Goal: Task Accomplishment & Management: Use online tool/utility

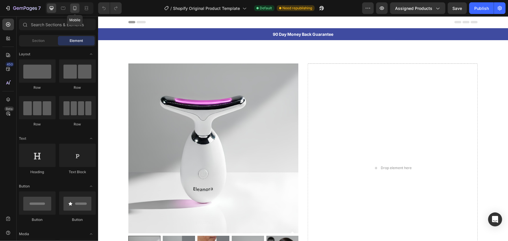
click at [77, 9] on icon at bounding box center [75, 8] width 6 height 6
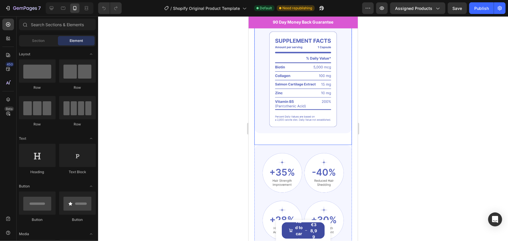
scroll to position [365, 0]
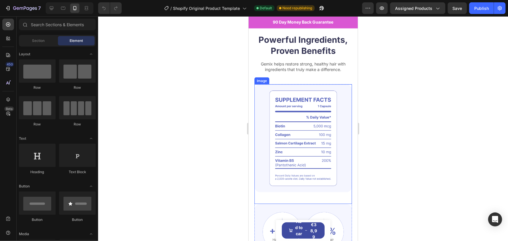
click at [306, 116] on img at bounding box center [303, 138] width 98 height 108
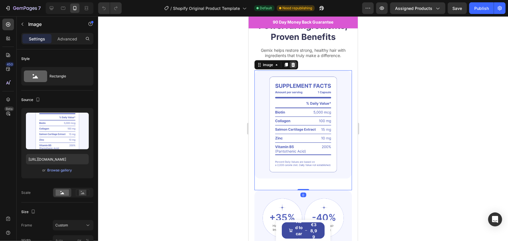
click at [293, 67] on icon at bounding box center [293, 65] width 4 height 4
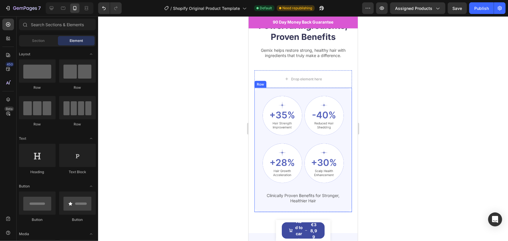
click at [338, 212] on div "Image Image Row Image Image Row Clinically Proven Benefits for Stronger, Health…" at bounding box center [303, 150] width 98 height 124
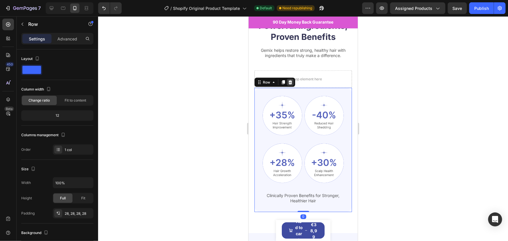
click at [291, 84] on icon at bounding box center [290, 82] width 4 height 4
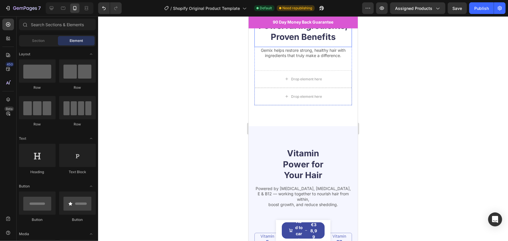
scroll to position [301, 0]
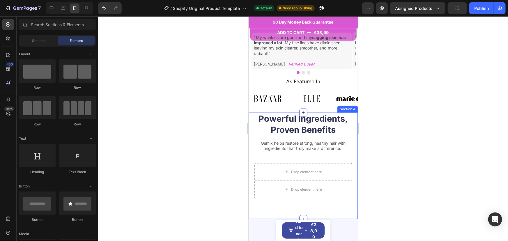
click at [350, 112] on div "Powerful Ingredients, Proven Benefits Heading Gemix helps restore strong, healt…" at bounding box center [302, 165] width 109 height 107
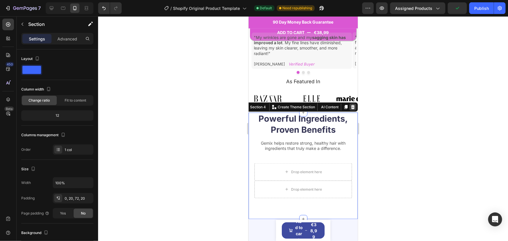
click at [351, 105] on icon at bounding box center [353, 107] width 4 height 4
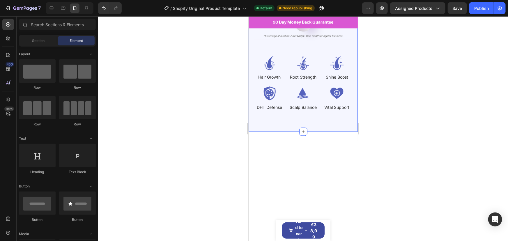
scroll to position [284, 0]
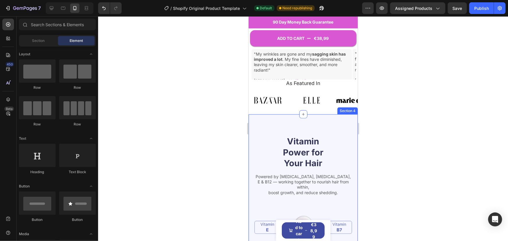
click at [345, 125] on div "Vitamin Power for Your Hair Heading Powered by Biotin, Vitamin B5, E & B12 — wo…" at bounding box center [302, 240] width 109 height 252
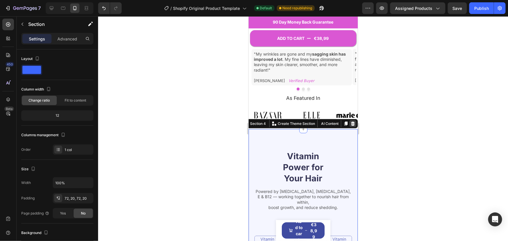
click at [350, 121] on icon at bounding box center [352, 123] width 5 height 5
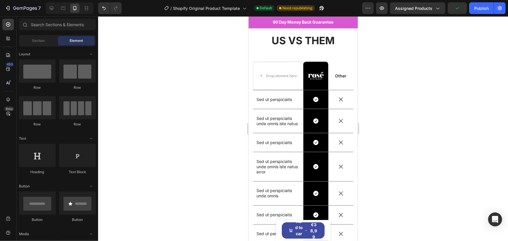
scroll to position [384, 0]
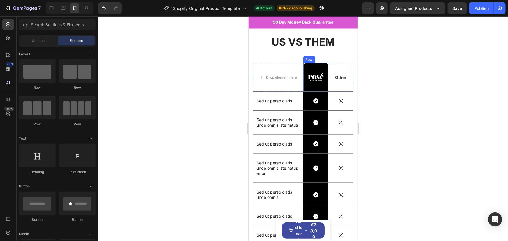
click at [318, 66] on div "Image Row" at bounding box center [315, 77] width 25 height 28
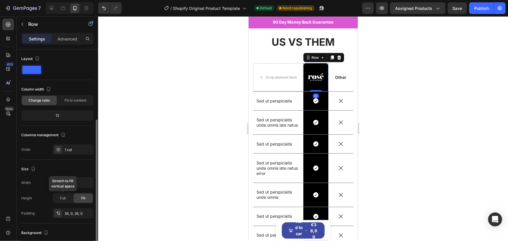
scroll to position [50, 0]
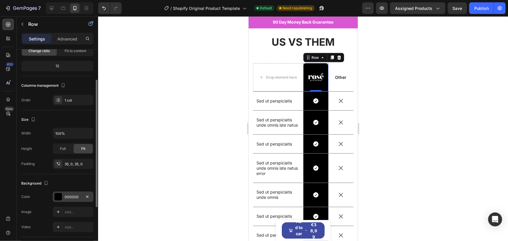
click at [71, 197] on div "000000" at bounding box center [73, 197] width 17 height 5
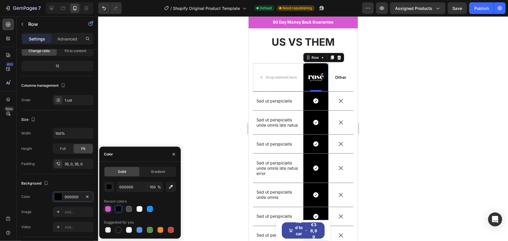
click at [107, 208] on div at bounding box center [108, 209] width 6 height 6
type input "DA57D3"
click at [321, 106] on div "Icon Row" at bounding box center [315, 100] width 25 height 19
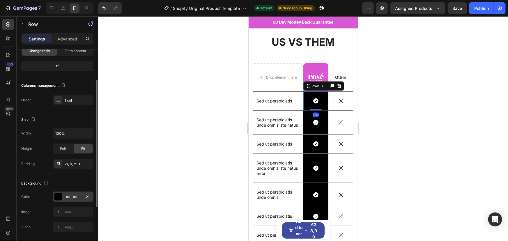
click at [67, 196] on div "000000" at bounding box center [73, 197] width 17 height 5
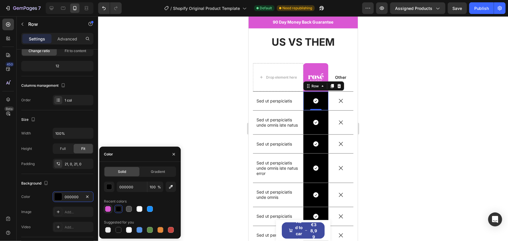
click at [109, 209] on div at bounding box center [108, 209] width 6 height 6
type input "DA57D3"
click at [320, 128] on div "Icon Row" at bounding box center [315, 122] width 25 height 24
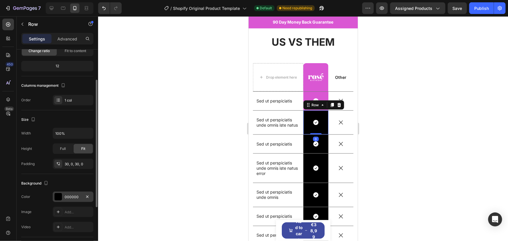
click at [57, 201] on div "000000" at bounding box center [73, 197] width 41 height 10
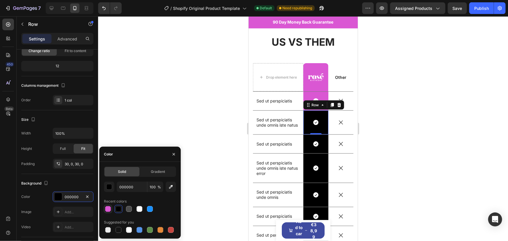
click at [108, 209] on div at bounding box center [108, 209] width 6 height 6
type input "DA57D3"
click at [316, 151] on div "Icon Row" at bounding box center [315, 144] width 25 height 19
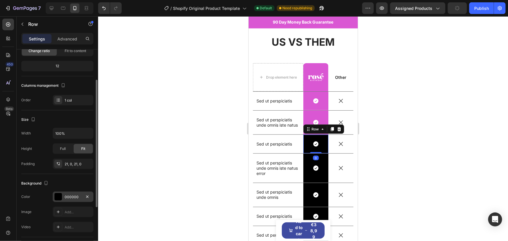
click at [75, 197] on div "000000" at bounding box center [73, 197] width 17 height 5
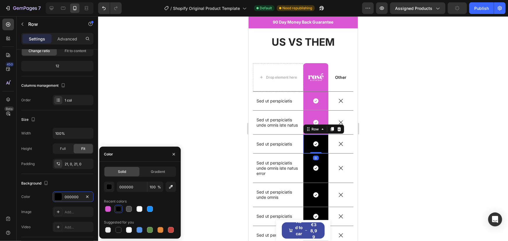
click at [109, 210] on div at bounding box center [108, 209] width 6 height 6
type input "DA57D3"
click at [319, 174] on div "Icon Row" at bounding box center [315, 167] width 25 height 29
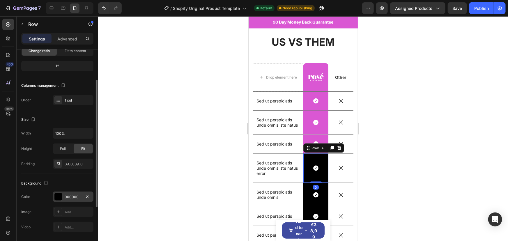
click at [82, 193] on div "000000" at bounding box center [73, 197] width 41 height 10
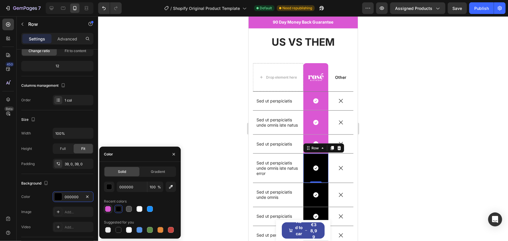
click at [105, 208] on div at bounding box center [108, 209] width 6 height 6
type input "DA57D3"
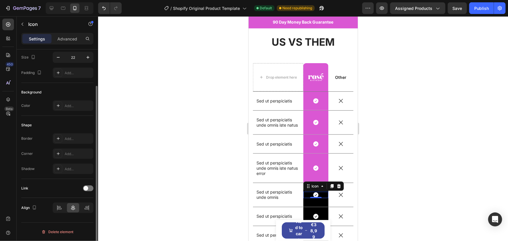
scroll to position [0, 0]
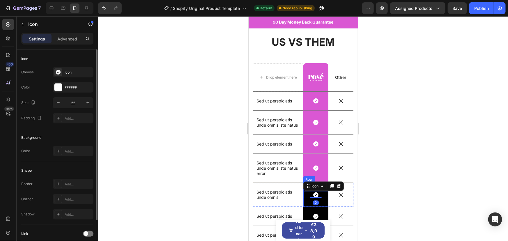
click at [322, 200] on div "Icon 0 Row" at bounding box center [315, 195] width 25 height 24
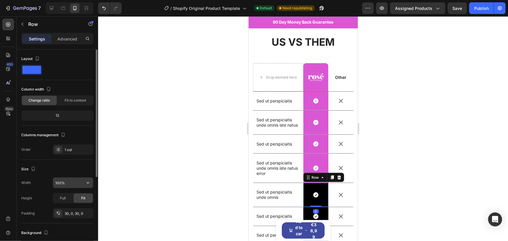
scroll to position [73, 0]
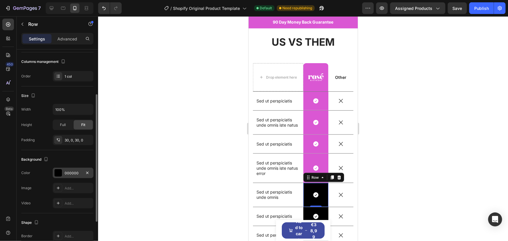
click at [68, 168] on div "000000" at bounding box center [73, 173] width 41 height 10
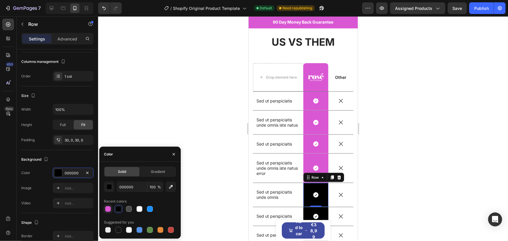
click at [108, 208] on div at bounding box center [108, 209] width 6 height 6
type input "DA57D3"
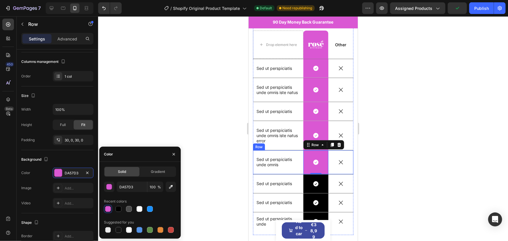
scroll to position [440, 0]
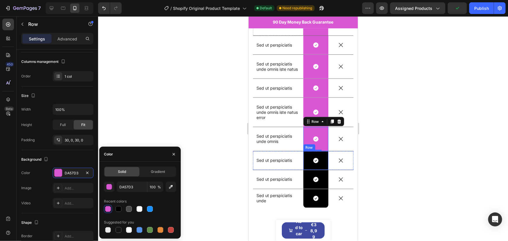
click at [319, 166] on div "Icon Row" at bounding box center [315, 160] width 25 height 19
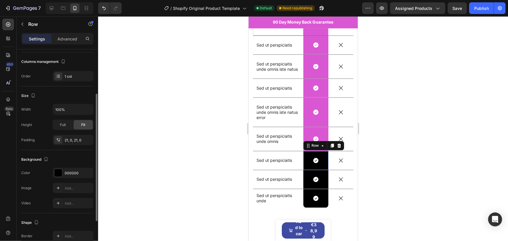
scroll to position [73, 0]
click at [78, 175] on div "000000" at bounding box center [73, 173] width 17 height 5
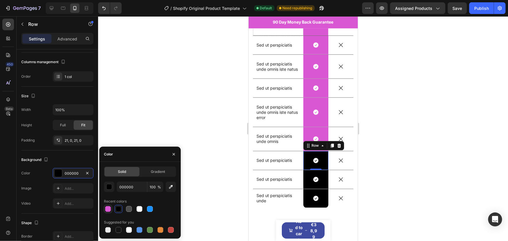
drag, startPoint x: 110, startPoint y: 207, endPoint x: 65, endPoint y: 155, distance: 69.0
click at [110, 207] on div at bounding box center [108, 209] width 6 height 6
type input "DA57D3"
click at [320, 183] on div "Icon Row" at bounding box center [315, 179] width 25 height 19
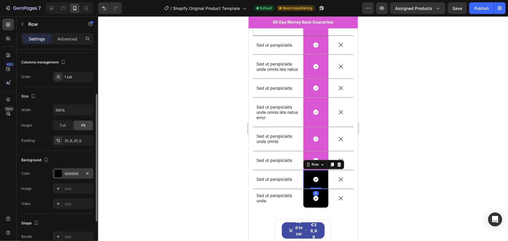
click at [84, 168] on div "000000" at bounding box center [73, 173] width 41 height 10
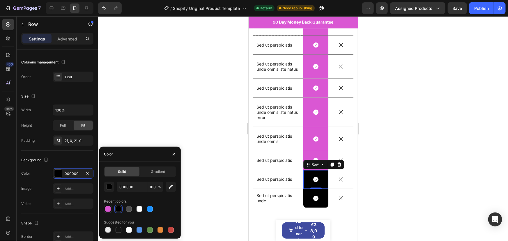
click at [111, 210] on div at bounding box center [108, 209] width 6 height 6
type input "DA57D3"
click at [309, 201] on div "Icon Row" at bounding box center [315, 198] width 25 height 19
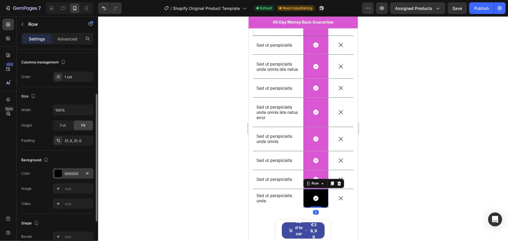
click at [69, 169] on div "000000" at bounding box center [73, 173] width 41 height 10
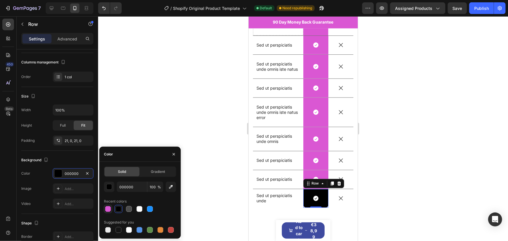
click at [107, 207] on div at bounding box center [108, 209] width 6 height 6
type input "DA57D3"
click at [428, 86] on div at bounding box center [303, 128] width 410 height 225
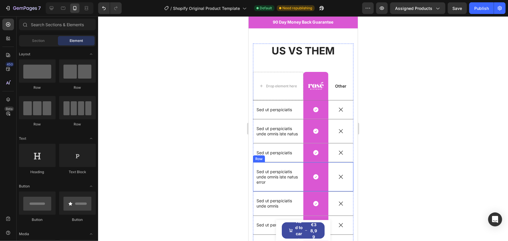
scroll to position [405, 0]
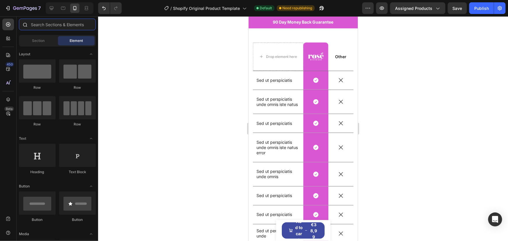
click at [51, 22] on input "text" at bounding box center [57, 25] width 77 height 12
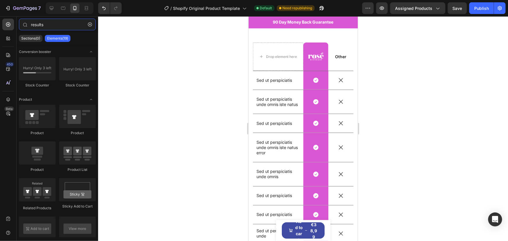
type input "results"
click at [54, 40] on p "Elements(19)" at bounding box center [57, 38] width 21 height 5
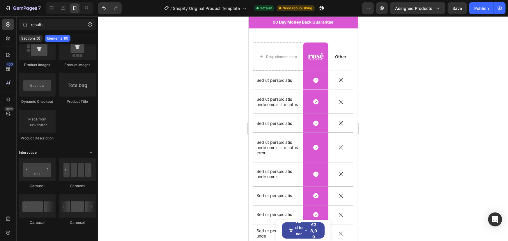
scroll to position [0, 0]
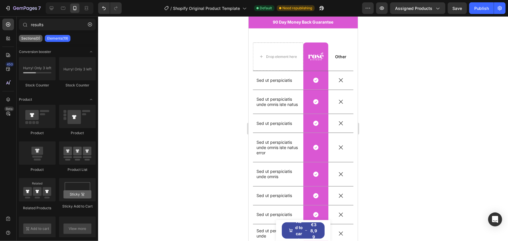
click at [37, 40] on p "Sections(0)" at bounding box center [30, 38] width 19 height 5
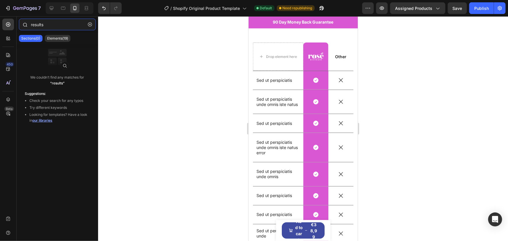
click at [47, 24] on input "results" at bounding box center [57, 25] width 77 height 12
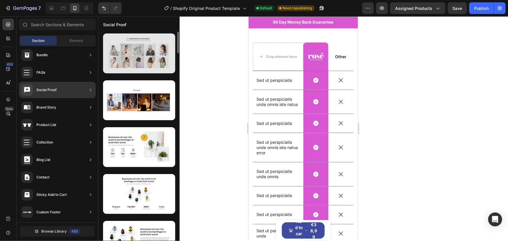
click at [133, 61] on div at bounding box center [139, 53] width 72 height 40
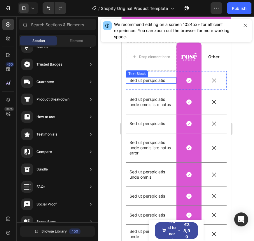
click at [146, 81] on p "Sed ut perspiciatis" at bounding box center [150, 80] width 43 height 5
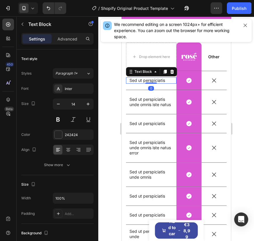
click at [146, 81] on p "Sed ut perspiciatis" at bounding box center [150, 80] width 43 height 5
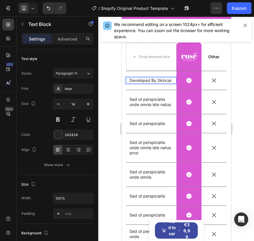
scroll to position [402, 0]
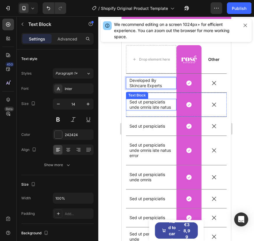
click at [140, 108] on p "Sed ut perspiciatis unde omnis iste natus" at bounding box center [150, 104] width 43 height 10
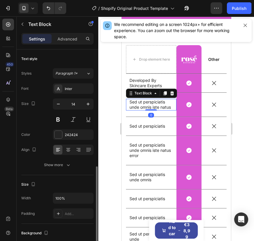
scroll to position [73, 0]
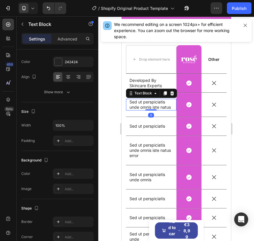
click at [139, 109] on p "Sed ut perspiciatis unde omnis iste natus" at bounding box center [150, 104] width 43 height 10
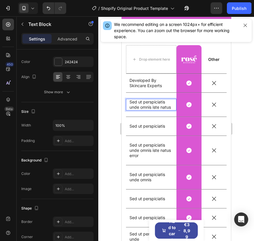
click at [139, 109] on p "Sed ut perspiciatis unde omnis iste natus" at bounding box center [150, 104] width 43 height 10
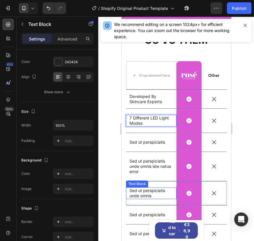
scroll to position [357, 0]
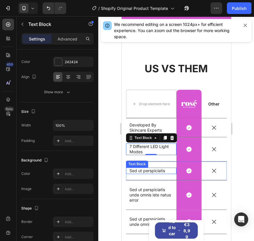
click at [146, 171] on p "Sed ut perspiciatis" at bounding box center [150, 170] width 43 height 5
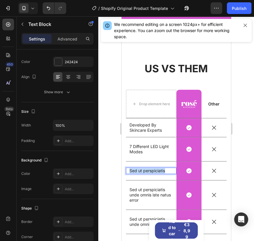
click at [146, 171] on p "Sed ut perspiciatis" at bounding box center [150, 170] width 43 height 5
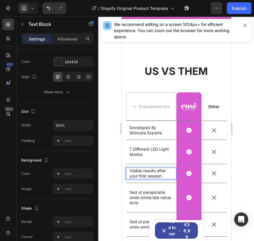
click at [145, 170] on p "Visible results after your first session" at bounding box center [150, 173] width 43 height 10
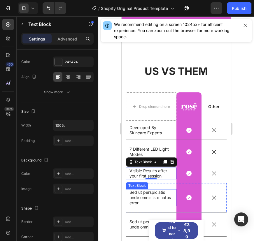
click at [147, 197] on p "Sed ut perspiciatis unde omnis iste natus error" at bounding box center [150, 198] width 43 height 16
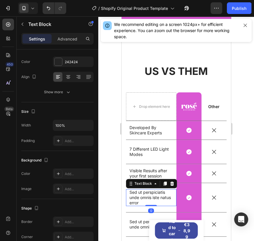
click at [147, 197] on p "Sed ut perspiciatis unde omnis iste natus error" at bounding box center [150, 198] width 43 height 16
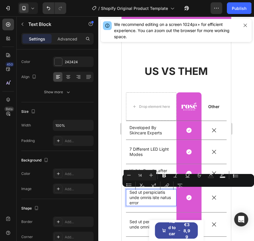
scroll to position [360, 0]
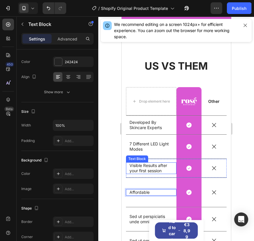
click at [163, 167] on p "Visible Results after your first session" at bounding box center [150, 168] width 43 height 10
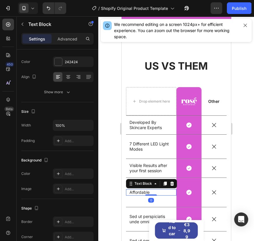
click at [142, 193] on p "Affordable" at bounding box center [150, 192] width 43 height 5
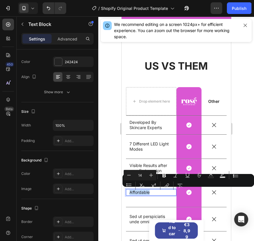
copy p "Affordable"
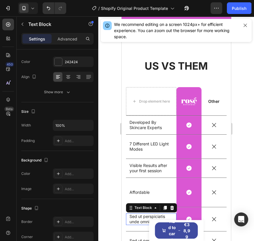
click at [140, 216] on p "Sed ut perspiciatis unde omnis" at bounding box center [150, 219] width 43 height 10
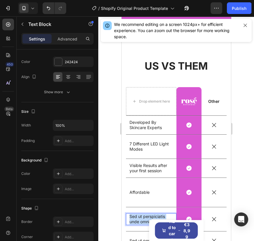
click at [140, 216] on p "Sed ut perspiciatis unde omnis" at bounding box center [150, 219] width 43 height 10
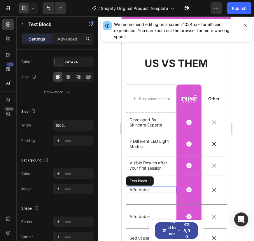
click at [136, 191] on p "Affordable" at bounding box center [150, 189] width 43 height 5
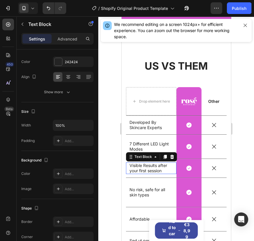
click at [145, 164] on p "Visible Results after your first session" at bounding box center [150, 168] width 43 height 10
click at [146, 165] on p "Visible Results after your first session" at bounding box center [150, 168] width 43 height 10
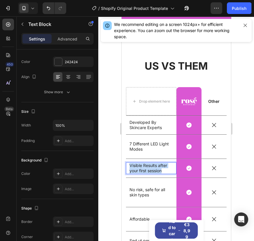
click at [146, 165] on p "Visible Results after your first session" at bounding box center [150, 168] width 43 height 10
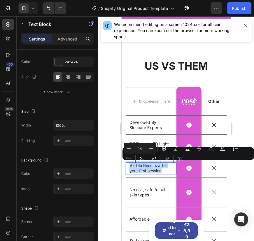
click at [146, 165] on p "Visible Results after your first session" at bounding box center [150, 168] width 43 height 10
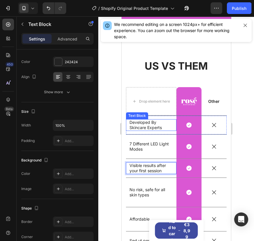
click at [153, 124] on p "Developed By Skincare Experts" at bounding box center [150, 125] width 43 height 10
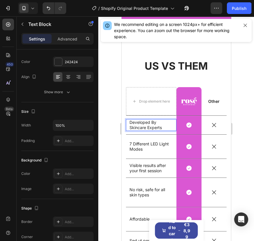
click at [153, 122] on p "Developed By Skincare Experts" at bounding box center [150, 125] width 43 height 10
click at [131, 128] on p "Developed by Skincare Experts" at bounding box center [150, 125] width 43 height 10
click at [148, 128] on p "Developed by skincare Experts" at bounding box center [150, 125] width 43 height 10
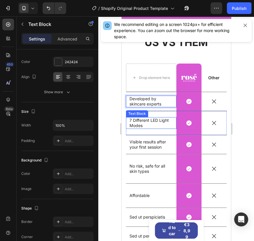
scroll to position [404, 0]
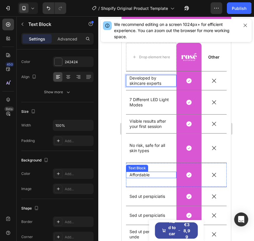
click at [146, 175] on p "Affordable" at bounding box center [150, 174] width 43 height 5
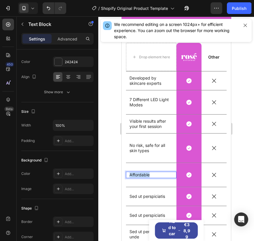
click at [146, 175] on p "Affordable" at bounding box center [150, 174] width 43 height 5
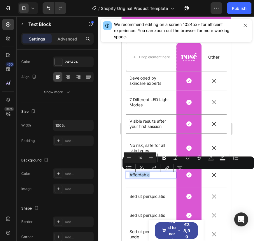
copy p "Affordable"
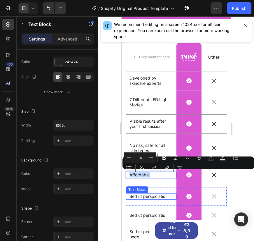
click at [145, 194] on p "Sed ut perspiciatis" at bounding box center [150, 196] width 43 height 5
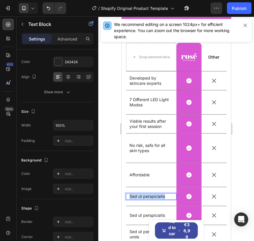
click at [145, 194] on p "Sed ut perspiciatis" at bounding box center [150, 196] width 43 height 5
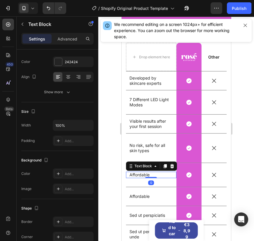
click at [138, 175] on p "Affordable" at bounding box center [150, 174] width 43 height 5
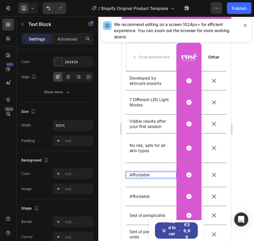
click at [138, 175] on p "Affordable" at bounding box center [150, 174] width 43 height 5
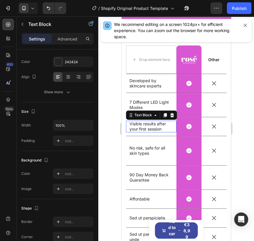
click at [150, 125] on p "Visible results after your first session" at bounding box center [150, 126] width 43 height 10
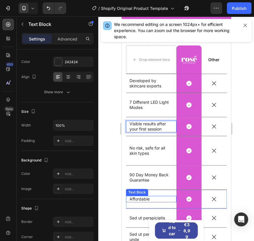
click at [141, 197] on p "Affordable" at bounding box center [150, 198] width 43 height 5
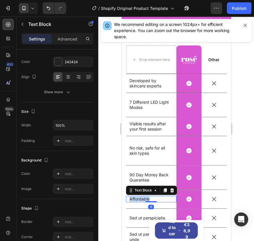
click at [141, 197] on p "Affordable" at bounding box center [150, 198] width 43 height 5
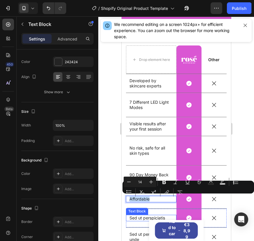
click at [139, 216] on p "Sed ut perspiciatis" at bounding box center [150, 217] width 43 height 5
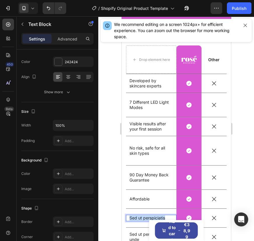
click at [139, 216] on p "Sed ut perspiciatis" at bounding box center [150, 217] width 43 height 5
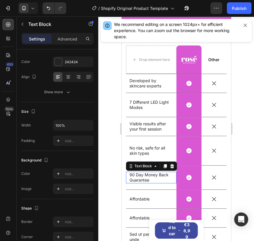
click at [142, 179] on p "90 Day Money Back Guarantee" at bounding box center [150, 177] width 43 height 10
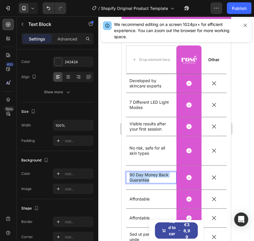
click at [142, 179] on p "90 Day Money Back Guarantee" at bounding box center [150, 177] width 43 height 10
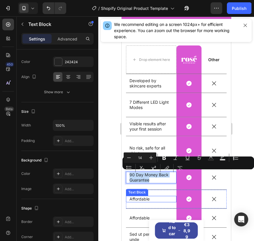
click at [138, 197] on p "Affordable" at bounding box center [150, 198] width 43 height 5
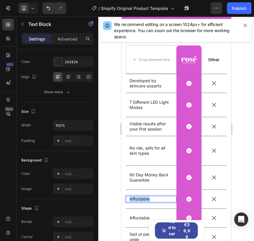
click at [138, 197] on p "Affordable" at bounding box center [150, 198] width 43 height 5
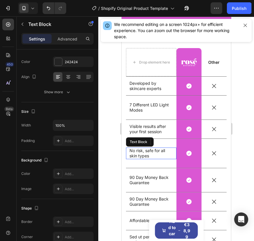
click at [144, 155] on p "No risk, safe for all skin types" at bounding box center [150, 153] width 43 height 10
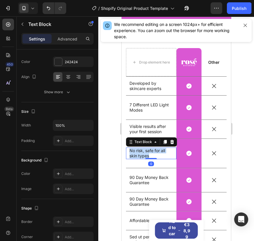
click at [144, 155] on p "No risk, safe for all skin types" at bounding box center [150, 153] width 43 height 10
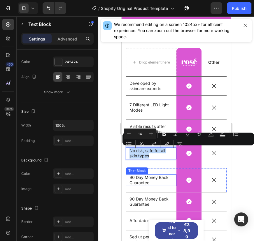
click at [141, 178] on p "90 Day Money Back Guarantee" at bounding box center [150, 180] width 43 height 10
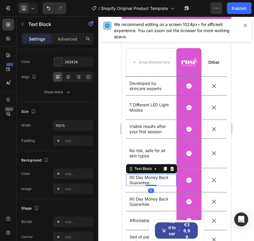
click at [141, 178] on p "90 Day Money Back Guarantee" at bounding box center [150, 180] width 43 height 10
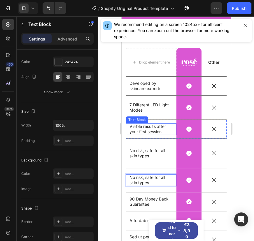
click at [143, 130] on p "Visible results after your first session" at bounding box center [150, 129] width 43 height 10
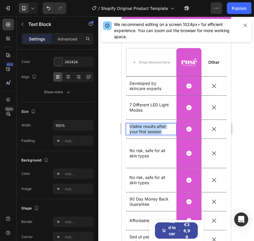
click at [143, 130] on p "Visible results after your first session" at bounding box center [150, 129] width 43 height 10
copy p "Visible results after your first session"
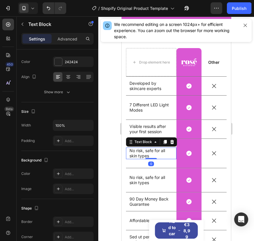
click at [142, 151] on p "No risk, safe for all skin types" at bounding box center [150, 153] width 43 height 10
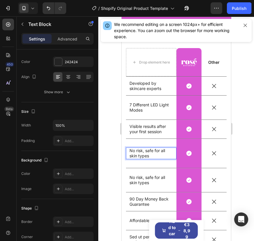
click at [142, 151] on p "No risk, safe for all skin types" at bounding box center [150, 153] width 43 height 10
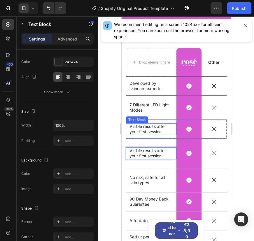
click at [140, 130] on p "Visible results after your first session" at bounding box center [150, 129] width 43 height 10
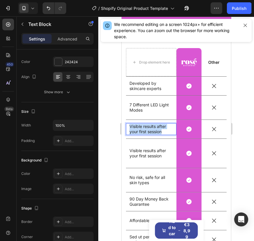
click at [140, 130] on p "Visible results after your first session" at bounding box center [150, 129] width 43 height 10
click at [163, 126] on p "Professional grad results" at bounding box center [150, 129] width 43 height 10
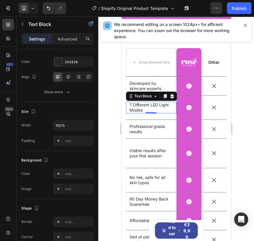
click at [147, 105] on p "7 Different LED Light Modes" at bounding box center [150, 107] width 43 height 10
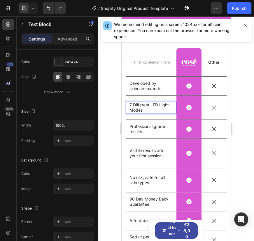
click at [135, 105] on p "7 Different LED Light Modes" at bounding box center [150, 107] width 43 height 10
click at [161, 104] on p "7 different LED Light Modes" at bounding box center [150, 107] width 43 height 10
click at [133, 111] on p "7 different LED light Modes" at bounding box center [150, 107] width 43 height 10
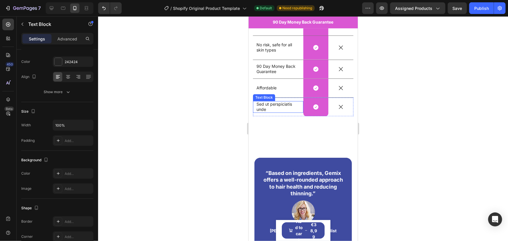
scroll to position [520, 0]
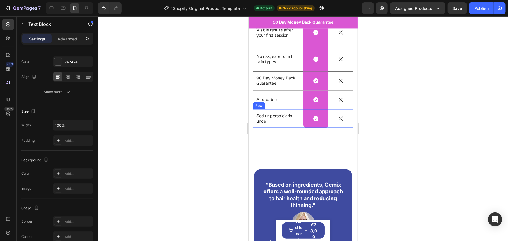
click at [342, 123] on div "Icon" at bounding box center [340, 118] width 25 height 19
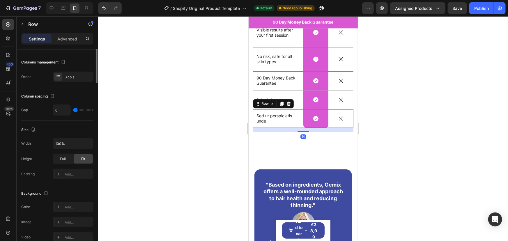
scroll to position [0, 0]
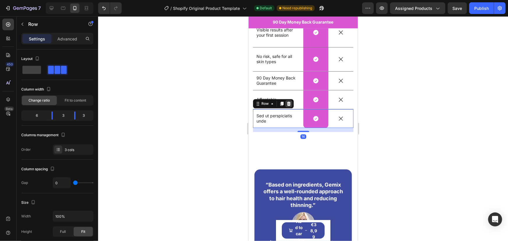
click at [289, 104] on icon at bounding box center [289, 104] width 4 height 4
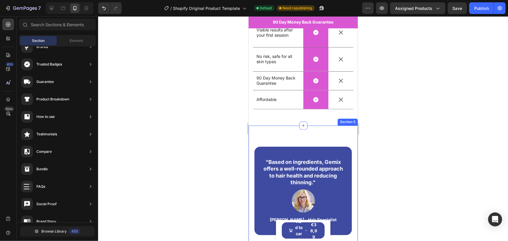
scroll to position [467, 0]
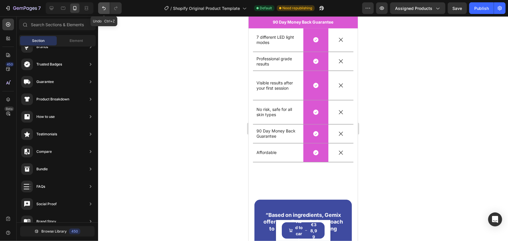
click at [105, 8] on icon "Undo/Redo" at bounding box center [103, 8] width 3 height 4
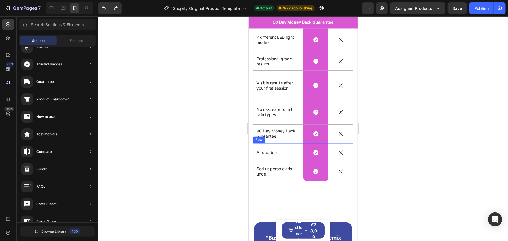
click at [290, 157] on div "Affordable Text Block" at bounding box center [278, 152] width 50 height 19
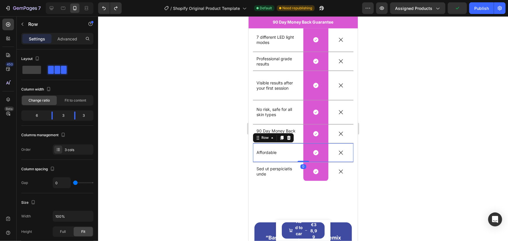
click at [347, 158] on div "Icon" at bounding box center [340, 152] width 25 height 19
click at [289, 137] on icon at bounding box center [289, 138] width 4 height 4
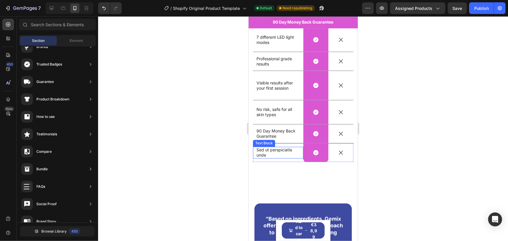
click at [284, 149] on p "Sed ut perspiciatis unde" at bounding box center [277, 152] width 43 height 10
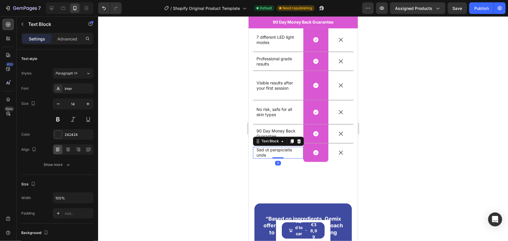
click at [284, 149] on p "Sed ut perspiciatis unde" at bounding box center [277, 152] width 43 height 10
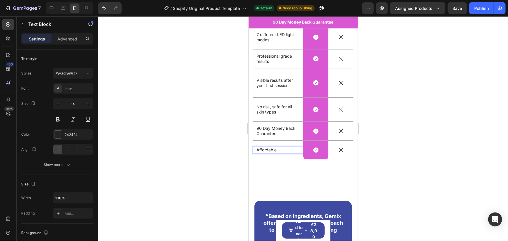
click at [192, 167] on div at bounding box center [303, 128] width 410 height 225
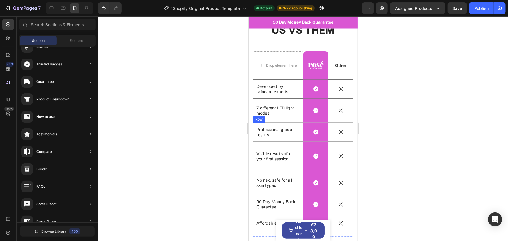
scroll to position [399, 0]
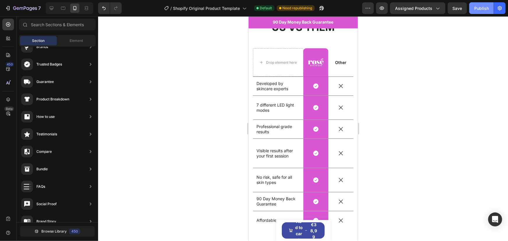
click at [474, 8] on button "Publish" at bounding box center [481, 8] width 24 height 12
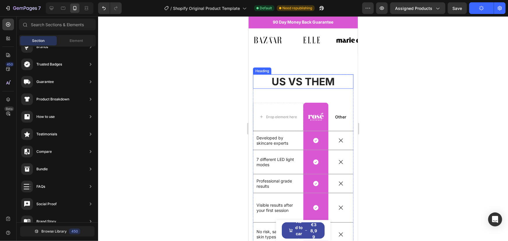
scroll to position [274, 0]
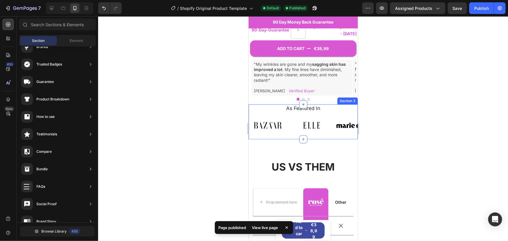
click at [351, 104] on div "As Featured In Heading Image Image Image Image Image Image Image Image Image Im…" at bounding box center [302, 121] width 109 height 35
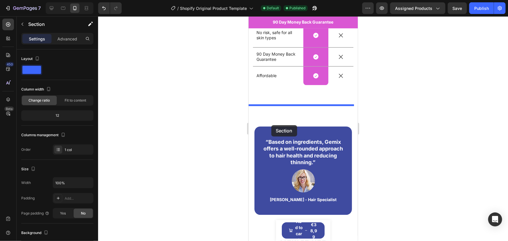
scroll to position [564, 0]
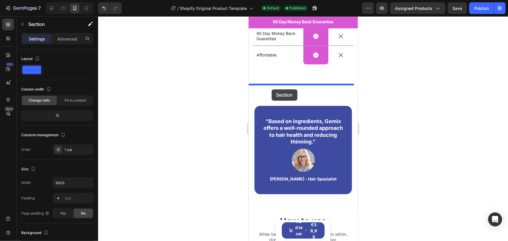
drag, startPoint x: 256, startPoint y: 83, endPoint x: 271, endPoint y: 89, distance: 16.2
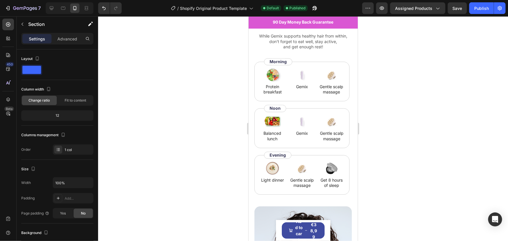
scroll to position [746, 0]
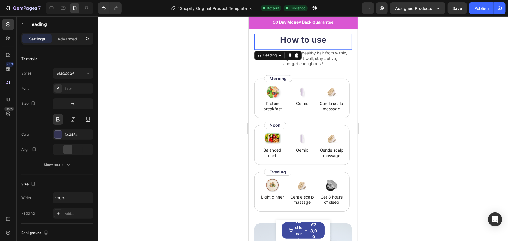
click at [334, 43] on h2 "How to use" at bounding box center [303, 39] width 98 height 12
click at [350, 40] on div "How to use Heading 0 While Gemix supports healthy hair from within, don’t forge…" at bounding box center [302, 184] width 109 height 303
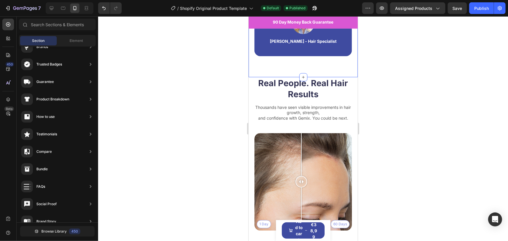
scroll to position [720, 0]
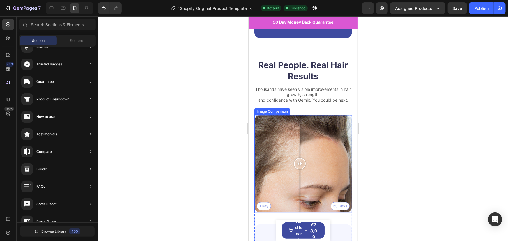
drag, startPoint x: 301, startPoint y: 164, endPoint x: 332, endPoint y: 134, distance: 43.2
click at [300, 164] on div at bounding box center [300, 164] width 12 height 12
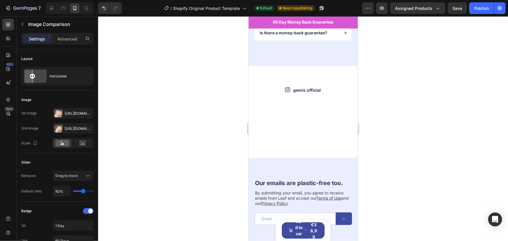
scroll to position [1167, 0]
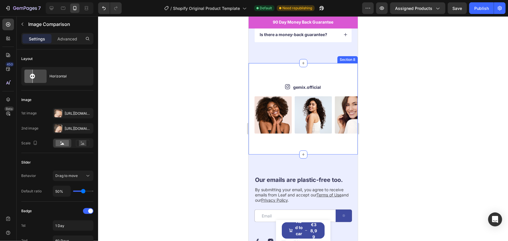
click at [333, 84] on div "Icon gemix.official Text Block Row Image Image Image Image Image Image Image Im…" at bounding box center [302, 108] width 109 height 91
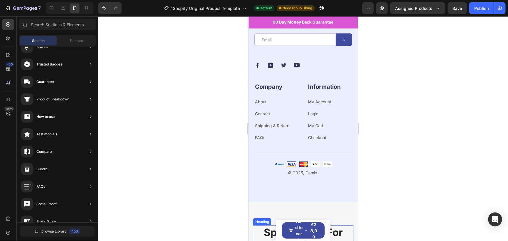
scroll to position [1433, 0]
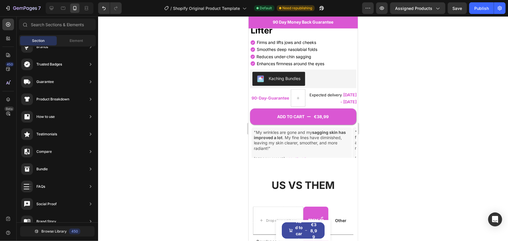
scroll to position [192, 0]
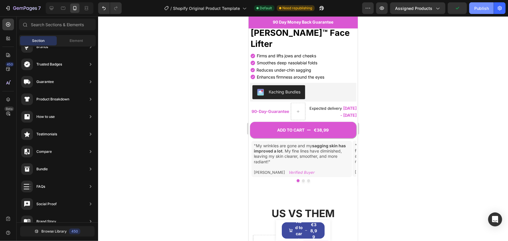
click at [476, 8] on div "Publish" at bounding box center [481, 8] width 15 height 6
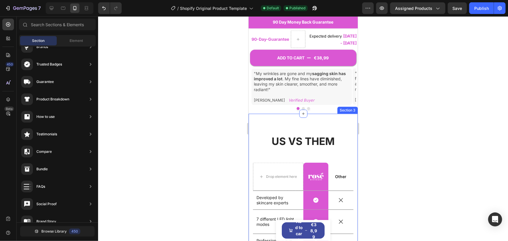
scroll to position [280, 0]
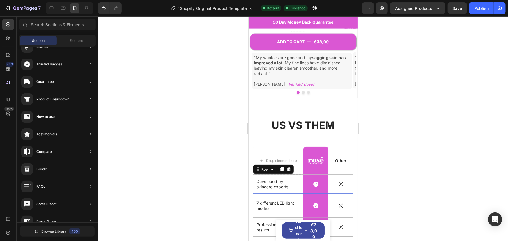
click at [300, 175] on div "Developed by skincare experts Text Block" at bounding box center [278, 184] width 50 height 19
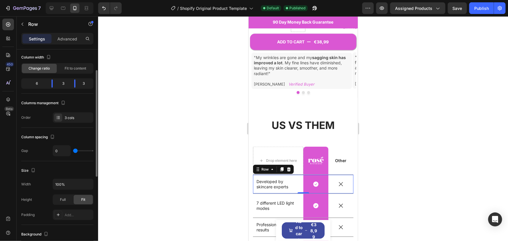
scroll to position [35, 0]
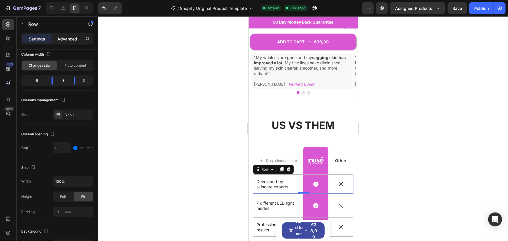
click at [69, 42] on div "Advanced" at bounding box center [67, 38] width 29 height 9
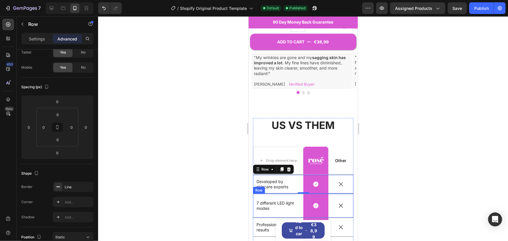
click at [285, 198] on div "7 different LED light modes Text Block" at bounding box center [278, 206] width 50 height 24
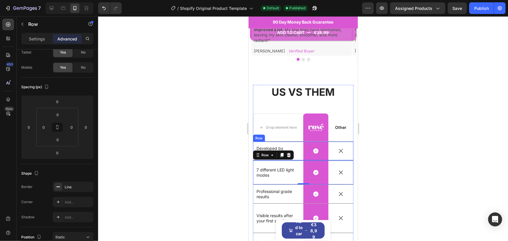
scroll to position [319, 0]
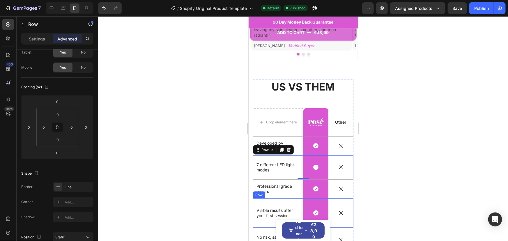
click at [293, 206] on div "Visible results after your first session Text Block" at bounding box center [278, 212] width 50 height 29
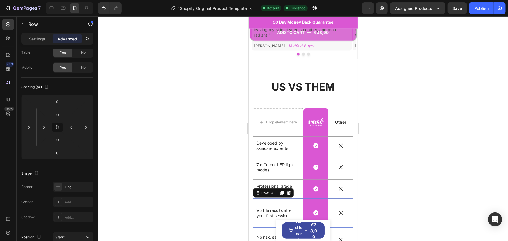
drag, startPoint x: 298, startPoint y: 212, endPoint x: 298, endPoint y: 207, distance: 5.0
click at [298, 207] on div "Visible results after your first session Text Block Icon Row Icon Row 0" at bounding box center [303, 212] width 100 height 29
click at [60, 102] on input "0" at bounding box center [58, 101] width 12 height 9
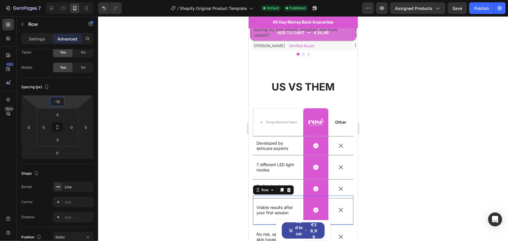
type input "-10"
click at [165, 125] on div at bounding box center [303, 128] width 410 height 225
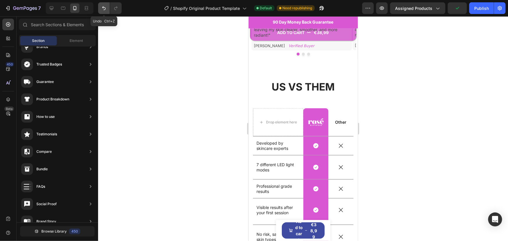
click at [103, 11] on button "Undo/Redo" at bounding box center [104, 8] width 12 height 12
click at [114, 9] on icon "Undo/Redo" at bounding box center [115, 8] width 3 height 4
click at [107, 9] on button "Undo/Redo" at bounding box center [104, 8] width 12 height 12
click at [112, 9] on button "Undo/Redo" at bounding box center [116, 8] width 12 height 12
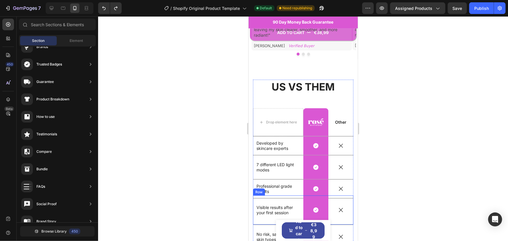
click at [285, 203] on div "Visible results after your first session Text Block" at bounding box center [278, 209] width 50 height 29
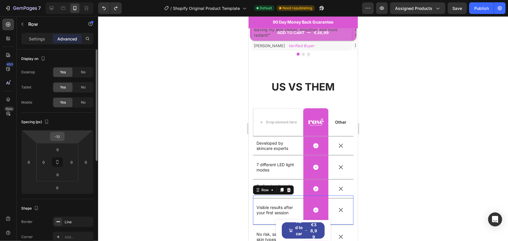
click at [58, 135] on input "-10" at bounding box center [58, 136] width 12 height 9
type input "-20"
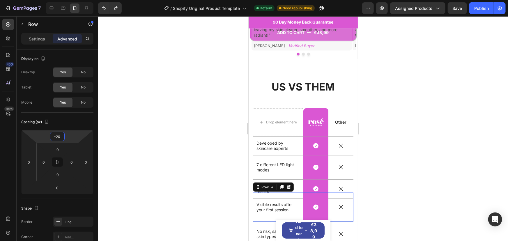
click at [160, 97] on div at bounding box center [303, 128] width 410 height 225
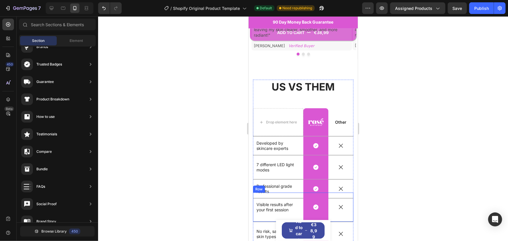
click at [286, 203] on div "Visible results after your first session Text Block" at bounding box center [278, 206] width 50 height 29
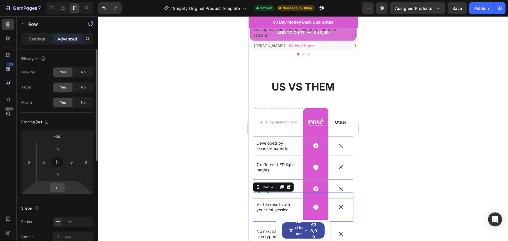
click at [63, 189] on div "0" at bounding box center [57, 187] width 15 height 9
click at [56, 189] on input "0" at bounding box center [58, 187] width 12 height 9
type input "-20"
click at [181, 159] on div at bounding box center [303, 128] width 410 height 225
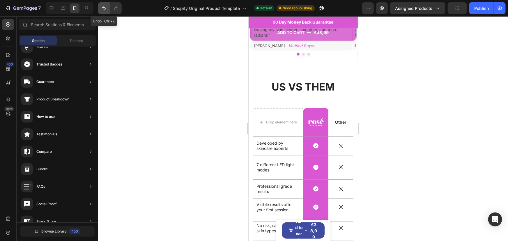
click at [105, 8] on icon "Undo/Redo" at bounding box center [104, 8] width 6 height 6
click at [103, 5] on icon "Undo/Redo" at bounding box center [104, 8] width 6 height 6
click at [277, 201] on div "Visible results after your first session Text Block" at bounding box center [278, 206] width 50 height 29
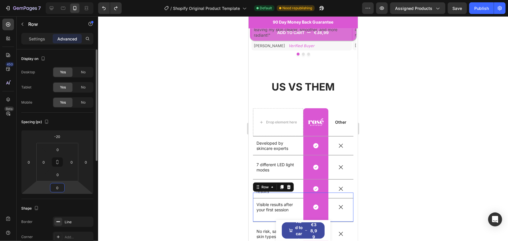
click at [56, 188] on input "0" at bounding box center [58, 187] width 12 height 9
type input "-2"
click at [57, 176] on input "0" at bounding box center [58, 174] width 12 height 9
type input "0"
type input "-"
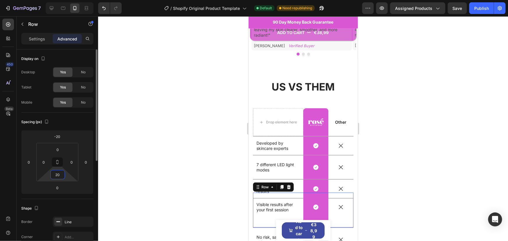
type input "2"
type input "-"
click at [58, 185] on input "0" at bounding box center [58, 187] width 12 height 9
type input "0"
type input "2"
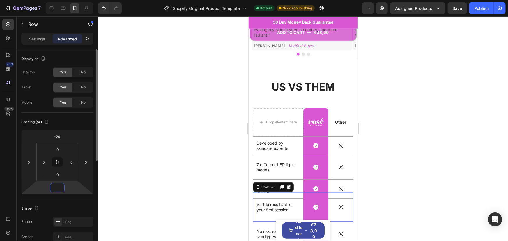
type input "0"
type input "2"
type input "-2"
click at [204, 179] on div at bounding box center [303, 128] width 410 height 225
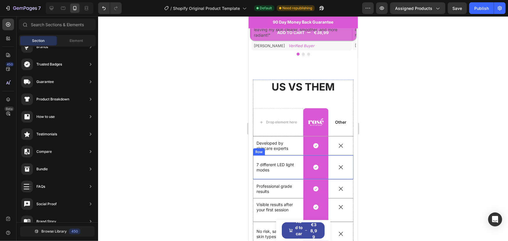
click at [290, 155] on div "7 different LED light modes Text Block" at bounding box center [278, 167] width 50 height 24
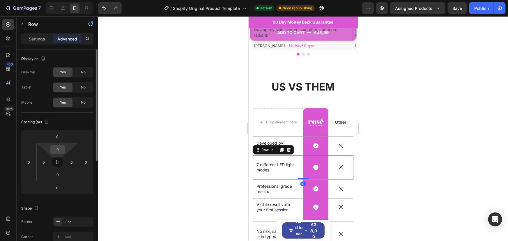
click at [62, 151] on input "0" at bounding box center [58, 149] width 12 height 9
type input "5"
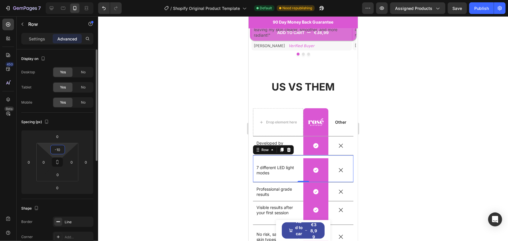
click at [62, 151] on input "-10" at bounding box center [58, 149] width 12 height 9
click at [60, 150] on input "-10" at bounding box center [58, 149] width 12 height 9
type input "1"
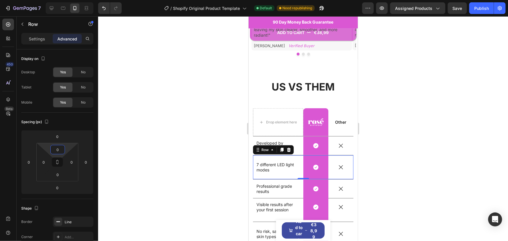
click at [133, 126] on div at bounding box center [303, 128] width 410 height 225
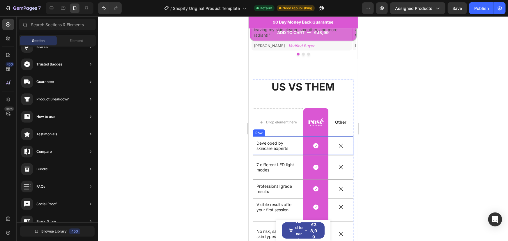
scroll to position [322, 0]
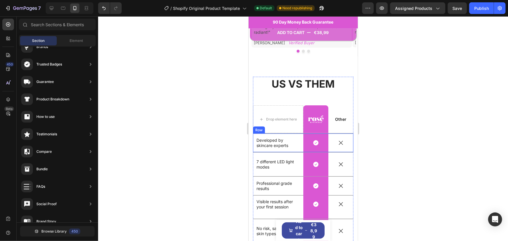
click at [344, 134] on div "Icon" at bounding box center [340, 142] width 25 height 19
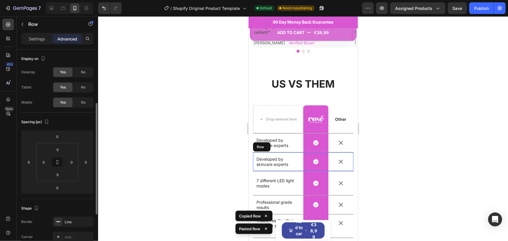
scroll to position [35, 0]
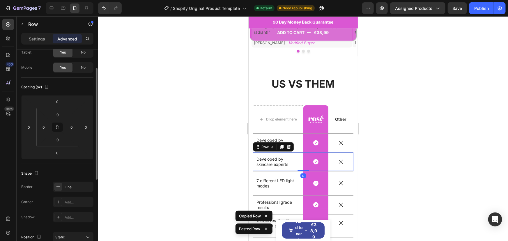
click at [400, 131] on div at bounding box center [303, 128] width 410 height 225
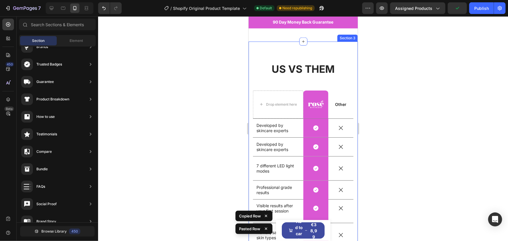
scroll to position [392, 0]
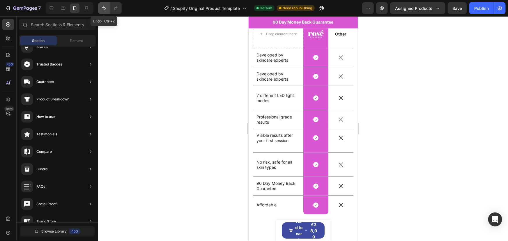
click at [104, 11] on button "Undo/Redo" at bounding box center [104, 8] width 12 height 12
click at [107, 11] on button "Undo/Redo" at bounding box center [104, 8] width 12 height 12
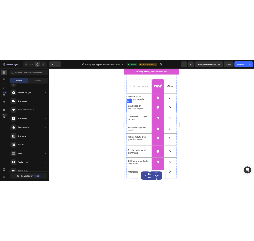
scroll to position [372, 0]
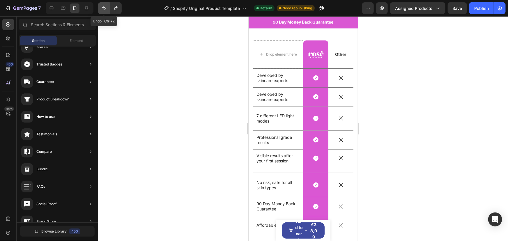
click at [105, 7] on icon "Undo/Redo" at bounding box center [104, 8] width 6 height 6
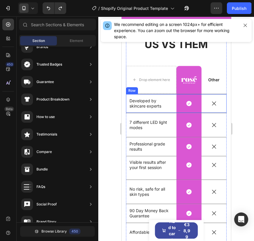
scroll to position [338, 0]
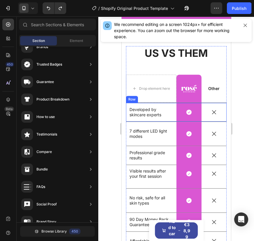
click at [217, 117] on div "Icon" at bounding box center [213, 112] width 25 height 19
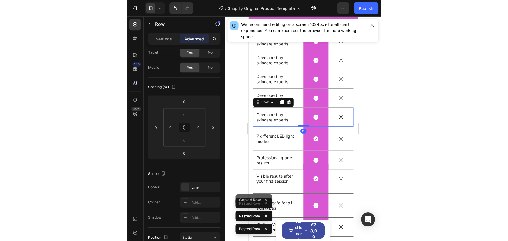
scroll to position [536, 0]
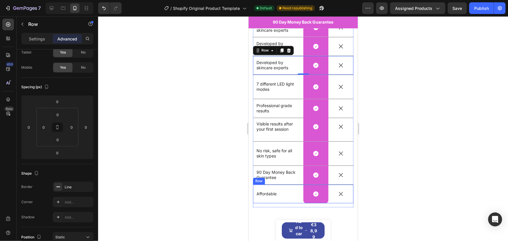
click at [346, 196] on div "Icon" at bounding box center [340, 194] width 25 height 19
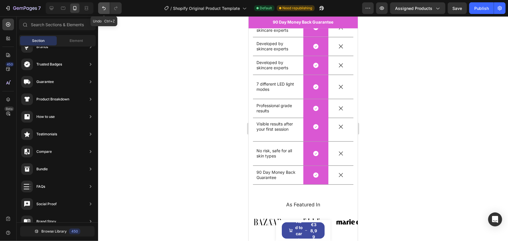
click at [103, 10] on icon "Undo/Redo" at bounding box center [104, 8] width 6 height 6
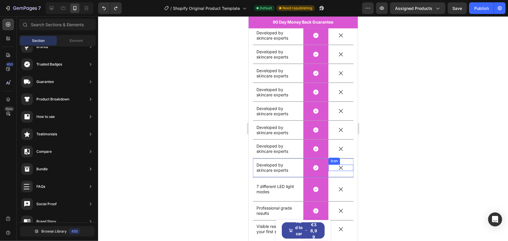
scroll to position [510, 0]
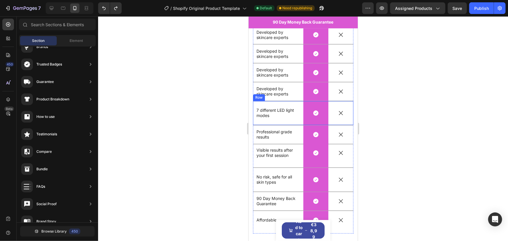
click at [348, 107] on div "Icon" at bounding box center [340, 113] width 25 height 24
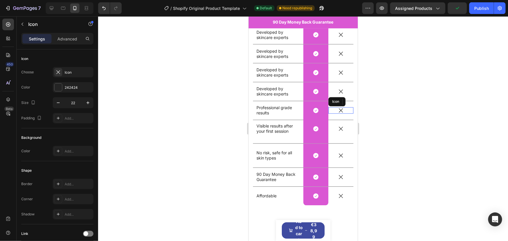
click at [347, 107] on div "Icon" at bounding box center [340, 110] width 25 height 6
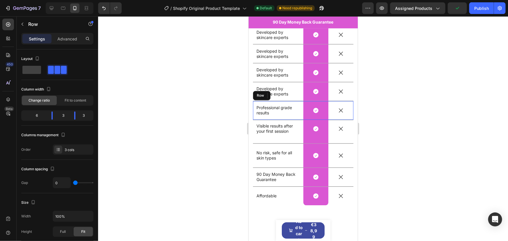
click at [276, 103] on div "Professional grade results Text Block" at bounding box center [278, 110] width 50 height 19
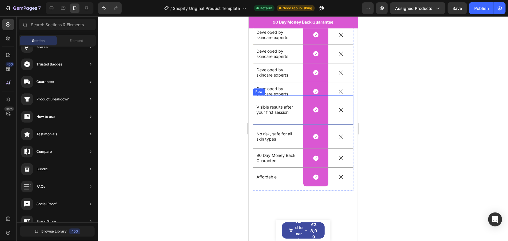
click at [279, 102] on div "Visible results after your first session Text Block" at bounding box center [278, 109] width 50 height 29
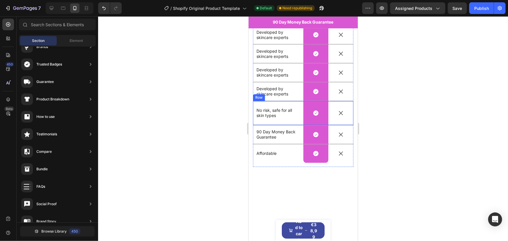
click at [283, 103] on div "No risk, safe for all skin types Text Block" at bounding box center [278, 113] width 50 height 24
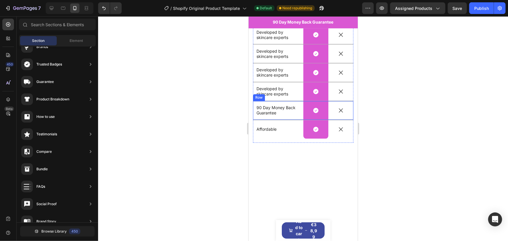
click at [284, 103] on div "90 Day Money Back Guarantee Text Block" at bounding box center [278, 110] width 50 height 19
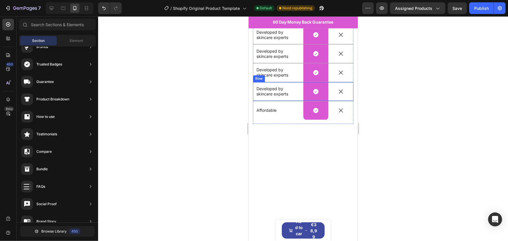
click at [294, 84] on div "Developed by skincare experts Text Block" at bounding box center [278, 91] width 50 height 19
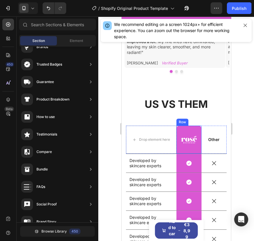
scroll to position [322, 0]
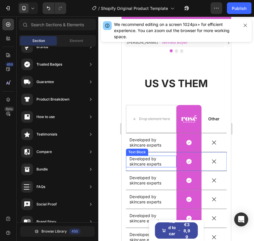
click at [144, 156] on p "Developed by skincare experts" at bounding box center [150, 161] width 43 height 10
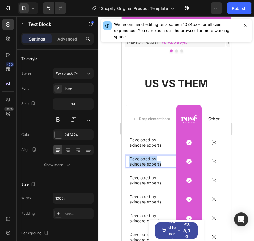
click at [144, 156] on p "Developed by skincare experts" at bounding box center [150, 161] width 43 height 10
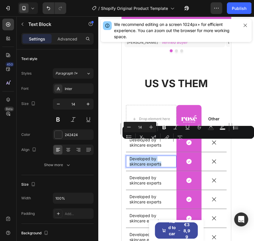
click at [148, 156] on p "Developed by skincare experts" at bounding box center [150, 161] width 43 height 10
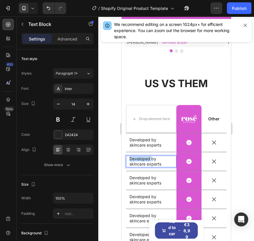
click at [148, 156] on p "Developed by skincare experts" at bounding box center [150, 161] width 43 height 10
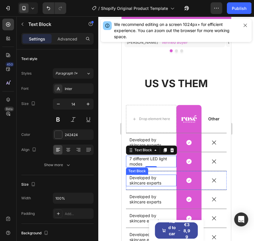
click at [151, 175] on p "Developed by skincare experts" at bounding box center [150, 180] width 43 height 10
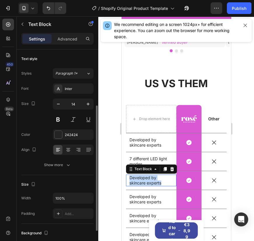
scroll to position [35, 0]
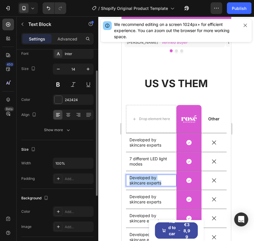
click at [151, 175] on p "Developed by skincare experts" at bounding box center [150, 180] width 43 height 10
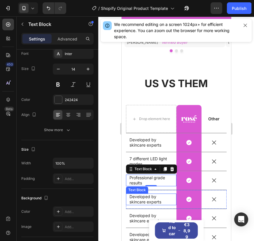
click at [146, 194] on p "Developed by skincare experts" at bounding box center [150, 199] width 43 height 10
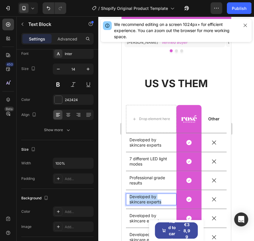
click at [146, 194] on p "Developed by skincare experts" at bounding box center [150, 199] width 43 height 10
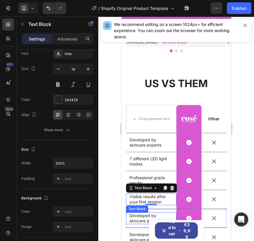
click at [142, 213] on p "Developed by skincare experts" at bounding box center [150, 218] width 43 height 10
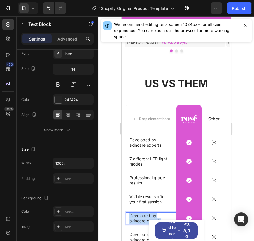
click at [142, 213] on p "Developed by skincare experts" at bounding box center [150, 218] width 43 height 10
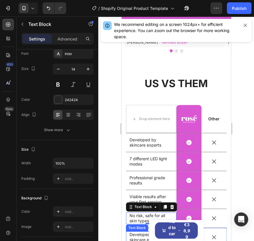
click at [139, 232] on p "Developed by skincare experts" at bounding box center [150, 237] width 43 height 10
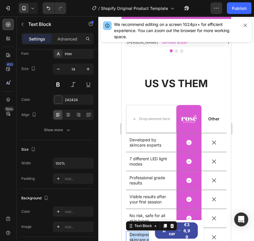
click at [139, 232] on p "Developed by skincare experts" at bounding box center [150, 237] width 43 height 10
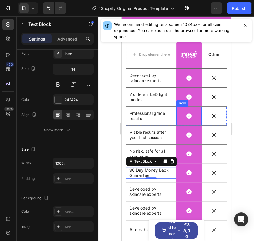
scroll to position [384, 0]
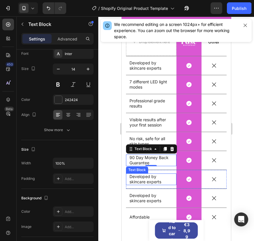
click at [150, 178] on p "Developed by skincare experts" at bounding box center [150, 179] width 43 height 10
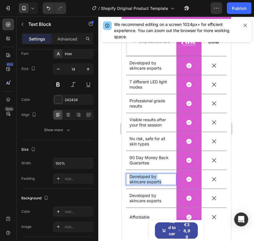
click at [150, 178] on p "Developed by skincare experts" at bounding box center [150, 179] width 43 height 10
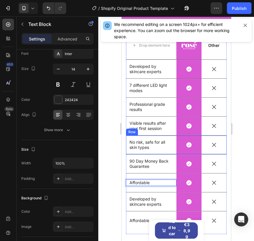
scroll to position [393, 0]
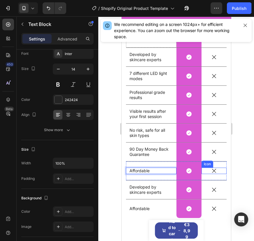
click at [219, 171] on div "Icon" at bounding box center [213, 170] width 25 height 6
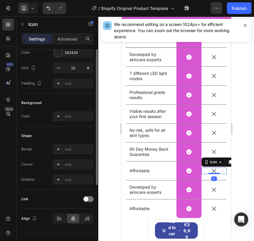
scroll to position [0, 0]
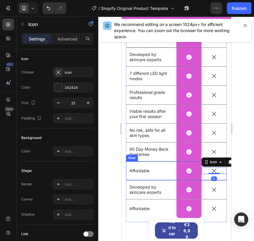
click at [151, 163] on div "Affordable Text Block" at bounding box center [151, 170] width 50 height 19
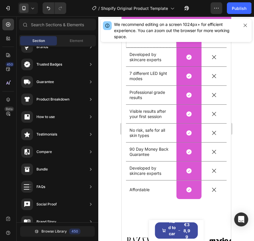
click at [151, 163] on div "Developed by skincare experts Text Block" at bounding box center [151, 170] width 50 height 19
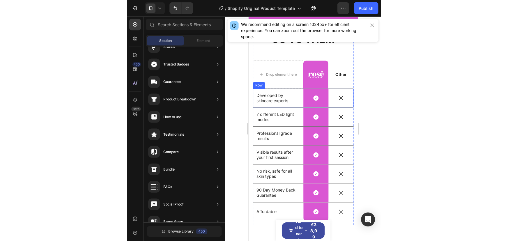
scroll to position [349, 0]
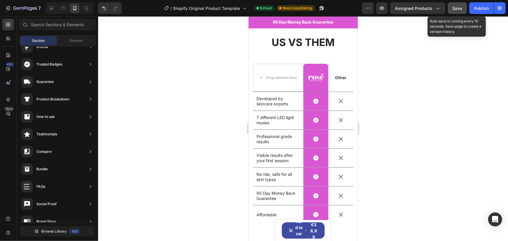
click at [463, 11] on button "Save" at bounding box center [457, 8] width 19 height 12
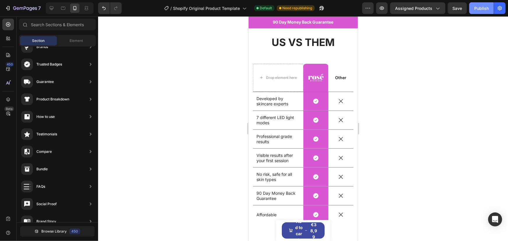
click at [475, 10] on div "Publish" at bounding box center [481, 8] width 15 height 6
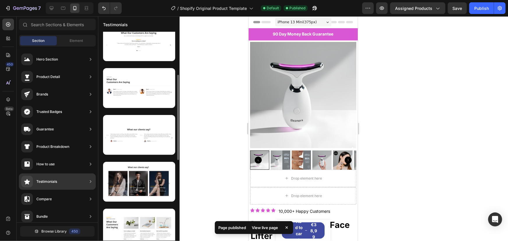
scroll to position [197, 0]
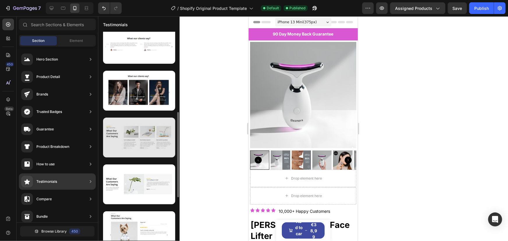
click at [151, 130] on div at bounding box center [139, 138] width 72 height 40
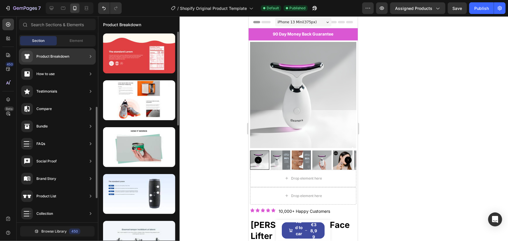
scroll to position [99, 0]
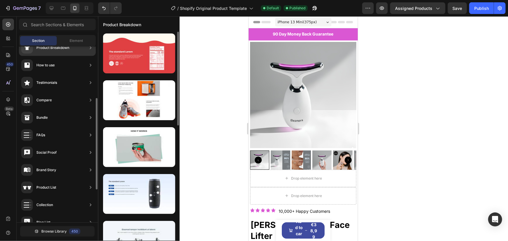
click at [65, 152] on div "Social Proof" at bounding box center [57, 152] width 77 height 16
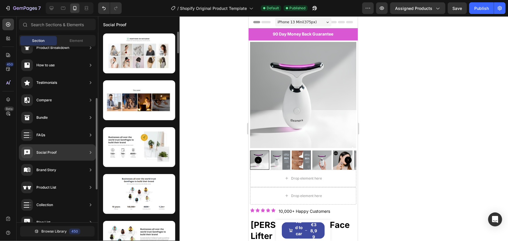
click at [58, 148] on div "Social Proof" at bounding box center [57, 152] width 77 height 16
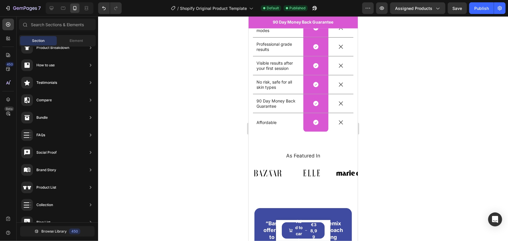
scroll to position [488, 0]
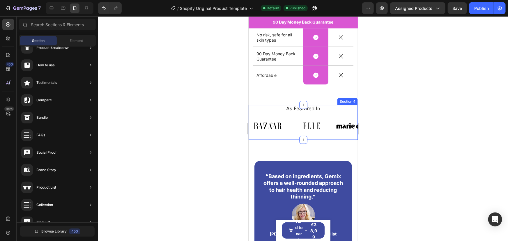
click at [349, 113] on div "As Featured In Heading Image Image Image Image Image Image Image Image Image Im…" at bounding box center [302, 122] width 109 height 35
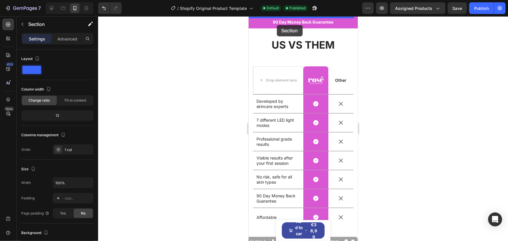
scroll to position [326, 0]
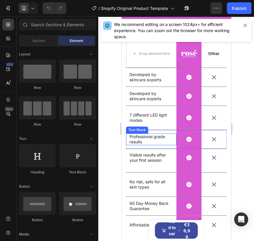
scroll to position [379, 0]
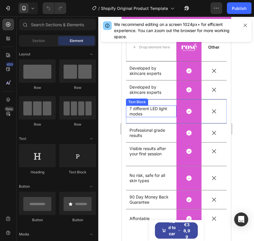
click at [148, 110] on p "7 different LED light modes" at bounding box center [150, 111] width 43 height 10
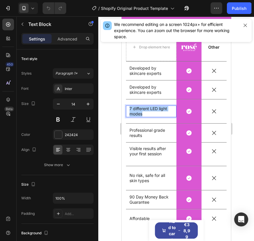
click at [109, 63] on div at bounding box center [176, 128] width 156 height 225
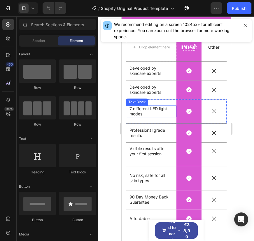
click at [141, 106] on p "7 different LED light modes" at bounding box center [150, 111] width 43 height 10
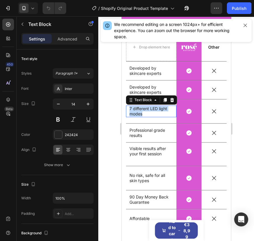
click at [141, 106] on p "7 different LED light modes" at bounding box center [150, 111] width 43 height 10
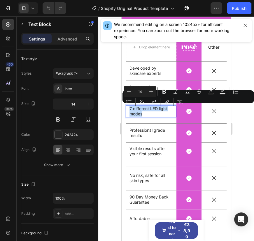
copy p "7 different LED light modes"
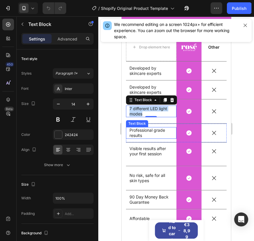
click at [150, 130] on p "Professional grade results" at bounding box center [150, 133] width 43 height 10
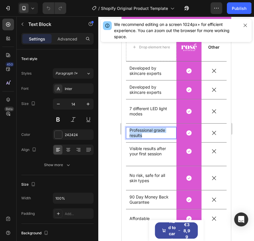
click at [150, 130] on p "Professional grade results" at bounding box center [150, 133] width 43 height 10
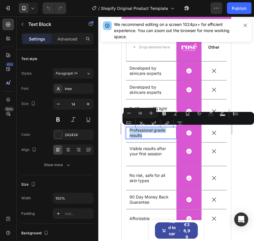
copy p "Professional grade results"
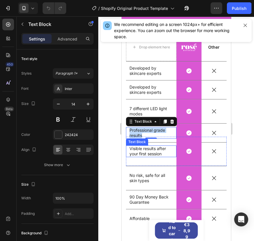
click at [158, 149] on p "Visible results after your first session" at bounding box center [150, 151] width 43 height 10
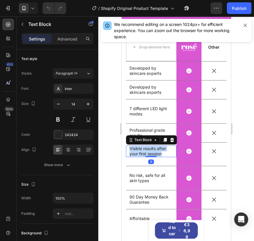
click at [158, 149] on p "Visible results after your first session" at bounding box center [150, 151] width 43 height 10
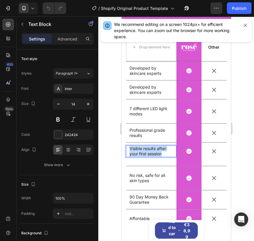
copy p "Visible results after your first session"
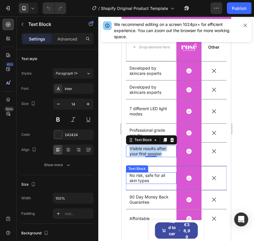
click at [146, 179] on p "No risk, safe for all skin types" at bounding box center [150, 178] width 43 height 10
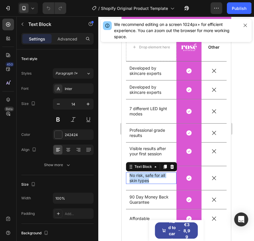
click at [146, 179] on p "No risk, safe for all skin types" at bounding box center [150, 178] width 43 height 10
copy p "No risk, safe for all skin types"
click at [149, 196] on p "90 Day Money Back Guarantee" at bounding box center [150, 199] width 43 height 10
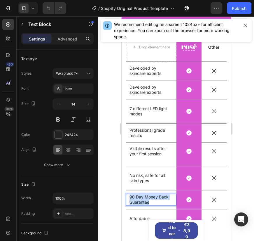
click at [149, 196] on p "90 Day Money Back Guarantee" at bounding box center [150, 199] width 43 height 10
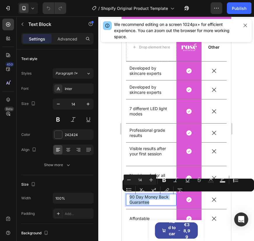
copy p "90 Day Money Back Guarantee"
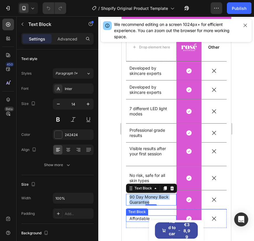
click at [138, 218] on p "Affordable" at bounding box center [150, 218] width 43 height 5
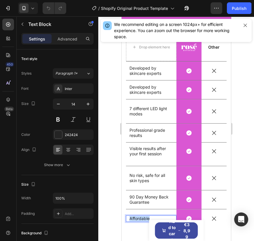
click at [138, 218] on p "Affordable" at bounding box center [150, 218] width 43 height 5
copy p "Affordable"
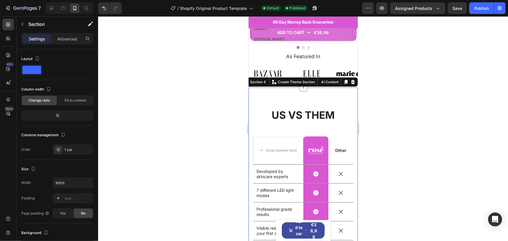
click at [327, 87] on div "US VS THEM Heading Drop element here Image Row Other Text Block Row Developed b…" at bounding box center [302, 202] width 109 height 230
click at [66, 37] on p "Advanced" at bounding box center [67, 39] width 20 height 6
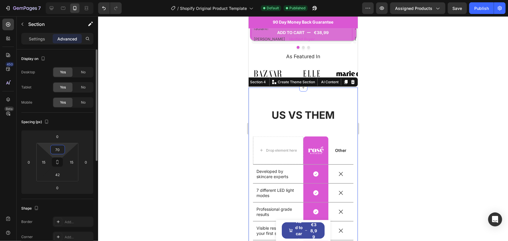
click at [60, 149] on input "70" at bounding box center [58, 149] width 12 height 9
type input "0"
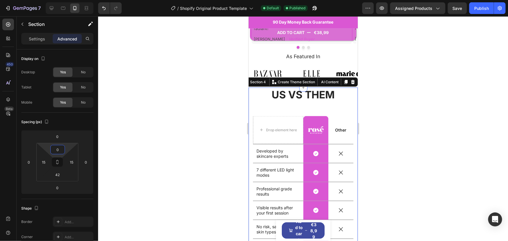
click at [178, 132] on div at bounding box center [303, 128] width 410 height 225
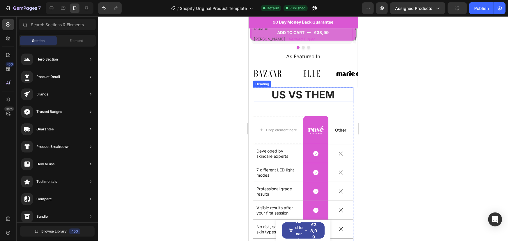
click at [303, 87] on h2 "US VS THEM" at bounding box center [303, 94] width 100 height 15
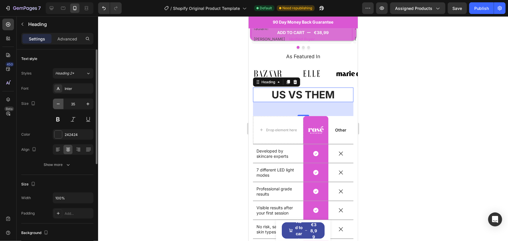
click at [57, 105] on icon "button" at bounding box center [58, 104] width 6 height 6
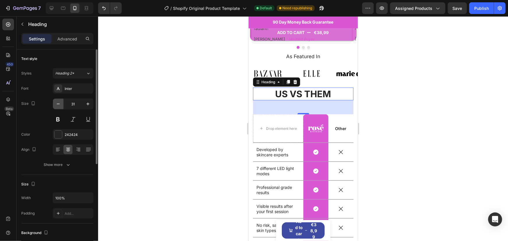
click at [57, 105] on icon "button" at bounding box center [58, 104] width 6 height 6
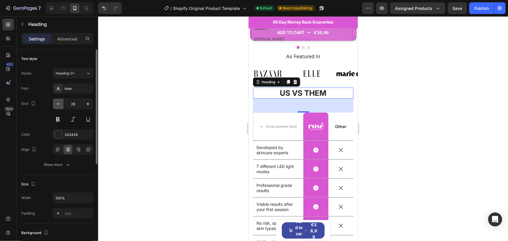
click at [57, 105] on icon "button" at bounding box center [58, 104] width 6 height 6
type input "25"
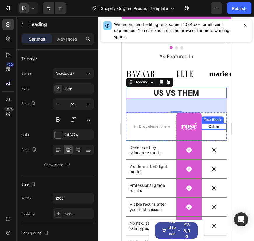
click at [210, 124] on p "Other" at bounding box center [214, 126] width 24 height 5
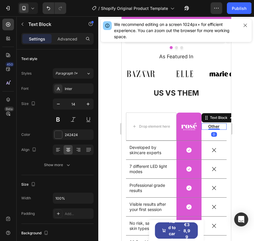
click at [217, 124] on p "Other" at bounding box center [214, 126] width 24 height 5
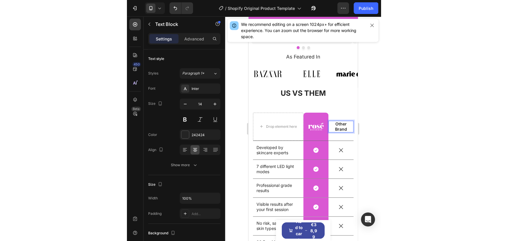
scroll to position [323, 0]
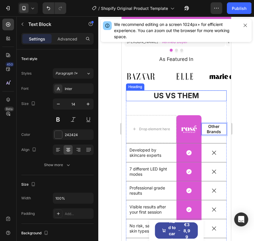
click at [198, 90] on h2 "US VS THEM" at bounding box center [176, 95] width 100 height 11
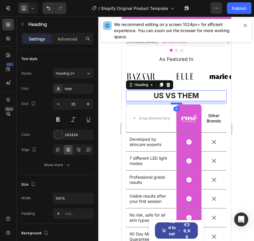
drag, startPoint x: 170, startPoint y: 99, endPoint x: 352, endPoint y: 96, distance: 182.0
click at [171, 103] on div at bounding box center [176, 104] width 12 height 2
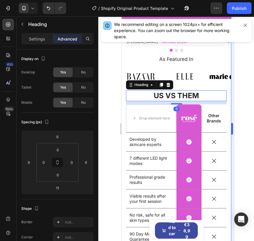
click at [242, 80] on div at bounding box center [176, 128] width 156 height 225
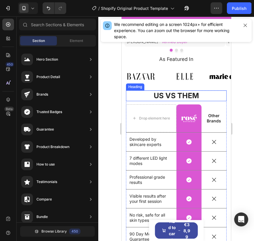
click at [188, 90] on h2 "US VS THEM" at bounding box center [176, 95] width 100 height 11
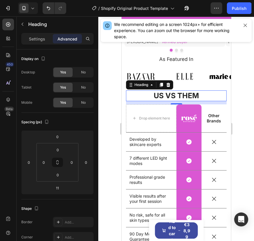
click at [179, 90] on h2 "US VS THEM" at bounding box center [176, 95] width 100 height 11
click at [179, 91] on p "US VS THEM" at bounding box center [175, 96] width 99 height 10
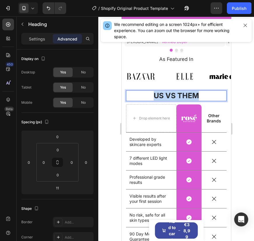
click at [179, 91] on p "US VS THEM" at bounding box center [175, 96] width 99 height 10
click at [240, 84] on div at bounding box center [176, 128] width 156 height 225
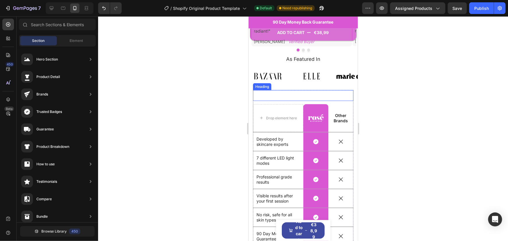
click at [299, 91] on p "Rich Text Editor. Editing area: main" at bounding box center [302, 96] width 99 height 10
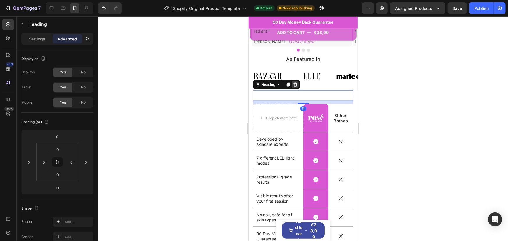
click at [298, 81] on div at bounding box center [295, 84] width 7 height 7
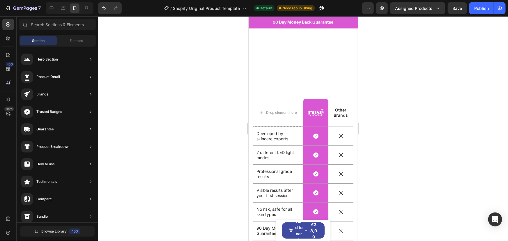
scroll to position [423, 0]
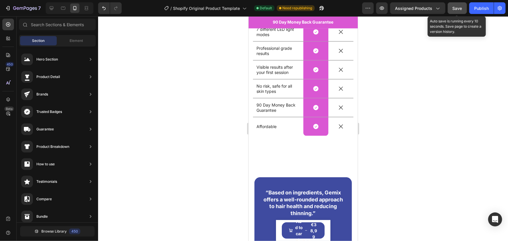
click at [457, 10] on span "Save" at bounding box center [458, 8] width 10 height 5
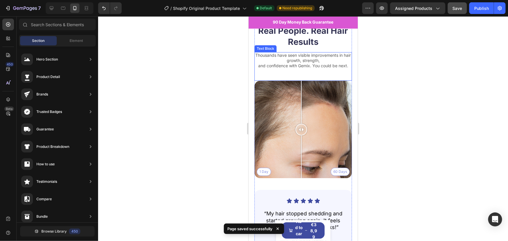
scroll to position [647, 0]
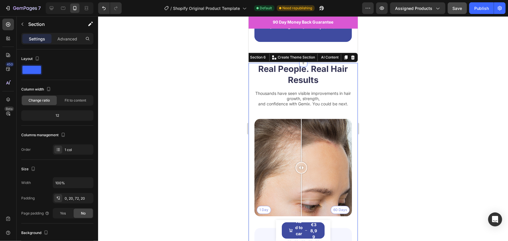
click at [349, 72] on div "Real People. Real Hair Results Heading Thousands have seen visible improvements…" at bounding box center [302, 192] width 109 height 258
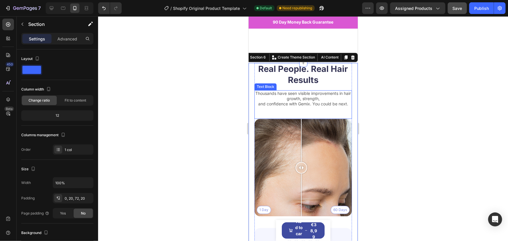
scroll to position [764, 0]
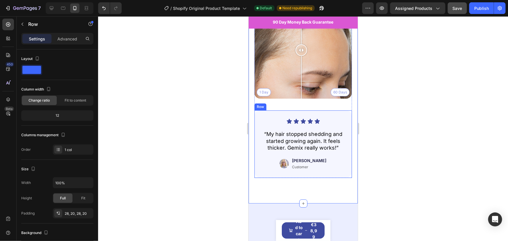
click at [321, 167] on div "Icon Icon Icon Icon Icon Icon List “My hair stopped shedding and started growin…" at bounding box center [303, 144] width 98 height 68
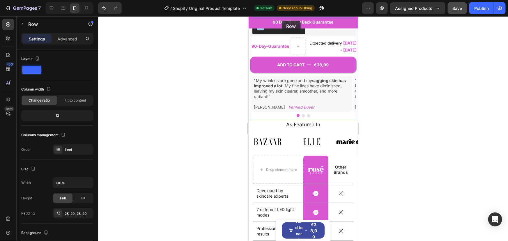
scroll to position [228, 0]
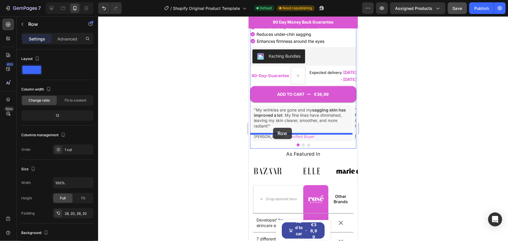
drag, startPoint x: 263, startPoint y: 100, endPoint x: 273, endPoint y: 128, distance: 29.4
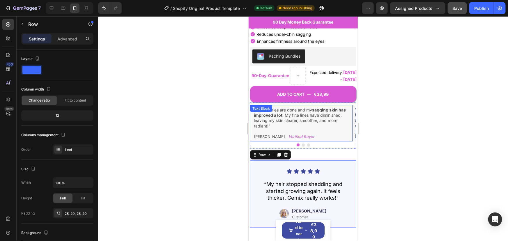
click at [299, 107] on p ""My wrinkles are gone and my sagging skin has improved a lot . My fine lines ha…" at bounding box center [302, 117] width 96 height 21
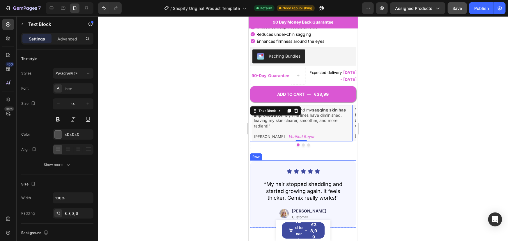
click at [279, 160] on div "Icon Icon Icon Icon Icon Icon List “My hair stopped shedding and started growin…" at bounding box center [303, 194] width 106 height 68
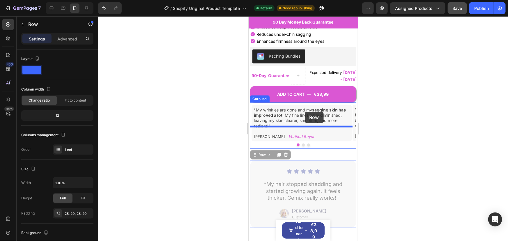
drag, startPoint x: 256, startPoint y: 140, endPoint x: 305, endPoint y: 111, distance: 56.6
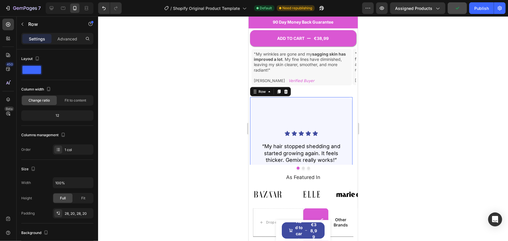
scroll to position [255, 0]
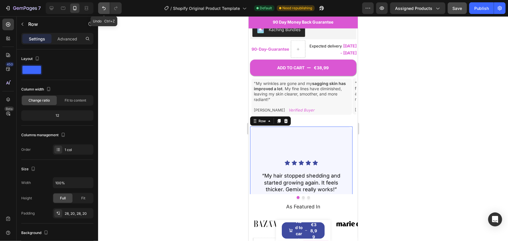
click at [102, 7] on icon "Undo/Redo" at bounding box center [103, 8] width 3 height 4
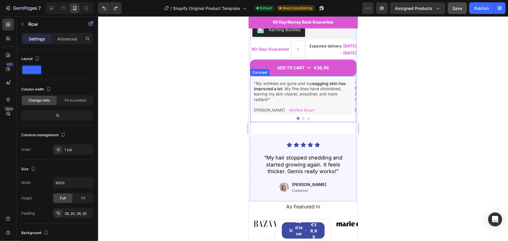
click at [302, 117] on button "Dot" at bounding box center [303, 118] width 3 height 3
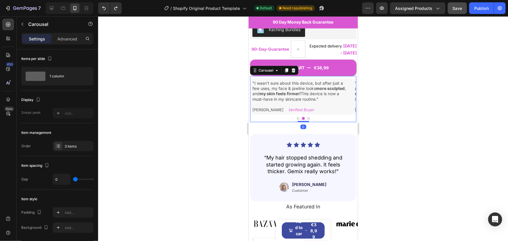
click at [307, 117] on button "Dot" at bounding box center [308, 118] width 3 height 3
click at [288, 181] on img at bounding box center [283, 187] width 9 height 12
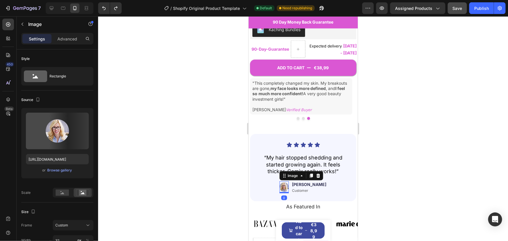
click at [282, 181] on div "Image 0 Jessica Text Block Customer Text Block Row" at bounding box center [303, 187] width 95 height 12
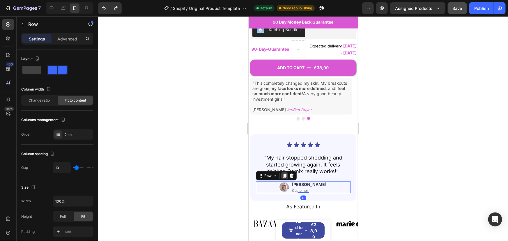
click at [283, 172] on div at bounding box center [284, 175] width 7 height 7
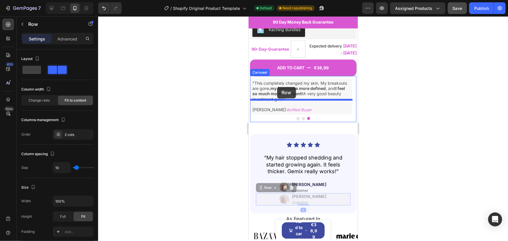
drag, startPoint x: 263, startPoint y: 171, endPoint x: 277, endPoint y: 87, distance: 85.1
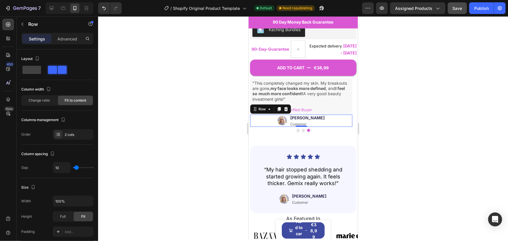
click at [199, 135] on div at bounding box center [303, 128] width 410 height 225
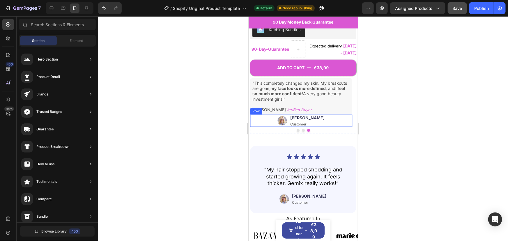
click at [279, 114] on div "Image Jessica Text Block Customer Text Block Row" at bounding box center [301, 120] width 103 height 12
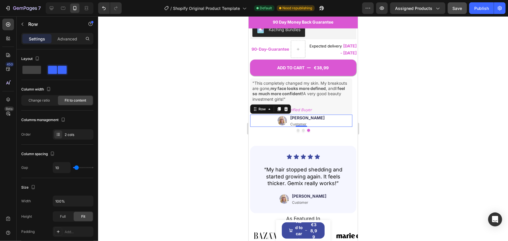
scroll to position [198, 0]
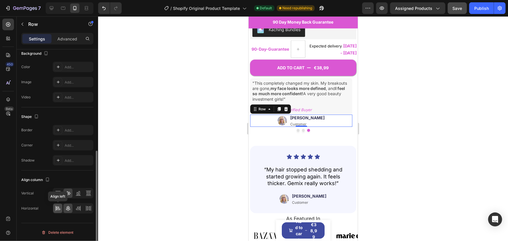
click at [58, 206] on icon at bounding box center [58, 209] width 6 height 6
click at [172, 130] on div at bounding box center [303, 128] width 410 height 225
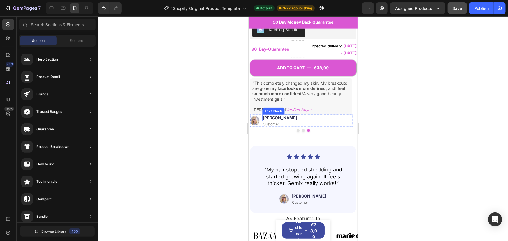
click at [269, 115] on p "[PERSON_NAME]" at bounding box center [280, 117] width 34 height 5
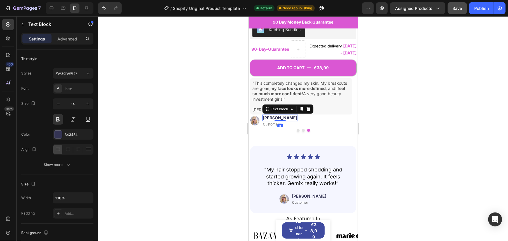
click at [269, 115] on p "[PERSON_NAME]" at bounding box center [280, 117] width 34 height 5
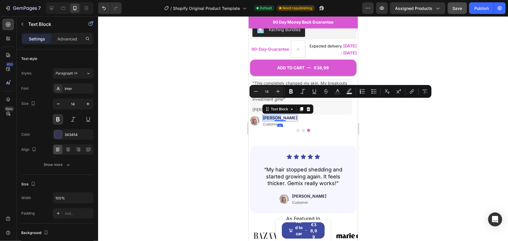
click at [269, 115] on p "[PERSON_NAME]" at bounding box center [280, 117] width 34 height 5
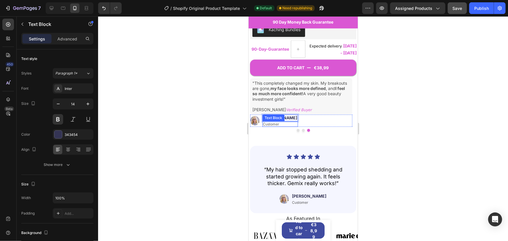
click at [274, 122] on p "Customer" at bounding box center [280, 124] width 34 height 5
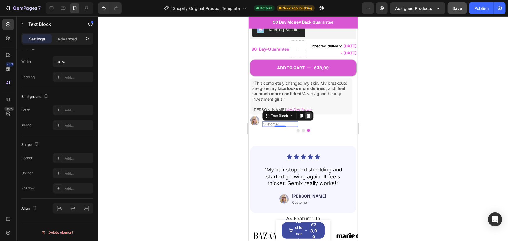
click at [308, 113] on icon at bounding box center [308, 115] width 4 height 4
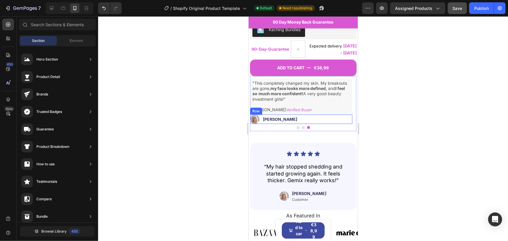
click at [285, 114] on div "Image Sarah S. Text Block Row" at bounding box center [301, 118] width 103 height 9
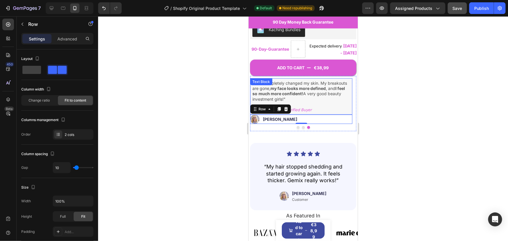
click at [312, 107] on p "Sarah S. Verified Buyer" at bounding box center [301, 109] width 98 height 5
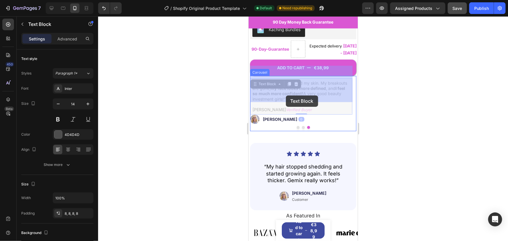
drag, startPoint x: 298, startPoint y: 95, endPoint x: 287, endPoint y: 95, distance: 11.1
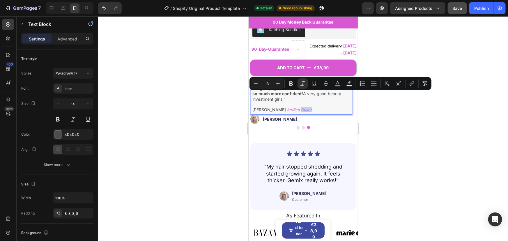
click at [296, 107] on icon "Verified Buyer" at bounding box center [299, 109] width 26 height 5
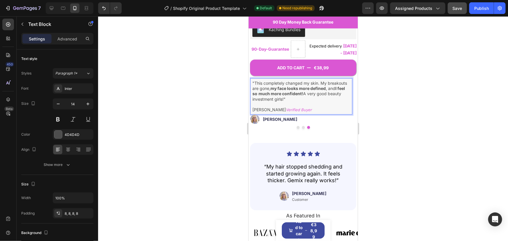
click at [298, 107] on icon "Verified Buyer" at bounding box center [299, 109] width 26 height 5
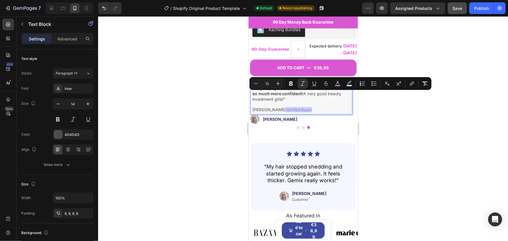
drag, startPoint x: 298, startPoint y: 95, endPoint x: 274, endPoint y: 94, distance: 24.8
click at [274, 107] on p "Sarah S. Verified Buyer" at bounding box center [301, 109] width 98 height 5
copy icon "Verified Buyer"
click at [280, 114] on div "Image Sarah S. Text Block Row" at bounding box center [301, 118] width 103 height 9
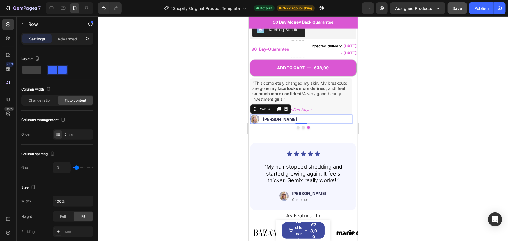
click at [281, 114] on div "Image Sarah S. Text Block Row 0" at bounding box center [301, 118] width 103 height 9
click at [279, 116] on p "[PERSON_NAME]" at bounding box center [280, 118] width 34 height 5
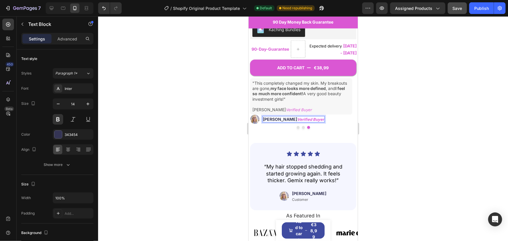
click at [305, 117] on icon "Verified Buyer" at bounding box center [310, 119] width 27 height 5
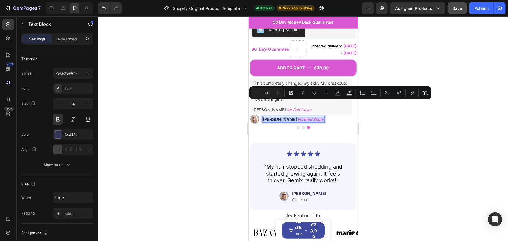
click at [305, 117] on icon "Verified Buyer" at bounding box center [310, 119] width 27 height 5
type input "13"
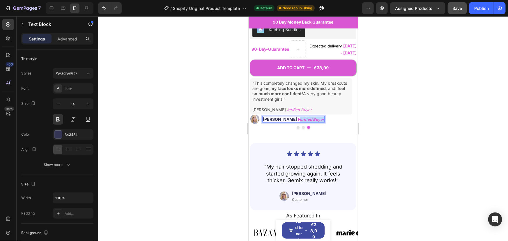
drag, startPoint x: 286, startPoint y: 103, endPoint x: 310, endPoint y: 105, distance: 24.2
click at [310, 117] on icon "Verified Buyer" at bounding box center [310, 119] width 27 height 5
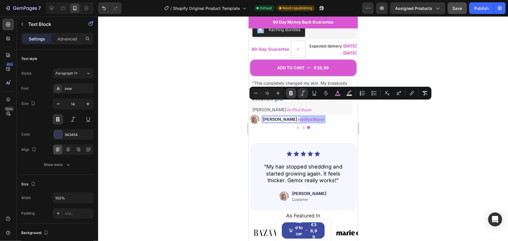
click at [293, 95] on icon "Editor contextual toolbar" at bounding box center [291, 93] width 6 height 6
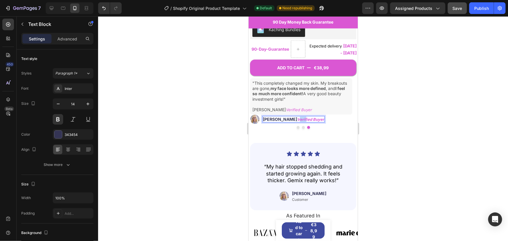
drag, startPoint x: 286, startPoint y: 104, endPoint x: 293, endPoint y: 104, distance: 7.0
click at [297, 117] on icon "V erified Buyer" at bounding box center [310, 119] width 27 height 5
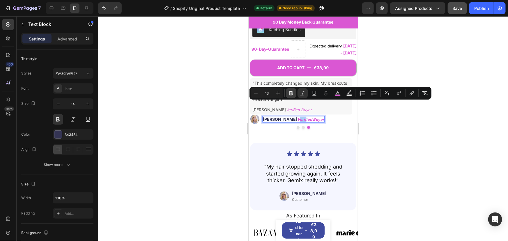
click at [293, 95] on icon "Editor contextual toolbar" at bounding box center [291, 93] width 6 height 6
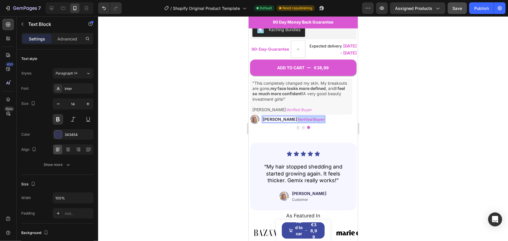
drag, startPoint x: 285, startPoint y: 104, endPoint x: 310, endPoint y: 104, distance: 25.6
click at [310, 116] on div "Sarah S. Verif ied Buyer" at bounding box center [293, 119] width 62 height 6
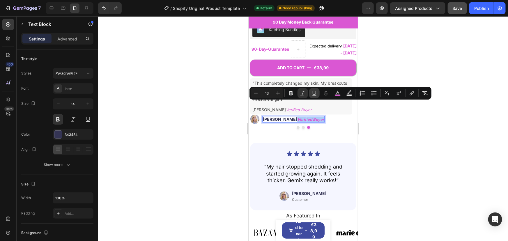
click at [314, 96] on icon "Editor contextual toolbar" at bounding box center [315, 93] width 6 height 6
click at [292, 93] on icon "Editor contextual toolbar" at bounding box center [290, 93] width 3 height 4
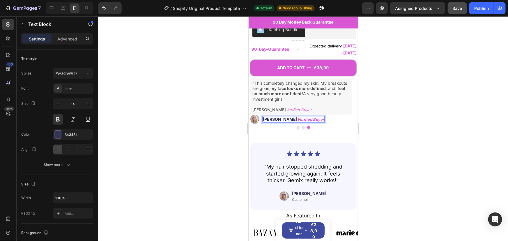
click at [292, 107] on icon "Verified Buyer" at bounding box center [299, 109] width 26 height 5
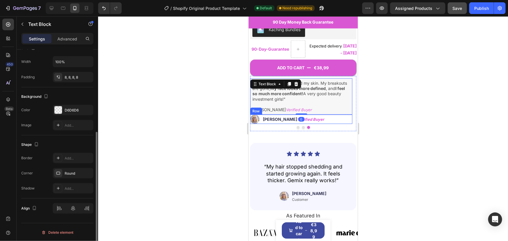
click at [297, 117] on strong "Verified Buyer" at bounding box center [310, 119] width 27 height 5
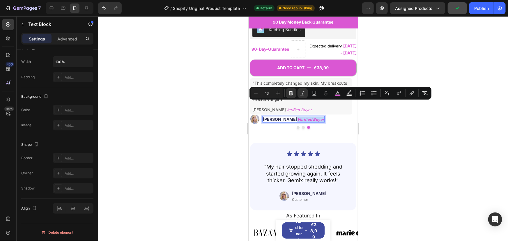
drag, startPoint x: 285, startPoint y: 105, endPoint x: 310, endPoint y: 105, distance: 25.9
click at [294, 95] on button "Bold" at bounding box center [291, 93] width 10 height 10
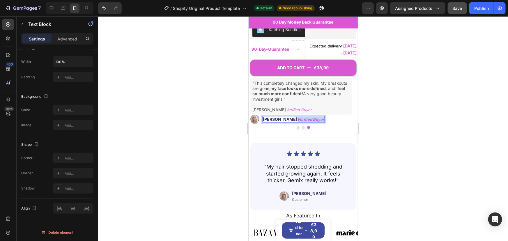
drag, startPoint x: 285, startPoint y: 104, endPoint x: 310, endPoint y: 105, distance: 25.1
click at [310, 117] on icon "Verified Buyer" at bounding box center [310, 119] width 27 height 5
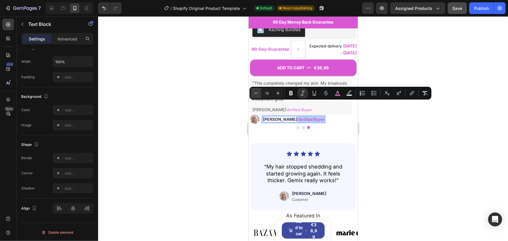
click at [259, 95] on icon "Editor contextual toolbar" at bounding box center [256, 93] width 6 height 6
click at [274, 93] on button "Plus" at bounding box center [278, 93] width 10 height 10
type input "13"
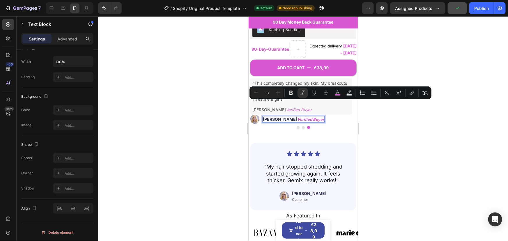
scroll to position [0, 0]
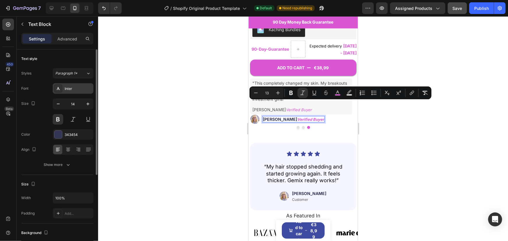
click at [73, 86] on div "Inter" at bounding box center [78, 88] width 27 height 5
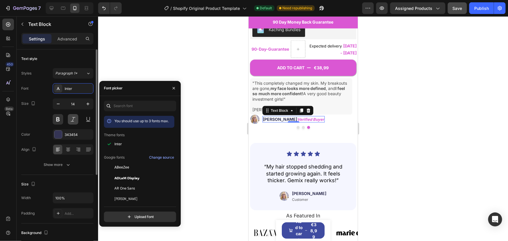
click at [73, 118] on button at bounding box center [73, 119] width 10 height 10
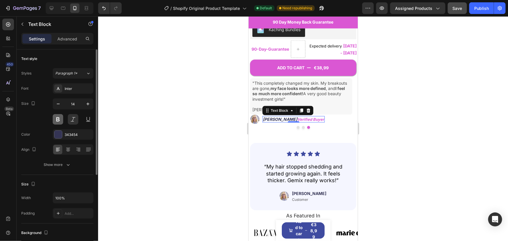
click at [60, 118] on button at bounding box center [58, 119] width 10 height 10
click at [59, 119] on button at bounding box center [58, 119] width 10 height 10
click at [70, 119] on button at bounding box center [73, 119] width 10 height 10
click at [157, 100] on div at bounding box center [303, 128] width 410 height 225
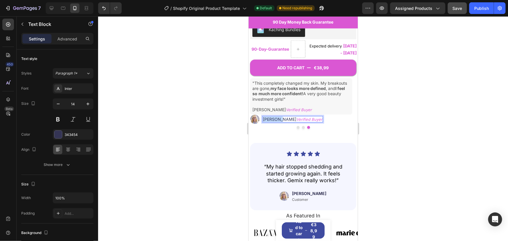
drag, startPoint x: 263, startPoint y: 105, endPoint x: 279, endPoint y: 105, distance: 15.4
click at [279, 116] on p "Sarah S. Verified Buyer" at bounding box center [292, 118] width 59 height 5
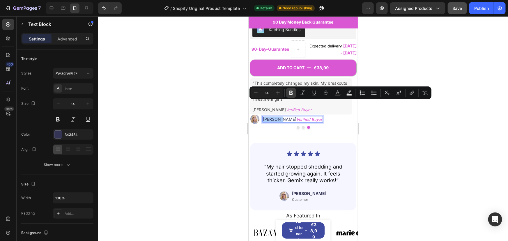
click at [291, 94] on icon "Editor contextual toolbar" at bounding box center [291, 93] width 6 height 6
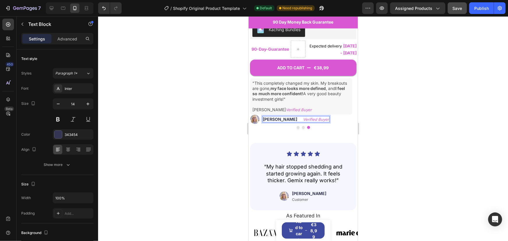
click at [383, 103] on div at bounding box center [303, 128] width 410 height 225
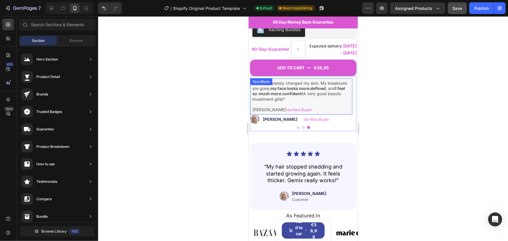
click at [295, 107] on icon "Verified Buyer" at bounding box center [299, 109] width 26 height 5
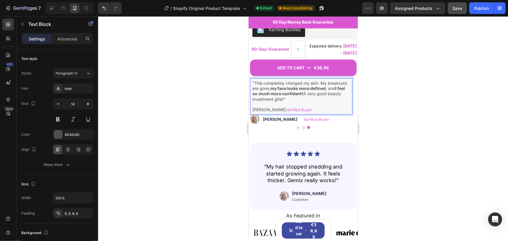
click at [286, 107] on icon "Verified Buyer" at bounding box center [299, 109] width 26 height 5
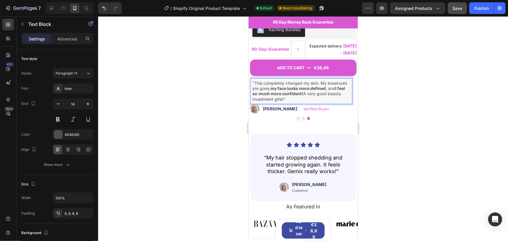
click at [202, 124] on div at bounding box center [303, 128] width 410 height 225
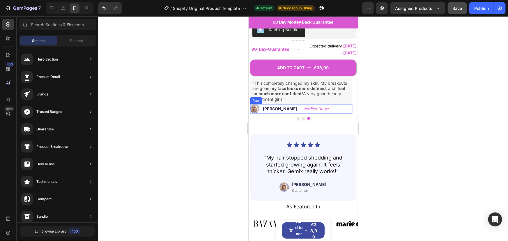
click at [341, 104] on div "Image Sarah S. Verified Buyer Text Block Row" at bounding box center [301, 108] width 103 height 9
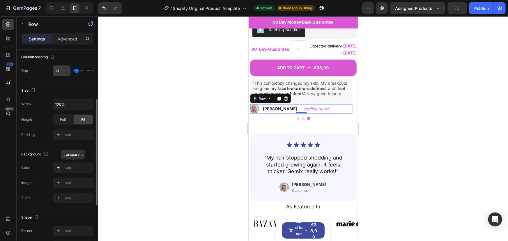
scroll to position [114, 0]
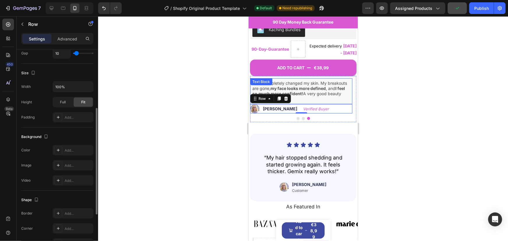
click at [340, 85] on p ""This completely changed my skin. My breakouts are gone, my face looks more def…" at bounding box center [301, 90] width 98 height 21
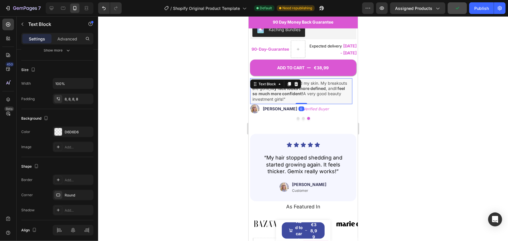
scroll to position [0, 0]
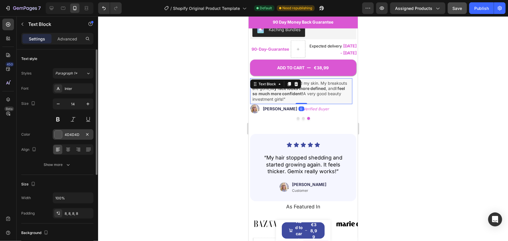
click at [71, 135] on div "4D4D4D" at bounding box center [73, 134] width 17 height 5
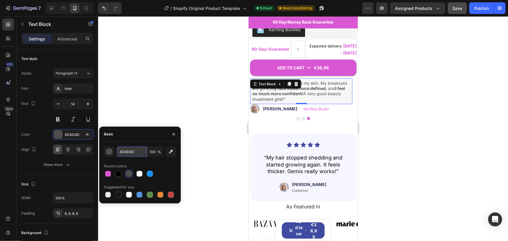
click at [128, 153] on input "4D4D4D" at bounding box center [132, 151] width 30 height 10
click at [328, 104] on div "Image Sarah S. Verified Buyer Text Block Row" at bounding box center [301, 108] width 103 height 9
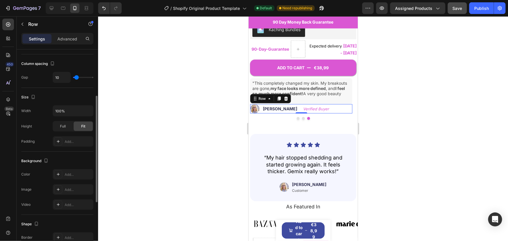
scroll to position [111, 0]
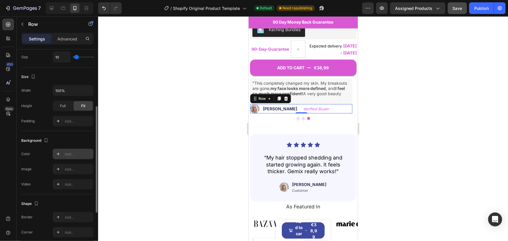
click at [67, 155] on div "Add..." at bounding box center [78, 154] width 27 height 5
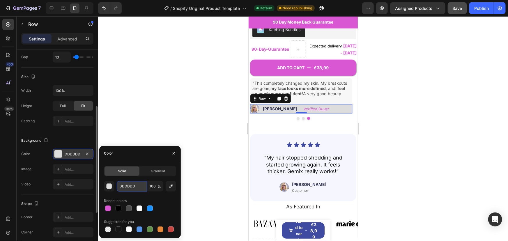
click at [130, 183] on input "DDDDDD" at bounding box center [132, 186] width 30 height 10
paste input "4D4D4"
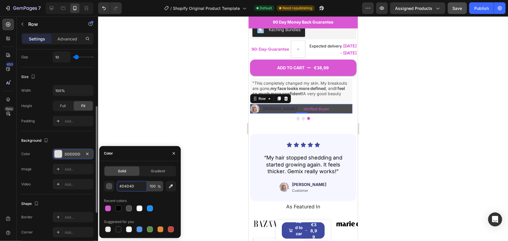
type input "4D4D4D"
click at [155, 187] on input "100" at bounding box center [155, 186] width 16 height 10
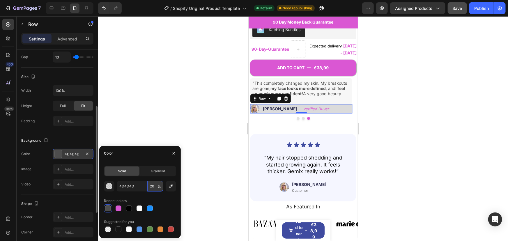
type input "2"
type input "1"
type input "5"
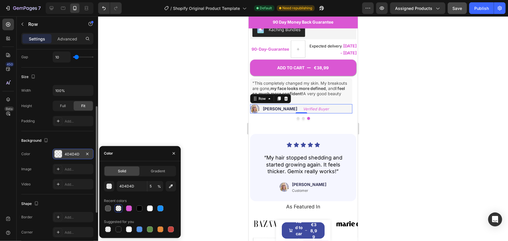
click at [441, 119] on div at bounding box center [303, 128] width 410 height 225
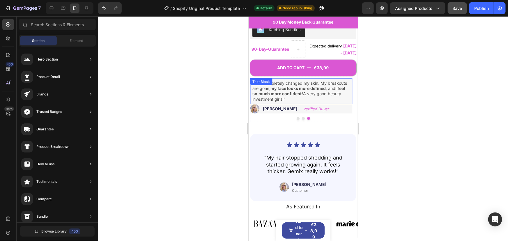
click at [338, 85] on p ""This completely changed my skin. My breakouts are gone, my face looks more def…" at bounding box center [301, 90] width 98 height 21
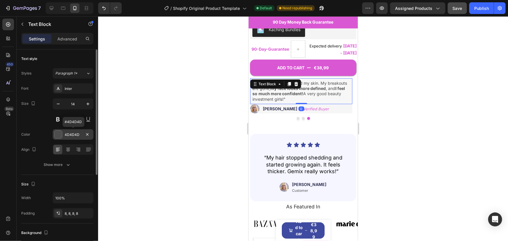
click at [71, 133] on div "4D4D4D" at bounding box center [73, 134] width 17 height 5
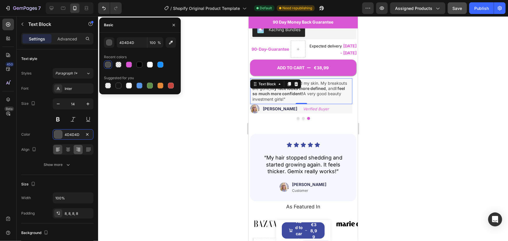
scroll to position [136, 0]
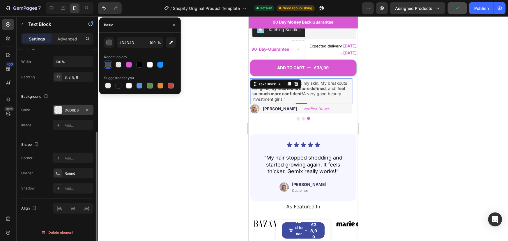
click at [73, 111] on div "D6D6D6" at bounding box center [73, 110] width 17 height 5
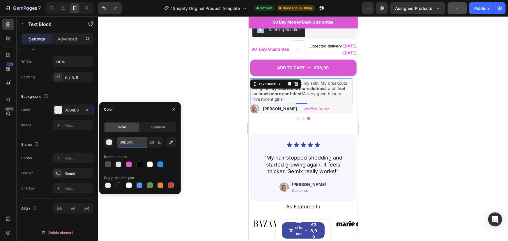
click at [129, 144] on input "D6D6D6" at bounding box center [132, 142] width 30 height 10
click at [335, 104] on div "Image Sarah S. Verified Buyer Text Block Row" at bounding box center [301, 108] width 103 height 9
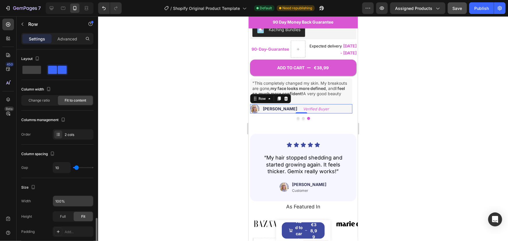
scroll to position [198, 0]
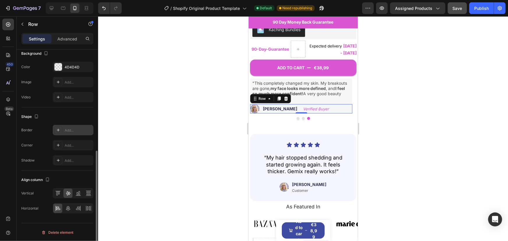
click at [67, 131] on div "Add..." at bounding box center [78, 130] width 27 height 5
click at [75, 65] on div "4D4D4D" at bounding box center [73, 67] width 17 height 5
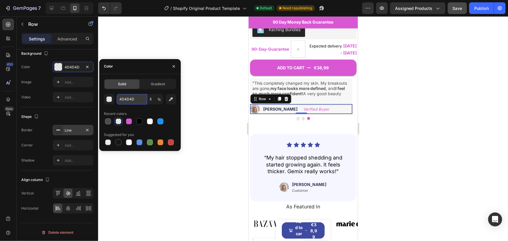
click at [129, 98] on input "4D4D4D" at bounding box center [132, 99] width 30 height 10
paste input "D6D6D6"
type input "D6D6D6"
click at [153, 99] on input "5" at bounding box center [155, 99] width 16 height 10
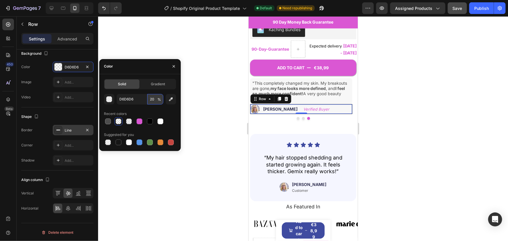
type input "20"
click at [431, 87] on div at bounding box center [303, 128] width 410 height 225
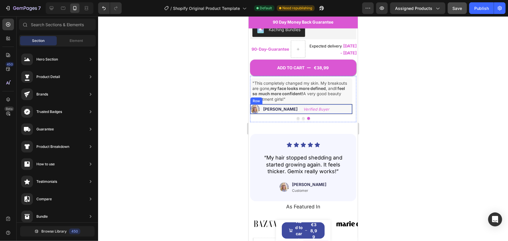
click at [326, 104] on div "Image Sarah S. Verified Buyer Text Block Row" at bounding box center [301, 109] width 103 height 10
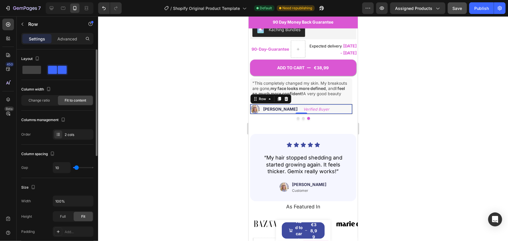
scroll to position [153, 0]
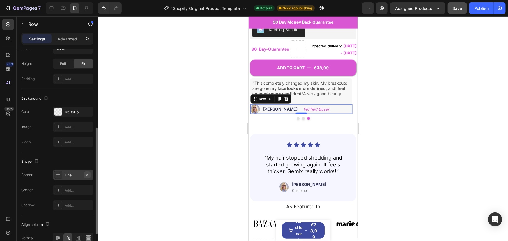
click at [87, 174] on icon "button" at bounding box center [87, 175] width 2 height 2
click at [195, 136] on div at bounding box center [303, 128] width 410 height 225
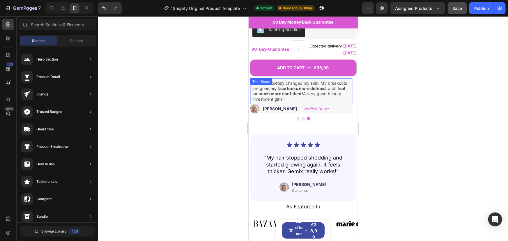
click at [349, 88] on div ""This completely changed my skin. My breakouts are gone, my face looks more def…" at bounding box center [301, 91] width 103 height 26
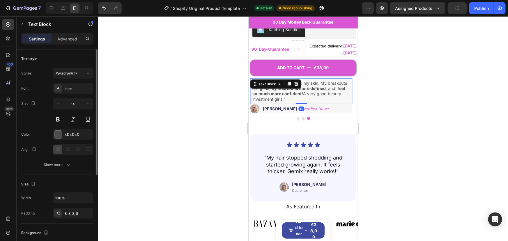
scroll to position [136, 0]
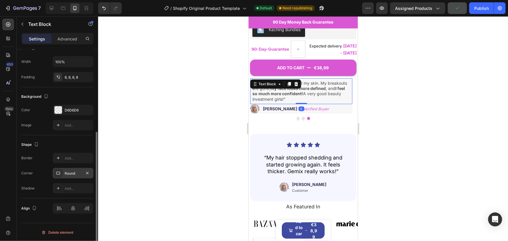
click at [78, 176] on div "Round" at bounding box center [73, 173] width 41 height 10
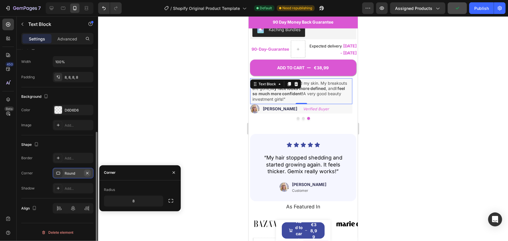
click at [88, 173] on icon "button" at bounding box center [87, 173] width 5 height 5
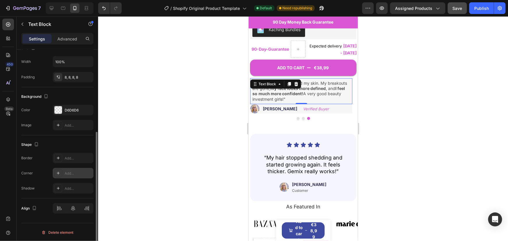
click at [423, 77] on div at bounding box center [303, 128] width 410 height 225
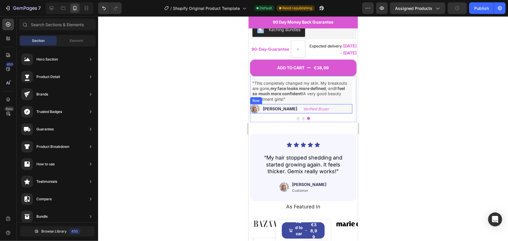
click at [259, 104] on img at bounding box center [254, 108] width 9 height 9
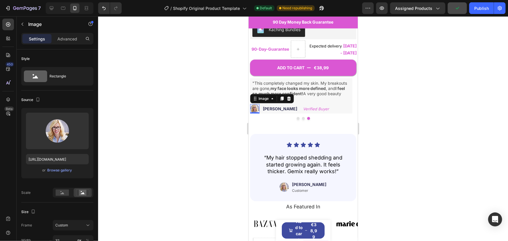
click at [252, 104] on img at bounding box center [254, 108] width 9 height 9
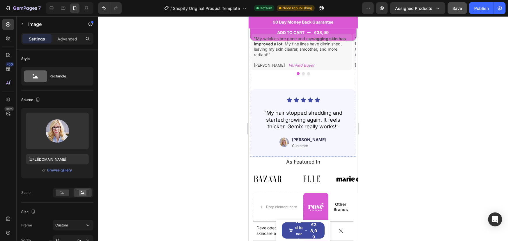
scroll to position [264, 0]
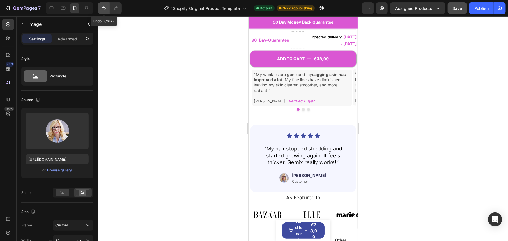
click at [102, 9] on icon "Undo/Redo" at bounding box center [104, 8] width 6 height 6
click at [106, 12] on button "Undo/Redo" at bounding box center [104, 8] width 12 height 12
click at [106, 10] on icon "Undo/Redo" at bounding box center [104, 8] width 6 height 6
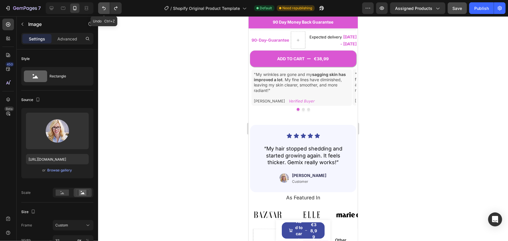
click at [106, 10] on icon "Undo/Redo" at bounding box center [104, 8] width 6 height 6
click at [302, 108] on button "Dot" at bounding box center [303, 109] width 3 height 3
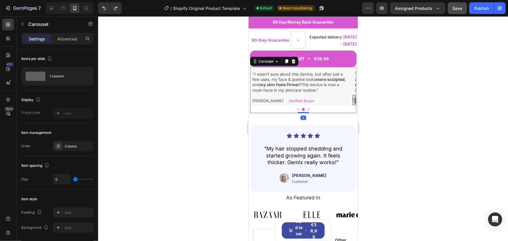
click at [307, 108] on button "Dot" at bounding box center [308, 109] width 3 height 3
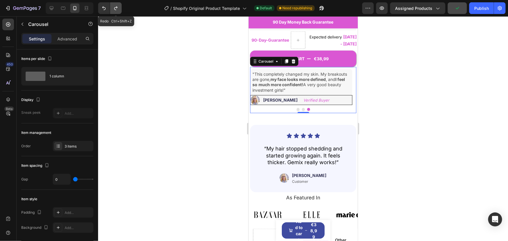
click at [116, 10] on icon "Undo/Redo" at bounding box center [116, 8] width 6 height 6
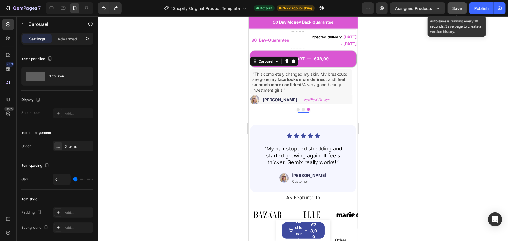
click at [453, 8] on span "Save" at bounding box center [458, 8] width 10 height 5
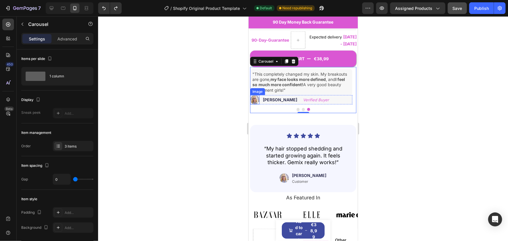
click at [257, 95] on img at bounding box center [254, 99] width 9 height 9
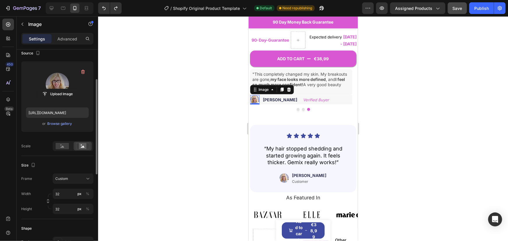
scroll to position [52, 0]
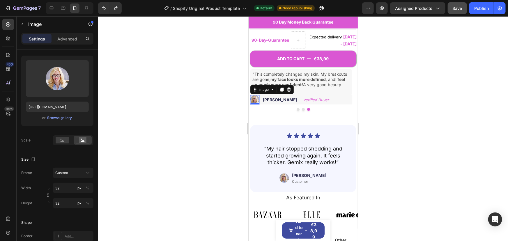
click at [405, 97] on div at bounding box center [303, 128] width 410 height 225
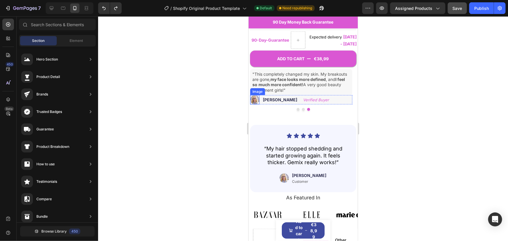
click at [256, 95] on img at bounding box center [254, 99] width 9 height 9
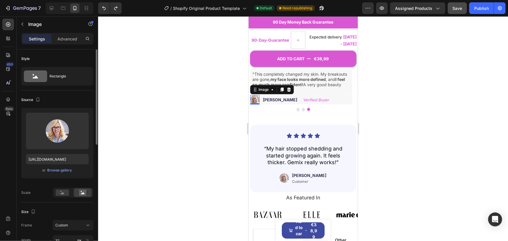
scroll to position [100, 0]
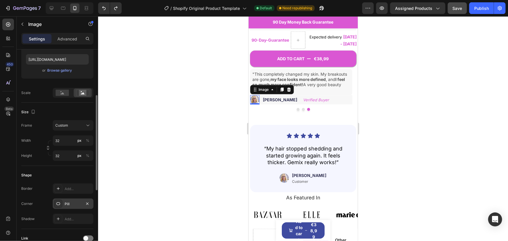
click at [71, 206] on div "Pill" at bounding box center [73, 204] width 17 height 5
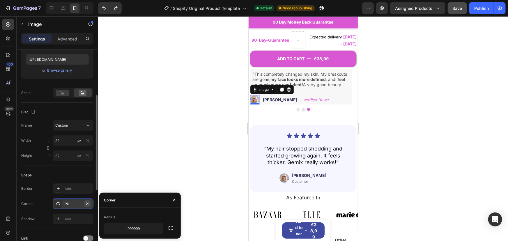
click at [86, 204] on icon "button" at bounding box center [87, 204] width 5 height 5
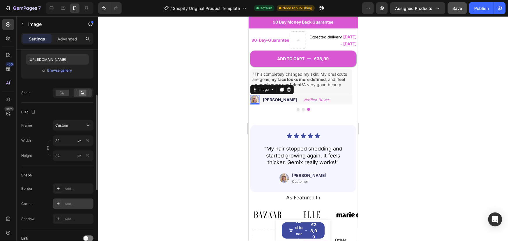
click at [148, 176] on div at bounding box center [303, 128] width 410 height 225
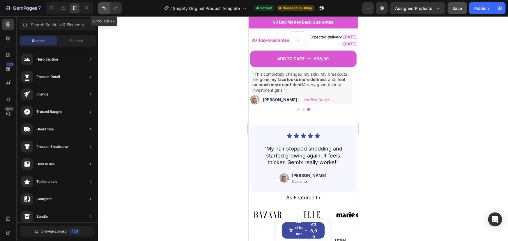
click at [103, 8] on icon "Undo/Redo" at bounding box center [104, 8] width 6 height 6
click at [154, 82] on div at bounding box center [303, 128] width 410 height 225
click at [119, 9] on icon "Undo/Redo" at bounding box center [116, 8] width 6 height 6
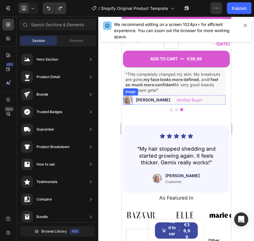
click at [130, 95] on img at bounding box center [127, 99] width 9 height 9
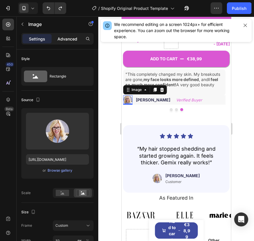
click at [63, 40] on p "Advanced" at bounding box center [67, 39] width 20 height 6
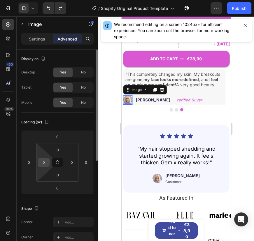
click at [45, 162] on input "0" at bounding box center [43, 162] width 9 height 9
type input "10"
click at [61, 174] on input "0" at bounding box center [58, 174] width 12 height 9
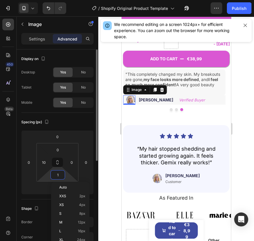
type input "10"
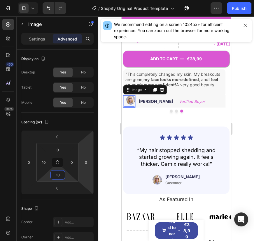
click at [115, 110] on div at bounding box center [176, 128] width 156 height 225
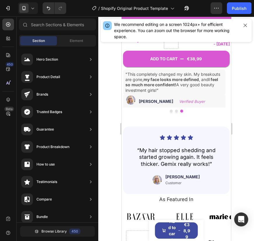
click at [236, 89] on div at bounding box center [176, 128] width 156 height 225
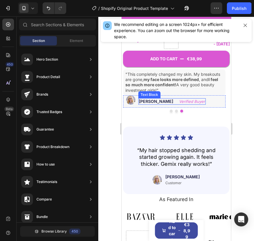
click at [151, 99] on strong "[PERSON_NAME]" at bounding box center [155, 101] width 34 height 5
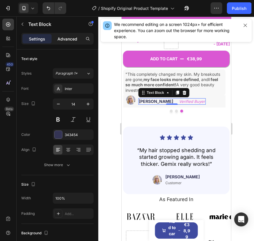
click at [58, 36] on p "Advanced" at bounding box center [67, 39] width 20 height 6
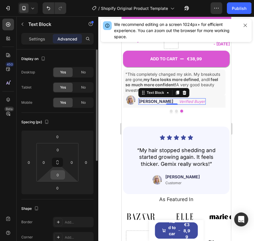
click at [55, 176] on input "0" at bounding box center [58, 174] width 12 height 9
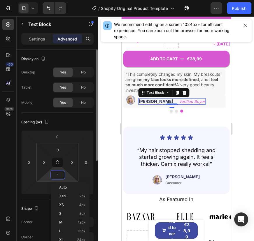
type input "10"
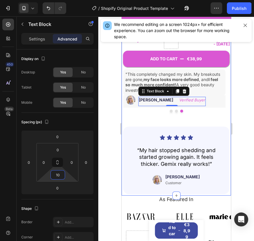
click at [116, 109] on div at bounding box center [176, 128] width 156 height 225
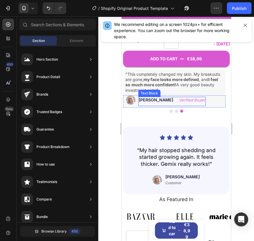
click at [149, 97] on strong "[PERSON_NAME]" at bounding box center [155, 99] width 34 height 5
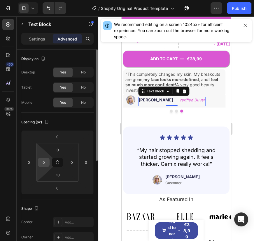
click at [44, 165] on input "0" at bounding box center [43, 162] width 9 height 9
type input "-"
type input "5"
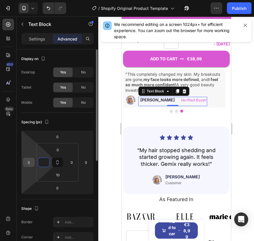
click at [29, 161] on input "0" at bounding box center [28, 162] width 9 height 9
type input "0"
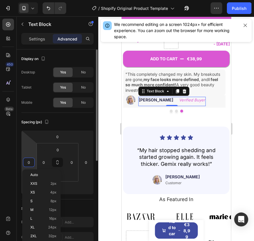
type input "5"
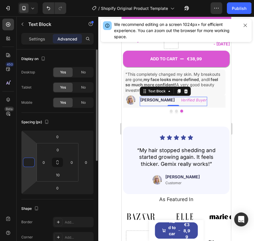
type input "-5"
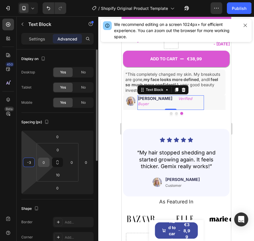
click at [41, 162] on input "0" at bounding box center [43, 162] width 9 height 9
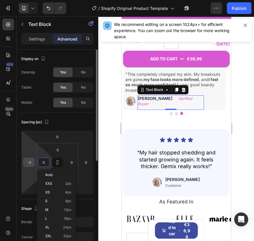
click at [32, 162] on input "-3" at bounding box center [28, 162] width 9 height 9
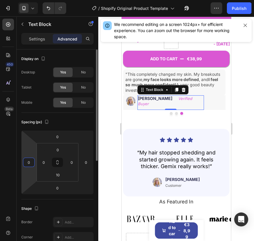
type input "0"
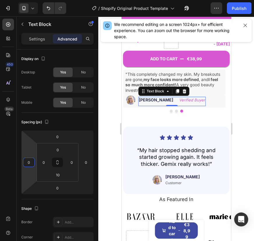
click at [117, 119] on div at bounding box center [176, 128] width 156 height 225
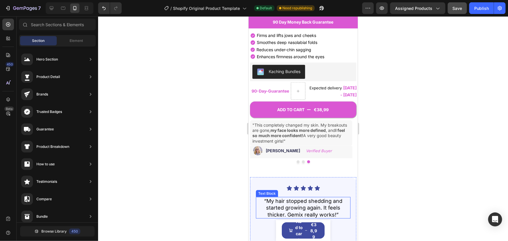
scroll to position [211, 0]
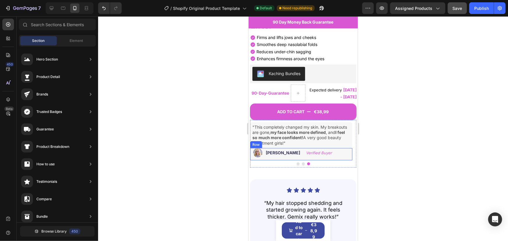
click at [338, 148] on div "Image Sarah S. Verified Buyer Text Block Row" at bounding box center [301, 154] width 103 height 12
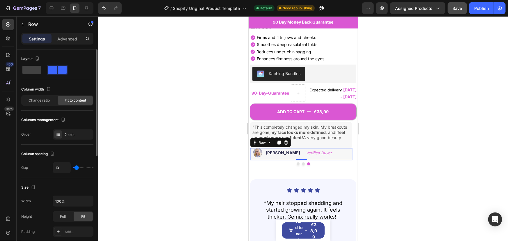
scroll to position [132, 0]
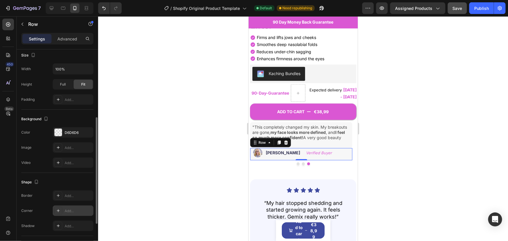
click at [67, 209] on div "Add..." at bounding box center [78, 211] width 27 height 5
click at [184, 147] on div at bounding box center [303, 128] width 410 height 225
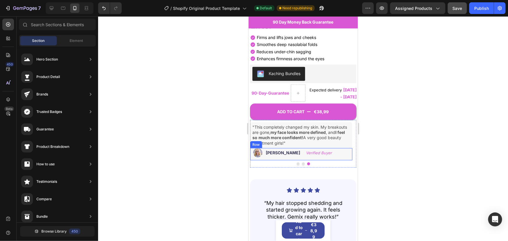
click at [343, 148] on div "Image Sarah S. Verified Buyer Text Block Row" at bounding box center [301, 154] width 103 height 12
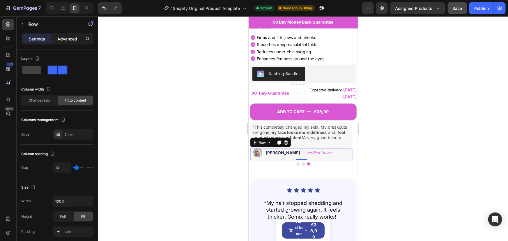
click at [67, 40] on p "Advanced" at bounding box center [67, 39] width 20 height 6
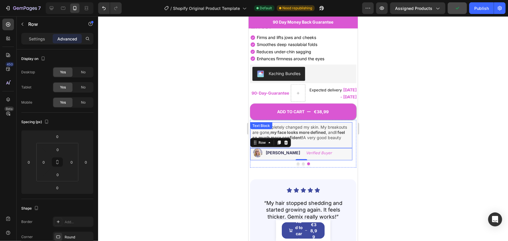
click at [340, 128] on p ""This completely changed my skin. My breakouts are gone, my face looks more def…" at bounding box center [301, 134] width 98 height 21
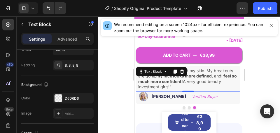
scroll to position [245, 0]
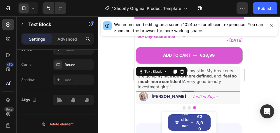
click at [120, 66] on div at bounding box center [188, 74] width 181 height 116
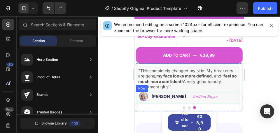
click at [232, 91] on div "Image Sarah S. Verified Buyer Text Block Row" at bounding box center [188, 97] width 104 height 12
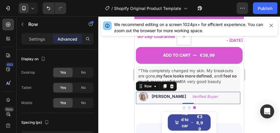
click at [105, 73] on div at bounding box center [188, 74] width 181 height 116
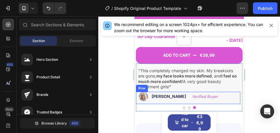
click at [227, 91] on div "Image Sarah S. Verified Buyer Text Block Row" at bounding box center [188, 97] width 104 height 12
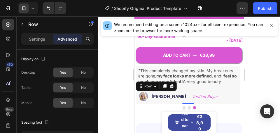
scroll to position [92, 0]
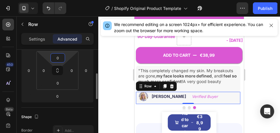
click at [58, 61] on input "0" at bounding box center [58, 57] width 12 height 9
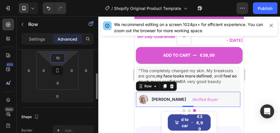
type input "1"
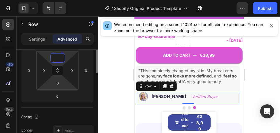
scroll to position [71, 0]
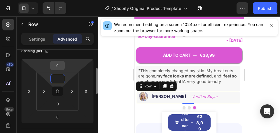
click at [58, 66] on input "0" at bounding box center [58, 65] width 12 height 9
type input "0"
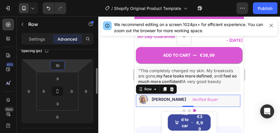
type input "1"
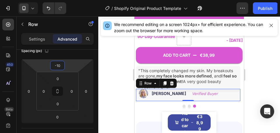
type input "-10"
drag, startPoint x: 119, startPoint y: 89, endPoint x: 271, endPoint y: 64, distance: 154.1
click at [271, 64] on div at bounding box center [188, 74] width 181 height 116
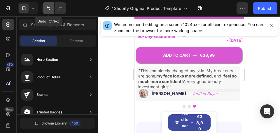
click at [50, 4] on button "Undo/Redo" at bounding box center [49, 8] width 12 height 12
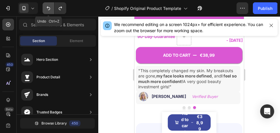
click at [50, 4] on button "Undo/Redo" at bounding box center [49, 8] width 12 height 12
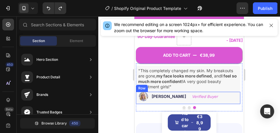
click at [218, 91] on div "Image Sarah S. Verified Buyer Text Block Row" at bounding box center [188, 97] width 104 height 12
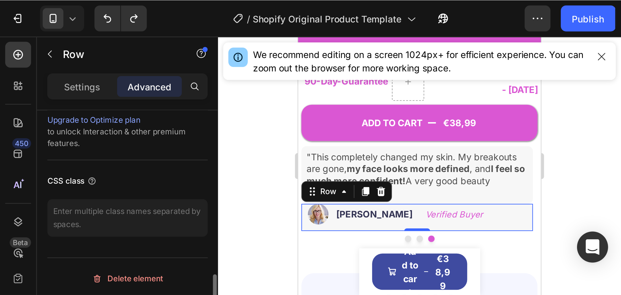
scroll to position [221, 0]
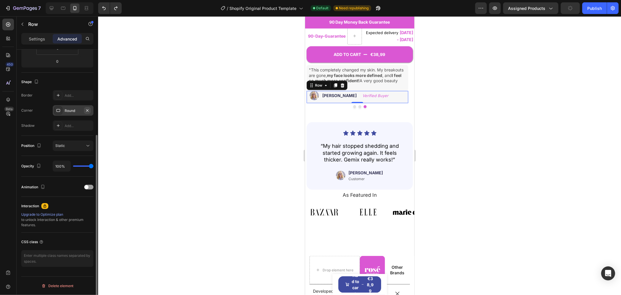
scroll to position [267, 0]
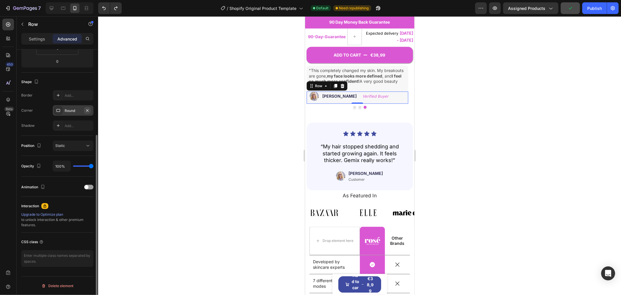
click at [88, 111] on icon "button" at bounding box center [87, 110] width 5 height 5
click at [399, 69] on p ""This completely changed my skin. My breakouts are gone, my face looks more def…" at bounding box center [357, 78] width 97 height 21
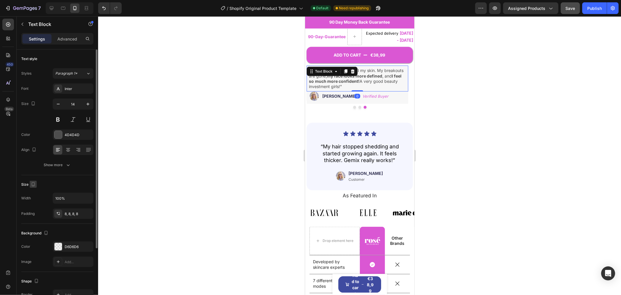
scroll to position [83, 0]
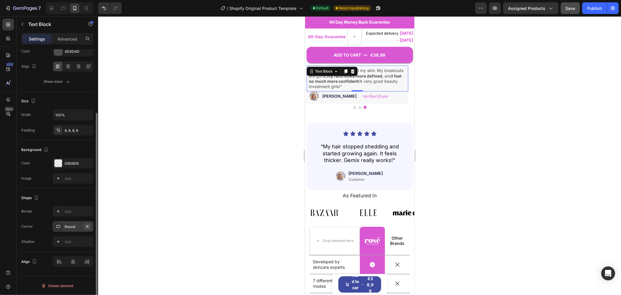
click at [86, 225] on icon "button" at bounding box center [87, 226] width 2 height 2
click at [208, 135] on div at bounding box center [359, 155] width 523 height 278
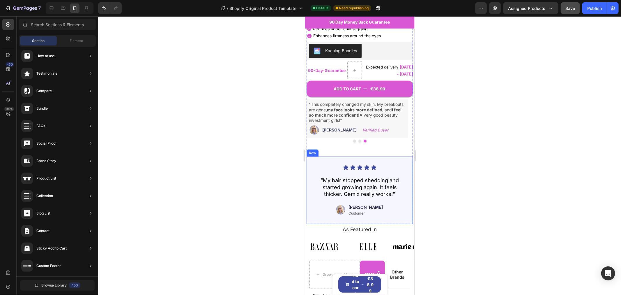
scroll to position [220, 0]
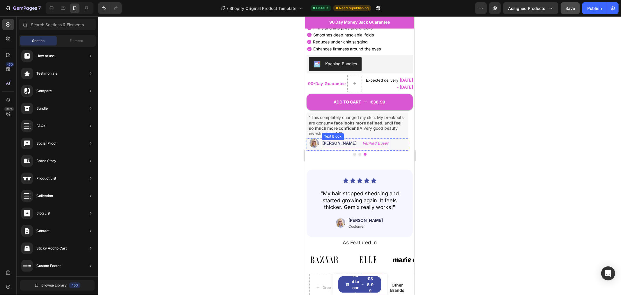
click at [322, 140] on strong "[PERSON_NAME]" at bounding box center [339, 142] width 34 height 5
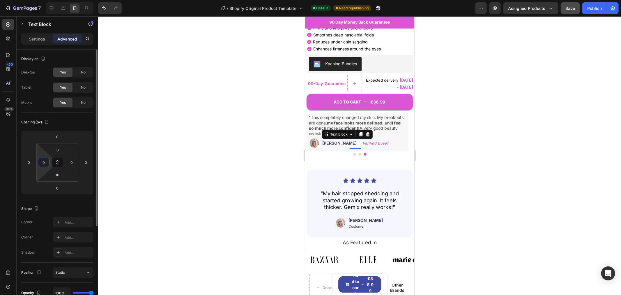
click at [43, 162] on input "0" at bounding box center [43, 162] width 9 height 9
type input "5"
type input "-5"
click at [146, 194] on div at bounding box center [359, 155] width 523 height 278
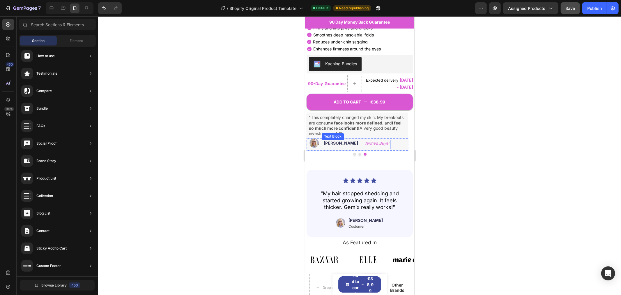
click at [343, 140] on p "Sarah S. Verified Buyer" at bounding box center [357, 142] width 66 height 5
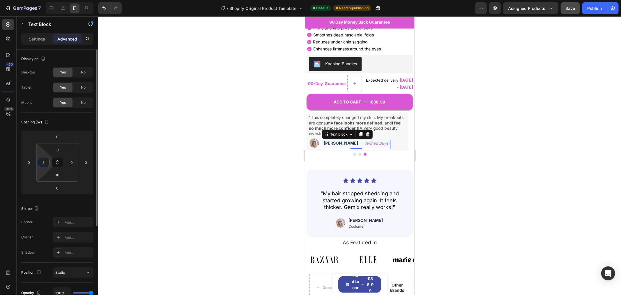
click at [45, 163] on input "5" at bounding box center [43, 162] width 9 height 9
click at [178, 139] on div at bounding box center [359, 155] width 523 height 278
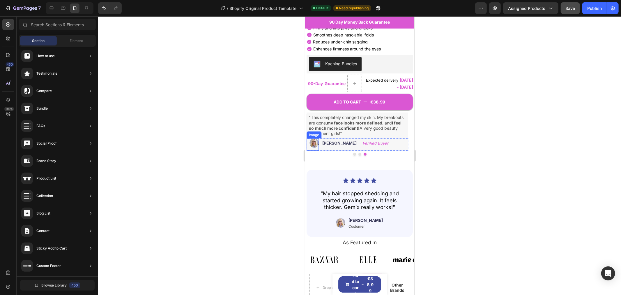
click at [316, 138] on img at bounding box center [313, 142] width 9 height 9
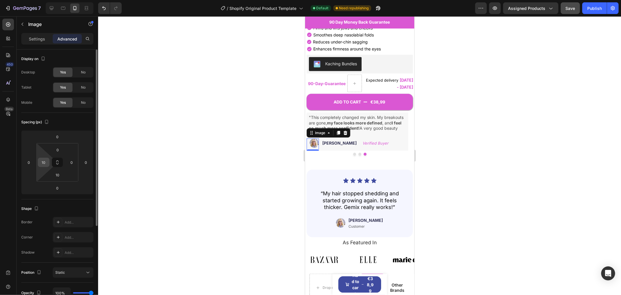
click at [45, 163] on input "10" at bounding box center [43, 162] width 9 height 9
type input "15"
click at [229, 172] on div at bounding box center [359, 155] width 523 height 278
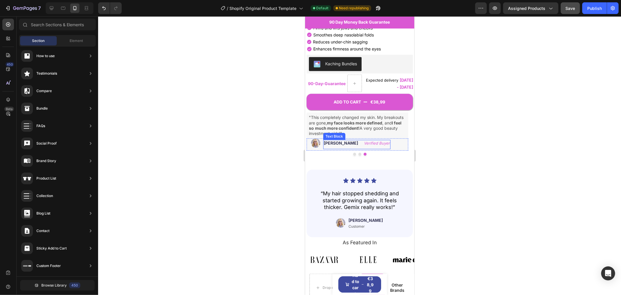
click at [364, 140] on icon "Verified Buyer" at bounding box center [377, 142] width 26 height 5
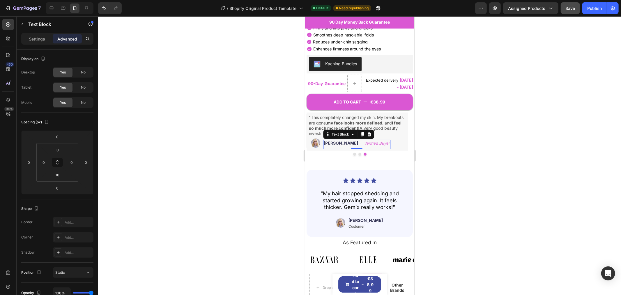
click at [364, 140] on icon "Verified Buyer" at bounding box center [377, 142] width 26 height 5
click at [195, 136] on div at bounding box center [359, 155] width 523 height 278
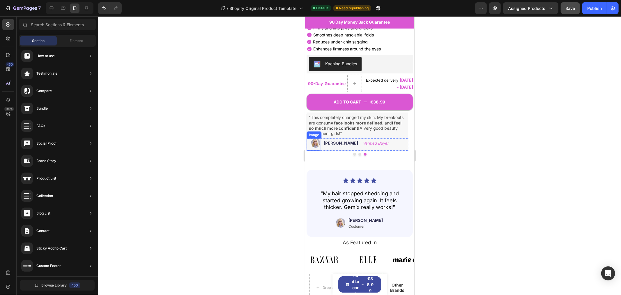
click at [315, 138] on img at bounding box center [315, 142] width 9 height 9
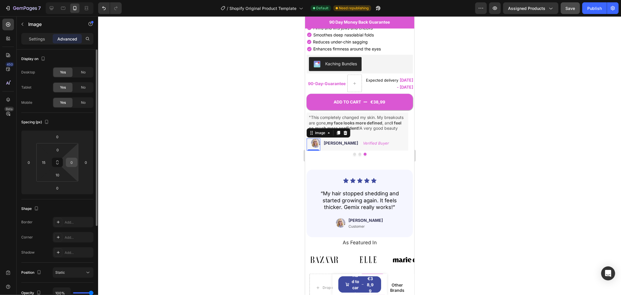
click at [71, 159] on input "0" at bounding box center [71, 162] width 9 height 9
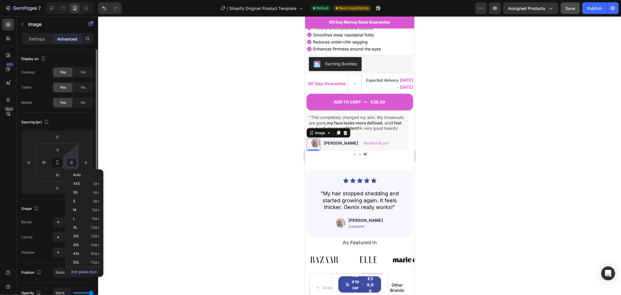
type input "5"
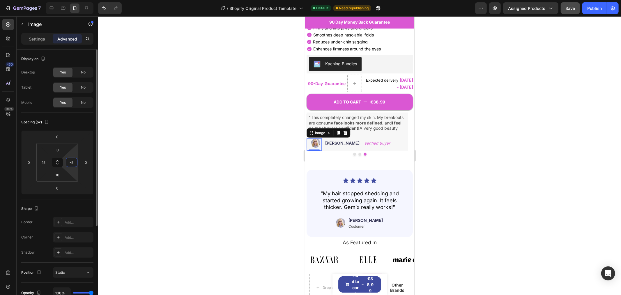
type input "-5"
click at [173, 156] on div at bounding box center [359, 155] width 523 height 278
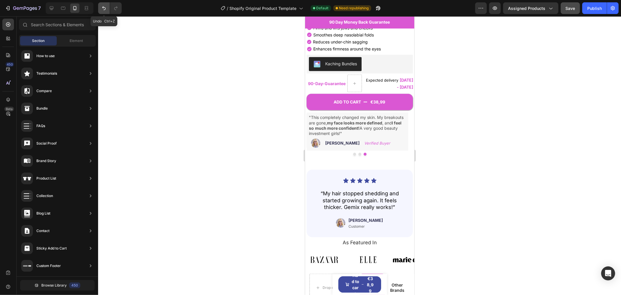
click at [104, 11] on icon "Undo/Redo" at bounding box center [104, 8] width 6 height 6
click at [396, 138] on div "Image Sarah S. Verified Buyer Text Block Row" at bounding box center [357, 144] width 102 height 12
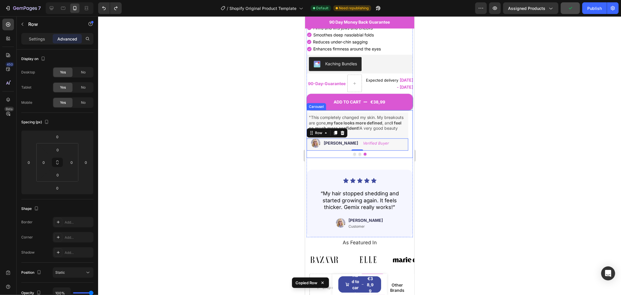
click at [358, 152] on button "Dot" at bounding box center [359, 153] width 3 height 3
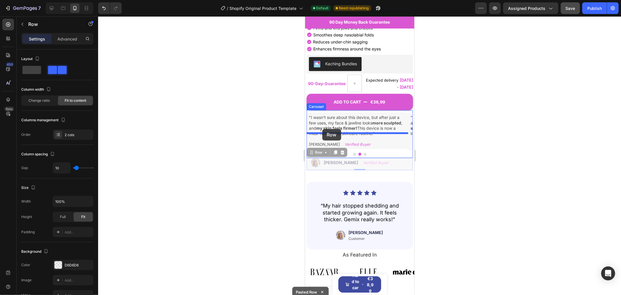
drag, startPoint x: 321, startPoint y: 137, endPoint x: 322, endPoint y: 128, distance: 8.6
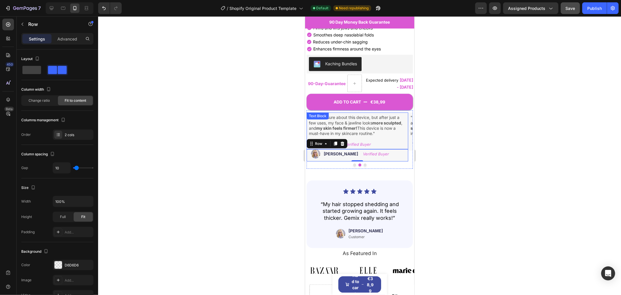
click at [376, 141] on p "Megan S. Verified Buyer" at bounding box center [357, 143] width 97 height 5
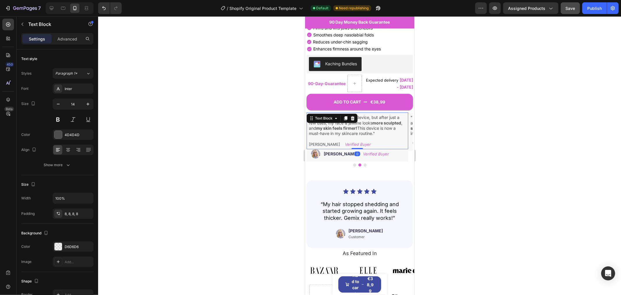
click at [363, 141] on p "Megan S. Verified Buyer" at bounding box center [357, 143] width 97 height 5
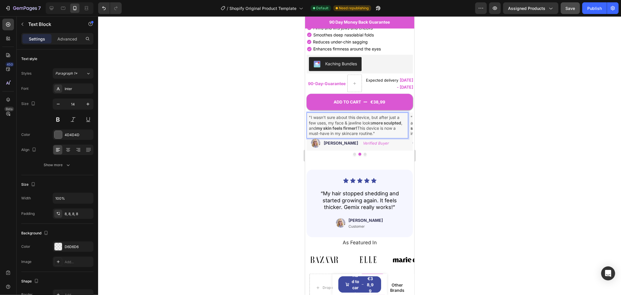
click at [238, 124] on div at bounding box center [359, 155] width 523 height 278
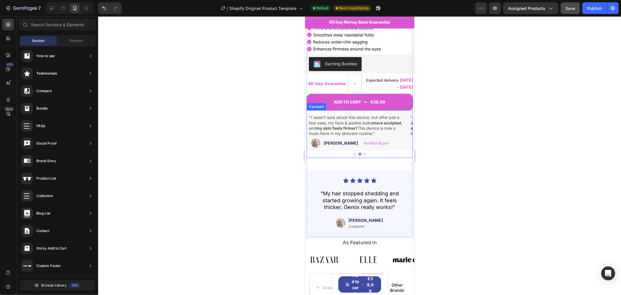
click at [363, 152] on button "Dot" at bounding box center [364, 153] width 3 height 3
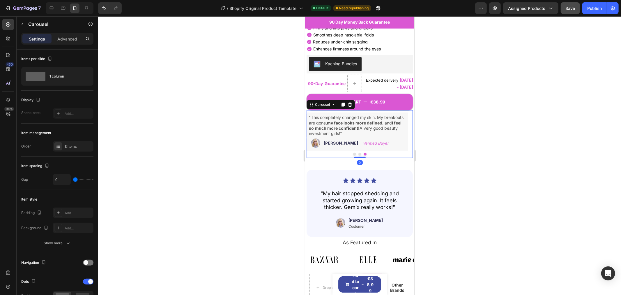
click at [358, 152] on button "Dot" at bounding box center [359, 153] width 3 height 3
click at [353, 152] on button "Dot" at bounding box center [354, 153] width 3 height 3
click at [363, 142] on p "Rachel D. Verified Buyer" at bounding box center [357, 144] width 95 height 5
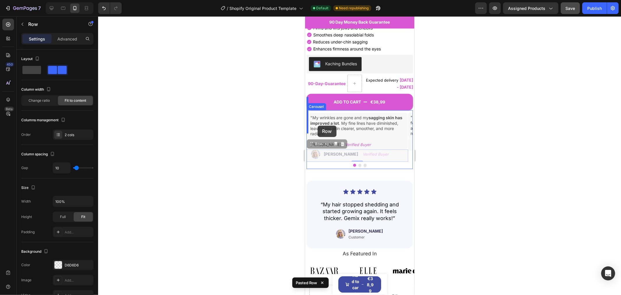
drag, startPoint x: 317, startPoint y: 129, endPoint x: 317, endPoint y: 125, distance: 3.8
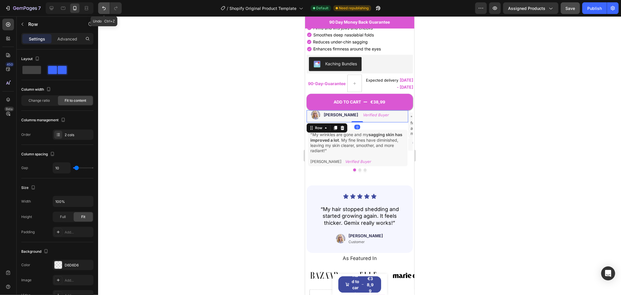
click at [104, 9] on icon "Undo/Redo" at bounding box center [104, 8] width 6 height 6
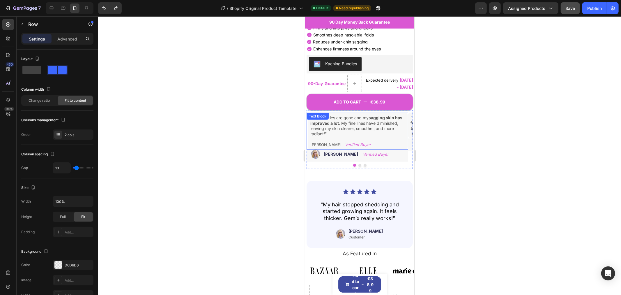
click at [368, 142] on p "Rachel D. Verified Buyer" at bounding box center [357, 144] width 95 height 5
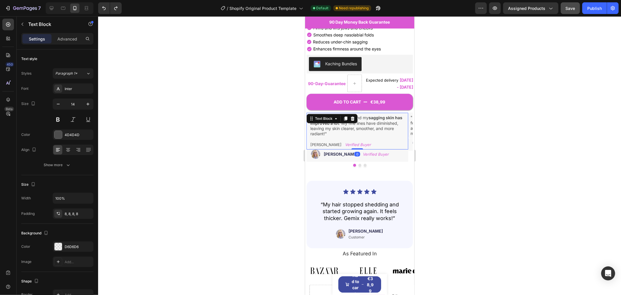
click at [357, 142] on p "Rachel D. Verified Buyer" at bounding box center [357, 144] width 95 height 5
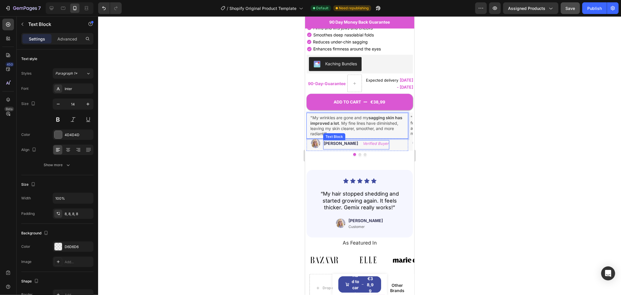
click at [340, 140] on strong "[PERSON_NAME]" at bounding box center [341, 142] width 34 height 5
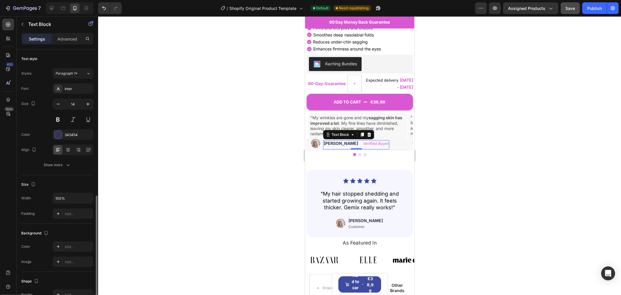
scroll to position [83, 0]
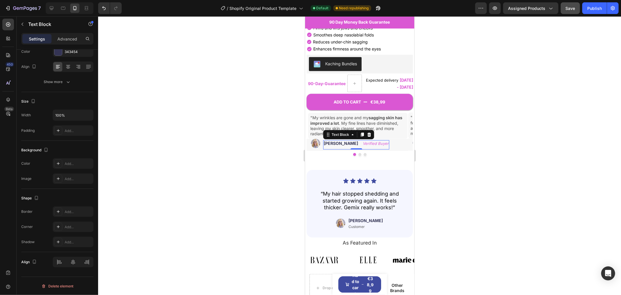
click at [340, 140] on strong "[PERSON_NAME]" at bounding box center [341, 142] width 34 height 5
click at [483, 143] on div at bounding box center [359, 155] width 523 height 278
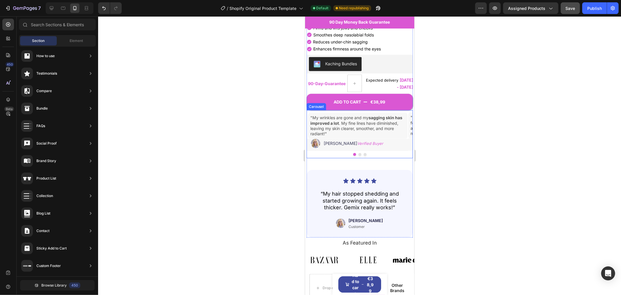
click at [358, 153] on button "Dot" at bounding box center [359, 154] width 3 height 3
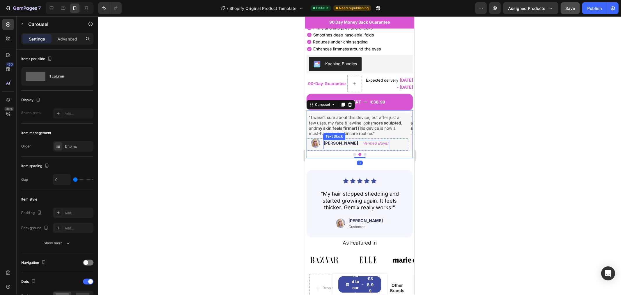
click at [338, 140] on strong "[PERSON_NAME]" at bounding box center [341, 142] width 34 height 5
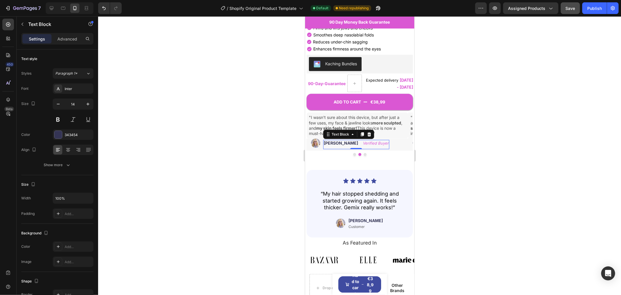
click at [340, 140] on strong "[PERSON_NAME]" at bounding box center [341, 142] width 34 height 5
click at [467, 153] on div at bounding box center [359, 155] width 523 height 278
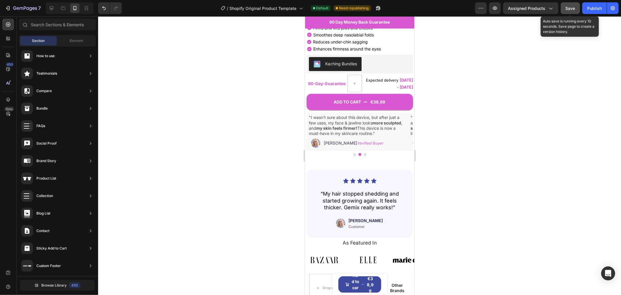
click at [508, 11] on button "Save" at bounding box center [570, 8] width 19 height 12
click at [397, 169] on div "Icon Icon Icon Icon Icon Icon List “My hair stopped shedding and started growin…" at bounding box center [359, 203] width 106 height 68
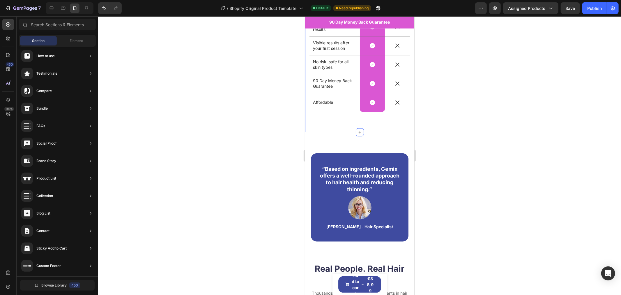
scroll to position [467, 0]
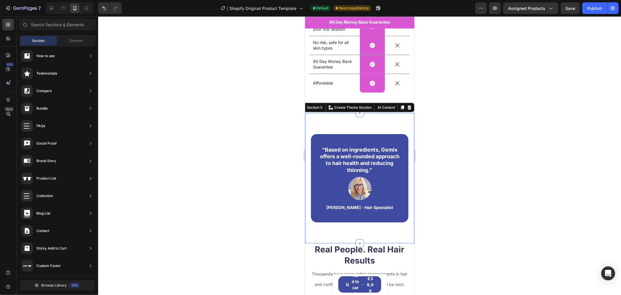
click at [377, 126] on div "“Based on ingredients, Gemix offers a well-rounded approach to hair health and …" at bounding box center [359, 178] width 109 height 130
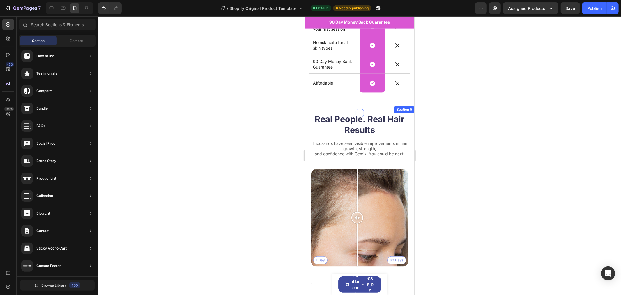
click at [405, 128] on div "Real People. Real Hair Results Heading Thousands have seen visible improvements…" at bounding box center [359, 211] width 109 height 197
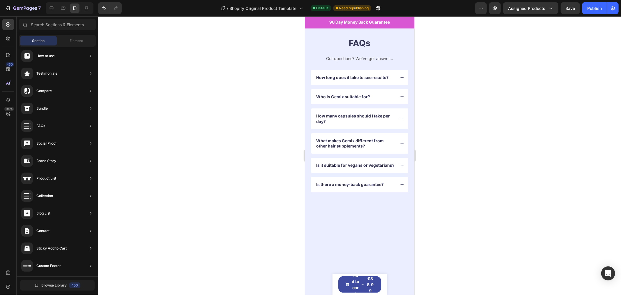
scroll to position [421, 0]
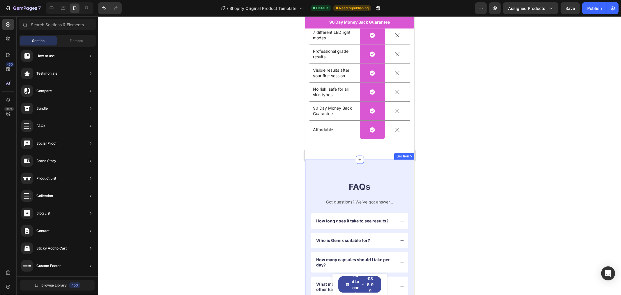
click at [389, 171] on div "FAQs Heading Got questions? We’ve got answer... Text Block How long does it tak…" at bounding box center [359, 257] width 109 height 197
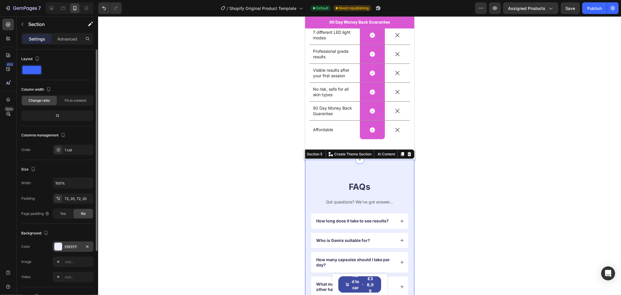
click at [75, 241] on div "EBEEFF" at bounding box center [73, 246] width 17 height 5
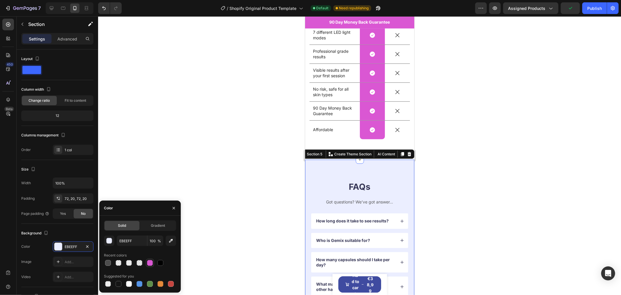
click at [153, 241] on div at bounding box center [150, 263] width 6 height 6
type input "DA57D3"
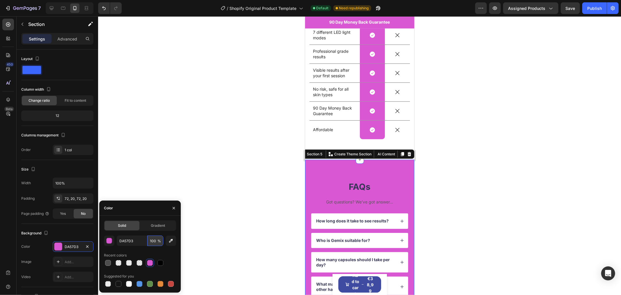
click at [153, 241] on input "100" at bounding box center [155, 240] width 16 height 10
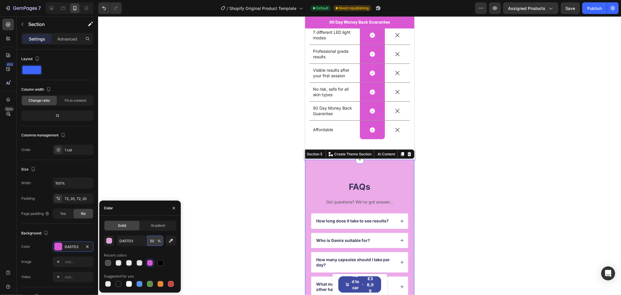
type input "5"
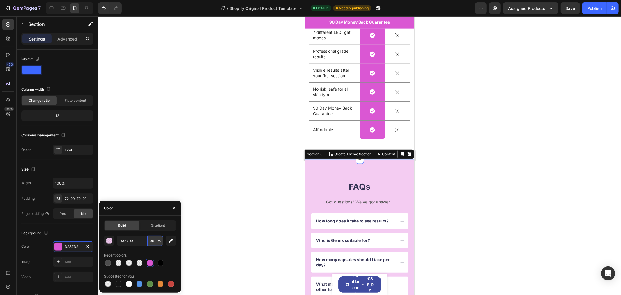
type input "3"
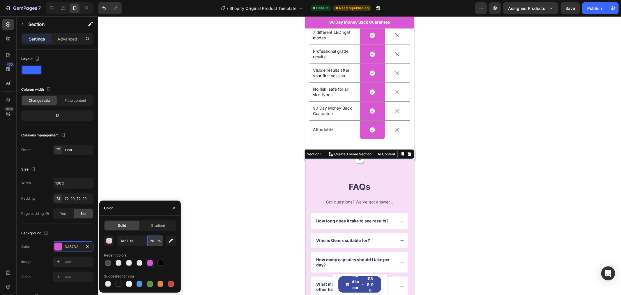
type input "20"
click at [243, 161] on div at bounding box center [359, 155] width 523 height 278
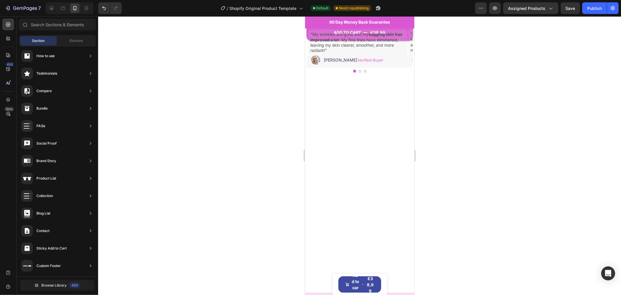
scroll to position [0, 0]
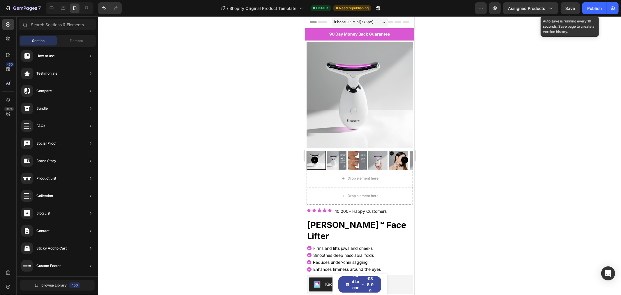
click at [508, 8] on span "Save" at bounding box center [571, 8] width 10 height 5
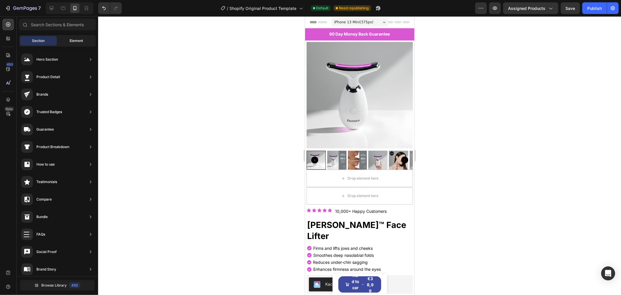
click at [79, 39] on span "Element" at bounding box center [76, 40] width 13 height 5
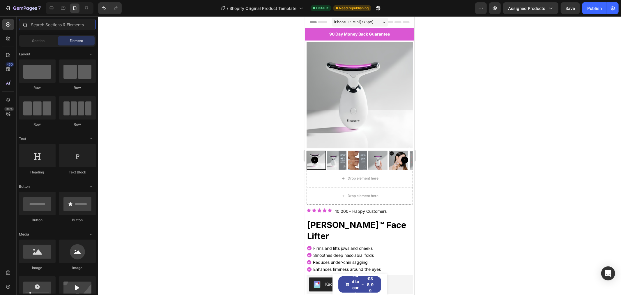
click at [59, 24] on input "text" at bounding box center [57, 25] width 77 height 12
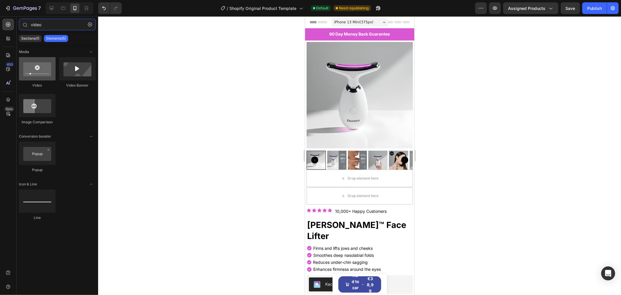
type input "video"
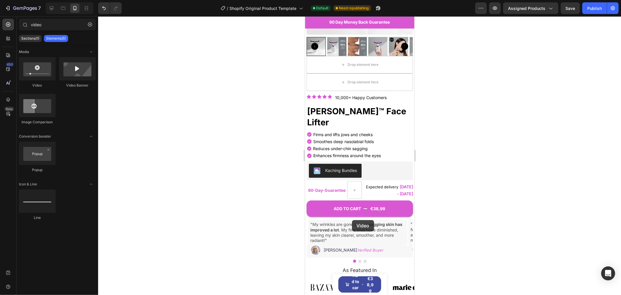
scroll to position [244, 0]
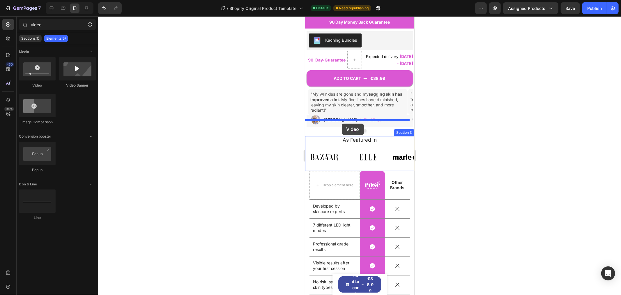
drag, startPoint x: 347, startPoint y: 92, endPoint x: 342, endPoint y: 123, distance: 31.7
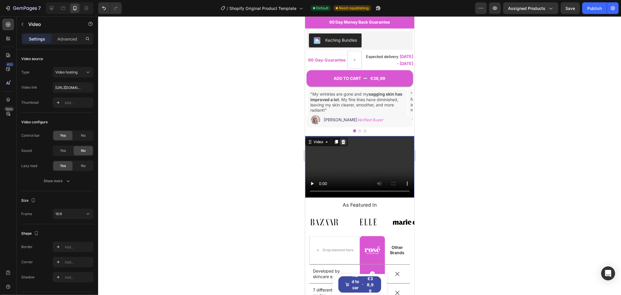
click at [343, 139] on icon at bounding box center [343, 141] width 4 height 4
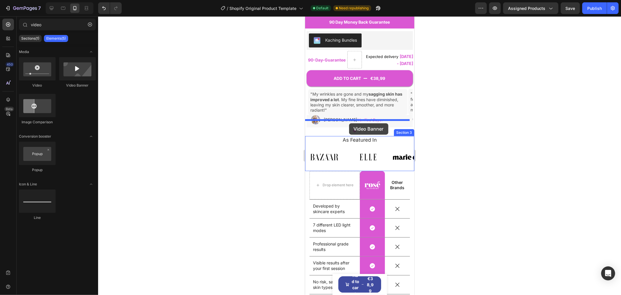
drag, startPoint x: 374, startPoint y: 82, endPoint x: 349, endPoint y: 123, distance: 48.2
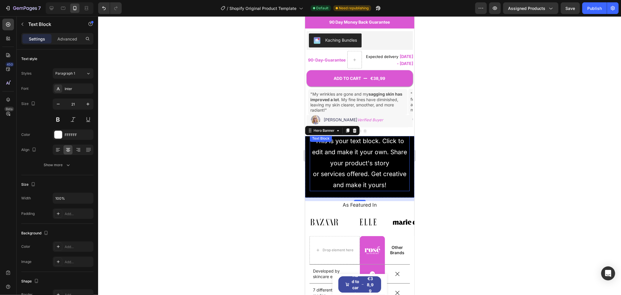
click at [364, 148] on div "This is your text block. Click to edit and make it your own. Share your product…" at bounding box center [360, 163] width 100 height 56
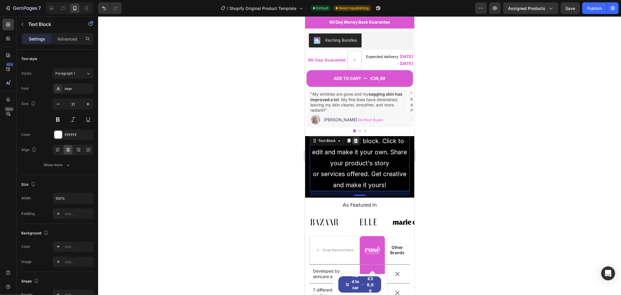
click at [355, 138] on icon at bounding box center [356, 140] width 4 height 4
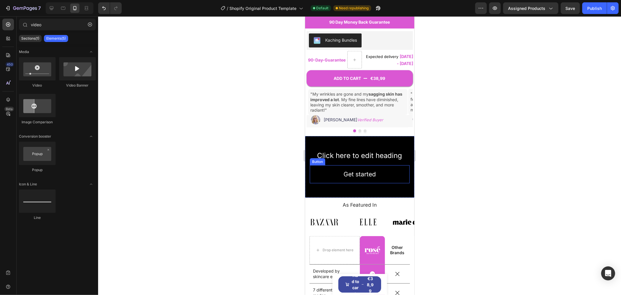
click at [383, 165] on div "Get started Button" at bounding box center [360, 174] width 100 height 18
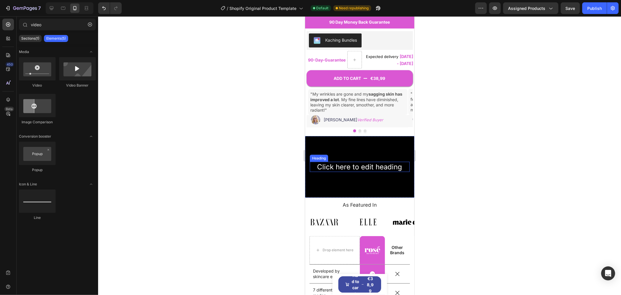
click at [387, 161] on h2 "Click here to edit heading" at bounding box center [360, 166] width 100 height 10
click at [318, 136] on div "Background Image" at bounding box center [359, 166] width 109 height 61
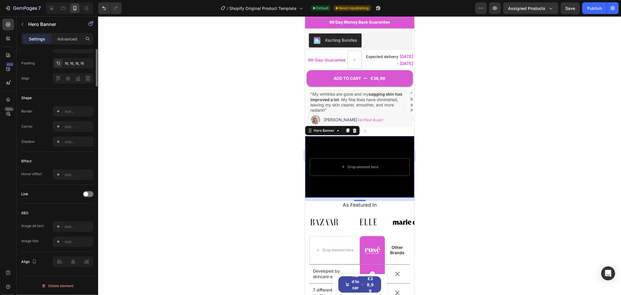
scroll to position [0, 0]
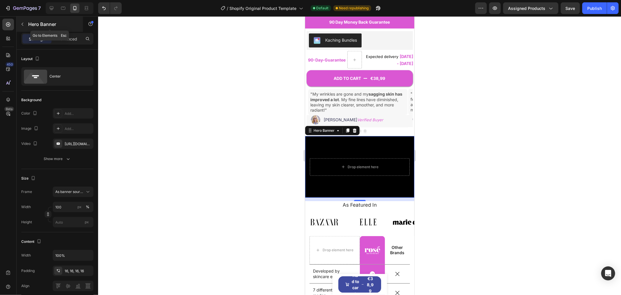
click at [27, 18] on div "Hero Banner" at bounding box center [50, 24] width 66 height 15
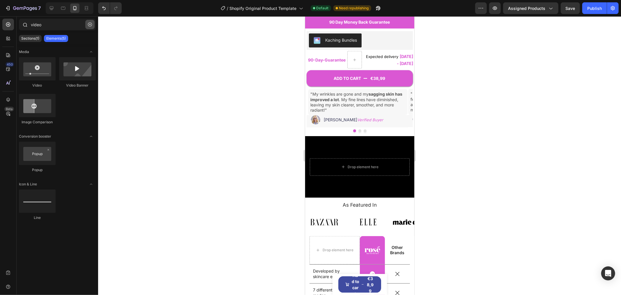
click at [88, 24] on icon "button" at bounding box center [90, 24] width 4 height 4
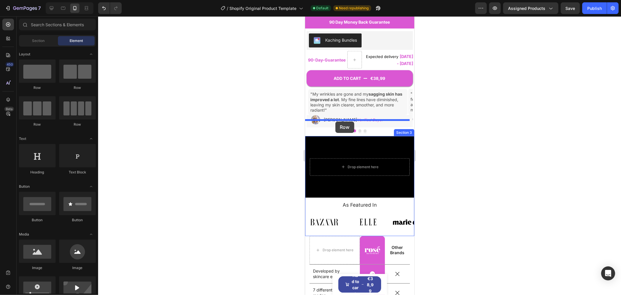
drag, startPoint x: 350, startPoint y: 128, endPoint x: 335, endPoint y: 121, distance: 16.2
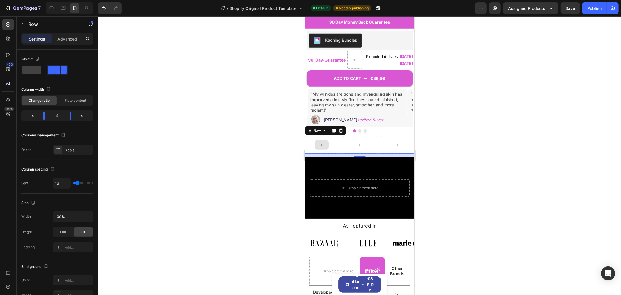
click at [310, 136] on div at bounding box center [321, 144] width 33 height 17
click at [66, 41] on p "Advanced" at bounding box center [67, 39] width 20 height 6
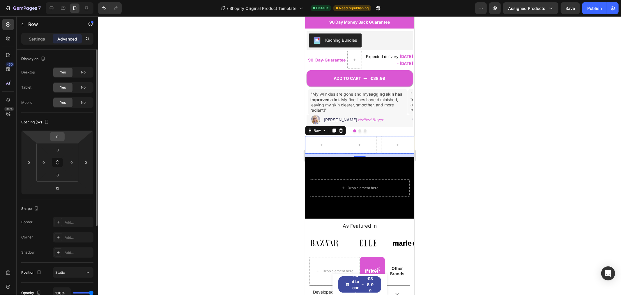
click at [57, 137] on input "0" at bounding box center [58, 136] width 12 height 9
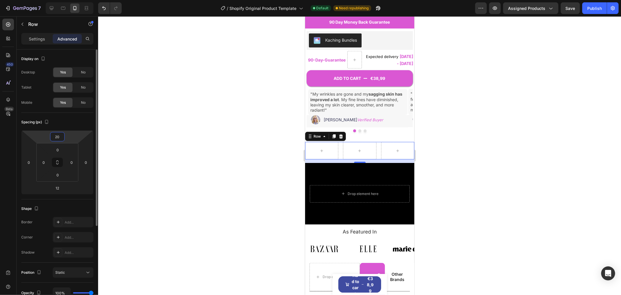
type input "2"
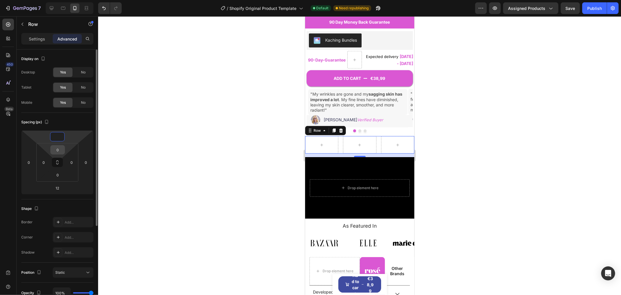
click at [58, 146] on input "0" at bounding box center [58, 149] width 12 height 9
type input "0"
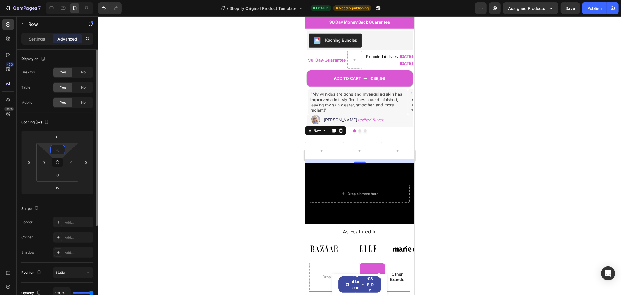
type input "2"
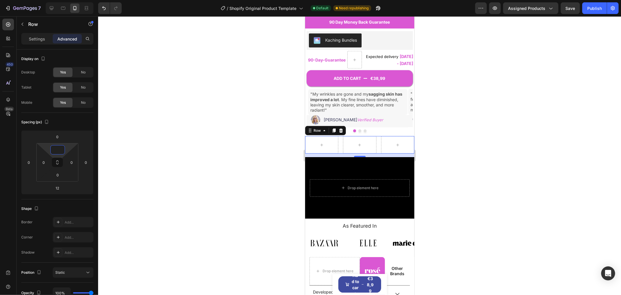
click at [171, 132] on div at bounding box center [359, 155] width 523 height 278
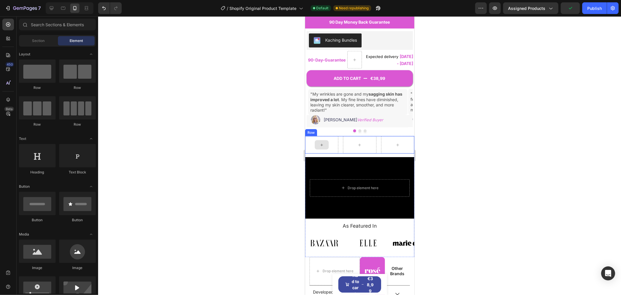
click at [334, 136] on div at bounding box center [321, 144] width 33 height 17
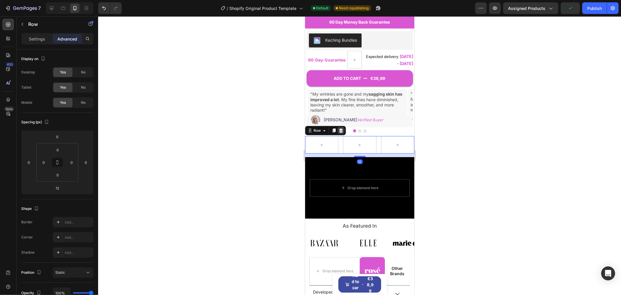
click at [341, 128] on icon at bounding box center [340, 130] width 5 height 5
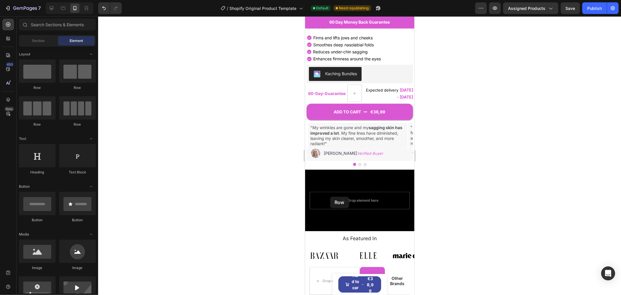
scroll to position [236, 0]
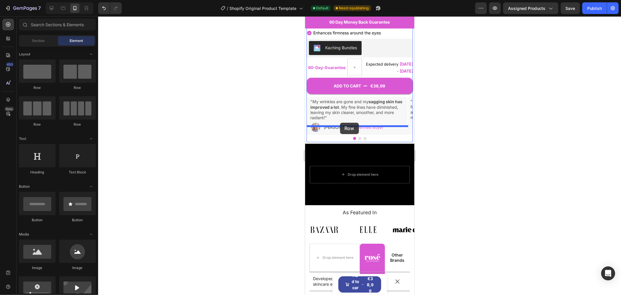
drag, startPoint x: 382, startPoint y: 87, endPoint x: 340, endPoint y: 122, distance: 54.8
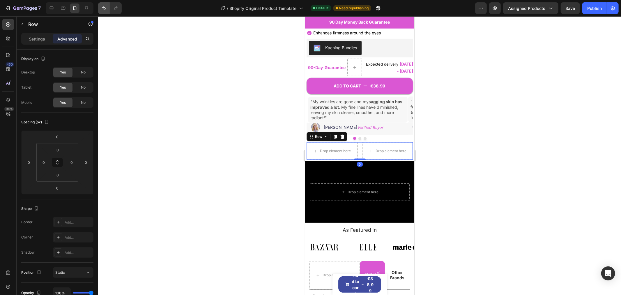
click at [104, 10] on icon "Undo/Redo" at bounding box center [104, 8] width 6 height 6
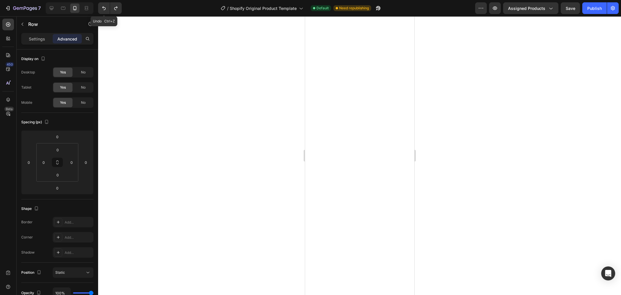
click at [105, 8] on icon "Undo/Redo" at bounding box center [103, 8] width 3 height 4
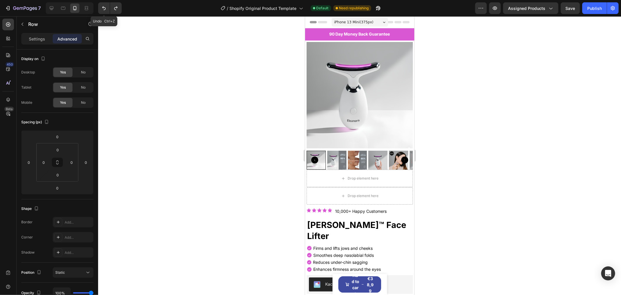
scroll to position [236, 0]
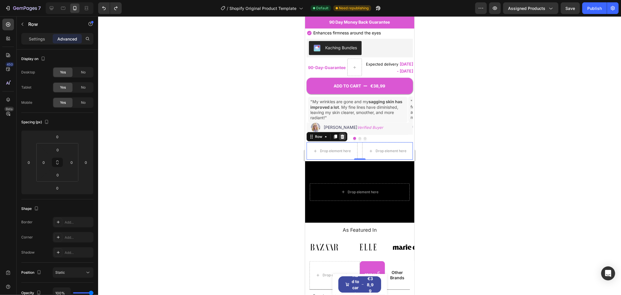
click at [341, 134] on icon at bounding box center [342, 136] width 4 height 4
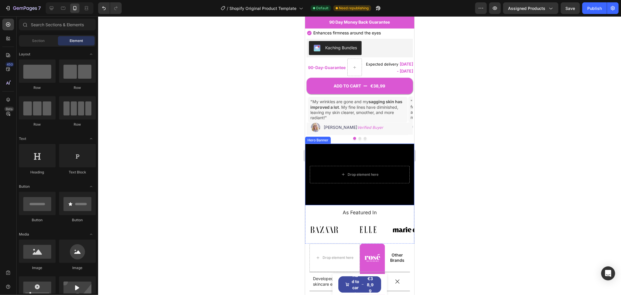
click at [330, 143] on div "Background Image" at bounding box center [359, 173] width 109 height 61
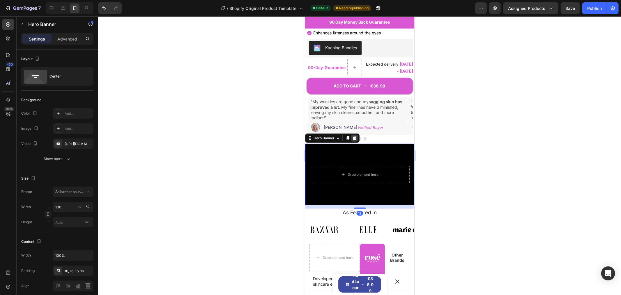
click at [356, 135] on icon at bounding box center [354, 137] width 5 height 5
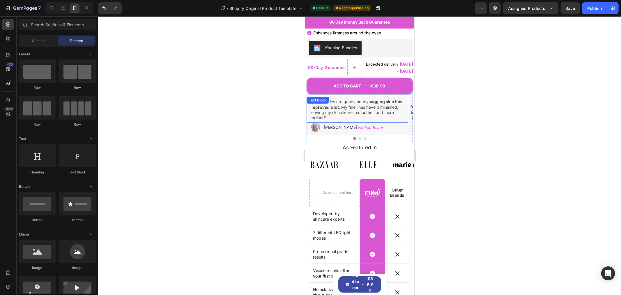
scroll to position [0, 0]
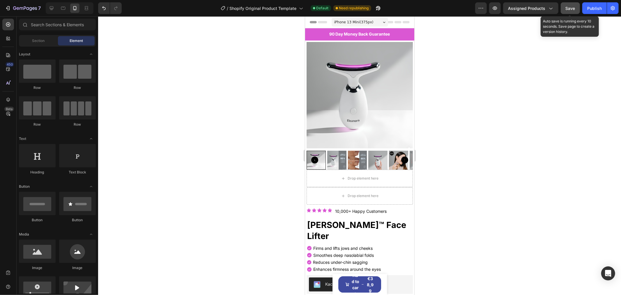
click at [571, 10] on span "Save" at bounding box center [571, 8] width 10 height 5
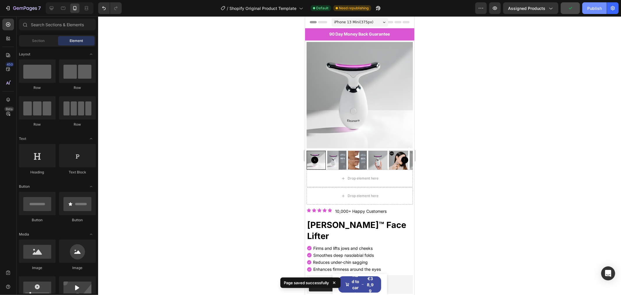
click at [590, 10] on div "Publish" at bounding box center [594, 8] width 15 height 6
click at [41, 42] on span "Section" at bounding box center [38, 40] width 13 height 5
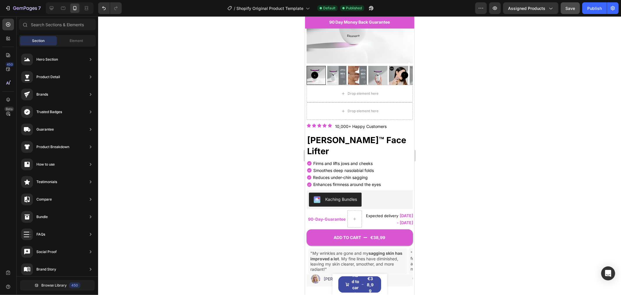
scroll to position [287, 0]
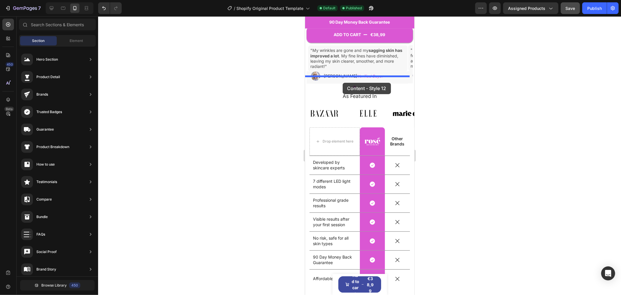
drag, startPoint x: 431, startPoint y: 162, endPoint x: 342, endPoint y: 82, distance: 119.4
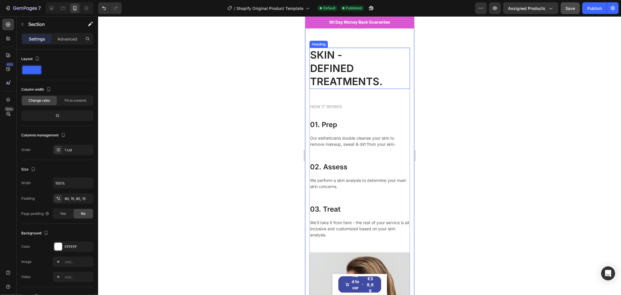
scroll to position [211, 0]
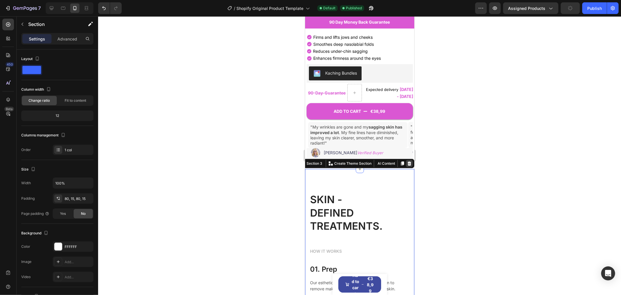
click at [407, 161] on icon at bounding box center [409, 163] width 4 height 4
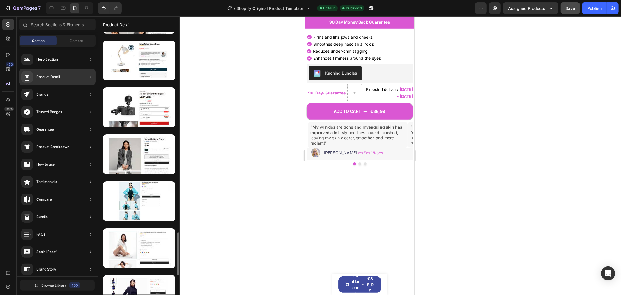
scroll to position [1327, 0]
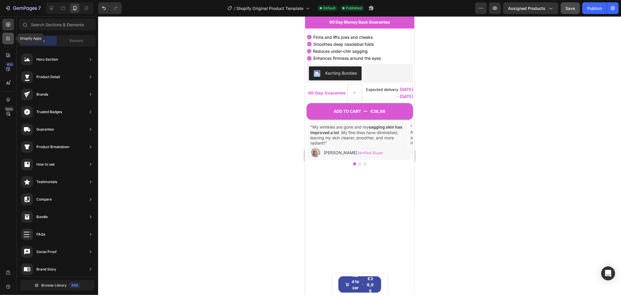
click at [8, 36] on icon at bounding box center [8, 39] width 6 height 6
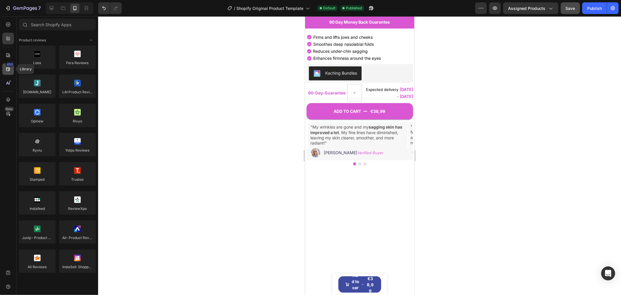
click at [9, 66] on div "450" at bounding box center [10, 64] width 8 height 5
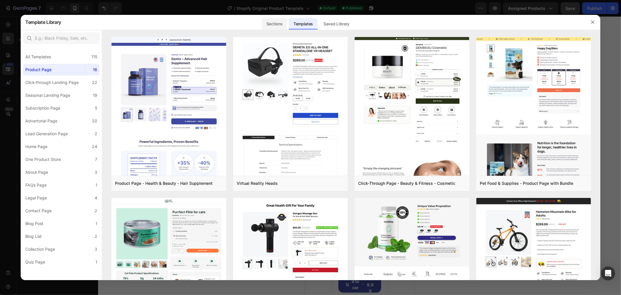
click at [285, 25] on div "Sections" at bounding box center [274, 24] width 25 height 12
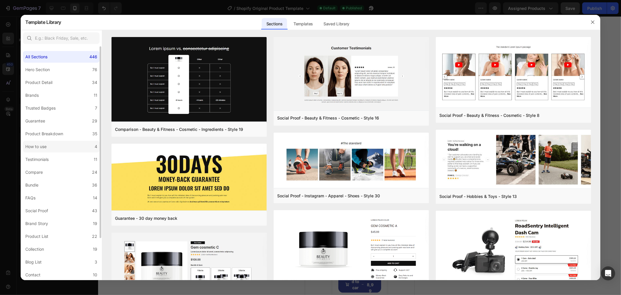
click at [59, 144] on label "How to use 4" at bounding box center [61, 147] width 77 height 12
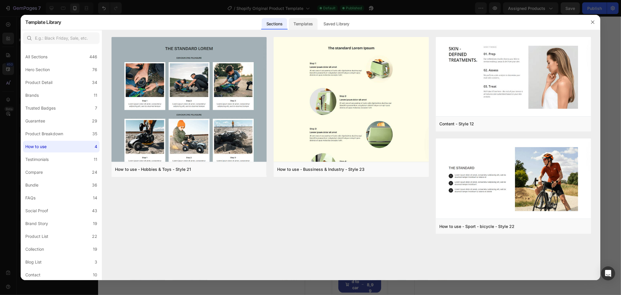
click at [306, 19] on div "Templates" at bounding box center [303, 24] width 29 height 12
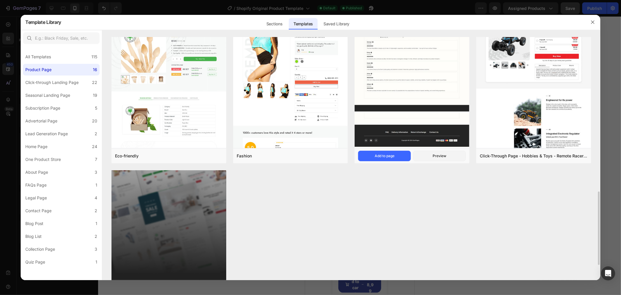
scroll to position [395, 0]
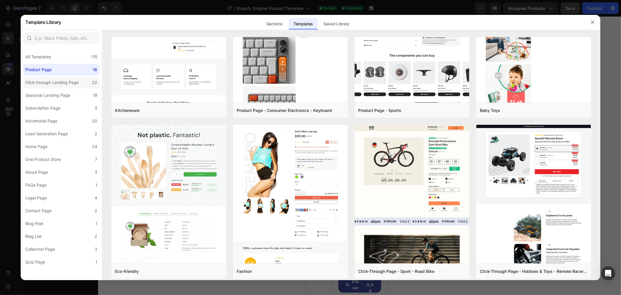
click at [57, 80] on div "Click-through Landing Page" at bounding box center [51, 82] width 53 height 7
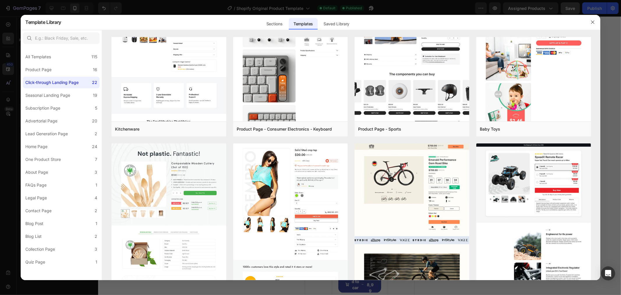
scroll to position [0, 0]
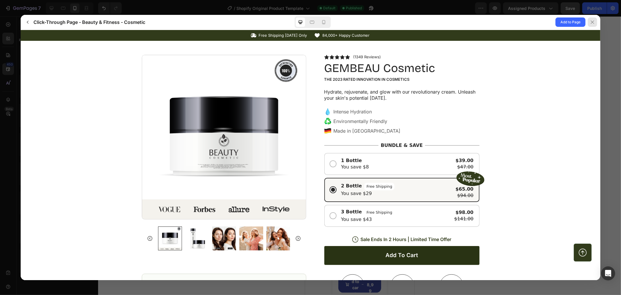
click at [594, 21] on icon at bounding box center [592, 22] width 5 height 5
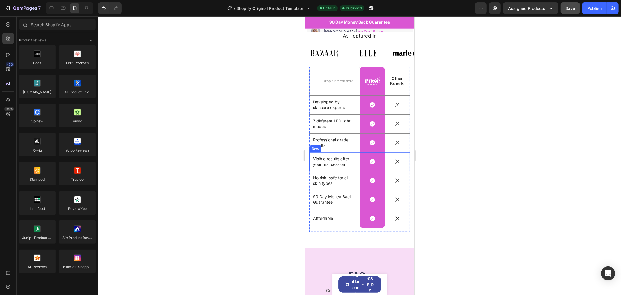
scroll to position [206, 0]
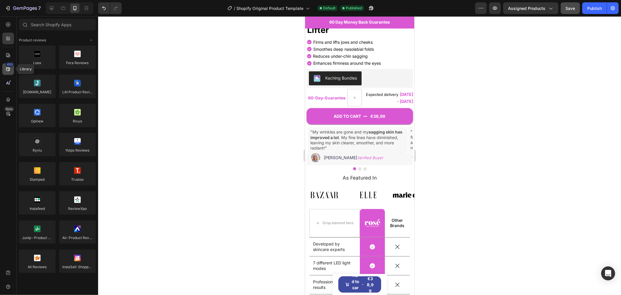
click at [8, 63] on div "450" at bounding box center [10, 64] width 8 height 5
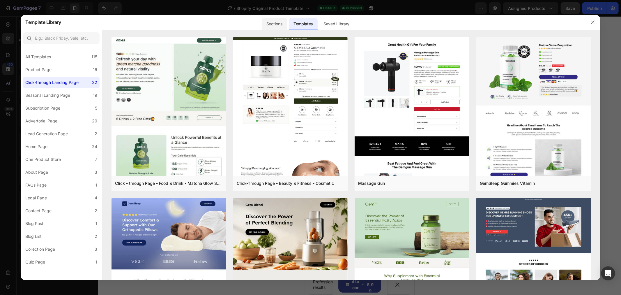
click at [269, 26] on div "Sections" at bounding box center [274, 24] width 25 height 12
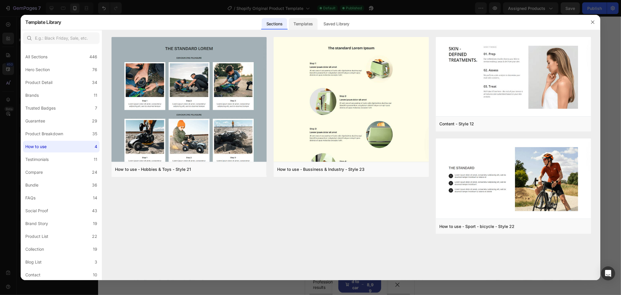
click at [305, 24] on div "Templates" at bounding box center [303, 24] width 29 height 12
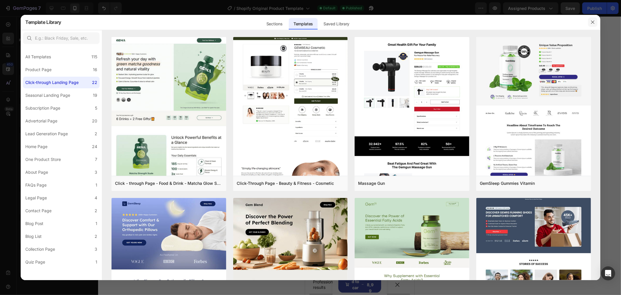
click at [596, 24] on button "button" at bounding box center [592, 21] width 9 height 9
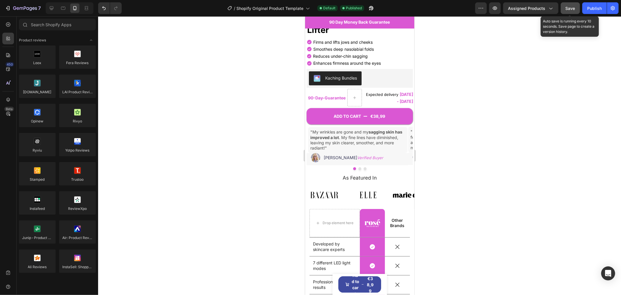
click at [575, 10] on button "Save" at bounding box center [570, 8] width 19 height 12
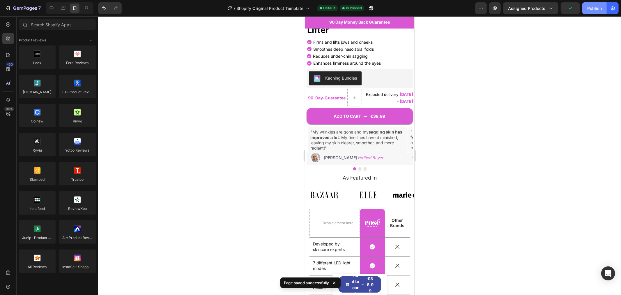
click at [587, 10] on button "Publish" at bounding box center [594, 8] width 24 height 12
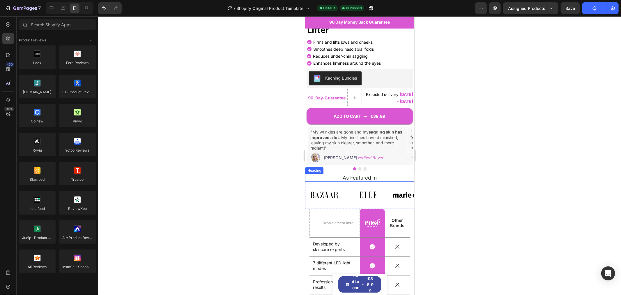
click at [335, 174] on h2 "As Featured In" at bounding box center [359, 178] width 100 height 8
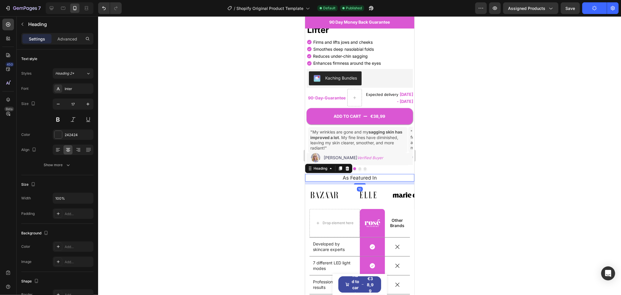
click at [335, 174] on h2 "As Featured In" at bounding box center [359, 178] width 100 height 8
click at [331, 156] on div "Product Images Drop element here Product Drop element here Icon Icon Icon Icon …" at bounding box center [359, 4] width 109 height 340
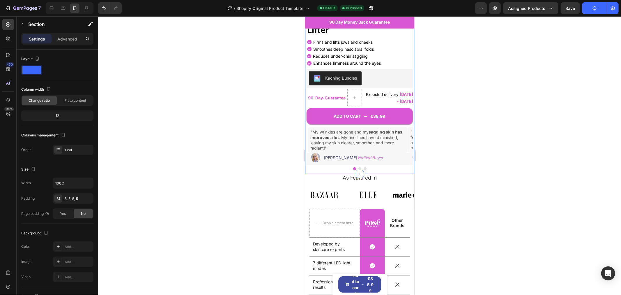
click at [258, 147] on div at bounding box center [359, 155] width 523 height 278
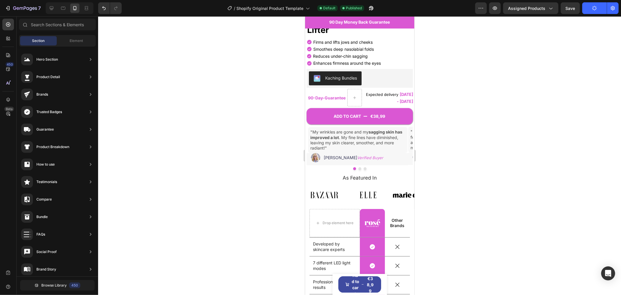
scroll to position [0, 0]
click at [7, 66] on div "450" at bounding box center [10, 64] width 8 height 5
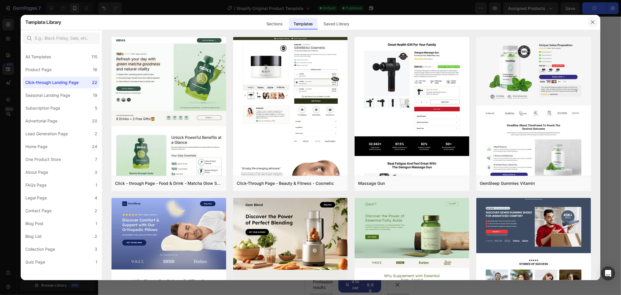
click at [594, 21] on icon "button" at bounding box center [593, 22] width 5 height 5
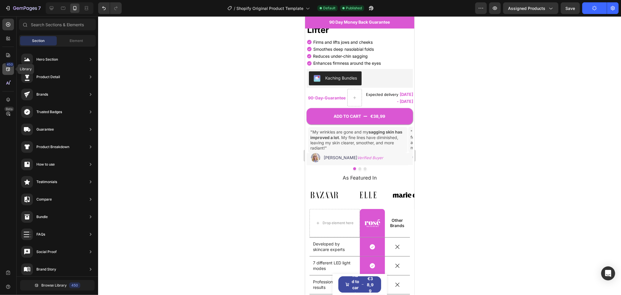
click at [9, 70] on icon at bounding box center [8, 69] width 4 height 4
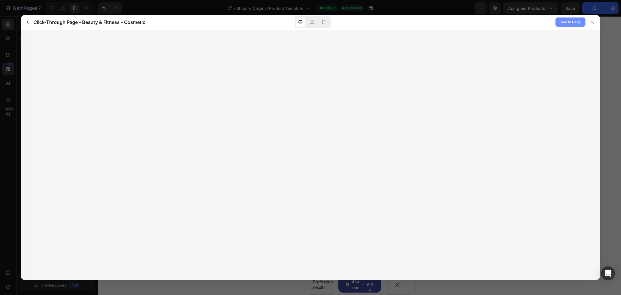
click at [563, 22] on span "Add to Page" at bounding box center [571, 22] width 20 height 7
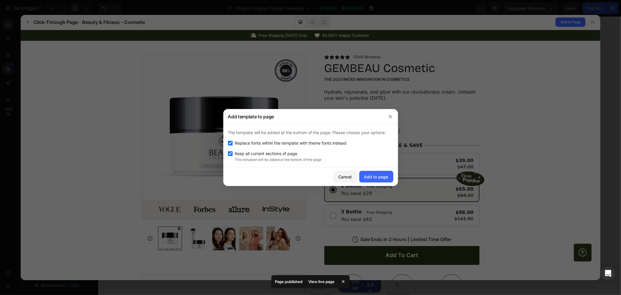
click at [232, 154] on input "checkbox" at bounding box center [230, 153] width 5 height 5
checkbox input "true"
click at [372, 177] on div "Add to page" at bounding box center [376, 177] width 24 height 6
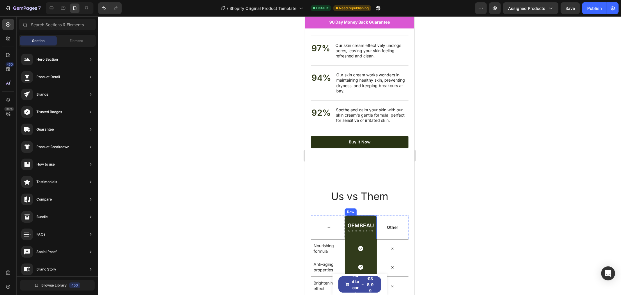
scroll to position [2615, 0]
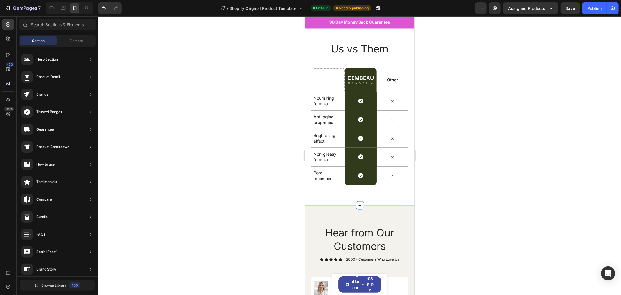
click at [381, 57] on div "Us vs Them Heading Row GEMBEAU Heading Cosmetic Text Block Row Other Text Block…" at bounding box center [359, 113] width 109 height 184
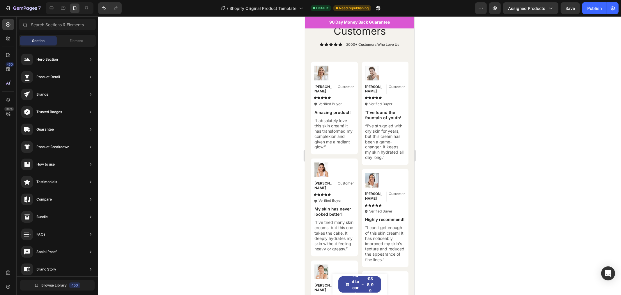
scroll to position [2598, 0]
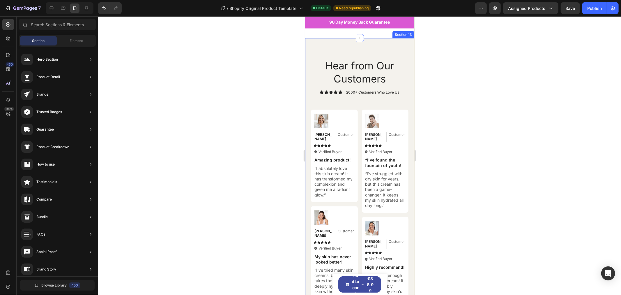
click at [384, 72] on div "Hear from Our Customers Heading Icon Icon Icon Icon Icon Icon List 2000+ Custom…" at bounding box center [359, 240] width 109 height 405
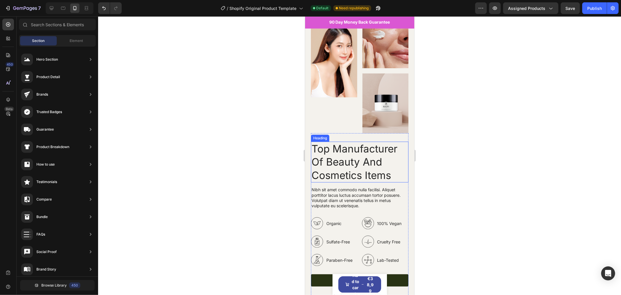
scroll to position [1811, 0]
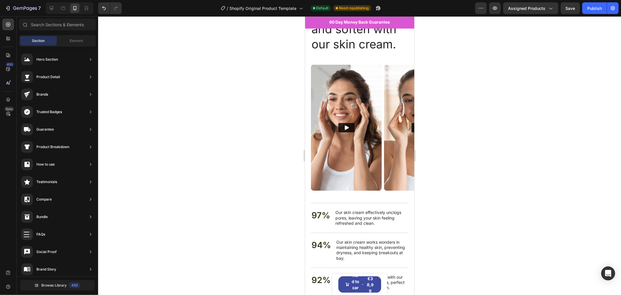
scroll to position [1671, 0]
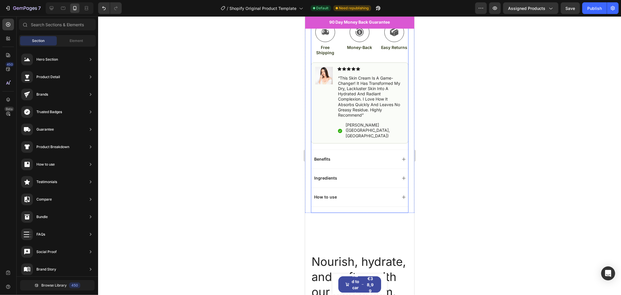
scroll to position [1215, 0]
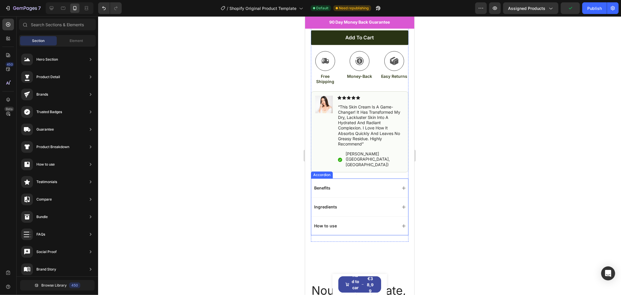
click at [391, 178] on div "Benefits" at bounding box center [359, 187] width 97 height 19
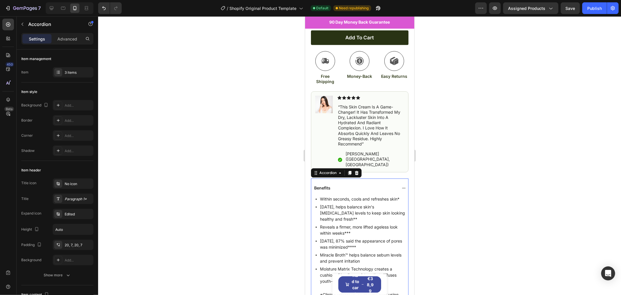
click at [398, 178] on div "Benefits" at bounding box center [359, 187] width 97 height 19
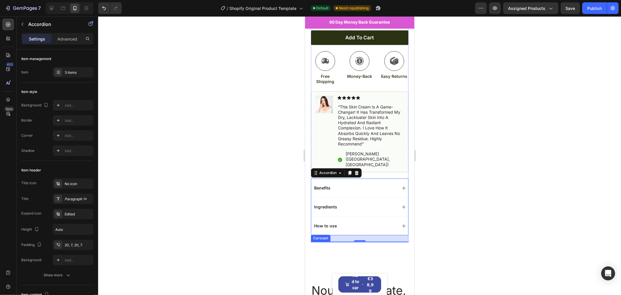
click at [379, 241] on div "Image Image Image Image Image" at bounding box center [360, 241] width 98 height 0
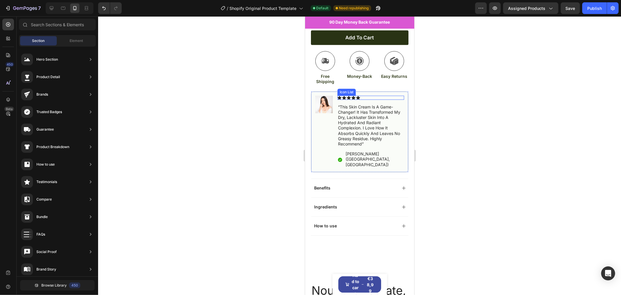
click at [389, 95] on div "Icon Icon Icon Icon Icon" at bounding box center [370, 97] width 67 height 4
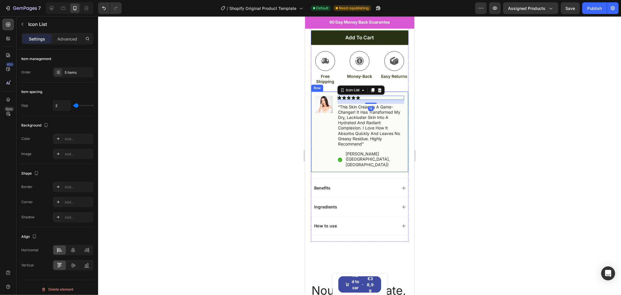
click at [394, 91] on div "Image Icon Icon Icon Icon Icon Icon List 14 “this skin cream is a game-changer!…" at bounding box center [360, 131] width 98 height 81
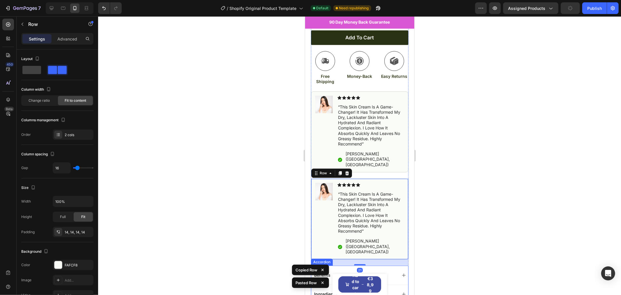
scroll to position [1297, 0]
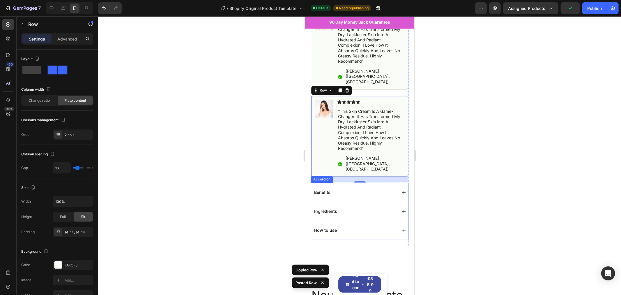
click at [384, 226] on div "How to use" at bounding box center [355, 229] width 84 height 7
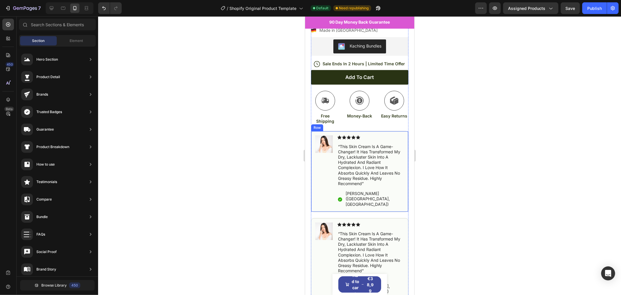
scroll to position [1276, 0]
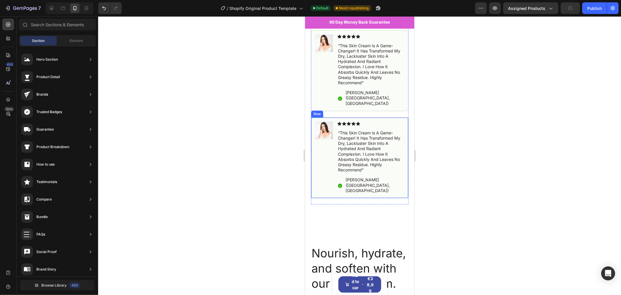
click at [369, 117] on div "Image Icon Icon Icon Icon Icon Icon List “this skin cream is a game-changer! it…" at bounding box center [360, 157] width 98 height 81
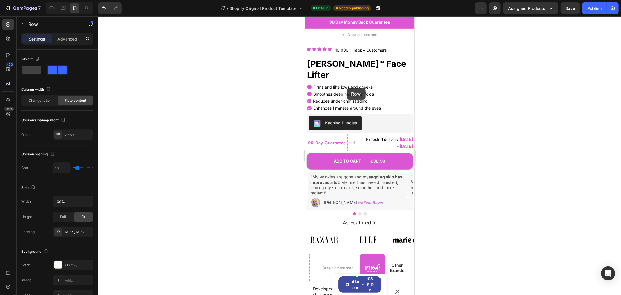
scroll to position [116, 0]
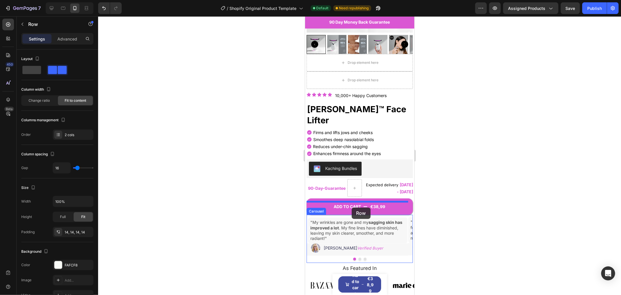
drag, startPoint x: 324, startPoint y: 97, endPoint x: 352, endPoint y: 207, distance: 113.8
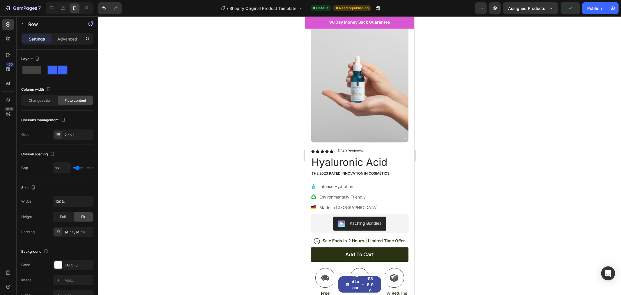
scroll to position [951, 0]
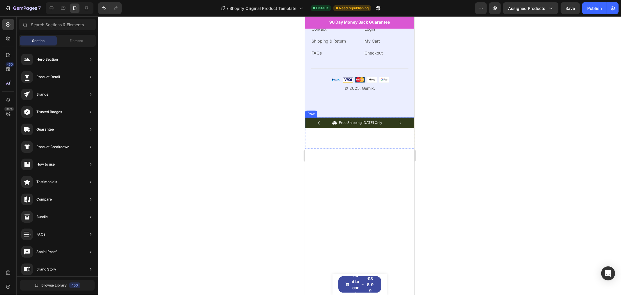
click at [406, 126] on div "Icon Free Shipping Today Only Text Block Row Icon 84,000+ Happy Customer Text B…" at bounding box center [359, 122] width 109 height 10
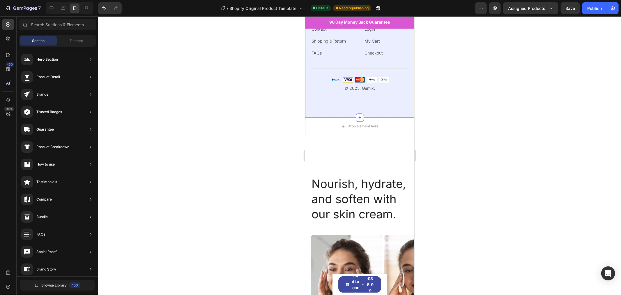
scroll to position [1027, 0]
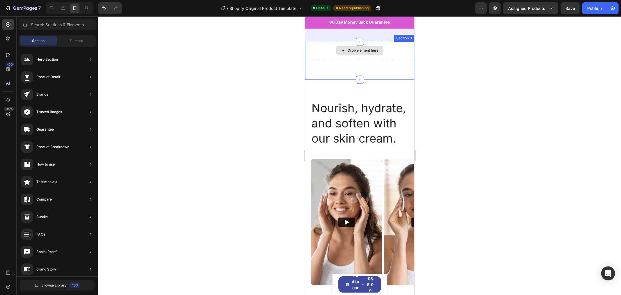
click at [399, 59] on div "Drop element here" at bounding box center [359, 49] width 109 height 17
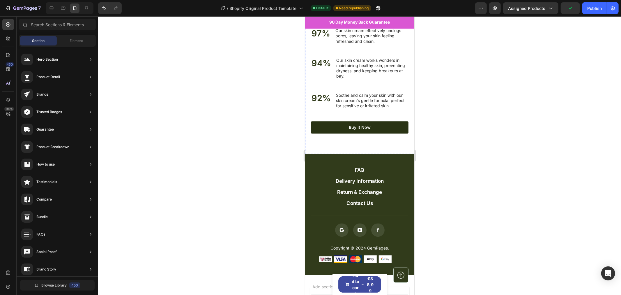
scroll to position [1078, 0]
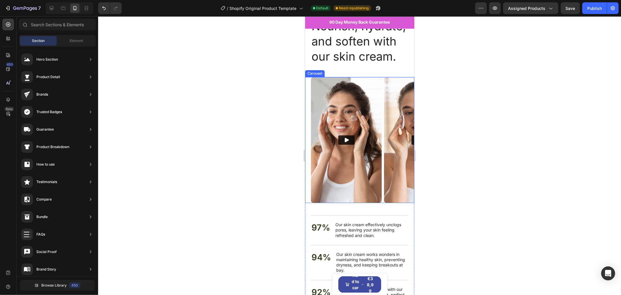
click at [307, 100] on div "Video Video Carousel" at bounding box center [359, 140] width 109 height 126
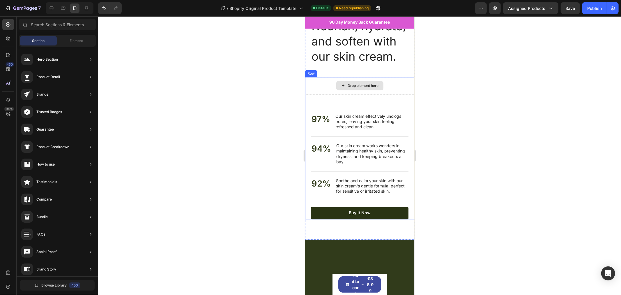
click at [315, 94] on div "Drop element here" at bounding box center [359, 85] width 109 height 17
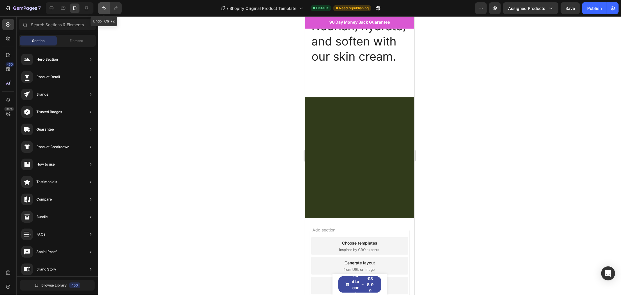
click at [108, 10] on button "Undo/Redo" at bounding box center [104, 8] width 12 height 12
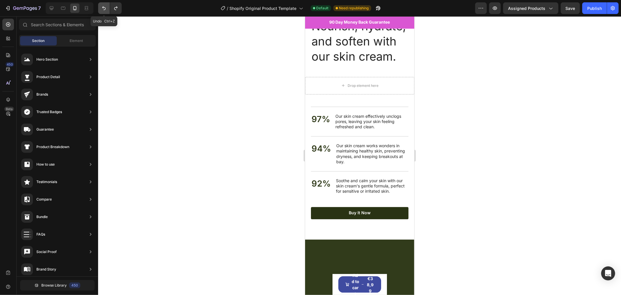
click at [108, 10] on button "Undo/Redo" at bounding box center [104, 8] width 12 height 12
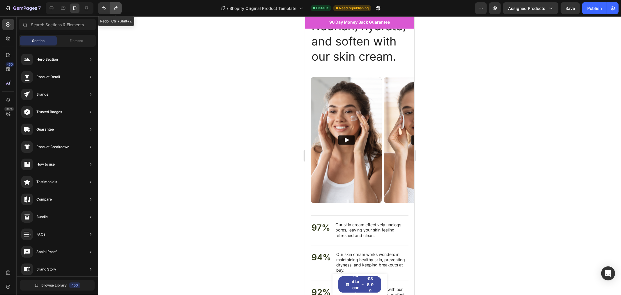
click at [114, 10] on icon "Undo/Redo" at bounding box center [116, 8] width 6 height 6
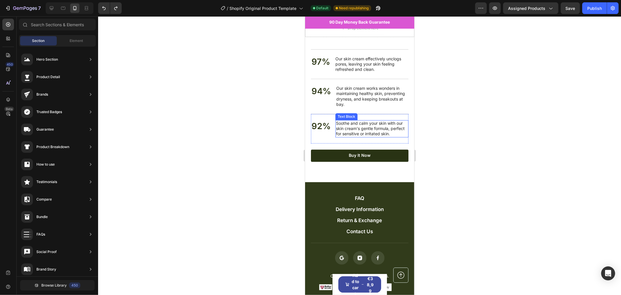
scroll to position [1244, 0]
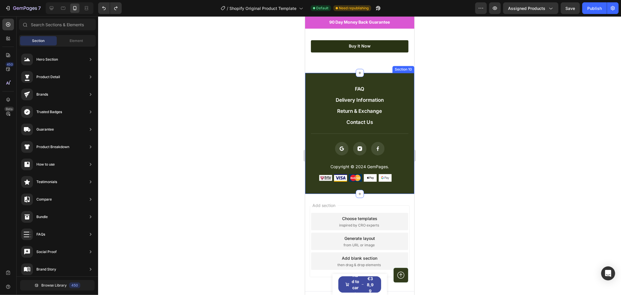
click at [395, 99] on div "FAQ Button Delivery Information Button Return & Exchange Button Contact Us Butt…" at bounding box center [359, 133] width 109 height 121
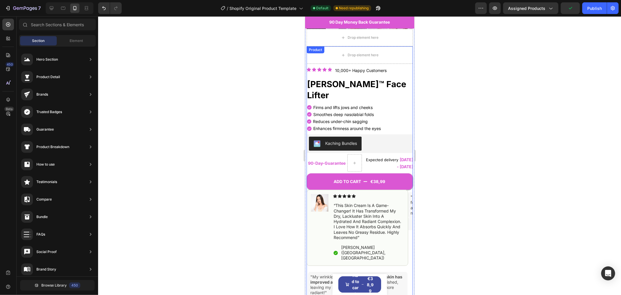
scroll to position [183, 0]
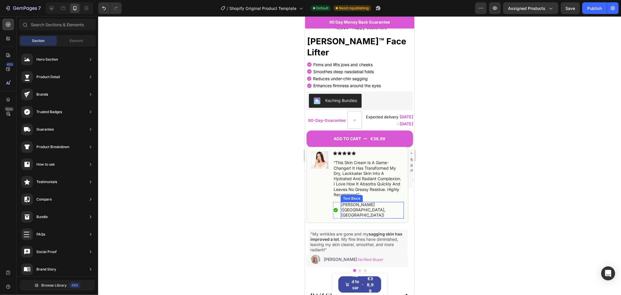
click at [347, 202] on p "Hannah N. (Houston, USA)" at bounding box center [372, 210] width 62 height 16
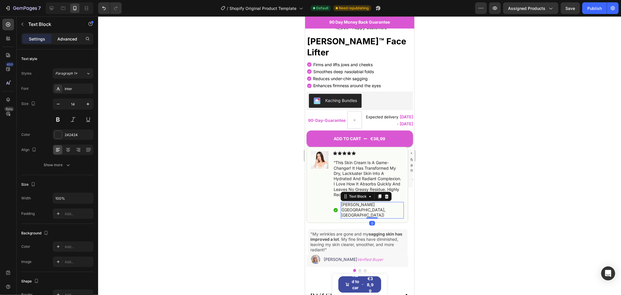
click at [64, 40] on p "Advanced" at bounding box center [67, 39] width 20 height 6
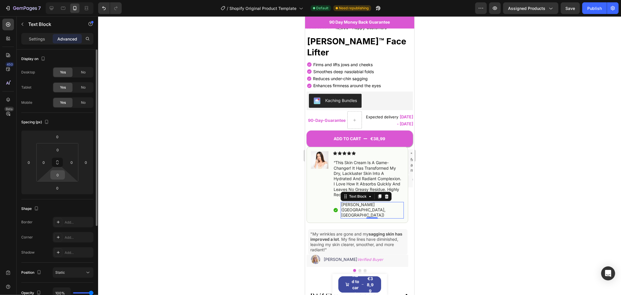
click at [59, 174] on input "0" at bounding box center [58, 174] width 12 height 9
type input "5"
type input "-"
click at [335, 208] on icon at bounding box center [335, 210] width 4 height 4
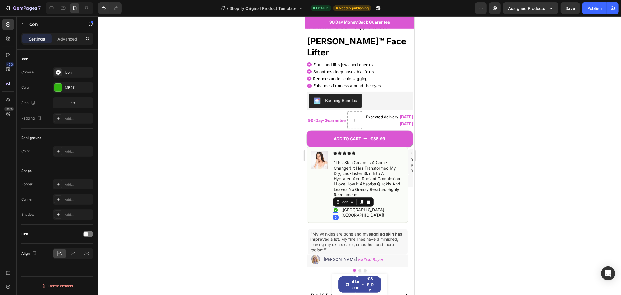
click at [66, 45] on div "Settings Advanced" at bounding box center [58, 41] width 82 height 17
click at [67, 42] on div "Advanced" at bounding box center [67, 38] width 29 height 9
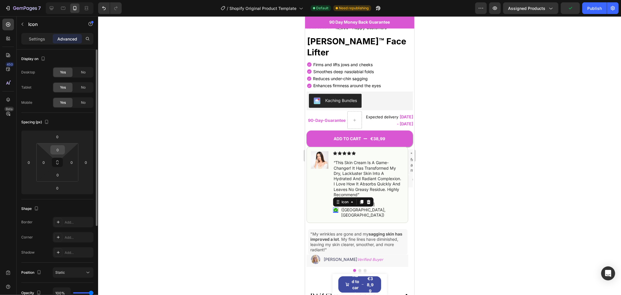
click at [59, 149] on input "0" at bounding box center [58, 149] width 12 height 9
type input "5"
click at [59, 172] on input "0" at bounding box center [58, 174] width 12 height 9
type input "0"
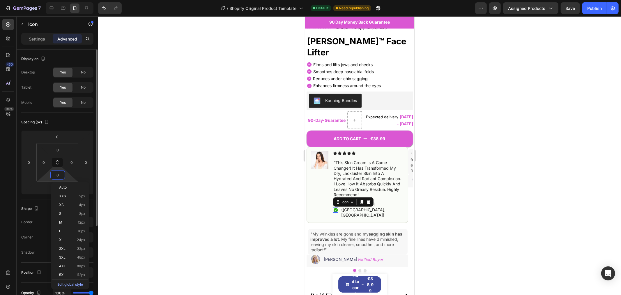
type input "5"
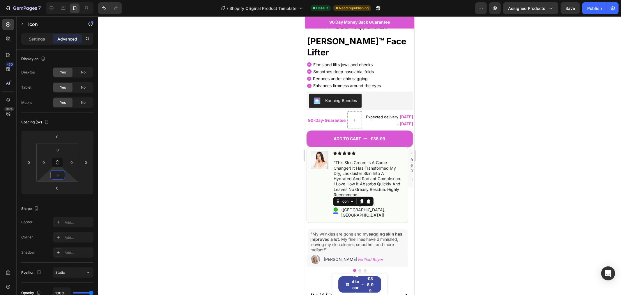
click at [173, 193] on div at bounding box center [359, 155] width 523 height 278
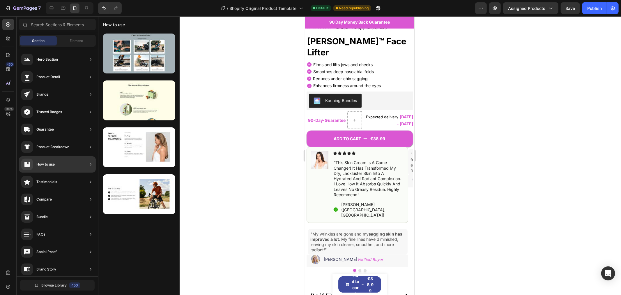
scroll to position [0, 0]
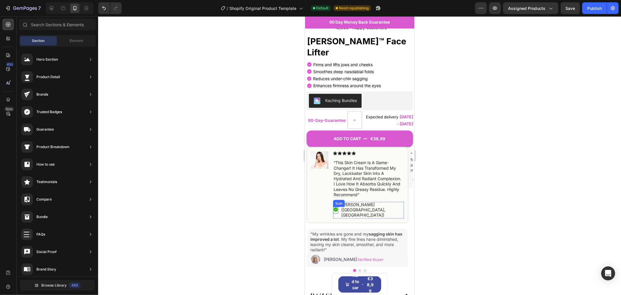
click at [336, 207] on icon at bounding box center [335, 209] width 4 height 4
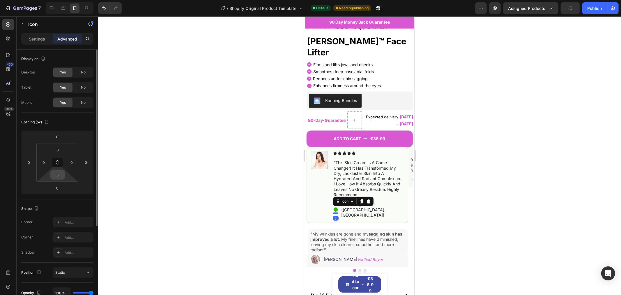
click at [59, 172] on input "5" at bounding box center [58, 174] width 12 height 9
type input "4"
click at [167, 190] on div at bounding box center [359, 155] width 523 height 278
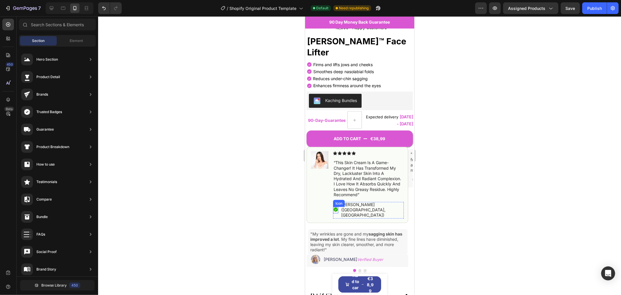
click at [336, 207] on icon at bounding box center [335, 209] width 4 height 4
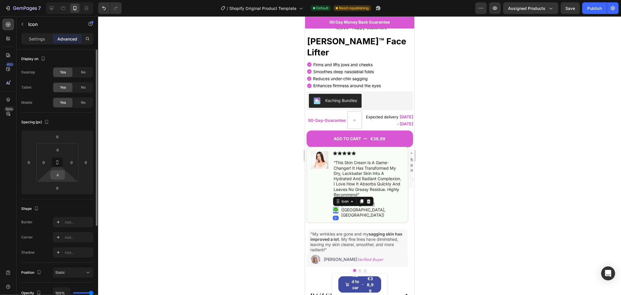
click at [59, 174] on input "4" at bounding box center [58, 174] width 12 height 9
type input "3"
click at [483, 163] on div at bounding box center [359, 155] width 523 height 278
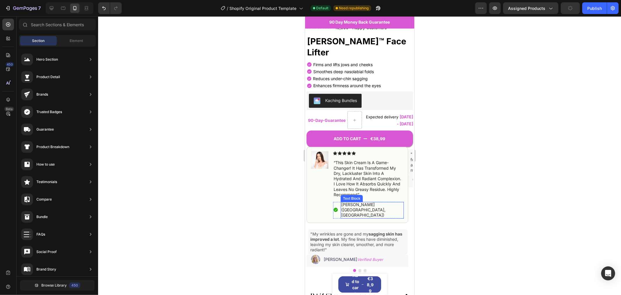
click at [391, 202] on p "Hannah N. (Houston, USA)" at bounding box center [372, 210] width 62 height 16
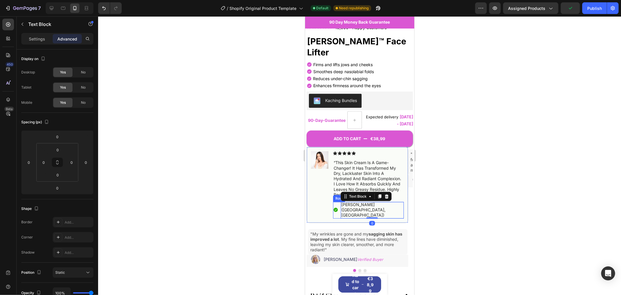
click at [393, 202] on div "Icon Hannah N. (Houston, USA) Text Block 0 Row" at bounding box center [368, 210] width 71 height 17
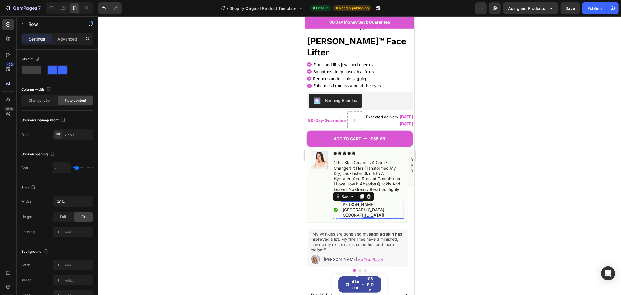
click at [391, 202] on p "Hannah N. (Houston, USA)" at bounding box center [372, 210] width 62 height 16
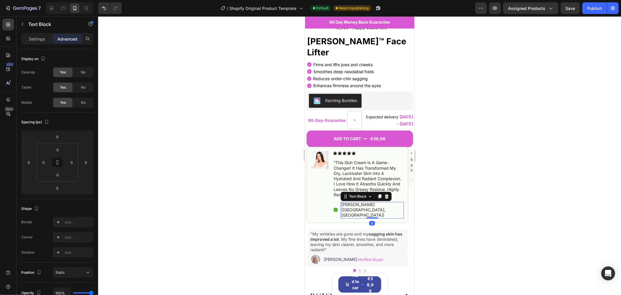
click at [383, 202] on p "Hannah N. (Houston, USA)" at bounding box center [372, 210] width 62 height 16
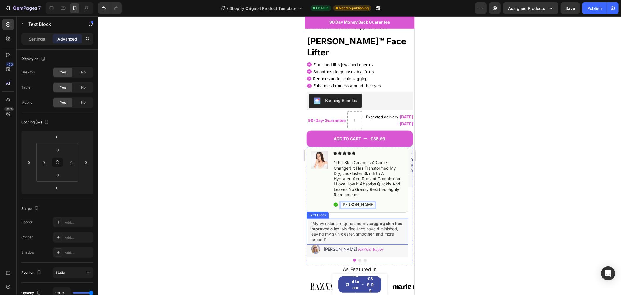
click at [334, 220] on p ""My wrinkles are gone and my sagging skin has improved a lot . My fine lines ha…" at bounding box center [357, 230] width 95 height 21
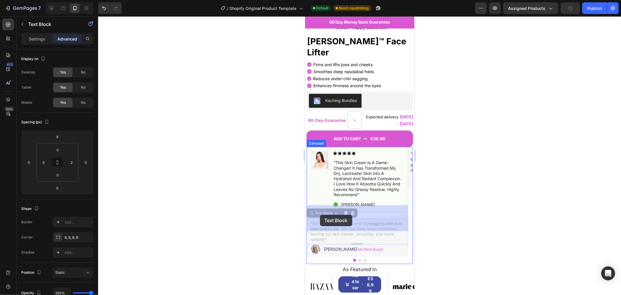
drag, startPoint x: 328, startPoint y: 222, endPoint x: 321, endPoint y: 217, distance: 9.1
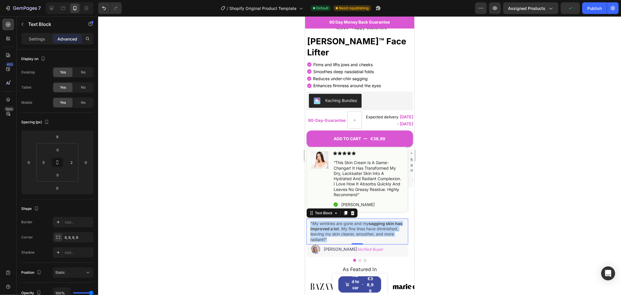
click at [325, 220] on strong "sagging skin has improved a lot" at bounding box center [356, 225] width 92 height 10
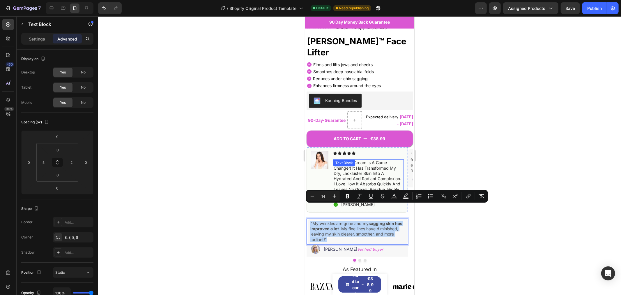
click at [363, 178] on p "“this skin cream is a game-changer! it has transformed my dry, lackluster skin …" at bounding box center [368, 178] width 70 height 37
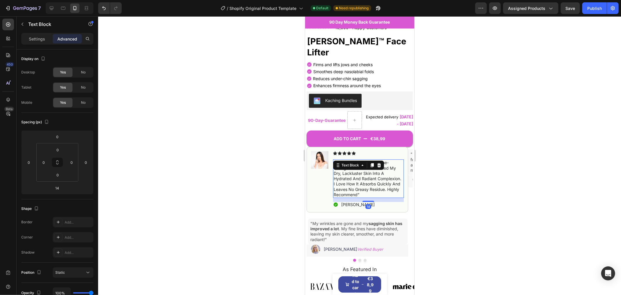
click at [358, 177] on p "“this skin cream is a game-changer! it has transformed my dry, lackluster skin …" at bounding box center [368, 178] width 70 height 37
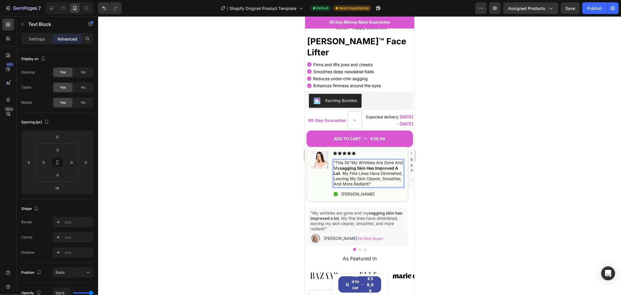
click at [352, 160] on p "“this sk"My wrinkles are gone and my sagging skin has improved a lot . My fine …" at bounding box center [368, 173] width 70 height 27
click at [350, 160] on p "“this sk"My wrinkles are gone and my sagging skin has improved a lot . My fine …" at bounding box center [368, 173] width 70 height 27
click at [482, 174] on div at bounding box center [359, 155] width 523 height 278
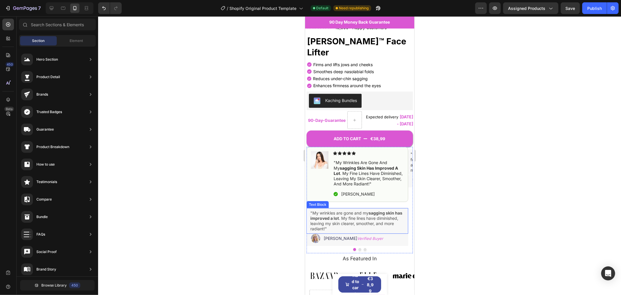
click at [397, 213] on p ""My wrinkles are gone and my sagging skin has improved a lot . My fine lines ha…" at bounding box center [357, 220] width 95 height 21
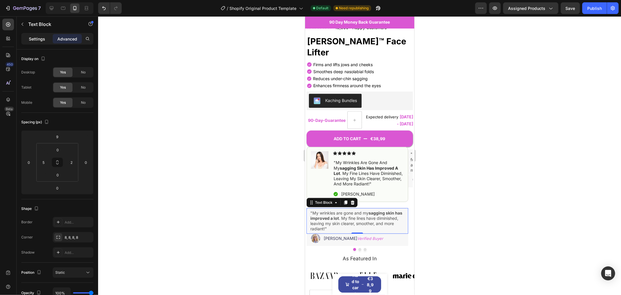
click at [45, 42] on div "Settings" at bounding box center [36, 38] width 29 height 9
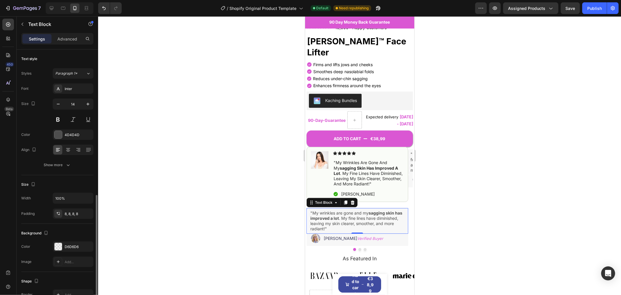
scroll to position [83, 0]
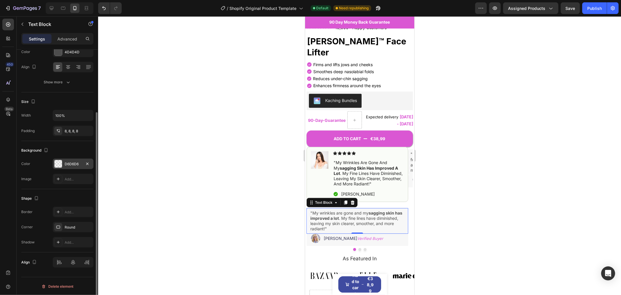
click at [69, 160] on div "D6D6D6" at bounding box center [73, 163] width 41 height 10
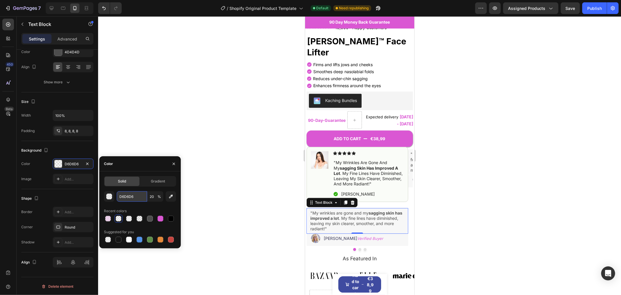
click at [133, 195] on input "D6D6D6" at bounding box center [132, 196] width 30 height 10
click at [381, 191] on div "Icon Hannah N. Text Block Row" at bounding box center [368, 194] width 71 height 6
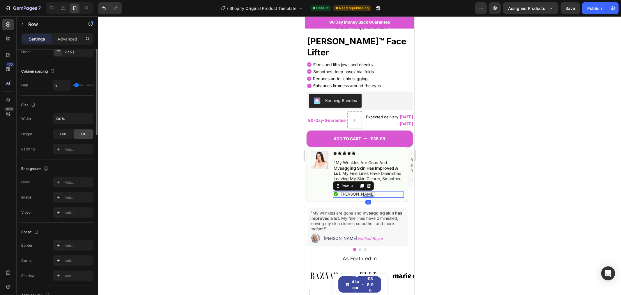
scroll to position [0, 0]
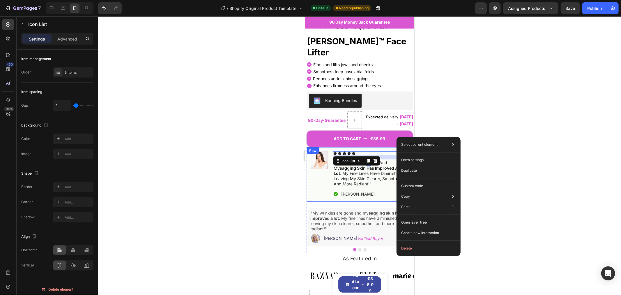
click at [403, 146] on div "Image Icon Icon Icon Icon Icon Icon List 14 "My wrinkles are gone and my saggin…" at bounding box center [357, 173] width 102 height 55
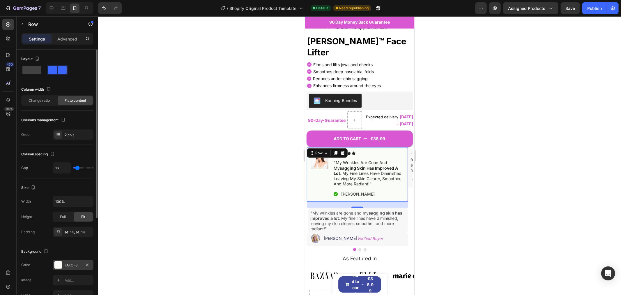
click at [70, 266] on div "FAFCF8" at bounding box center [73, 264] width 17 height 5
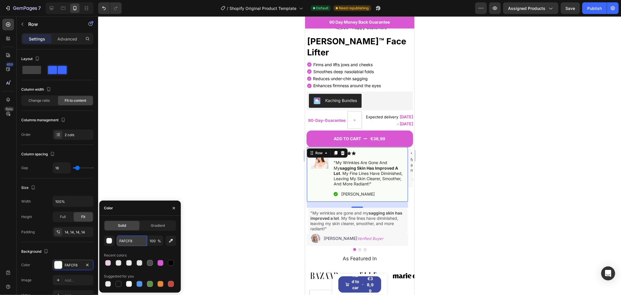
click at [129, 241] on input "FAFCF8" at bounding box center [132, 240] width 30 height 10
paste input "D6D6D6"
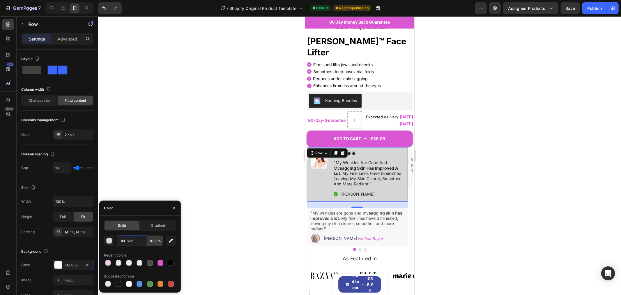
type input "D6D6D6"
click at [153, 239] on input "100" at bounding box center [155, 240] width 16 height 10
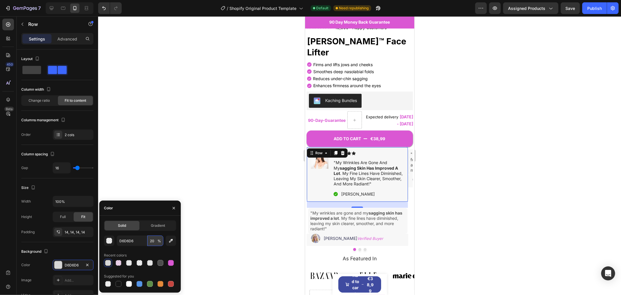
type input "20"
click at [512, 131] on div at bounding box center [359, 155] width 523 height 278
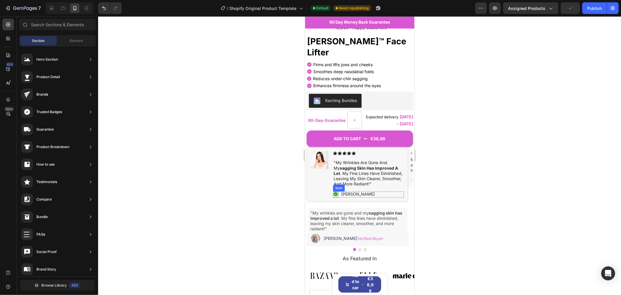
click at [337, 191] on icon at bounding box center [335, 193] width 5 height 5
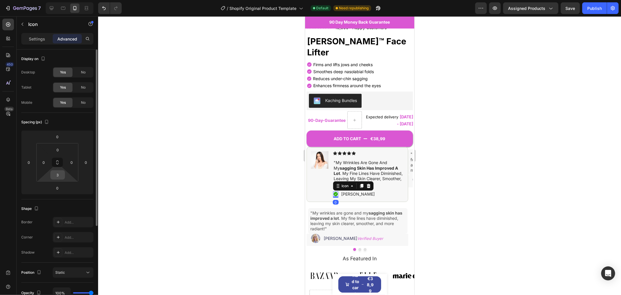
click at [59, 176] on input "3" at bounding box center [58, 174] width 12 height 9
type input "4"
click at [171, 179] on div at bounding box center [359, 155] width 523 height 278
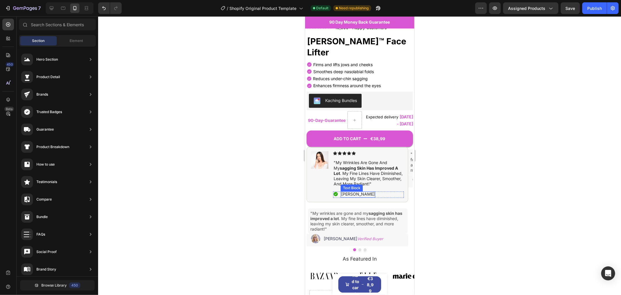
click at [347, 191] on p "[PERSON_NAME]" at bounding box center [357, 193] width 33 height 5
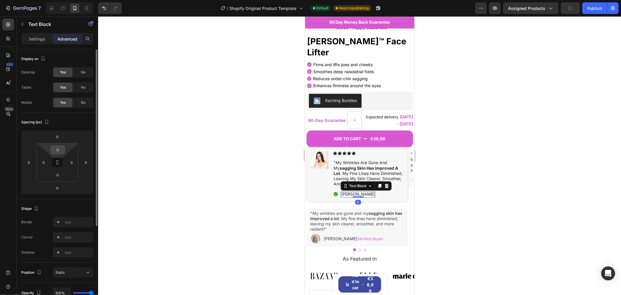
click at [57, 147] on input "0" at bounding box center [58, 149] width 12 height 9
type input "1"
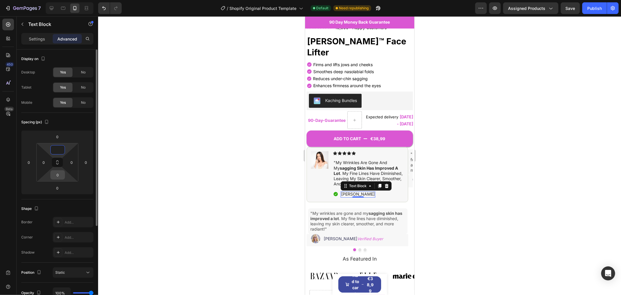
click at [59, 173] on input "0" at bounding box center [58, 174] width 12 height 9
type input "0"
type input "1"
click at [156, 198] on div at bounding box center [359, 155] width 523 height 278
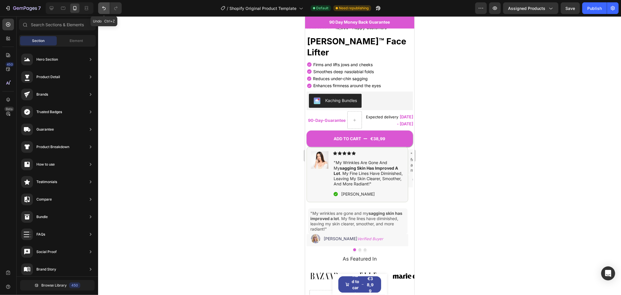
click at [104, 8] on icon "Undo/Redo" at bounding box center [104, 8] width 6 height 6
click at [342, 191] on p "[PERSON_NAME]" at bounding box center [357, 193] width 33 height 5
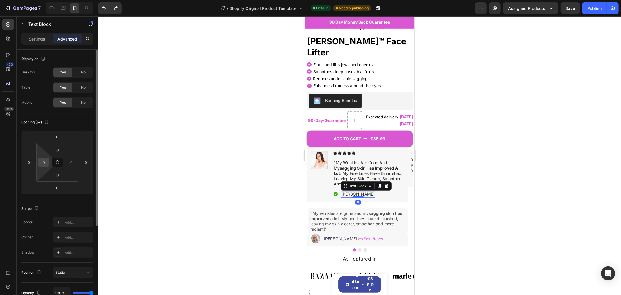
click at [47, 161] on input "0" at bounding box center [43, 162] width 9 height 9
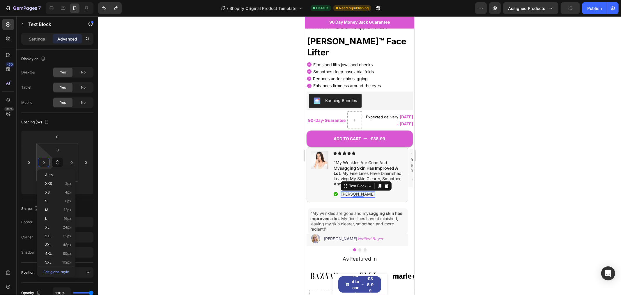
click at [506, 173] on div at bounding box center [359, 155] width 523 height 278
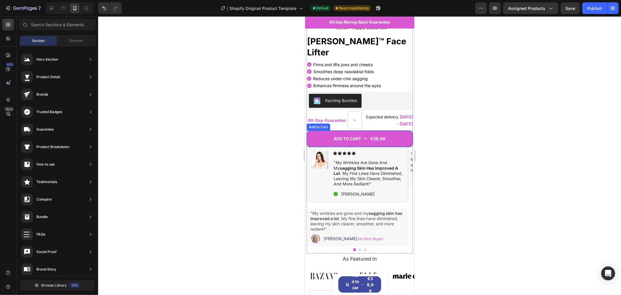
click at [402, 130] on button "ADD TO CART €38,99" at bounding box center [359, 138] width 106 height 16
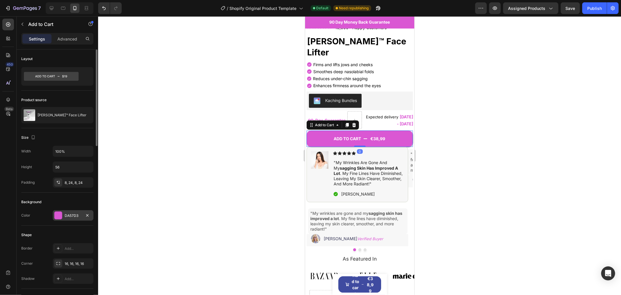
click at [74, 212] on div "DA57D3" at bounding box center [73, 215] width 41 height 10
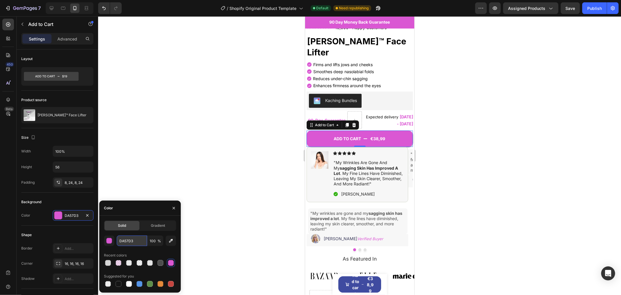
click at [130, 240] on input "DA57D3" at bounding box center [132, 240] width 30 height 10
click at [355, 151] on icon at bounding box center [354, 153] width 4 height 4
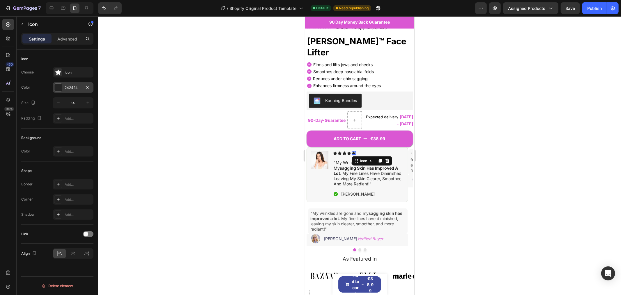
click at [76, 84] on div "242424" at bounding box center [73, 87] width 41 height 10
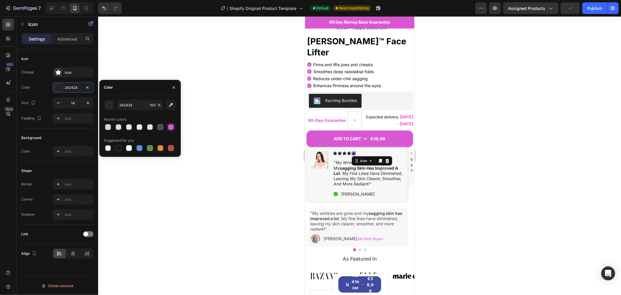
click at [171, 127] on div at bounding box center [171, 127] width 6 height 6
type input "DA57D3"
click at [350, 151] on icon at bounding box center [349, 153] width 4 height 4
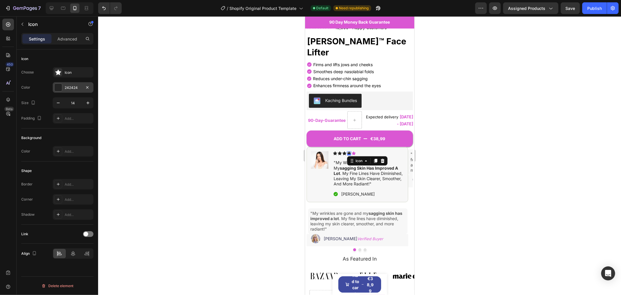
click at [76, 88] on div "242424" at bounding box center [73, 87] width 17 height 5
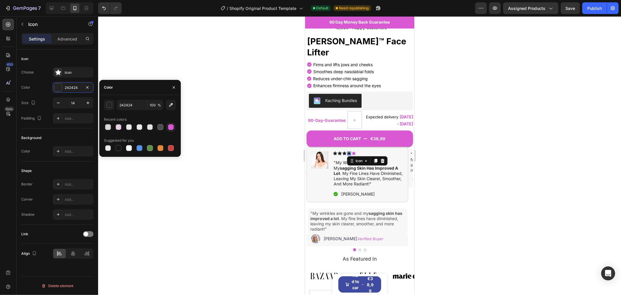
click at [170, 128] on div at bounding box center [171, 127] width 6 height 6
type input "DA57D3"
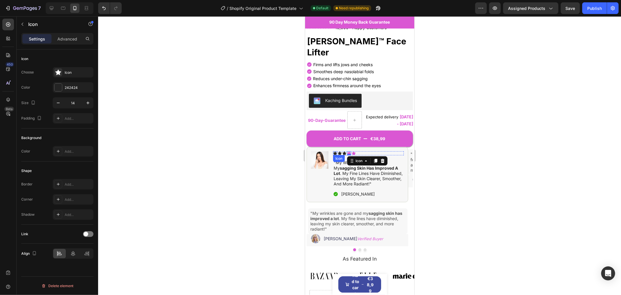
click at [335, 151] on div "Icon" at bounding box center [335, 153] width 4 height 4
click at [79, 88] on div "242424" at bounding box center [73, 87] width 17 height 5
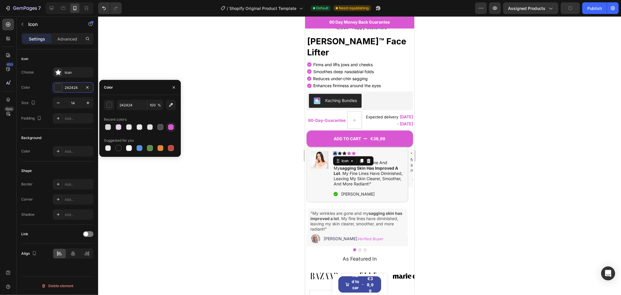
click at [172, 126] on div at bounding box center [171, 127] width 6 height 6
type input "DA57D3"
click at [340, 151] on div "Icon" at bounding box center [340, 153] width 4 height 4
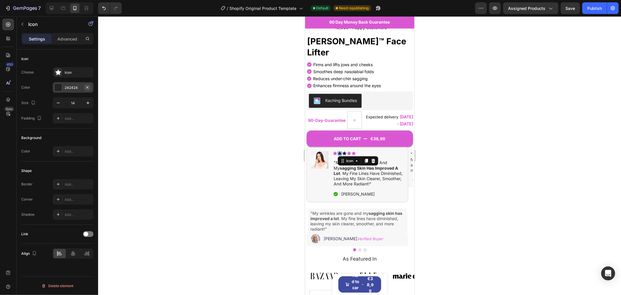
click at [84, 85] on button "button" at bounding box center [87, 87] width 7 height 7
click at [105, 7] on icon "Undo/Redo" at bounding box center [104, 8] width 6 height 6
click at [74, 84] on div "242424" at bounding box center [73, 87] width 41 height 10
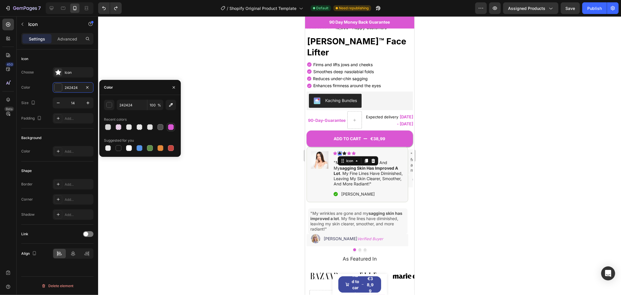
click at [171, 126] on div at bounding box center [171, 127] width 6 height 6
type input "DA57D3"
click at [345, 151] on icon at bounding box center [344, 153] width 4 height 4
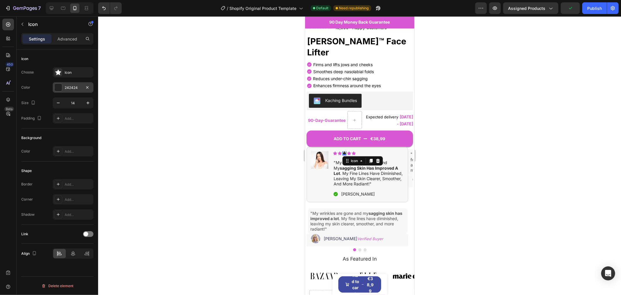
click at [80, 86] on div "242424" at bounding box center [73, 87] width 17 height 5
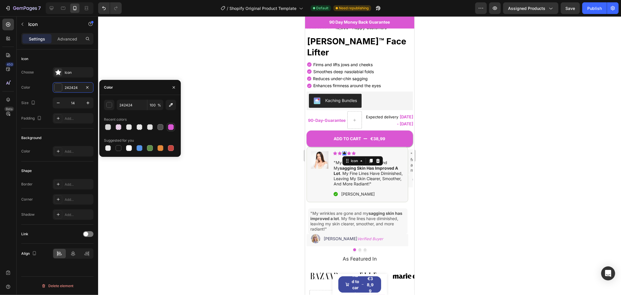
click at [171, 128] on div at bounding box center [171, 127] width 6 height 6
type input "DA57D3"
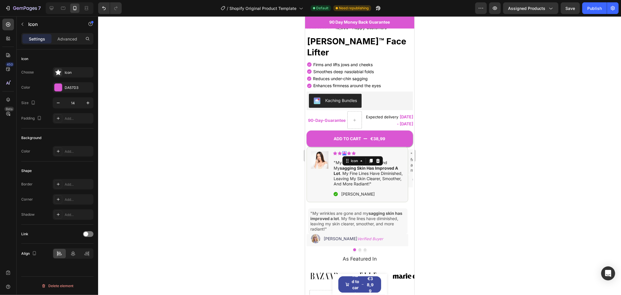
click at [208, 169] on div at bounding box center [359, 155] width 523 height 278
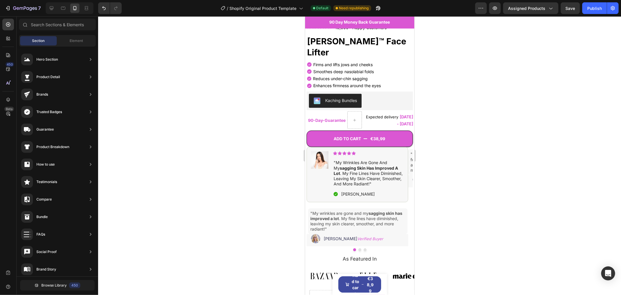
click at [486, 113] on div at bounding box center [359, 155] width 523 height 278
click at [574, 6] on span "Save" at bounding box center [571, 8] width 10 height 5
click at [384, 212] on p ""My wrinkles are gone and my sagging skin has improved a lot . My fine lines ha…" at bounding box center [357, 220] width 95 height 21
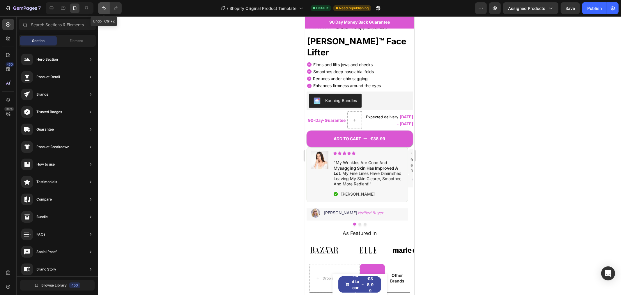
click at [103, 9] on icon "Undo/Redo" at bounding box center [104, 8] width 6 height 6
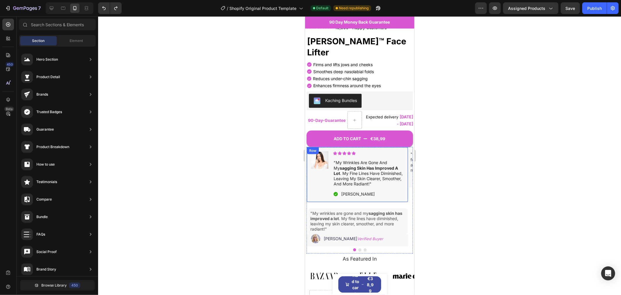
click at [398, 146] on div "Image Icon Icon Icon Icon Icon Icon List "My wrinkles are gone and my sagging s…" at bounding box center [357, 173] width 102 height 55
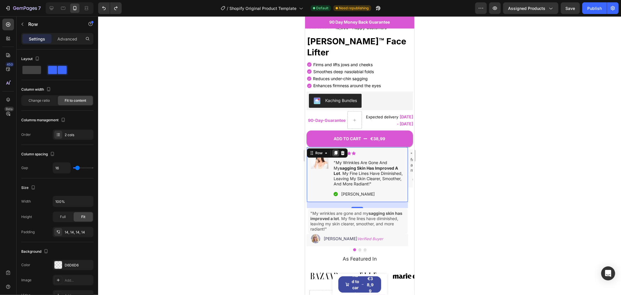
click at [335, 151] on icon at bounding box center [335, 153] width 3 height 4
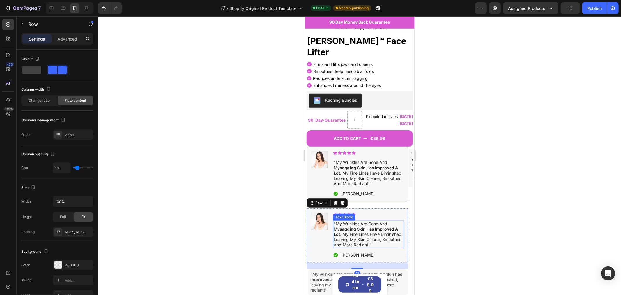
scroll to position [201, 0]
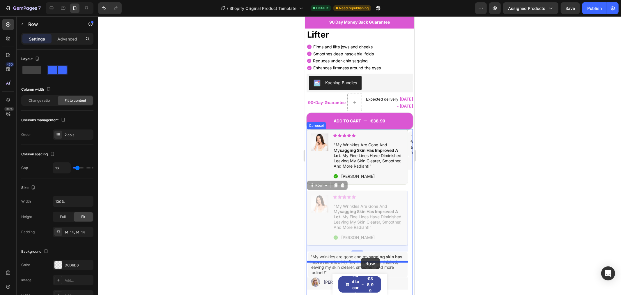
drag, startPoint x: 315, startPoint y: 169, endPoint x: 719, endPoint y: 211, distance: 406.1
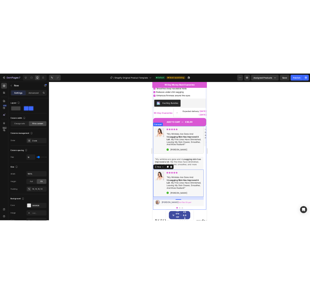
scroll to position [226, 0]
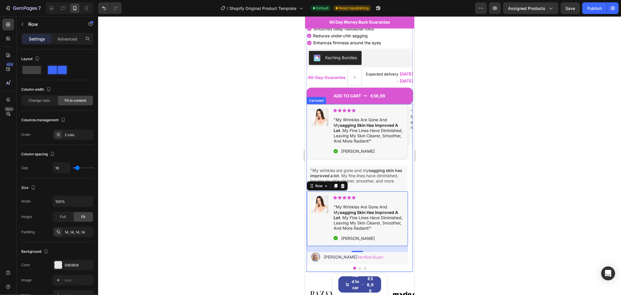
click at [358, 266] on button "Dot" at bounding box center [359, 267] width 3 height 3
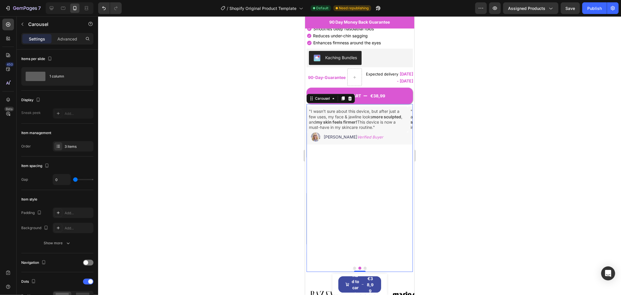
click at [353, 266] on button "Dot" at bounding box center [354, 267] width 3 height 3
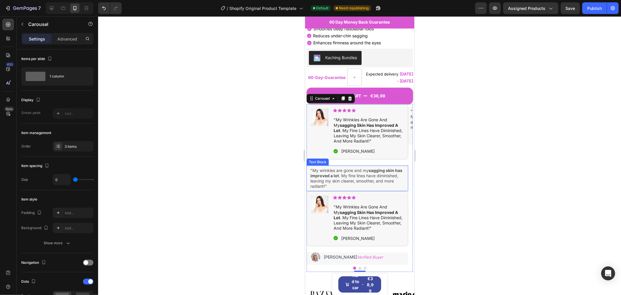
click at [384, 172] on p ""My wrinkles are gone and my sagging skin has improved a lot . My fine lines ha…" at bounding box center [357, 177] width 95 height 21
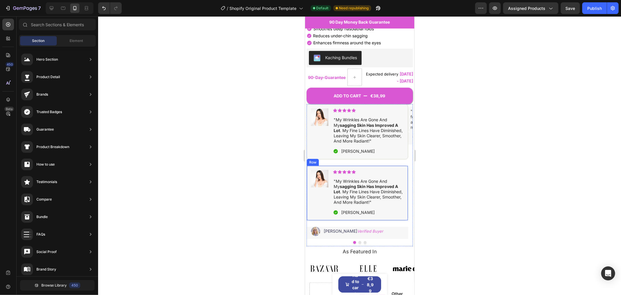
click at [394, 169] on div "Icon Icon Icon Icon Icon Icon List "my wrinkles are gone and my sagging skin ha…" at bounding box center [368, 192] width 71 height 46
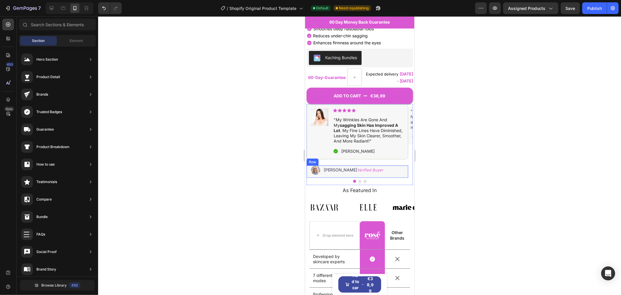
click at [395, 165] on div "Image Rachel D. Verified Buyer Text Block Row" at bounding box center [357, 171] width 102 height 12
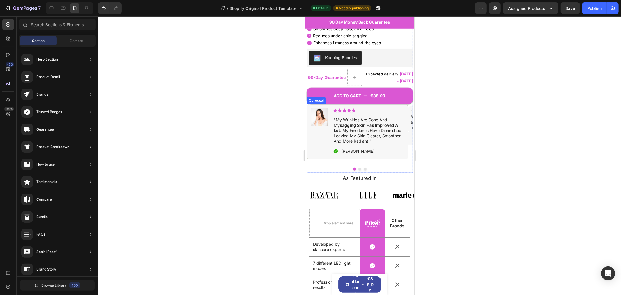
click at [358, 167] on button "Dot" at bounding box center [359, 168] width 3 height 3
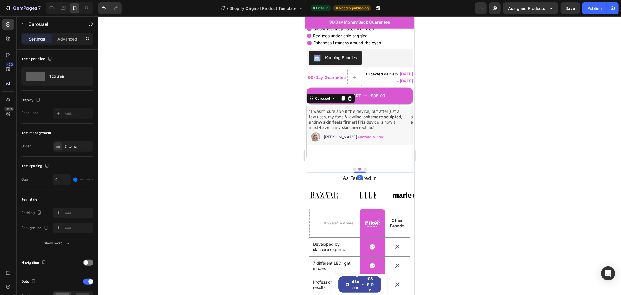
click at [353, 167] on button "Dot" at bounding box center [354, 168] width 3 height 3
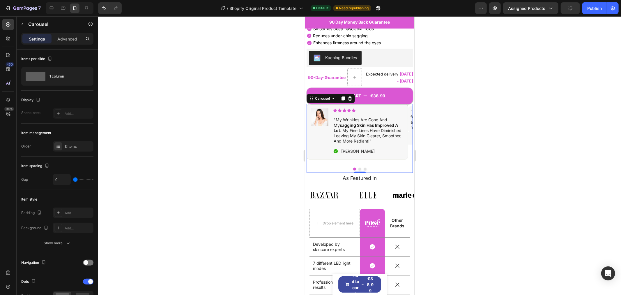
click at [501, 111] on div at bounding box center [359, 155] width 523 height 278
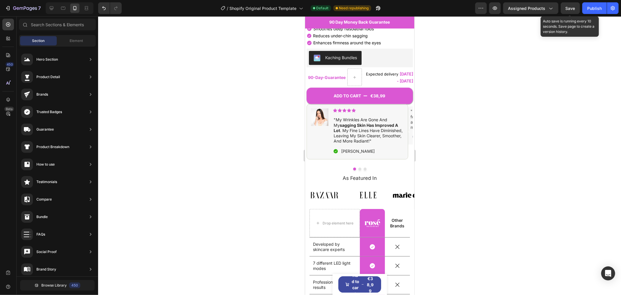
click at [573, 9] on span "Save" at bounding box center [571, 8] width 10 height 5
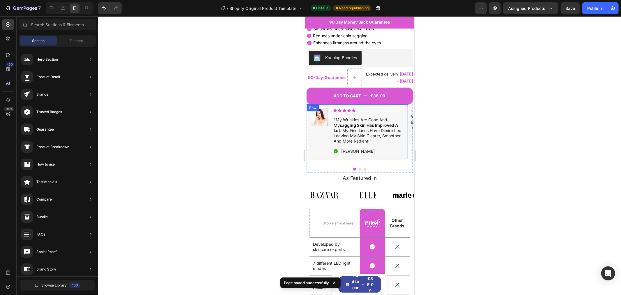
click at [403, 104] on div "Image Icon Icon Icon Icon Icon Icon List "My wrinkles are gone and my sagging s…" at bounding box center [357, 131] width 102 height 55
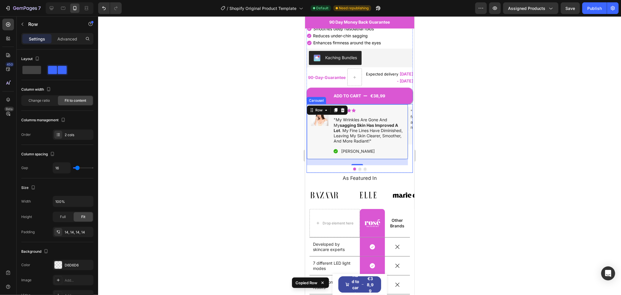
click at [358, 167] on button "Dot" at bounding box center [359, 168] width 3 height 3
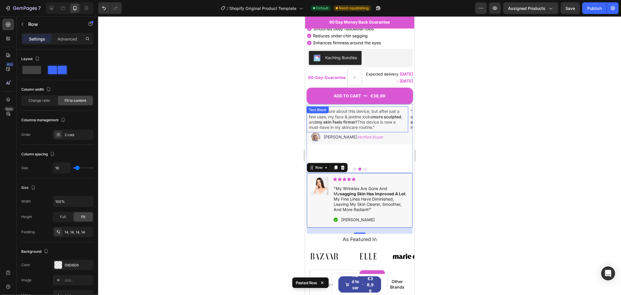
click at [390, 108] on p ""I wasn't sure about this device, but after just a few uses, my face & jawline …" at bounding box center [357, 118] width 97 height 21
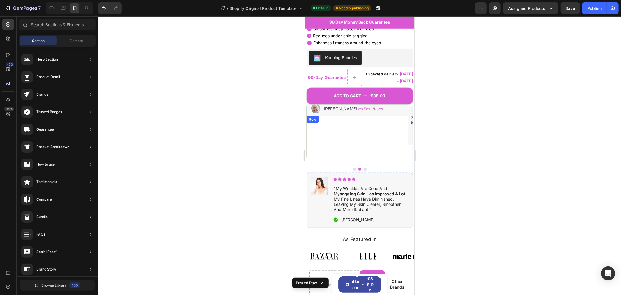
click at [388, 104] on div "Image Megan L. Verified Buyer Text Block Row" at bounding box center [357, 110] width 102 height 12
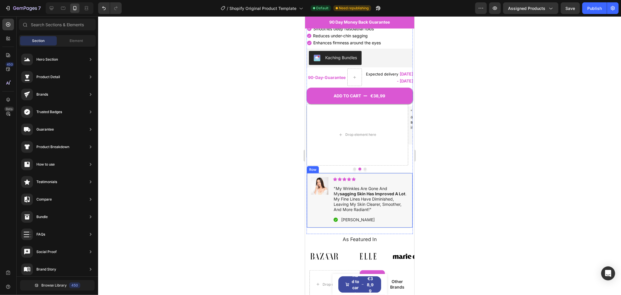
click at [333, 172] on div "Image Icon Icon Icon Icon Icon Icon List "my wrinkles are gone and my sagging s…" at bounding box center [359, 199] width 106 height 55
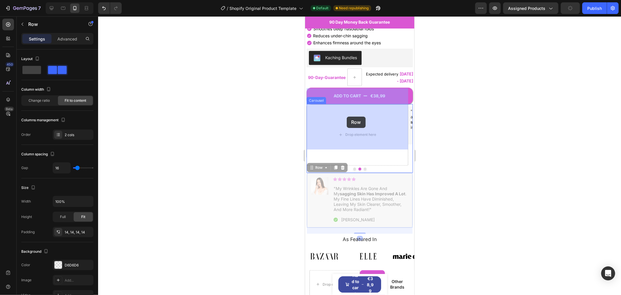
drag, startPoint x: 321, startPoint y: 152, endPoint x: 346, endPoint y: 122, distance: 39.2
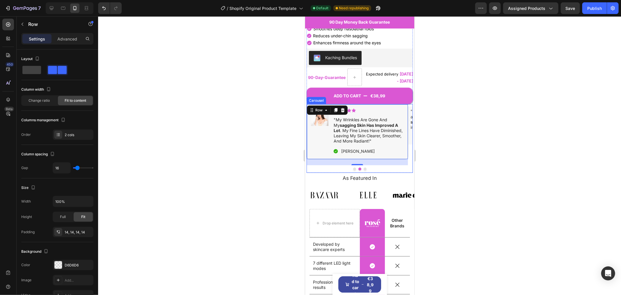
click at [363, 167] on button "Dot" at bounding box center [364, 168] width 3 height 3
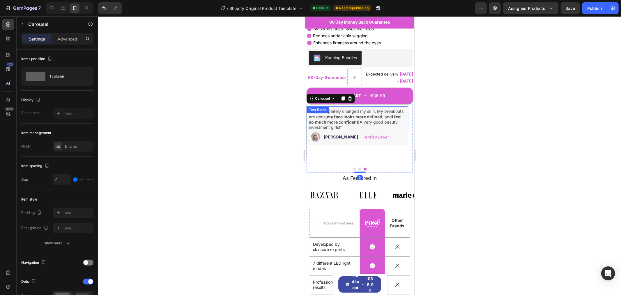
click at [387, 114] on div ""This completely changed my skin. My breakouts are gone, my face looks more def…" at bounding box center [357, 119] width 102 height 26
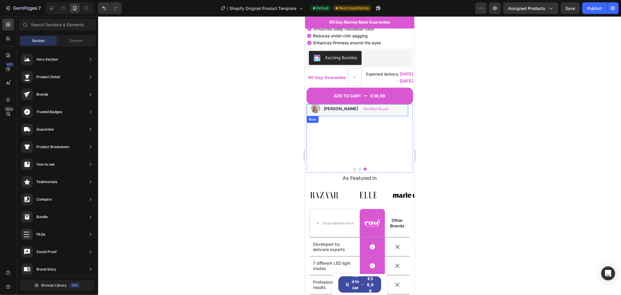
click at [386, 104] on div "Image Sarah S. Verified Buyer Text Block Row" at bounding box center [357, 110] width 102 height 12
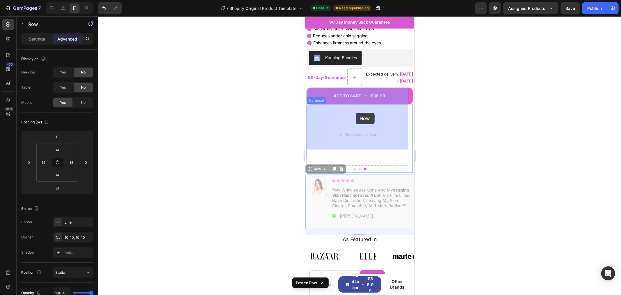
drag, startPoint x: 315, startPoint y: 154, endPoint x: 356, endPoint y: 112, distance: 58.9
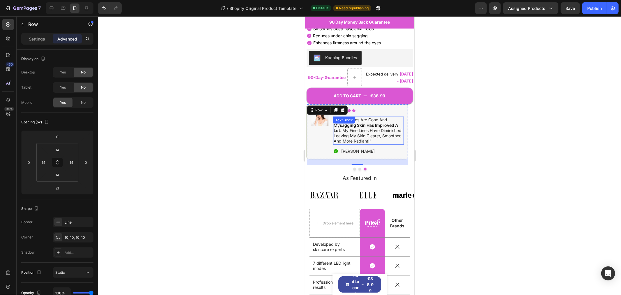
click at [434, 136] on div at bounding box center [359, 155] width 523 height 278
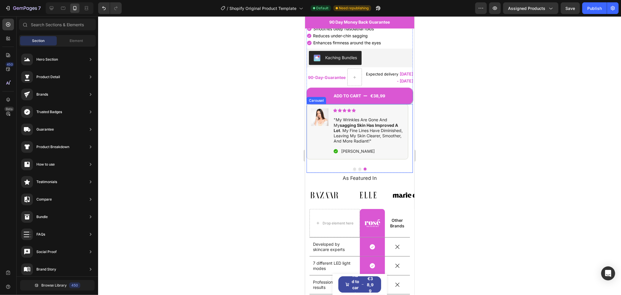
click at [369, 146] on div "Image Icon Icon Icon Icon Icon Icon List "my wrinkles are gone and my sagging s…" at bounding box center [357, 134] width 102 height 61
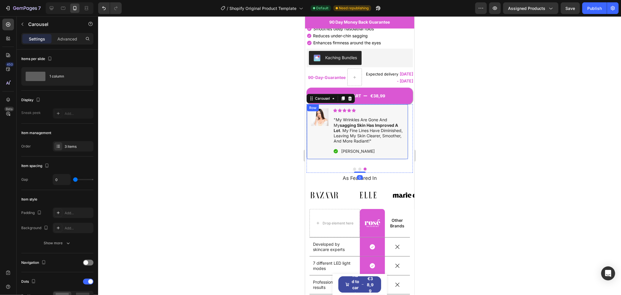
click at [370, 140] on div "Image Icon Icon Icon Icon Icon Icon List "my wrinkles are gone and my sagging s…" at bounding box center [357, 131] width 102 height 55
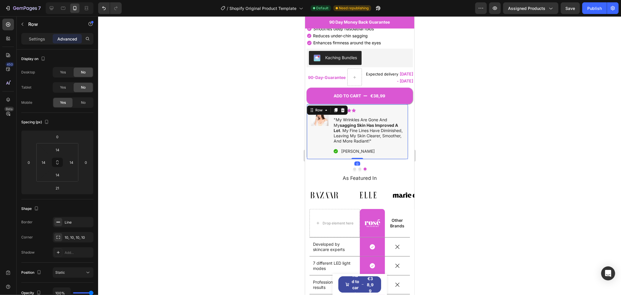
drag, startPoint x: 361, startPoint y: 147, endPoint x: 361, endPoint y: 138, distance: 8.7
click at [361, 138] on div "Image Icon Icon Icon Icon Icon Icon List "my wrinkles are gone and my sagging s…" at bounding box center [357, 131] width 102 height 55
type input "0"
click at [443, 148] on div at bounding box center [359, 155] width 523 height 278
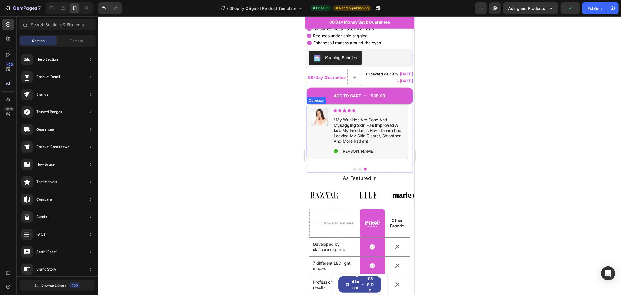
click at [358, 167] on button "Dot" at bounding box center [359, 168] width 3 height 3
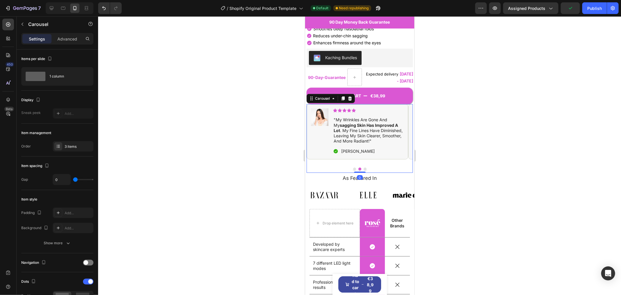
click at [353, 167] on button "Dot" at bounding box center [354, 168] width 3 height 3
click at [487, 94] on div at bounding box center [359, 155] width 523 height 278
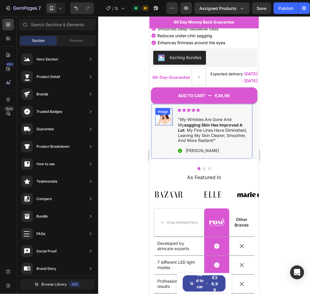
click at [164, 108] on img at bounding box center [163, 116] width 17 height 17
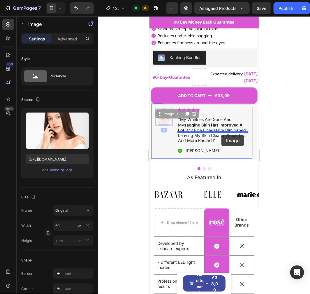
drag, startPoint x: 162, startPoint y: 99, endPoint x: 221, endPoint y: 135, distance: 69.1
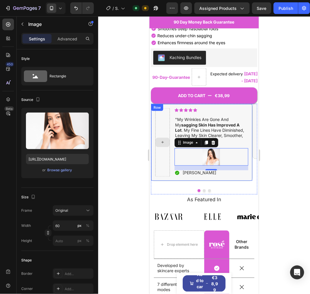
click at [165, 111] on div at bounding box center [162, 142] width 15 height 68
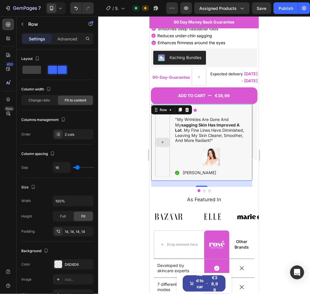
click at [167, 108] on div at bounding box center [162, 142] width 15 height 68
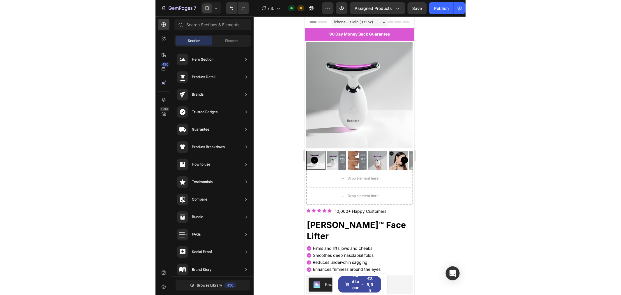
scroll to position [226, 0]
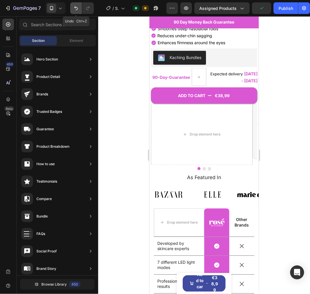
click at [75, 9] on icon "Undo/Redo" at bounding box center [76, 8] width 6 height 6
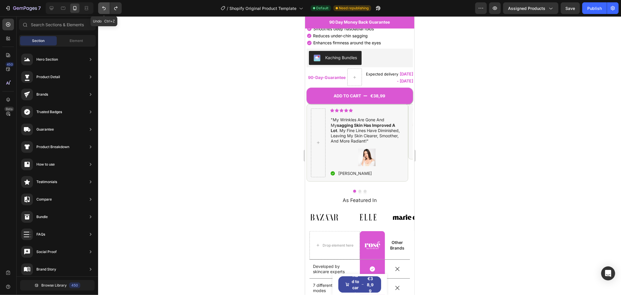
click at [103, 8] on icon "Undo/Redo" at bounding box center [104, 8] width 6 height 6
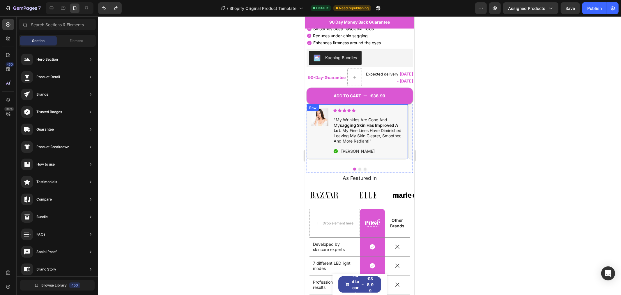
click at [310, 104] on div "Image Icon Icon Icon Icon Icon Icon List "my wrinkles are gone and my sagging s…" at bounding box center [357, 131] width 102 height 55
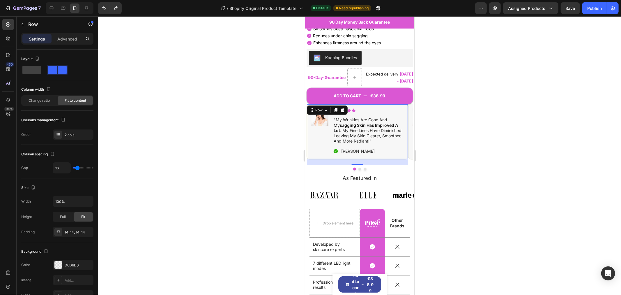
click at [310, 159] on div "21" at bounding box center [357, 162] width 101 height 6
drag, startPoint x: 359, startPoint y: 147, endPoint x: 360, endPoint y: 140, distance: 7.3
click at [310, 140] on div "Image Icon Icon Icon Icon Icon Icon List "my wrinkles are gone and my sagging s…" at bounding box center [357, 131] width 102 height 55
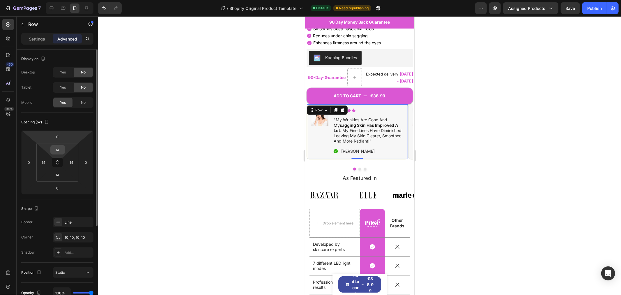
click at [59, 149] on input "14" at bounding box center [58, 149] width 12 height 9
type input "18"
click at [58, 137] on input "0" at bounding box center [58, 136] width 12 height 9
type input "5"
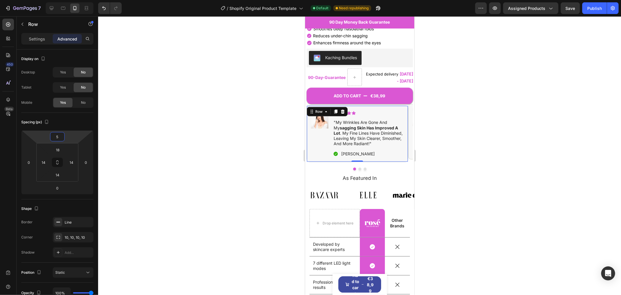
click at [310, 101] on div at bounding box center [359, 155] width 523 height 278
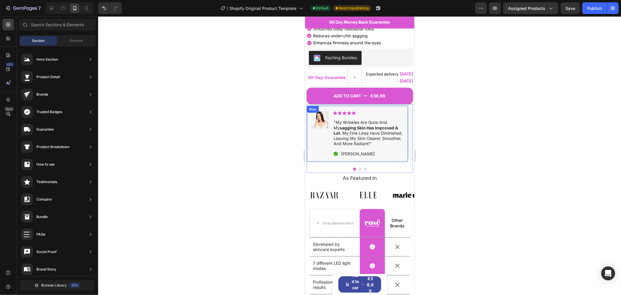
click at [310, 105] on div "Image Icon Icon Icon Icon Icon Icon List "my wrinkles are gone and my sagging s…" at bounding box center [357, 133] width 102 height 56
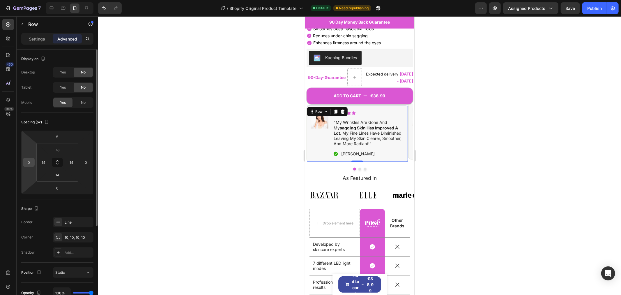
click at [33, 163] on input "0" at bounding box center [28, 162] width 9 height 9
type input "3"
type input "2"
click at [167, 123] on div at bounding box center [359, 155] width 523 height 278
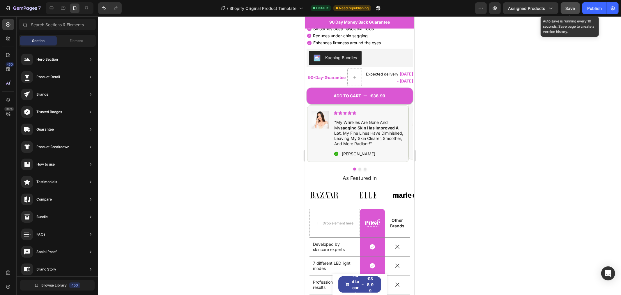
click at [310, 2] on button "Save" at bounding box center [570, 8] width 19 height 12
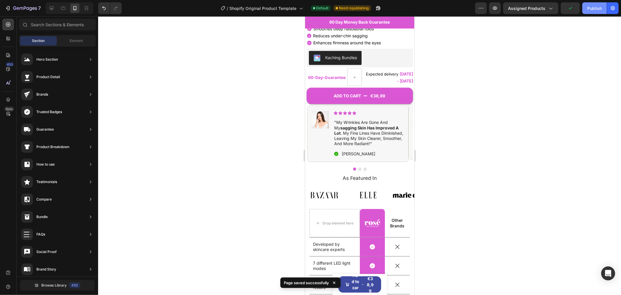
click at [310, 8] on div "Publish" at bounding box center [594, 8] width 15 height 6
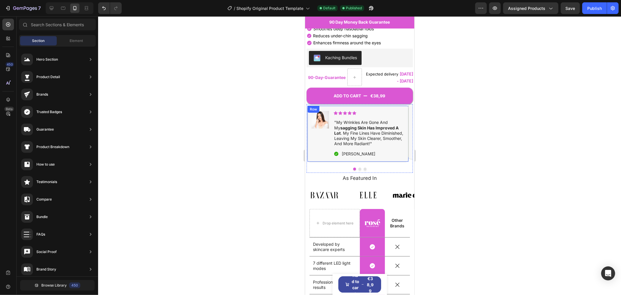
click at [310, 105] on div "Image Icon Icon Icon Icon Icon Icon List "my wrinkles are gone and my sagging s…" at bounding box center [358, 133] width 102 height 56
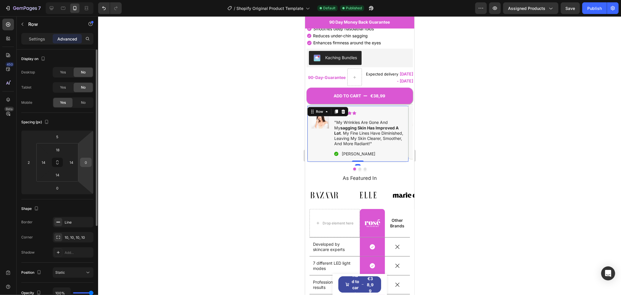
click at [84, 164] on input "0" at bounding box center [86, 162] width 9 height 9
type input "-2"
click at [73, 163] on input "14" at bounding box center [71, 162] width 9 height 9
type input "0"
type input "12"
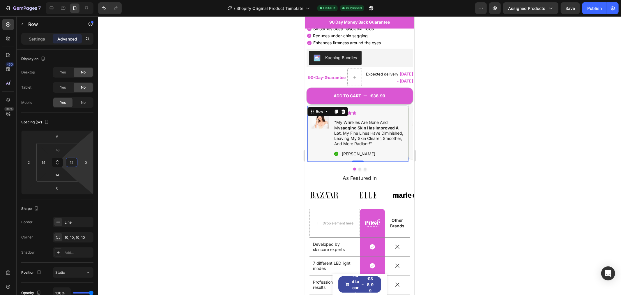
click at [181, 150] on div at bounding box center [359, 155] width 523 height 278
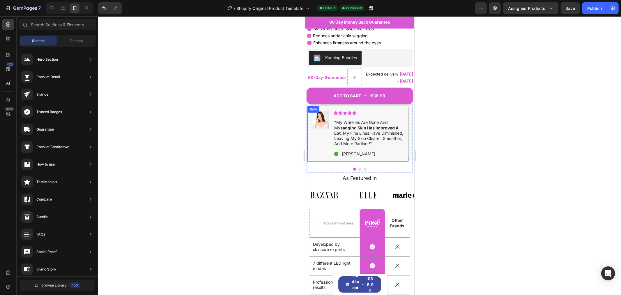
click at [310, 105] on div "Image Icon Icon Icon Icon Icon Icon List "my wrinkles are gone and my sagging s…" at bounding box center [358, 133] width 102 height 56
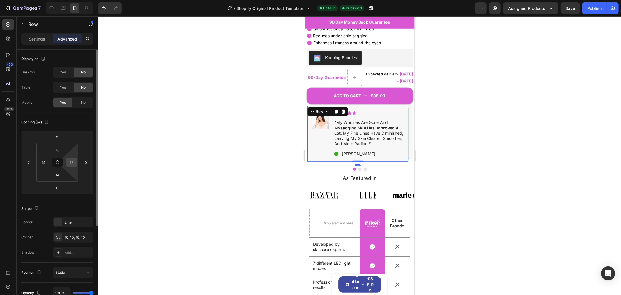
click at [72, 164] on input "12" at bounding box center [71, 162] width 9 height 9
type input "14"
click at [27, 162] on input "2" at bounding box center [28, 162] width 9 height 9
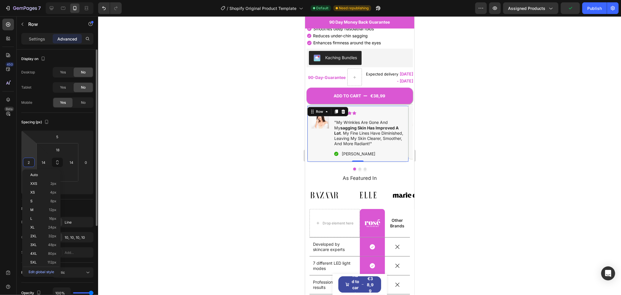
type input "1"
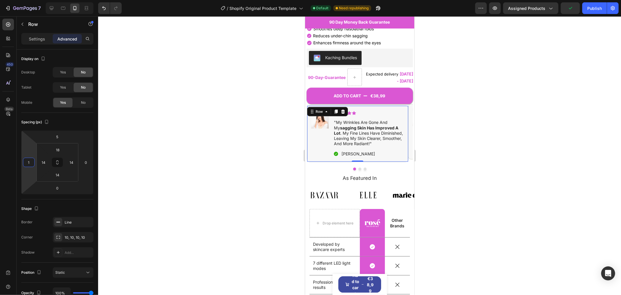
click at [236, 119] on div at bounding box center [359, 155] width 523 height 278
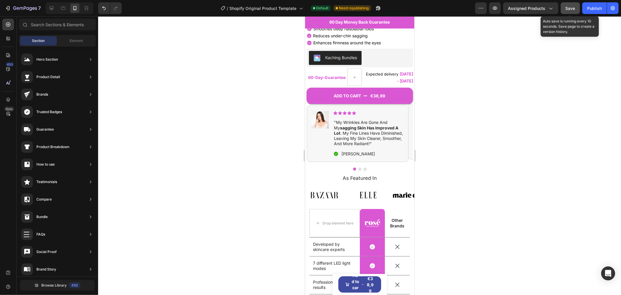
click at [310, 8] on span "Save" at bounding box center [571, 8] width 10 height 5
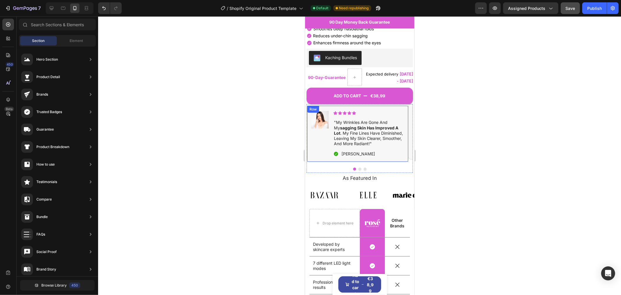
click at [310, 105] on div "Image Icon Icon Icon Icon Icon Icon List "my wrinkles are gone and my sagging s…" at bounding box center [358, 133] width 102 height 56
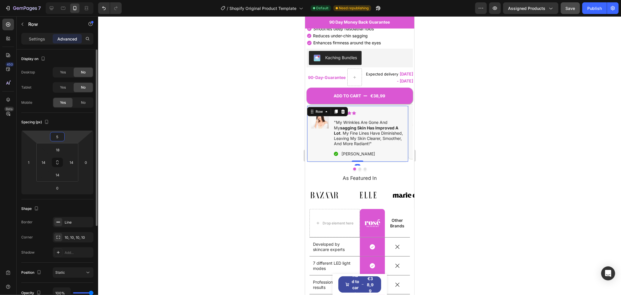
click at [58, 136] on input "5" at bounding box center [58, 136] width 12 height 9
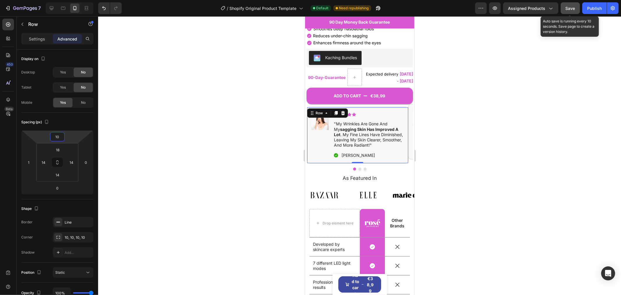
type input "10"
click at [310, 6] on span "Save" at bounding box center [571, 8] width 10 height 5
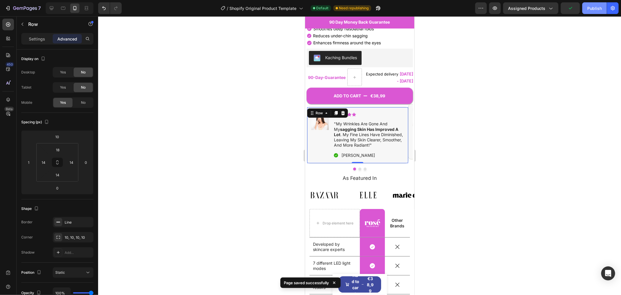
click at [310, 7] on button "Publish" at bounding box center [594, 8] width 24 height 12
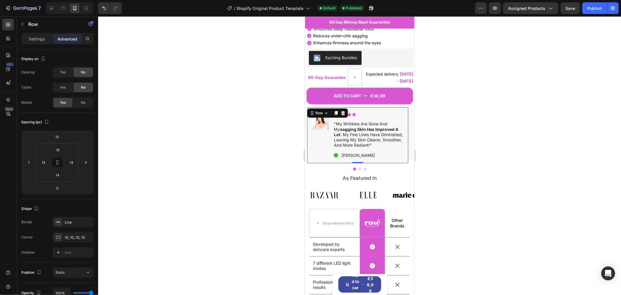
click at [310, 116] on div at bounding box center [359, 155] width 523 height 278
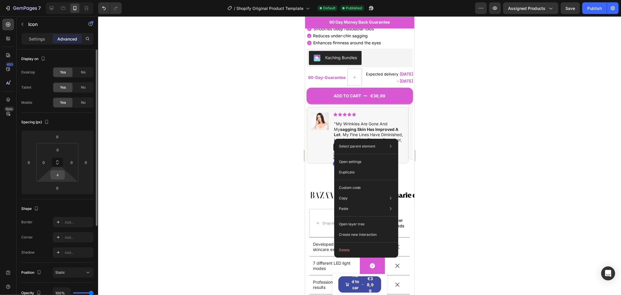
click at [60, 172] on input "4" at bounding box center [58, 174] width 12 height 9
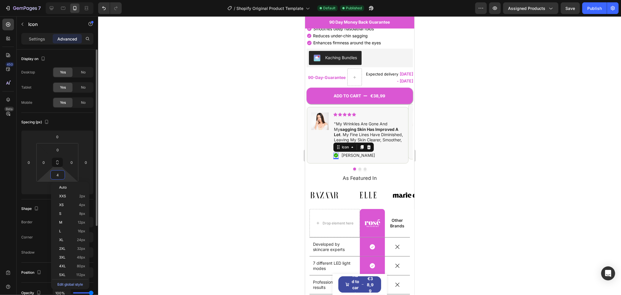
type input "5"
type input "3"
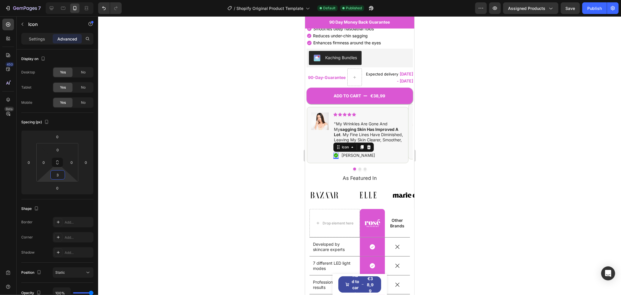
click at [200, 165] on div at bounding box center [359, 155] width 523 height 278
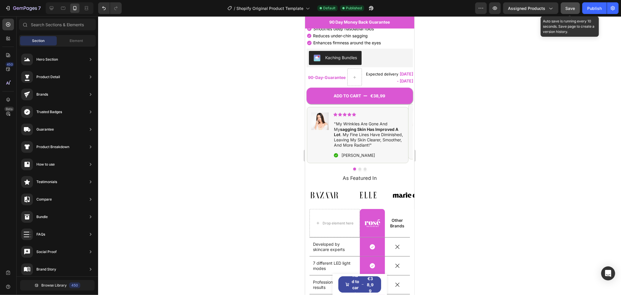
click at [310, 10] on span "Save" at bounding box center [571, 8] width 10 height 5
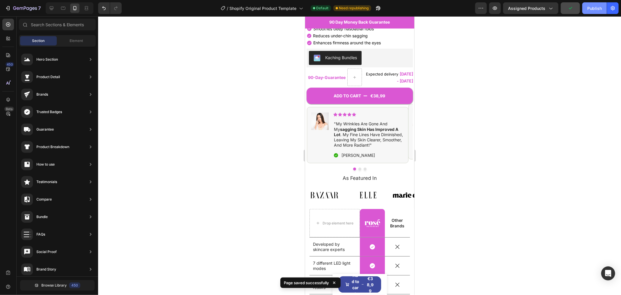
click at [310, 8] on div "Publish" at bounding box center [594, 8] width 15 height 6
click at [310, 120] on div ""my wrinkles are gone and my sagging skin has improved a lot . my fine lines ha…" at bounding box center [368, 134] width 71 height 28
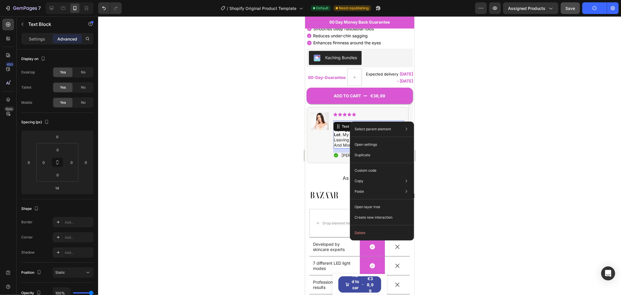
click at [310, 121] on p ""my wrinkles are gone and my sagging skin has improved a lot . my fine lines ha…" at bounding box center [369, 134] width 70 height 27
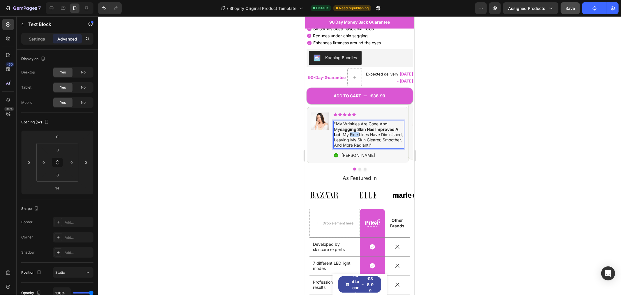
click at [310, 121] on p ""my wrinkles are gone and my sagging skin has improved a lot . my fine lines ha…" at bounding box center [369, 134] width 70 height 27
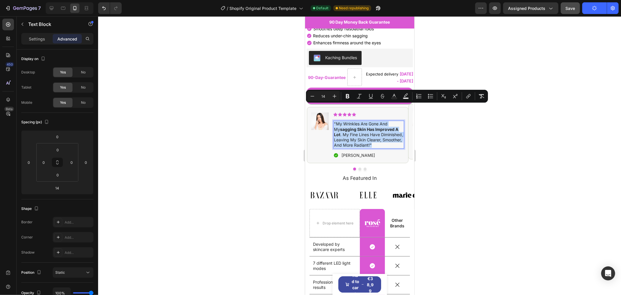
click at [310, 121] on p ""my wrinkles are gone and my sagging skin has improved a lot . my fine lines ha…" at bounding box center [369, 134] width 70 height 27
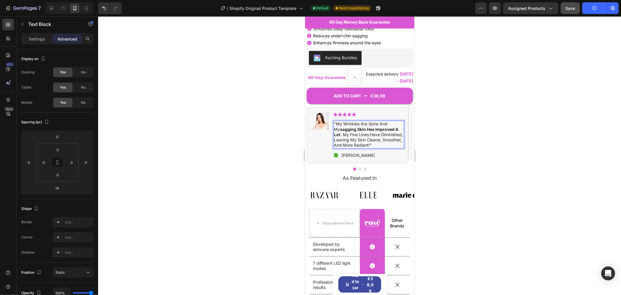
click at [310, 121] on p ""my wrinkles are gone and my sagging skin has improved a lot . my fine lines ha…" at bounding box center [369, 134] width 70 height 27
click at [310, 121] on p ""my Wrinkles are gone and my sagging skin has improved a lot . my fine lines ha…" at bounding box center [369, 134] width 70 height 27
click at [310, 127] on p ""my Wrinkles are gone and my sagging skin has improved a lot . my fine lines ha…" at bounding box center [369, 134] width 70 height 27
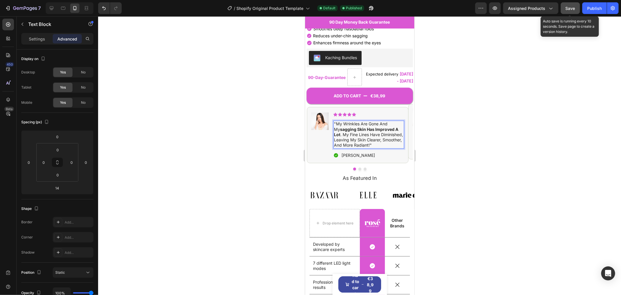
click at [310, 8] on span "Save" at bounding box center [571, 8] width 10 height 5
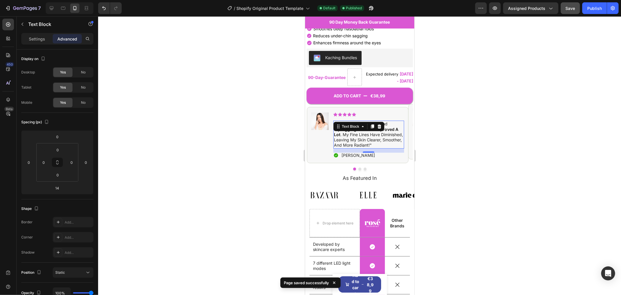
click at [310, 121] on p ""my Wrinkles are gone and my sagging skin has improved a lot . my fine lines ha…" at bounding box center [369, 134] width 70 height 27
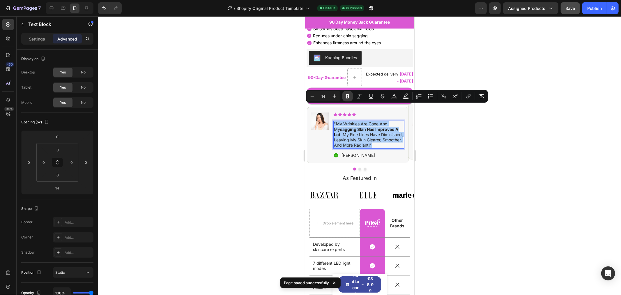
click at [310, 94] on icon "Editor contextual toolbar" at bounding box center [348, 96] width 6 height 6
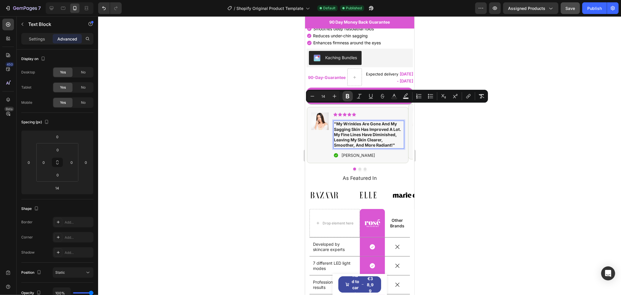
click at [310, 94] on icon "Editor contextual toolbar" at bounding box center [348, 96] width 6 height 6
click at [106, 10] on icon "Undo/Redo" at bounding box center [104, 8] width 6 height 6
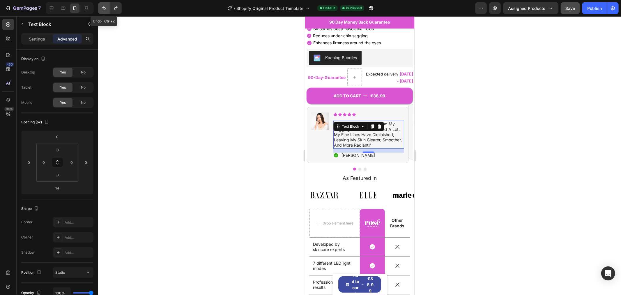
click at [106, 10] on icon "Undo/Redo" at bounding box center [104, 8] width 6 height 6
drag, startPoint x: 215, startPoint y: 106, endPoint x: 213, endPoint y: 88, distance: 18.7
click at [213, 88] on div at bounding box center [359, 155] width 523 height 278
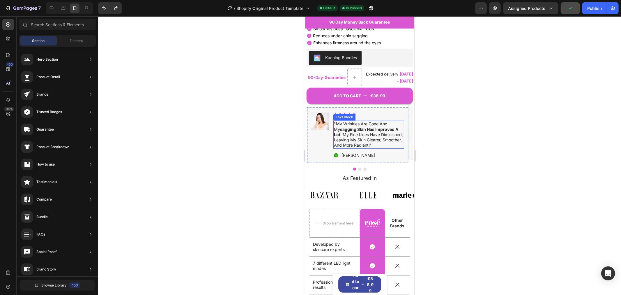
click at [310, 126] on p ""my wrinkles are gone and my sagging skin has improved a lot . my fine lines ha…" at bounding box center [369, 134] width 70 height 27
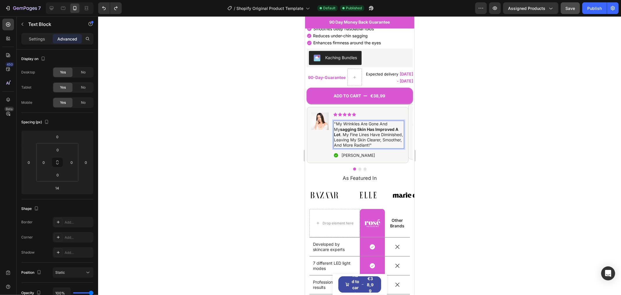
click at [310, 126] on p ""my wrinkles are gone and my sagging skin has improved a lot . my fine lines ha…" at bounding box center [369, 134] width 70 height 27
click at [310, 11] on button "Save" at bounding box center [570, 8] width 19 height 12
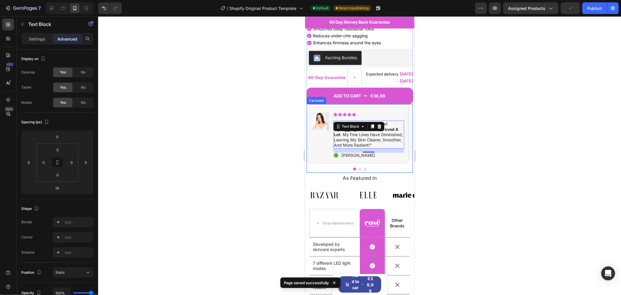
click at [310, 167] on button "Dot" at bounding box center [359, 168] width 3 height 3
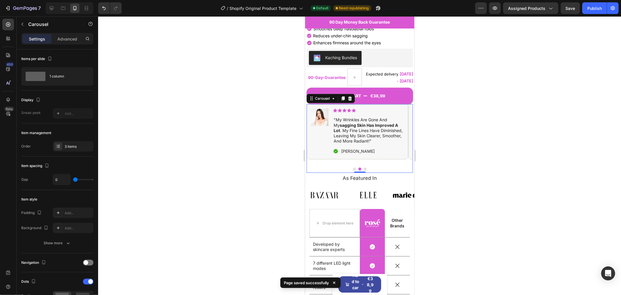
click at [310, 167] on button "Dot" at bounding box center [354, 168] width 3 height 3
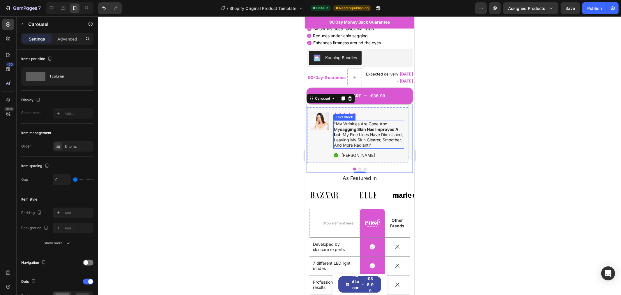
click at [310, 123] on p ""my wrinkles are gone and my sagging skin has improved a lot . my fine lines ha…" at bounding box center [369, 134] width 70 height 27
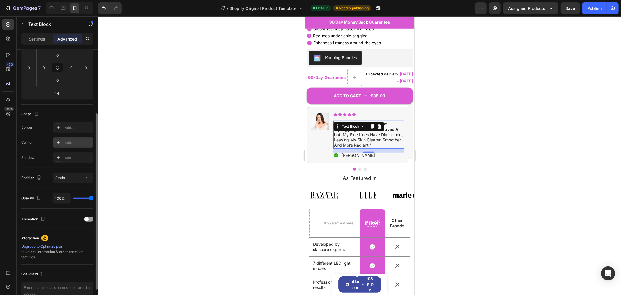
scroll to position [0, 0]
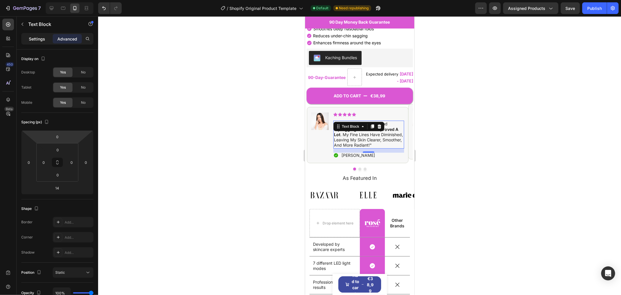
click at [40, 41] on p "Settings" at bounding box center [37, 39] width 16 height 6
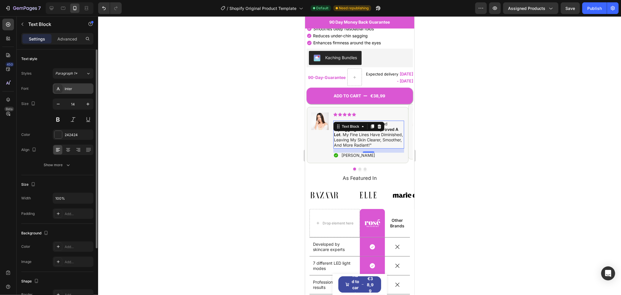
click at [76, 86] on div "Inter" at bounding box center [73, 88] width 41 height 10
click at [61, 165] on div "Show more" at bounding box center [57, 165] width 27 height 6
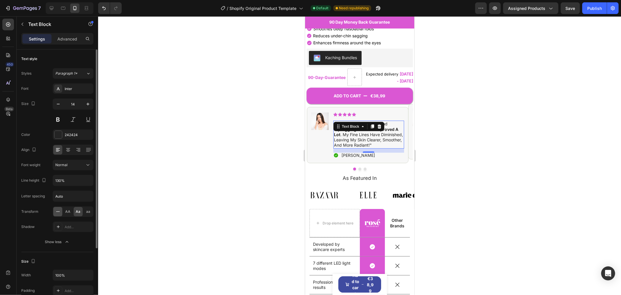
click at [58, 209] on icon at bounding box center [58, 212] width 6 height 6
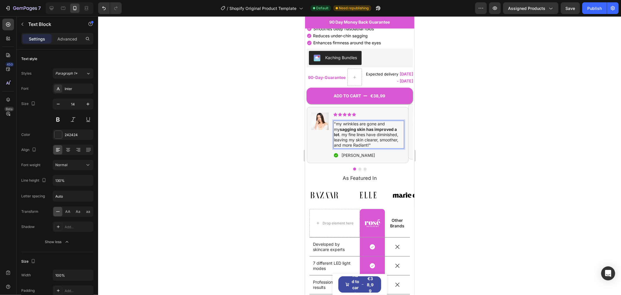
click at [310, 121] on p ""my wrinkles are gone and my sagging skin has improved a lot . my fine lines ha…" at bounding box center [369, 134] width 70 height 27
click at [310, 105] on div at bounding box center [359, 155] width 523 height 278
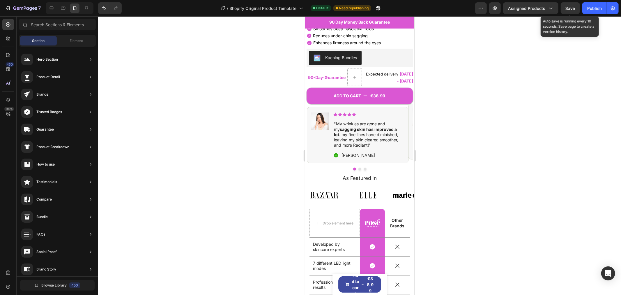
click at [310, 10] on span "Save" at bounding box center [571, 8] width 10 height 5
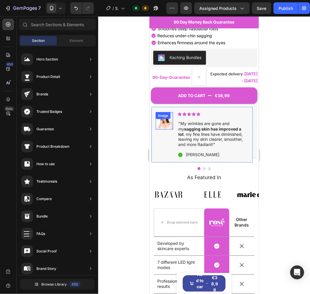
click at [167, 112] on img at bounding box center [163, 120] width 17 height 17
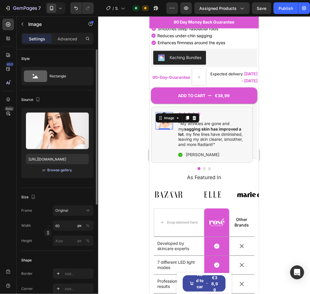
click at [53, 168] on div "Browse gallery" at bounding box center [59, 170] width 25 height 5
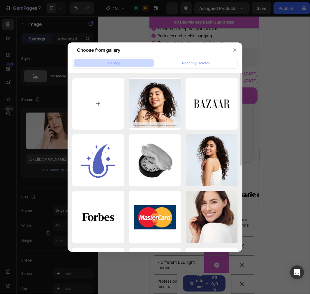
click at [97, 114] on input "file" at bounding box center [98, 104] width 52 height 52
click at [95, 106] on input "file" at bounding box center [98, 104] width 52 height 52
type input "C:\fakepath\Screenshot 2025-09-28 203810.png"
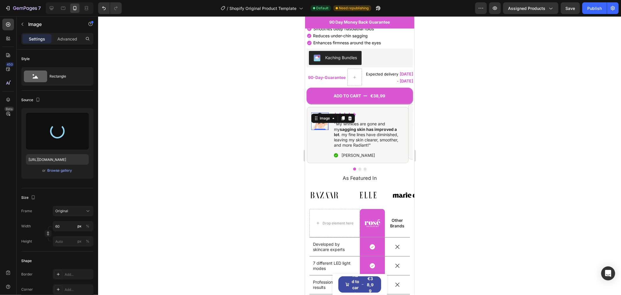
click at [217, 132] on div at bounding box center [359, 155] width 523 height 278
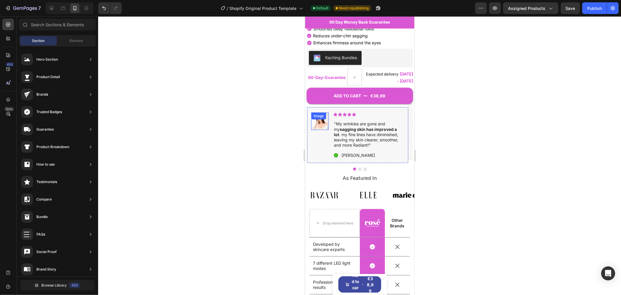
click at [310, 112] on div "Image" at bounding box center [319, 120] width 17 height 17
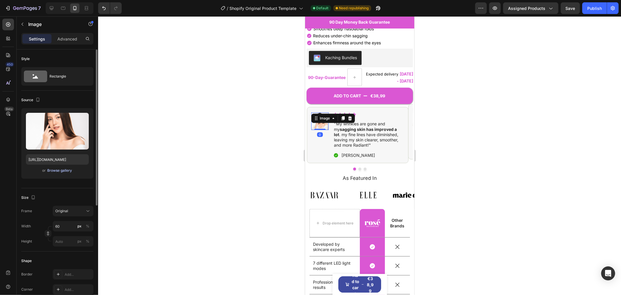
click at [54, 170] on div "Browse gallery" at bounding box center [59, 170] width 25 height 5
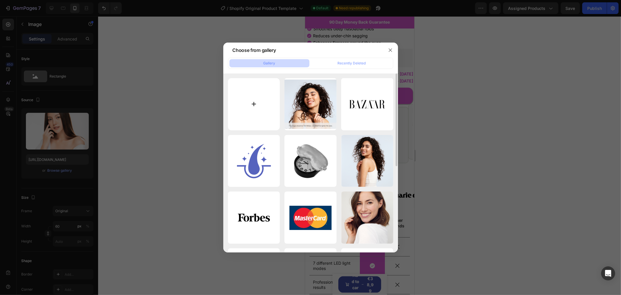
click at [261, 93] on input "file" at bounding box center [254, 104] width 52 height 52
type input "C:\fakepath\Screenshot 2025-09-28 203810.png"
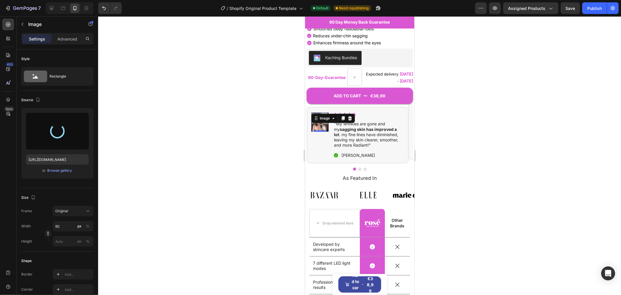
type input "https://cdn.shopify.com/s/files/1/0939/9291/1192/files/gempages_586157877018755…"
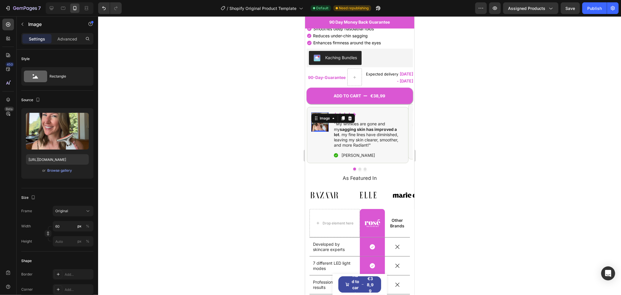
click at [310, 100] on div at bounding box center [359, 155] width 523 height 278
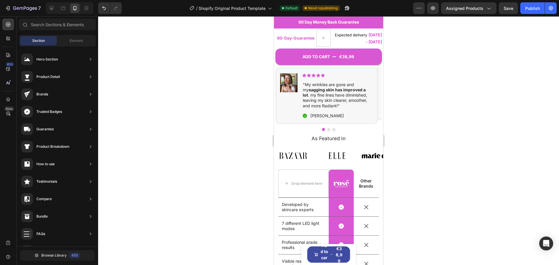
scroll to position [266, 0]
click at [310, 113] on p "[PERSON_NAME]" at bounding box center [326, 115] width 33 height 5
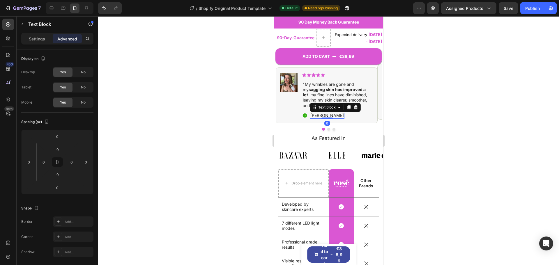
click at [310, 113] on p "[PERSON_NAME]" at bounding box center [326, 115] width 33 height 5
click at [310, 115] on div at bounding box center [328, 140] width 461 height 249
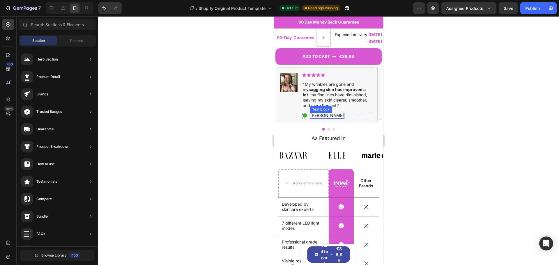
click at [310, 113] on p "Sarah S." at bounding box center [326, 115] width 33 height 5
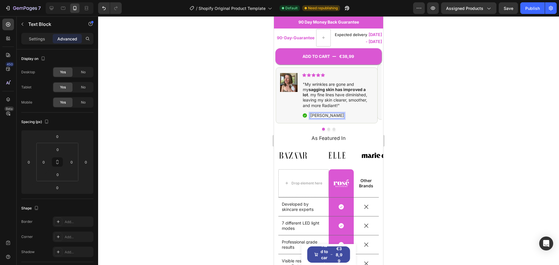
click at [310, 113] on p "Sarah S." at bounding box center [326, 115] width 33 height 5
click at [310, 99] on div at bounding box center [328, 140] width 461 height 249
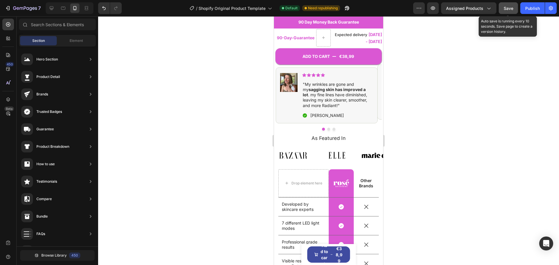
click at [310, 4] on button "Save" at bounding box center [508, 8] width 19 height 12
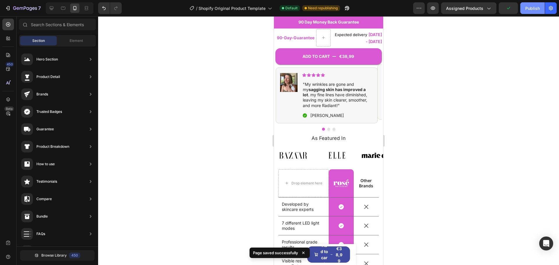
click at [310, 7] on div "Publish" at bounding box center [532, 8] width 15 height 6
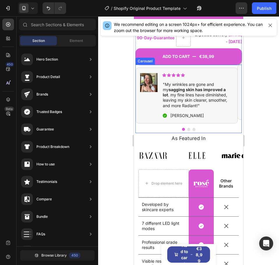
click at [187, 128] on button "Dot" at bounding box center [188, 129] width 3 height 3
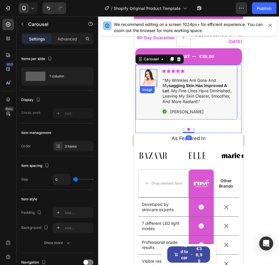
click at [151, 69] on img at bounding box center [148, 77] width 17 height 17
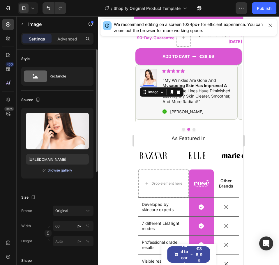
click at [68, 171] on div "Browse gallery" at bounding box center [59, 170] width 25 height 5
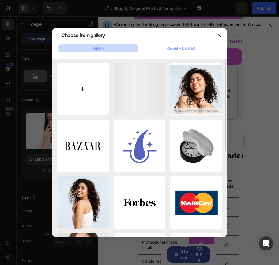
click at [80, 72] on input "file" at bounding box center [83, 89] width 52 height 52
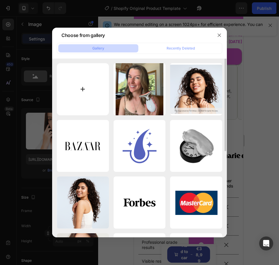
type input "C:\fakepath\Screenshot 2025-09-28 204208.png"
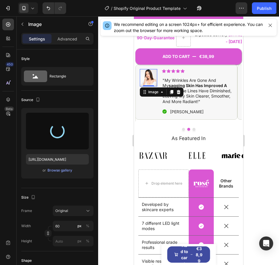
type input "https://cdn.shopify.com/s/files/1/0939/9291/1192/files/gempages_586157877018755…"
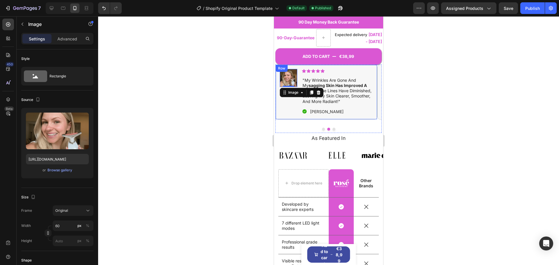
scroll to position [237, 0]
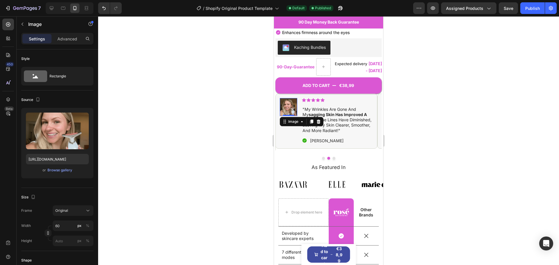
click at [310, 105] on div at bounding box center [328, 140] width 461 height 249
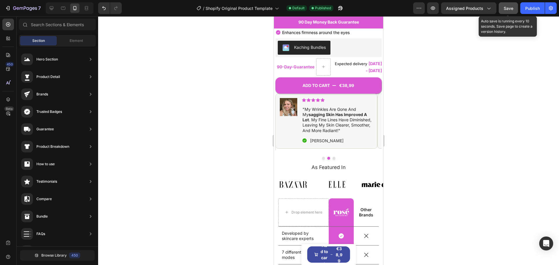
click at [310, 6] on button "Save" at bounding box center [508, 8] width 19 height 12
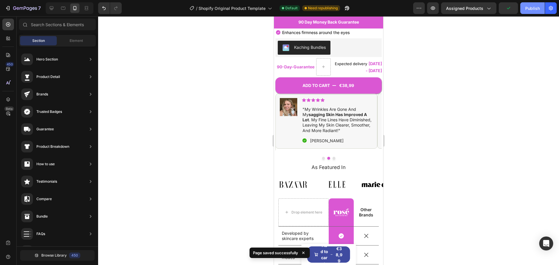
click at [310, 8] on div "Publish" at bounding box center [532, 8] width 15 height 6
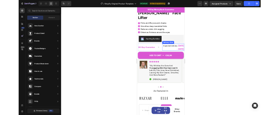
scroll to position [175, 0]
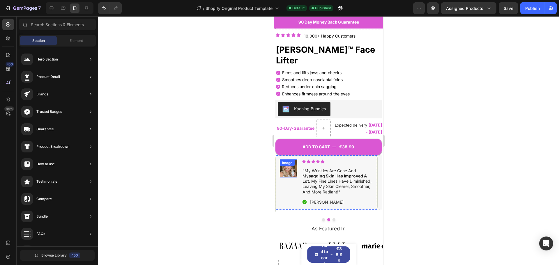
click at [284, 160] on div "Image" at bounding box center [287, 162] width 13 height 5
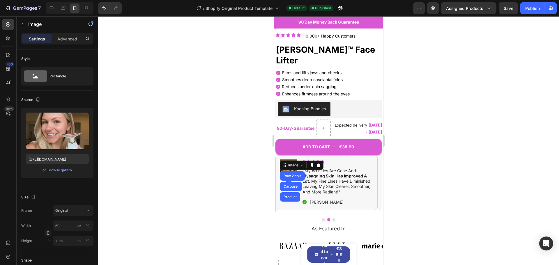
click at [255, 151] on div at bounding box center [328, 140] width 461 height 249
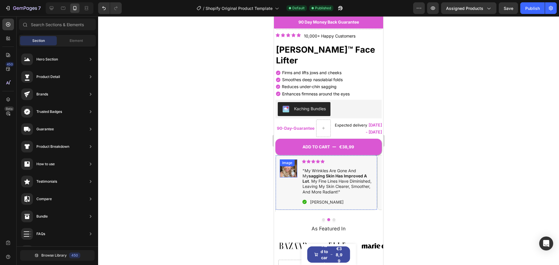
click at [285, 160] on div "Image" at bounding box center [288, 169] width 17 height 18
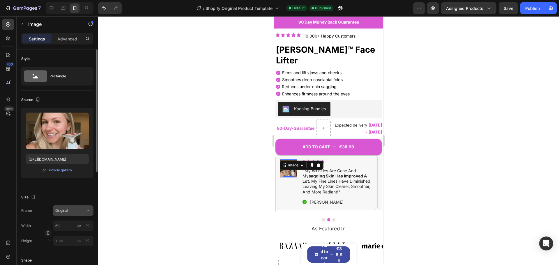
click at [76, 213] on div "Original" at bounding box center [69, 210] width 29 height 5
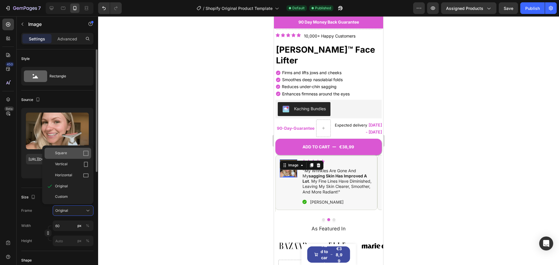
click at [73, 153] on div "Square" at bounding box center [72, 154] width 34 height 6
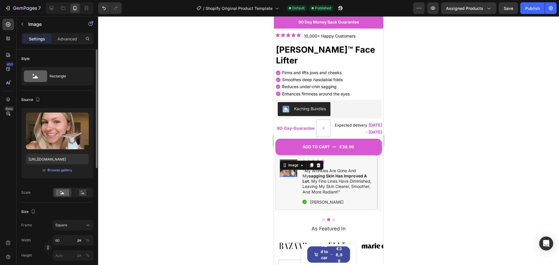
click at [207, 166] on div at bounding box center [328, 140] width 461 height 249
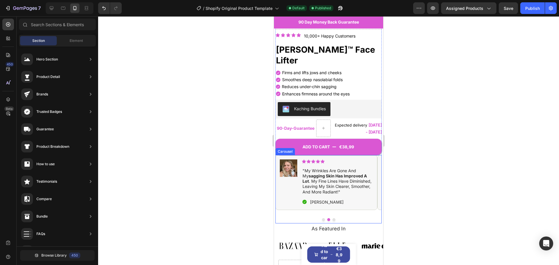
click at [310, 218] on button "Dot" at bounding box center [323, 219] width 3 height 3
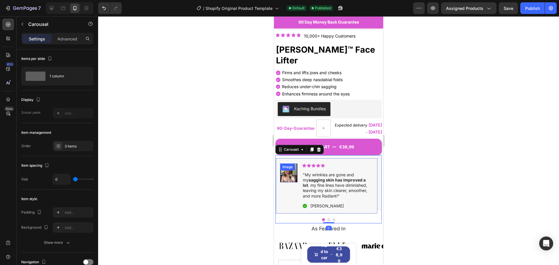
click at [293, 165] on div "Image" at bounding box center [287, 167] width 13 height 5
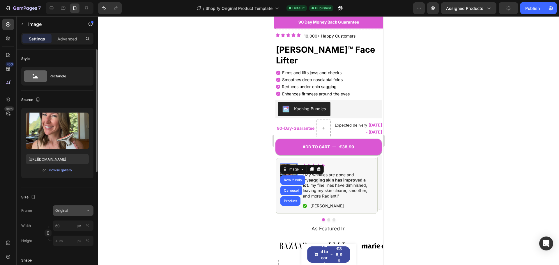
click at [82, 207] on button "Original" at bounding box center [73, 211] width 41 height 10
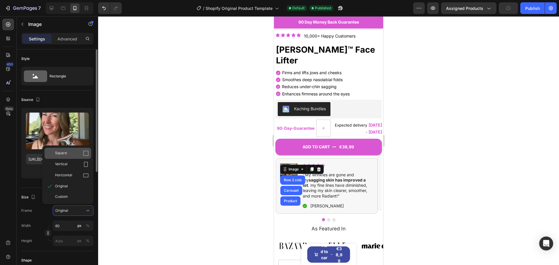
click at [68, 154] on div "Square" at bounding box center [72, 154] width 34 height 6
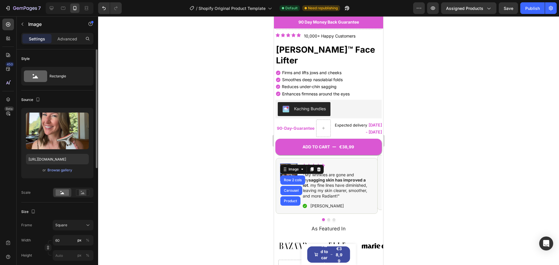
click at [186, 156] on div at bounding box center [328, 140] width 461 height 249
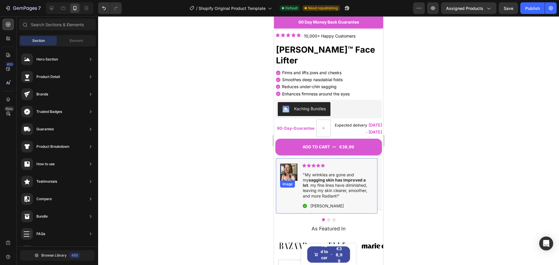
click at [285, 164] on img at bounding box center [288, 172] width 17 height 17
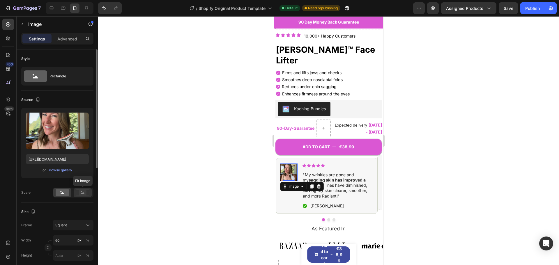
click at [79, 195] on rect at bounding box center [83, 193] width 8 height 6
click at [71, 194] on div at bounding box center [62, 192] width 18 height 9
click at [65, 238] on input "60" at bounding box center [73, 240] width 41 height 10
type input "5"
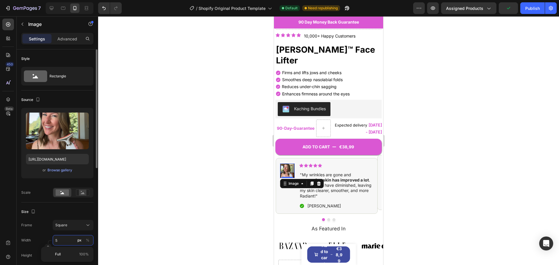
type input "50"
type input "5"
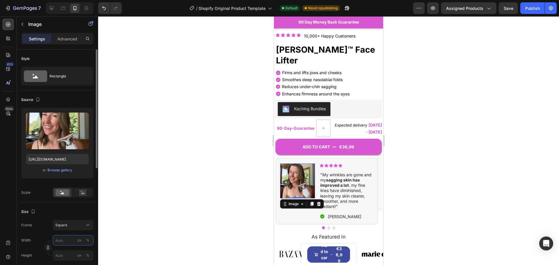
type input "1"
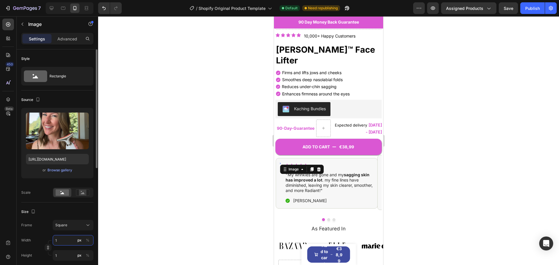
type input "10"
type input "1"
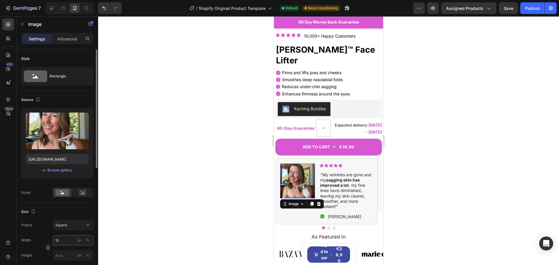
type input "150"
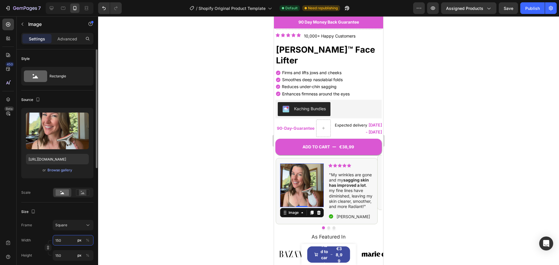
type input "15"
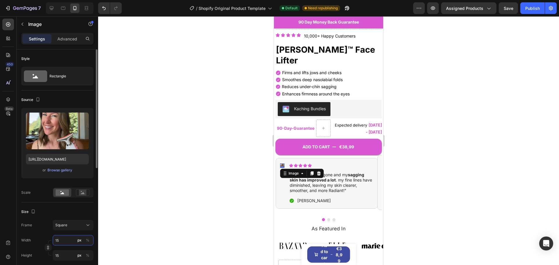
type input "1"
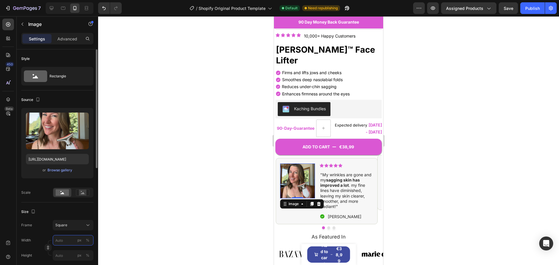
type input "1"
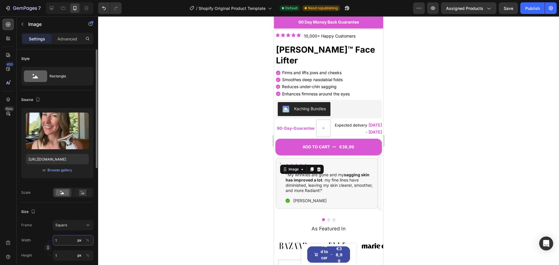
type input "15"
type input "150"
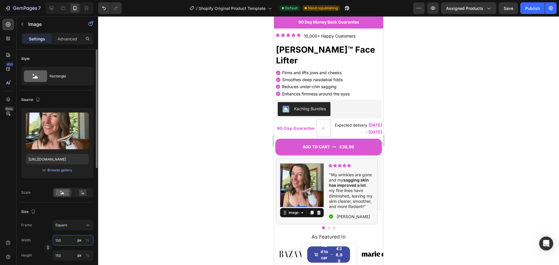
type input "15"
type input "1"
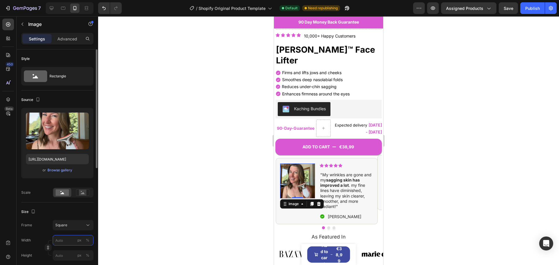
type input "5"
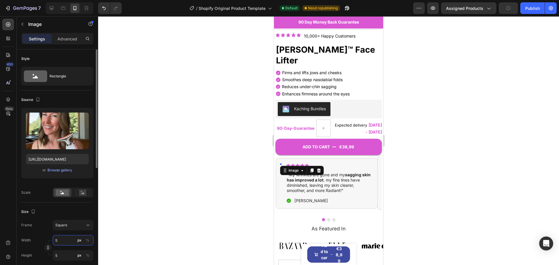
type input "50"
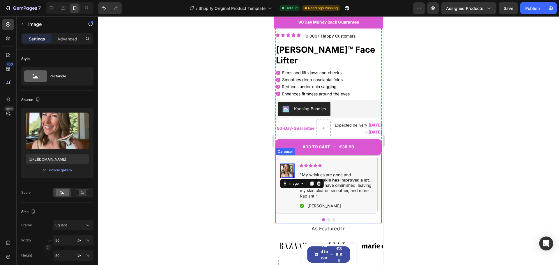
click at [310, 218] on button "Dot" at bounding box center [328, 219] width 3 height 3
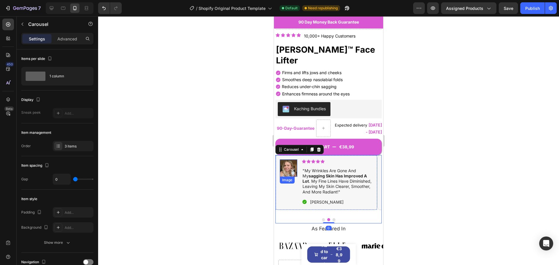
click at [288, 160] on img at bounding box center [288, 168] width 17 height 17
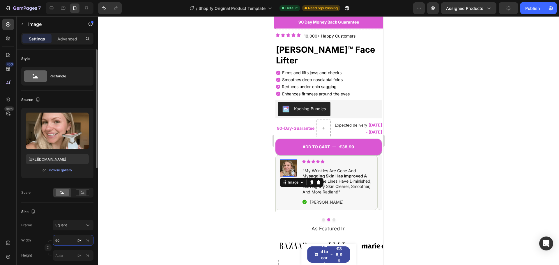
click at [65, 239] on input "60" at bounding box center [73, 240] width 41 height 10
type input "5"
type input "50"
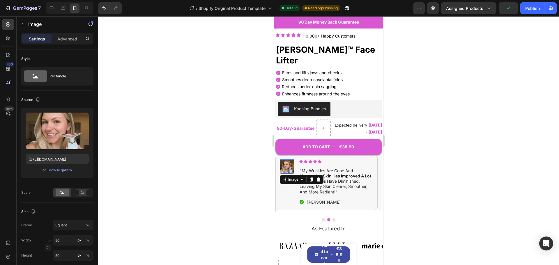
click at [310, 164] on div at bounding box center [328, 140] width 461 height 249
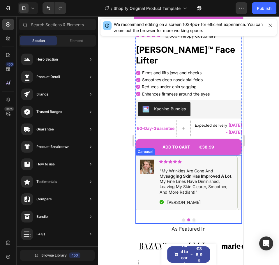
click at [192, 218] on button "Dot" at bounding box center [193, 219] width 3 height 3
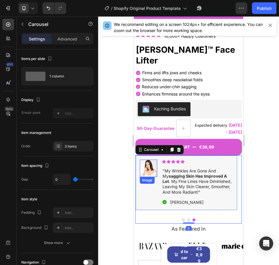
click at [151, 160] on img at bounding box center [148, 168] width 17 height 17
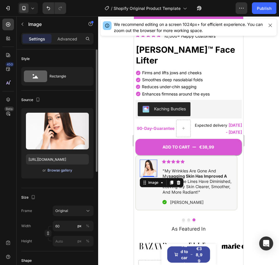
click at [68, 172] on div "Browse gallery" at bounding box center [59, 170] width 25 height 5
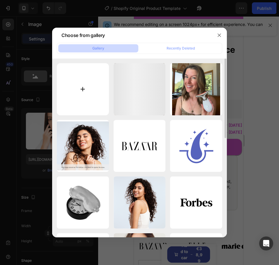
click at [81, 91] on input "file" at bounding box center [83, 89] width 52 height 52
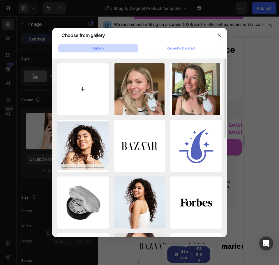
type input "C:\fakepath\Screenshot 2025-09-28 204614.png"
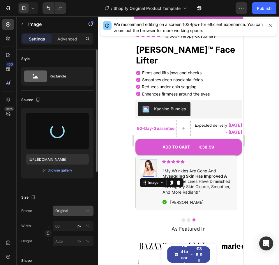
type input "https://cdn.shopify.com/s/files/1/0939/9291/1192/files/gempages_586157877018755…"
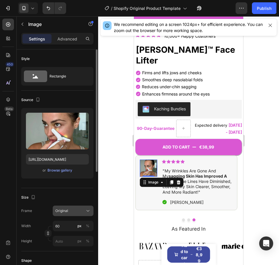
click at [66, 209] on span "Original" at bounding box center [61, 210] width 13 height 5
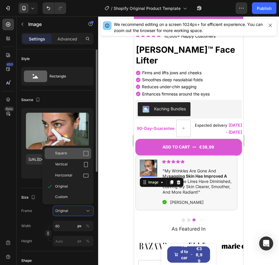
click at [65, 154] on span "Square" at bounding box center [61, 154] width 12 height 6
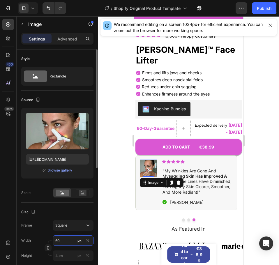
click at [68, 239] on input "60" at bounding box center [73, 240] width 41 height 10
type input "5"
type input "50"
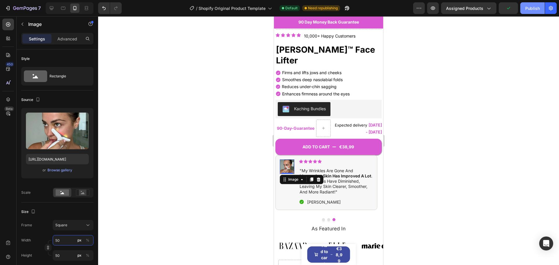
type input "50"
click at [310, 8] on div "Publish" at bounding box center [532, 8] width 15 height 6
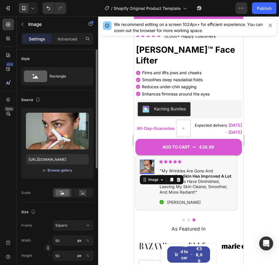
click at [61, 169] on div "Browse gallery" at bounding box center [59, 170] width 25 height 5
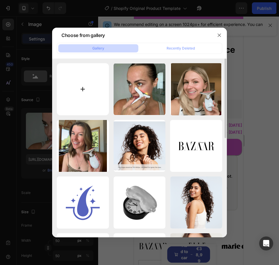
click at [74, 96] on input "file" at bounding box center [83, 89] width 52 height 52
type input "C:\fakepath\Screenshot 2025-09-28 205049.png"
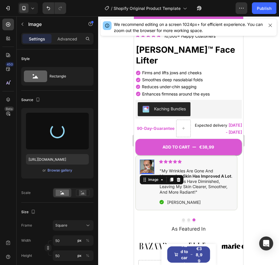
type input "https://cdn.shopify.com/s/files/1/0939/9291/1192/files/gempages_586157877018755…"
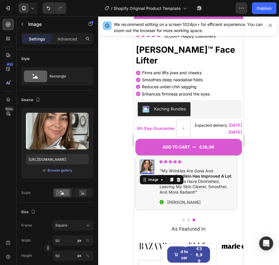
click at [115, 164] on div at bounding box center [188, 140] width 181 height 249
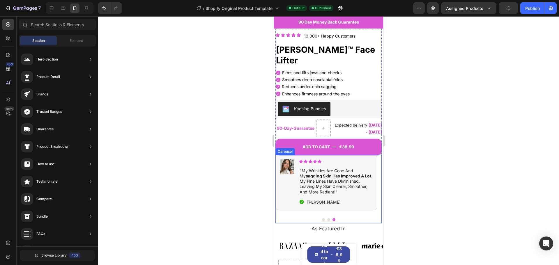
click at [310, 218] on button "Dot" at bounding box center [328, 219] width 3 height 3
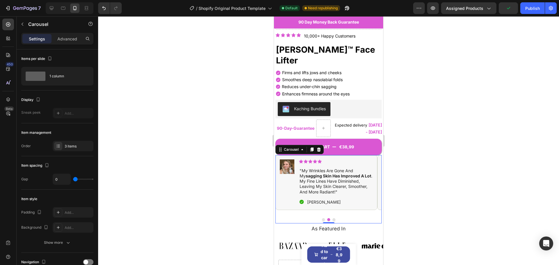
click at [310, 218] on button "Dot" at bounding box center [323, 219] width 3 height 3
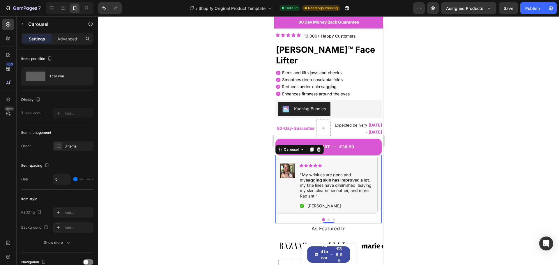
click at [310, 218] on button "Dot" at bounding box center [328, 219] width 3 height 3
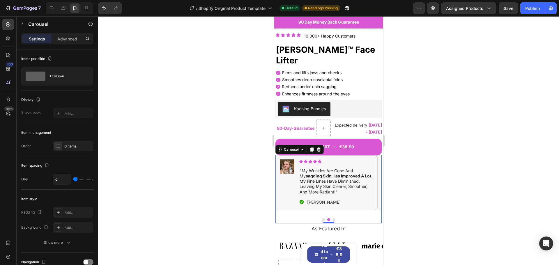
click at [310, 218] on button "Dot" at bounding box center [323, 219] width 3 height 3
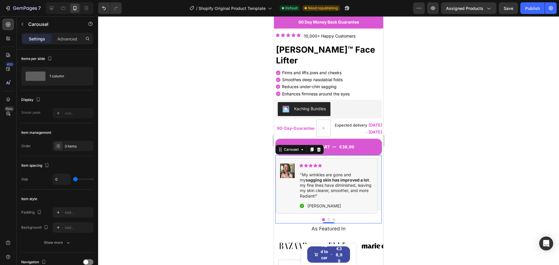
click at [310, 218] on div at bounding box center [328, 219] width 106 height 3
click at [310, 218] on button "Dot" at bounding box center [328, 219] width 3 height 3
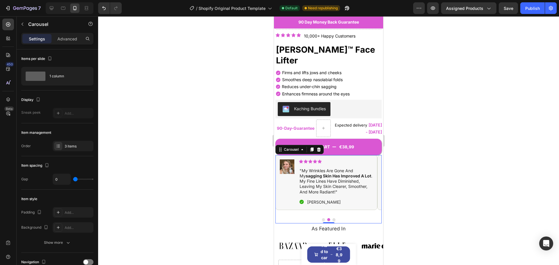
click at [310, 218] on button "Dot" at bounding box center [323, 219] width 3 height 3
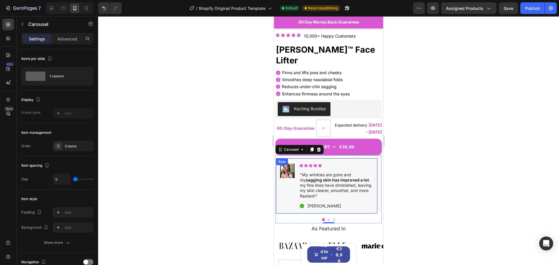
click at [310, 158] on div "Image Icon Icon Icon Icon Icon Icon List "My wrinkles are gone and my sagging s…" at bounding box center [327, 186] width 102 height 56
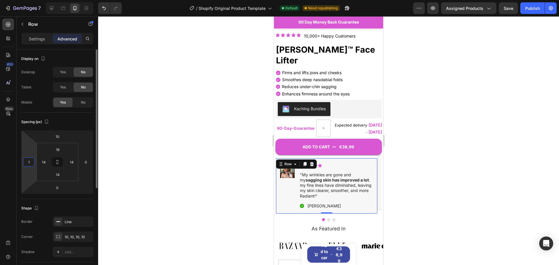
click at [32, 159] on input "1" at bounding box center [28, 162] width 9 height 9
type input "0"
click at [131, 167] on div at bounding box center [328, 140] width 461 height 249
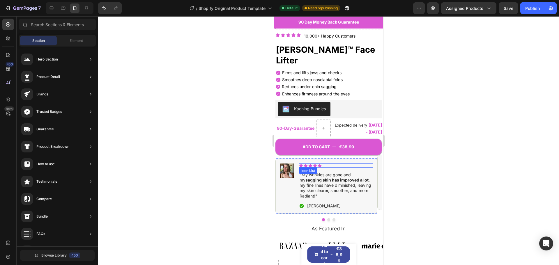
click at [310, 164] on div "Icon Icon Icon Icon Icon" at bounding box center [336, 166] width 74 height 4
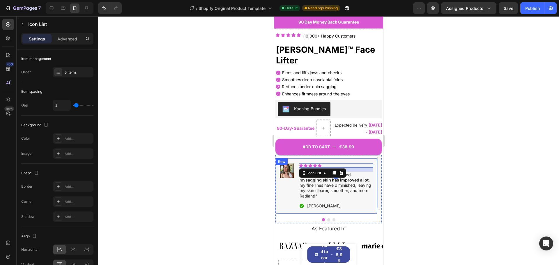
click at [310, 158] on div "Image Icon Icon Icon Icon Icon Icon List 14 "My wrinkles are gone and my saggin…" at bounding box center [326, 186] width 102 height 56
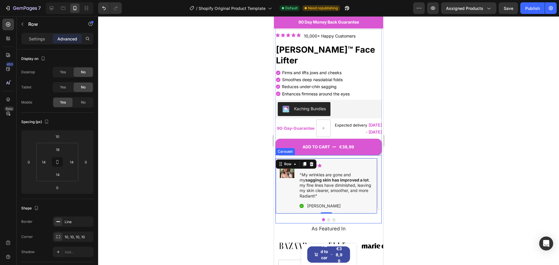
click at [310, 218] on button "Dot" at bounding box center [328, 219] width 3 height 3
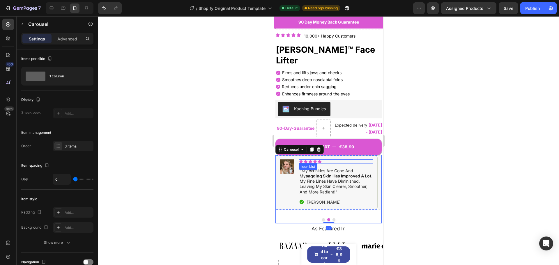
click at [310, 160] on div "Icon Icon Icon Icon Icon" at bounding box center [336, 162] width 74 height 4
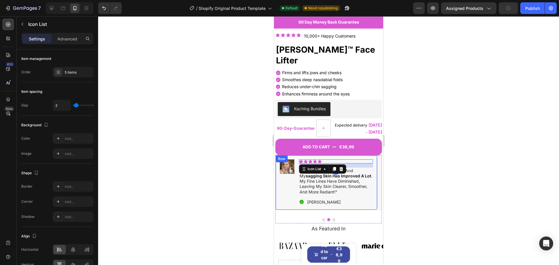
click at [310, 155] on div "Image Icon Icon Icon Icon Icon Icon List 14 "my wrinkles are gone and my saggin…" at bounding box center [326, 182] width 102 height 55
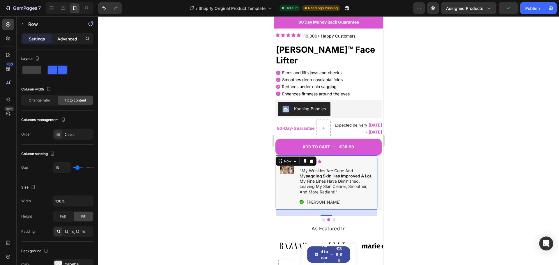
click at [75, 36] on p "Advanced" at bounding box center [67, 39] width 20 height 6
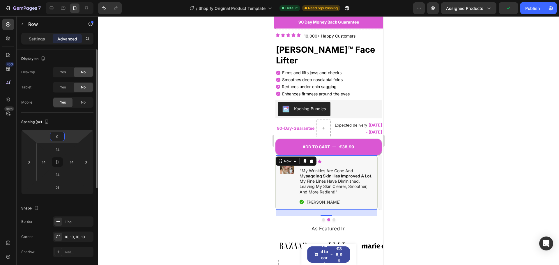
click at [56, 133] on input "0" at bounding box center [58, 136] width 12 height 9
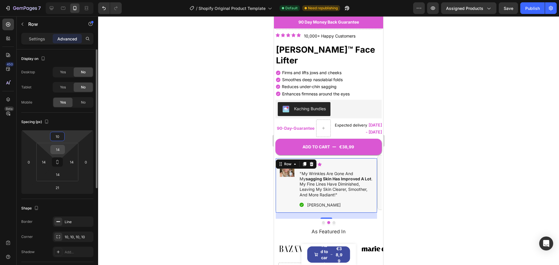
type input "10"
click at [59, 146] on input "14" at bounding box center [58, 149] width 12 height 9
type input "18"
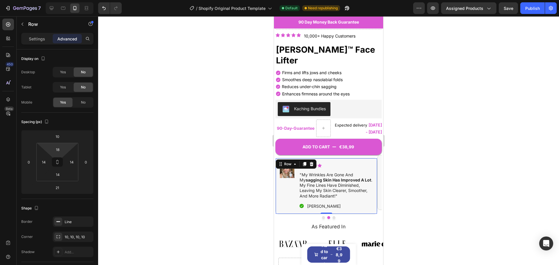
drag, startPoint x: 331, startPoint y: 202, endPoint x: 331, endPoint y: 192, distance: 9.9
click at [310, 192] on div "Image Icon Icon Icon Icon Icon Icon List "my wrinkles are gone and my sagging s…" at bounding box center [326, 186] width 102 height 56
type input "0"
click at [310, 216] on button "Dot" at bounding box center [323, 217] width 3 height 3
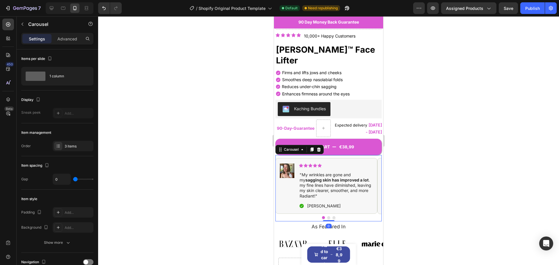
click at [310, 216] on div at bounding box center [328, 217] width 106 height 3
click at [310, 216] on button "Dot" at bounding box center [334, 217] width 3 height 3
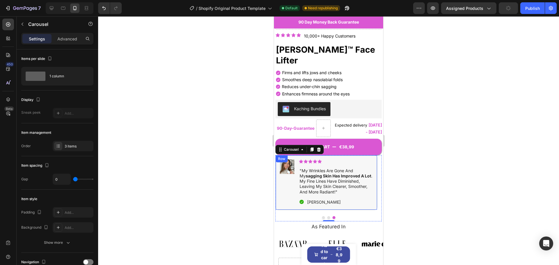
click at [310, 155] on div "Image Icon Icon Icon Icon Icon Icon List "my wrinkles are gone and my sagging s…" at bounding box center [326, 182] width 102 height 55
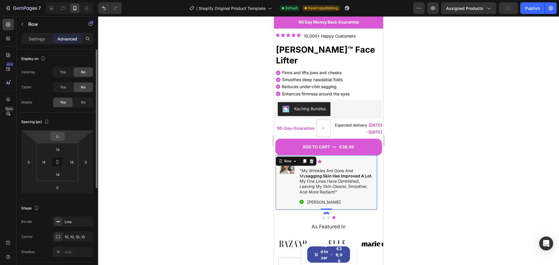
click at [60, 135] on input "0" at bounding box center [58, 136] width 12 height 9
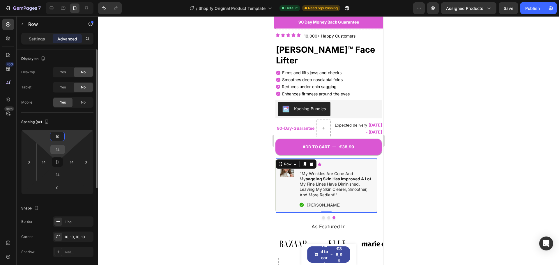
type input "10"
click at [60, 148] on input "14" at bounding box center [58, 149] width 12 height 9
type input "18"
click at [201, 184] on div at bounding box center [328, 140] width 461 height 249
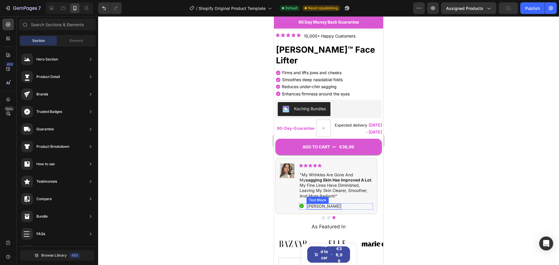
click at [310, 204] on p "[PERSON_NAME]" at bounding box center [323, 206] width 33 height 5
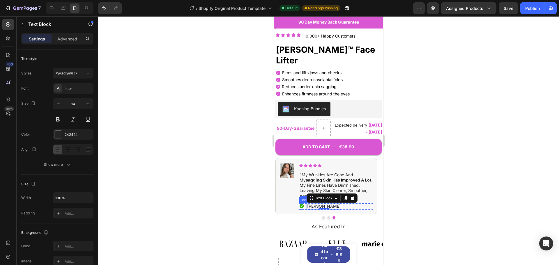
click at [301, 204] on icon at bounding box center [301, 206] width 5 height 5
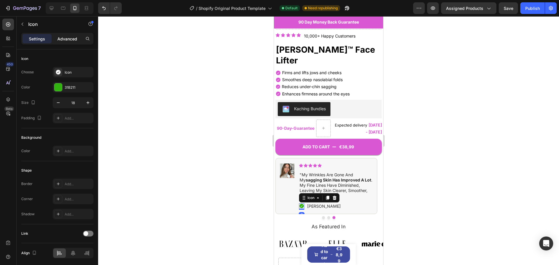
click at [72, 40] on p "Advanced" at bounding box center [67, 39] width 20 height 6
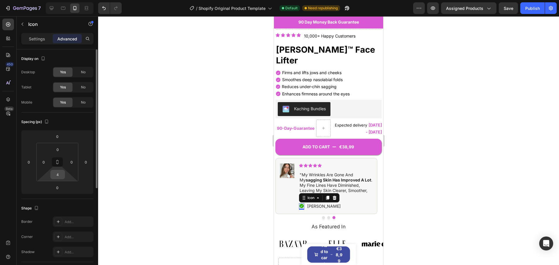
click at [60, 175] on input "4" at bounding box center [58, 174] width 12 height 9
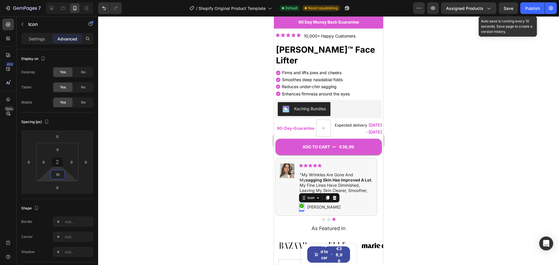
type input "10"
click at [310, 11] on div "Save" at bounding box center [509, 8] width 10 height 6
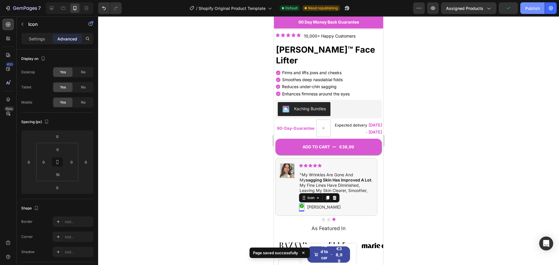
click at [310, 8] on div "Publish" at bounding box center [532, 8] width 15 height 6
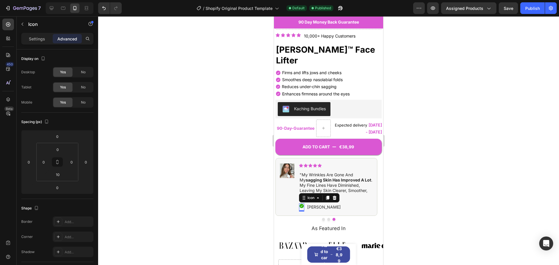
click at [310, 218] on button "Dot" at bounding box center [323, 219] width 3 height 3
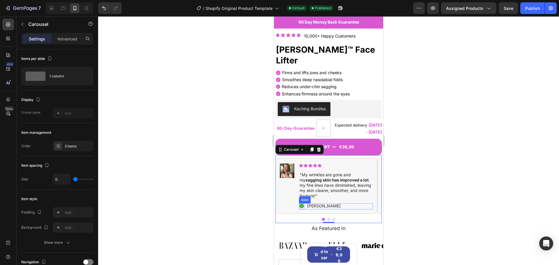
click at [302, 204] on icon at bounding box center [302, 206] width 4 height 4
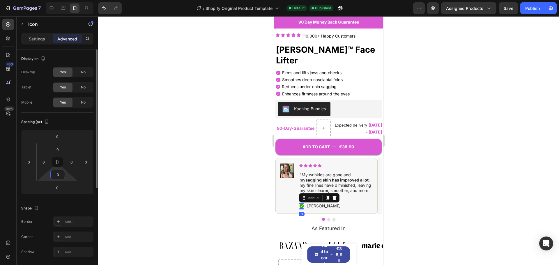
click at [60, 173] on input "3" at bounding box center [58, 174] width 12 height 9
type input "5"
type input "1"
click at [172, 192] on div at bounding box center [328, 140] width 461 height 249
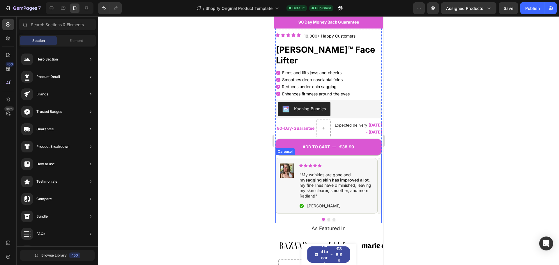
click at [310, 218] on button "Dot" at bounding box center [328, 219] width 3 height 3
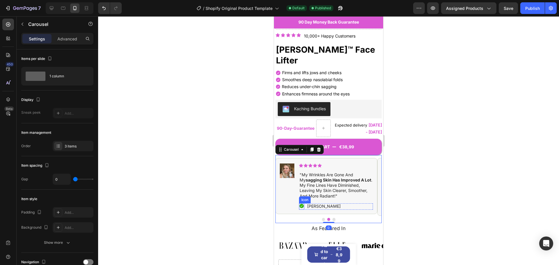
click at [302, 204] on icon at bounding box center [302, 206] width 4 height 4
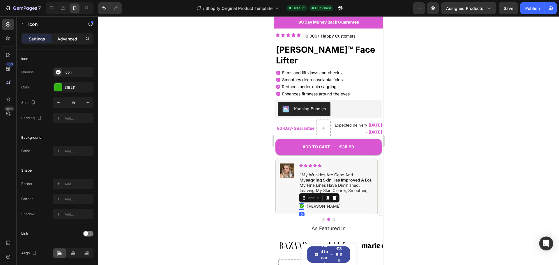
click at [66, 40] on p "Advanced" at bounding box center [67, 39] width 20 height 6
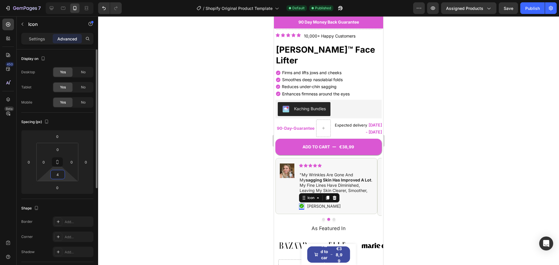
click at [57, 173] on input "4" at bounding box center [58, 174] width 12 height 9
type input "1"
click at [222, 175] on div at bounding box center [328, 140] width 461 height 249
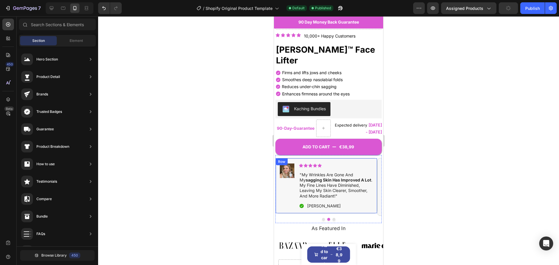
click at [310, 218] on button "Dot" at bounding box center [334, 219] width 3 height 3
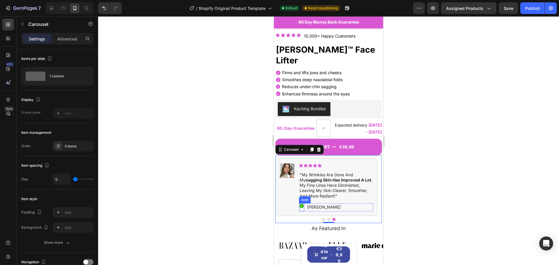
click at [302, 204] on icon at bounding box center [302, 206] width 4 height 4
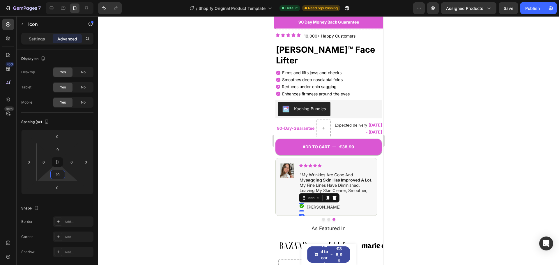
click at [61, 175] on input "10" at bounding box center [58, 174] width 12 height 9
type input "1"
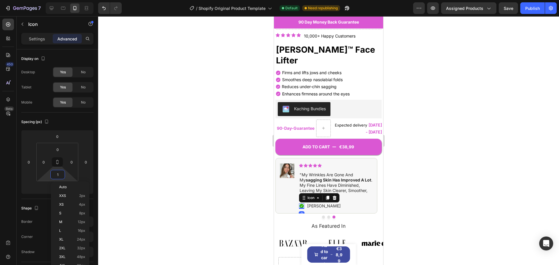
click at [241, 178] on div at bounding box center [328, 140] width 461 height 249
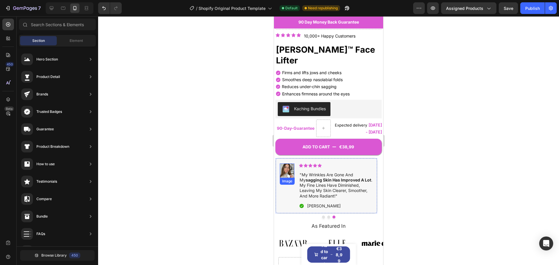
click at [288, 164] on img at bounding box center [287, 171] width 15 height 15
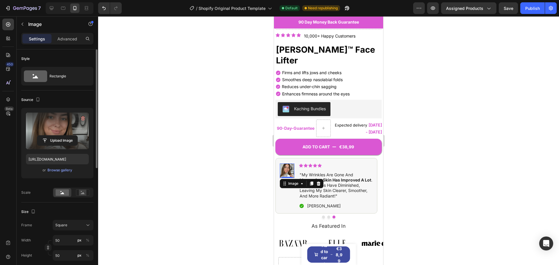
click at [66, 122] on label at bounding box center [57, 131] width 63 height 37
click at [66, 136] on input "file" at bounding box center [57, 141] width 40 height 10
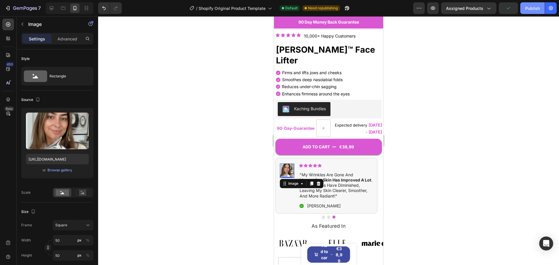
click at [310, 6] on div "Publish" at bounding box center [532, 8] width 15 height 6
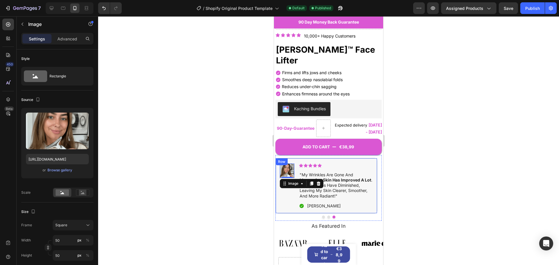
click at [310, 158] on div "Image 0 Icon Icon Icon Icon Icon Icon List "my wrinkles are gone and my sagging…" at bounding box center [326, 186] width 102 height 56
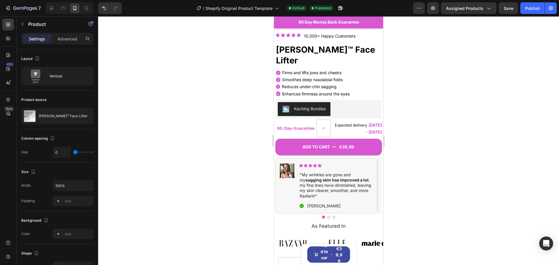
click at [291, 131] on div "ADD TO CART €38,99 Add to Cart" at bounding box center [328, 143] width 106 height 24
click at [310, 120] on div "90-Day - Guarantee Text Block Expected delivery Oct 01 - Oct 04 Delivery Date R…" at bounding box center [329, 128] width 106 height 17
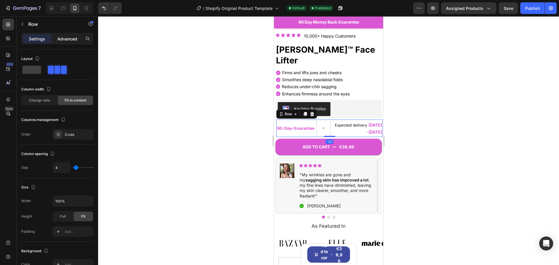
click at [63, 40] on p "Advanced" at bounding box center [67, 39] width 20 height 6
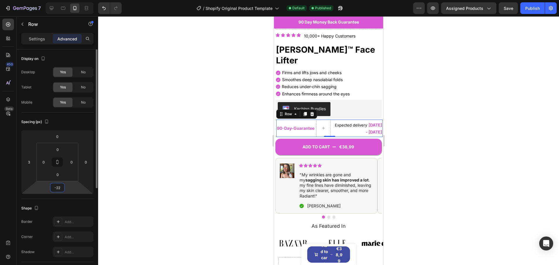
click at [59, 188] on input "-22" at bounding box center [58, 187] width 12 height 9
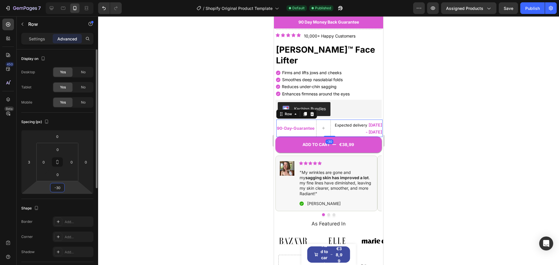
type input "-3"
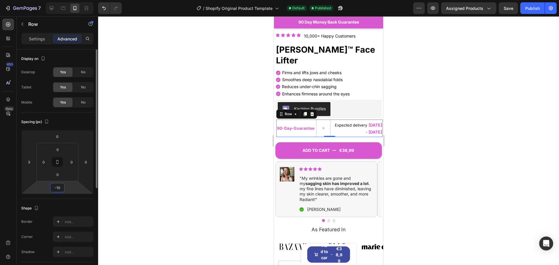
type input "-1"
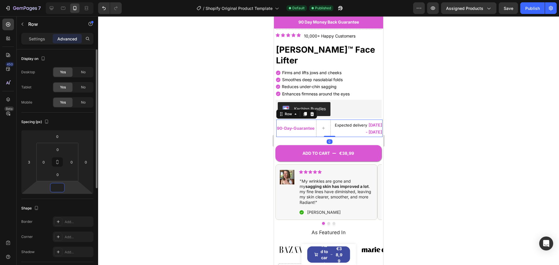
type input "-5"
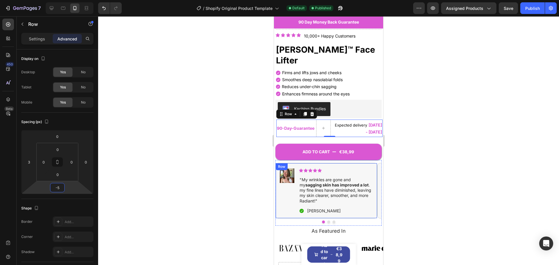
click at [310, 163] on div "Image Icon Icon Icon Icon Icon Icon List "My wrinkles are gone and my sagging s…" at bounding box center [326, 191] width 102 height 56
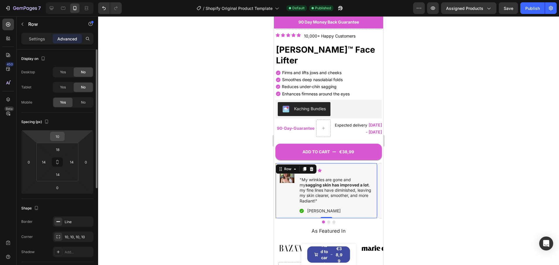
click at [58, 136] on input "10" at bounding box center [58, 136] width 12 height 9
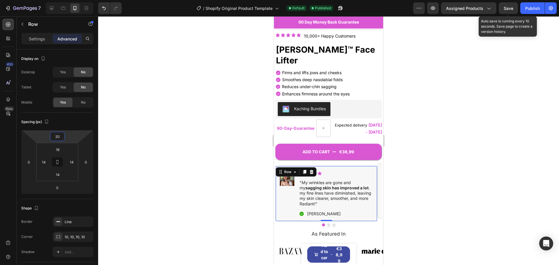
type input "20"
click at [310, 6] on span "Save" at bounding box center [509, 8] width 10 height 5
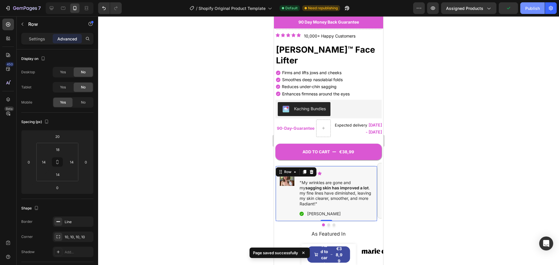
click at [310, 9] on div "Publish" at bounding box center [532, 8] width 15 height 6
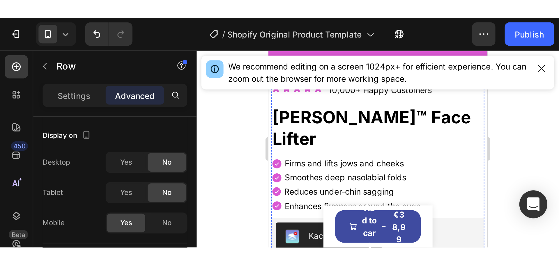
scroll to position [292, 0]
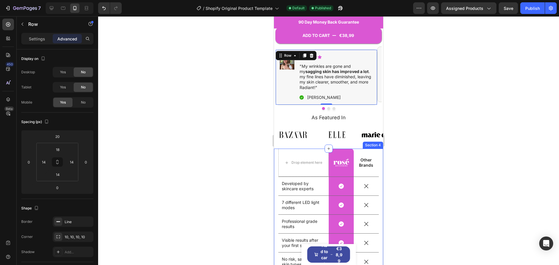
click at [276, 149] on div "Drop element here Image Row Other Brands Text Block Row Developed by skincare e…" at bounding box center [328, 239] width 109 height 181
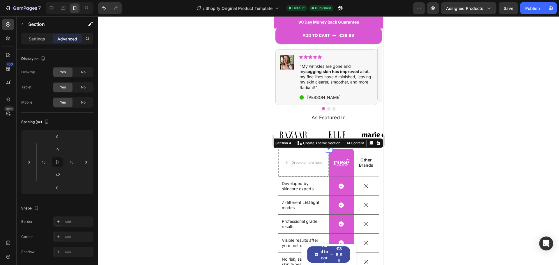
drag, startPoint x: 279, startPoint y: 129, endPoint x: 352, endPoint y: 133, distance: 72.6
click at [310, 129] on div at bounding box center [328, 140] width 461 height 249
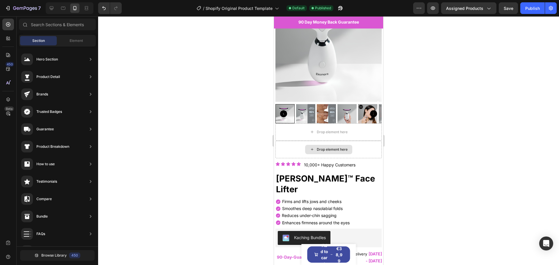
scroll to position [23, 0]
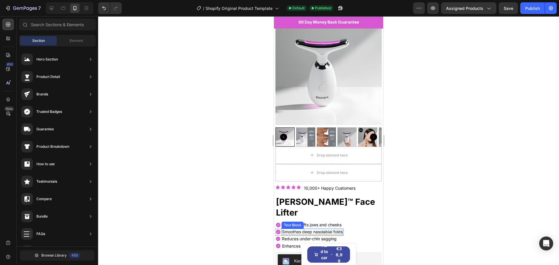
click at [310, 229] on p "Smoothes deep nasolabial folds" at bounding box center [312, 231] width 61 height 5
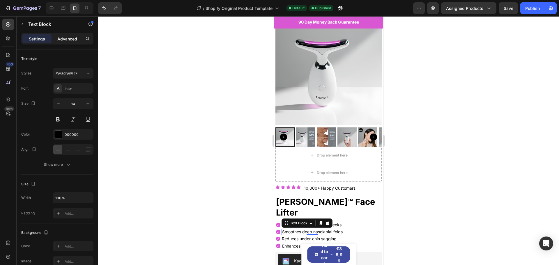
click at [64, 39] on p "Advanced" at bounding box center [67, 39] width 20 height 6
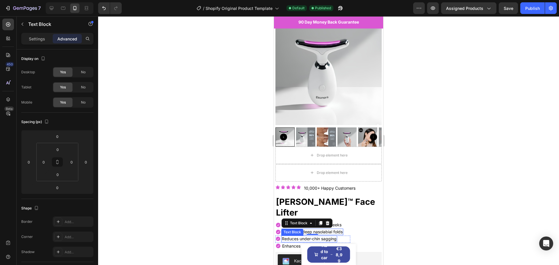
click at [287, 236] on p "Reduces under-chin sagging" at bounding box center [309, 238] width 55 height 5
click at [284, 236] on p "Reduces under-chin sagging" at bounding box center [309, 238] width 55 height 5
click at [284, 229] on p "Smoothes deep nasolabial folds" at bounding box center [312, 231] width 61 height 5
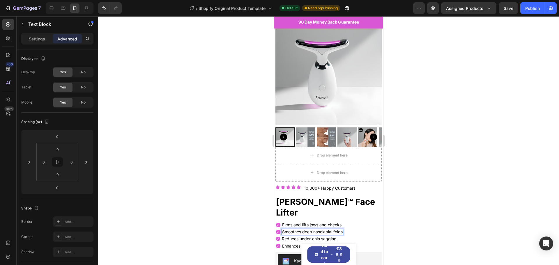
click at [310, 184] on div at bounding box center [328, 140] width 461 height 249
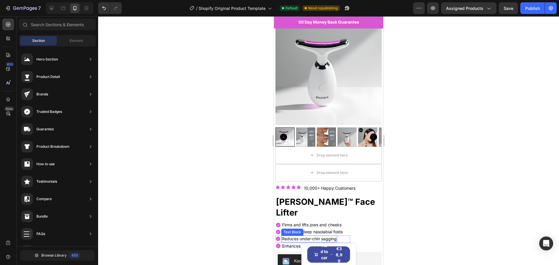
click at [284, 236] on p "Reduces under-chin sagging" at bounding box center [309, 238] width 55 height 5
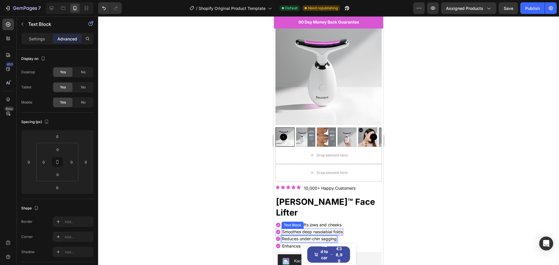
click at [308, 229] on p "Smoothes deep nasolabial folds" at bounding box center [312, 231] width 61 height 5
click at [305, 236] on p "Reduces under-chin sagging" at bounding box center [309, 238] width 55 height 5
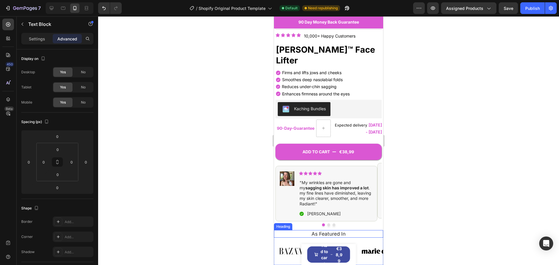
scroll to position [227, 0]
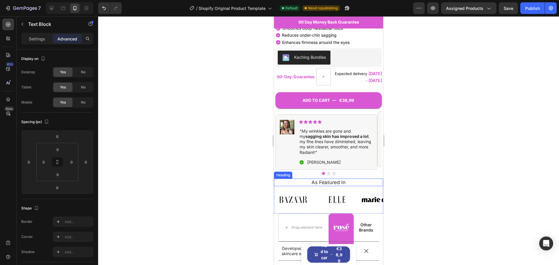
click at [276, 179] on div "As Featured In Heading" at bounding box center [328, 183] width 109 height 8
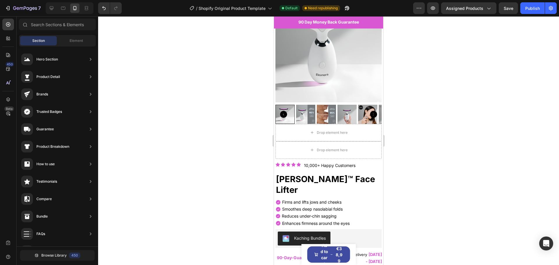
scroll to position [49, 0]
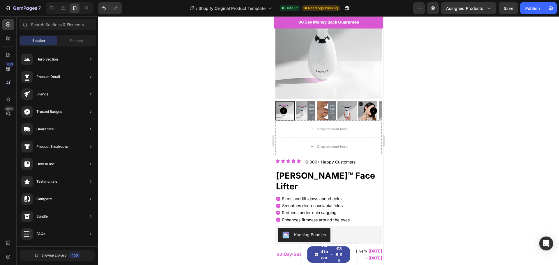
drag, startPoint x: 382, startPoint y: 64, endPoint x: 658, endPoint y: 110, distance: 280.2
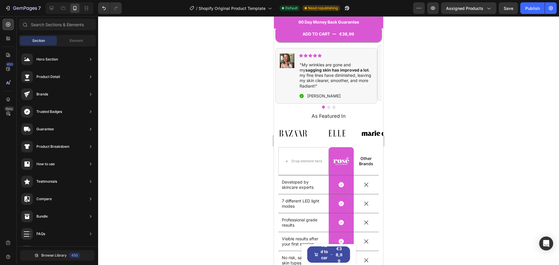
scroll to position [295, 0]
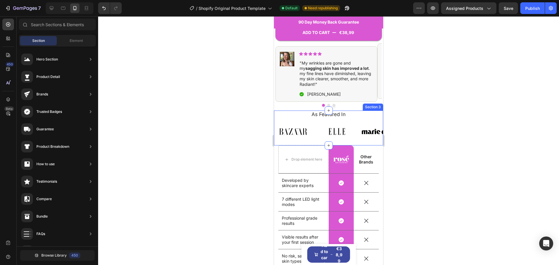
click at [310, 111] on div "As Featured In Heading Image Image Image Image Image Image Image Image Image Im…" at bounding box center [328, 128] width 109 height 35
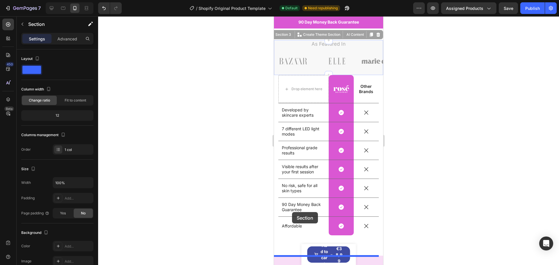
scroll to position [397, 0]
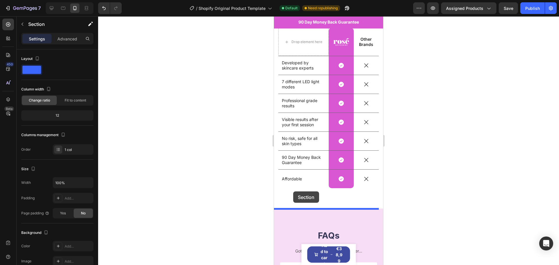
drag, startPoint x: 282, startPoint y: 89, endPoint x: 782, endPoint y: 24, distance: 504.5
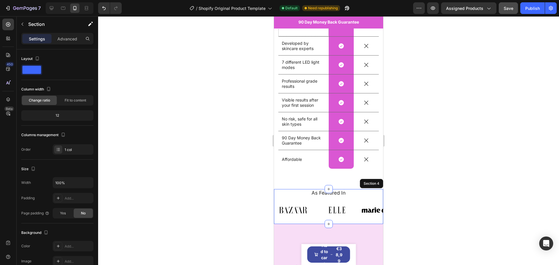
click at [310, 8] on button "Save" at bounding box center [508, 8] width 19 height 12
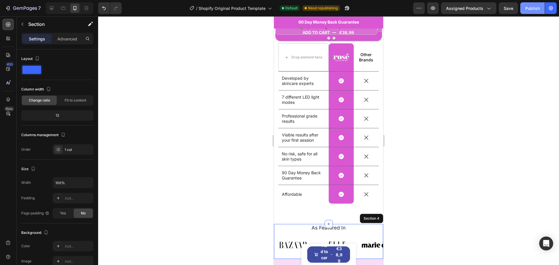
click at [310, 12] on button "Publish" at bounding box center [532, 8] width 24 height 12
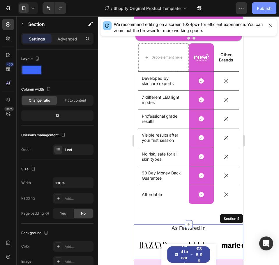
click at [261, 7] on div "Publish" at bounding box center [264, 8] width 15 height 6
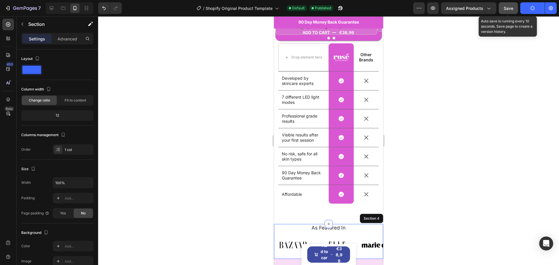
click at [310, 9] on button "Save" at bounding box center [508, 8] width 19 height 12
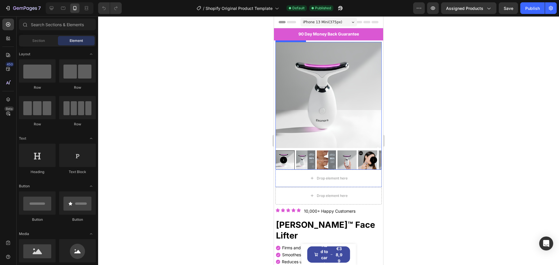
click at [370, 157] on icon "Carousel Next Arrow" at bounding box center [373, 160] width 7 height 7
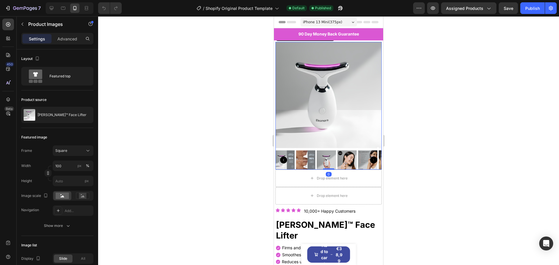
click at [370, 157] on icon "Carousel Next Arrow" at bounding box center [373, 160] width 7 height 7
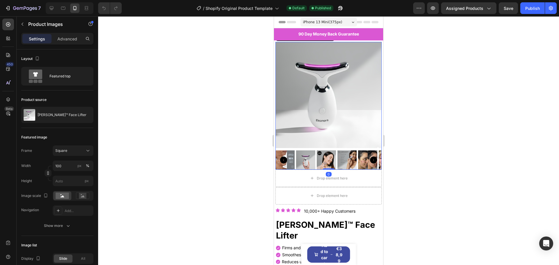
click at [370, 157] on icon "Carousel Next Arrow" at bounding box center [373, 160] width 7 height 7
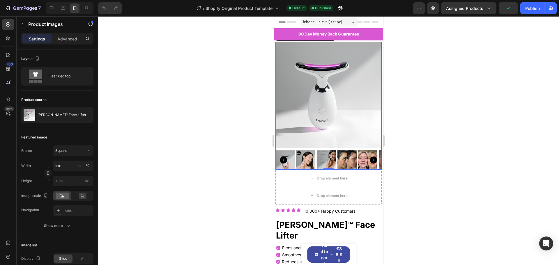
click at [370, 157] on icon "Carousel Next Arrow" at bounding box center [373, 160] width 7 height 7
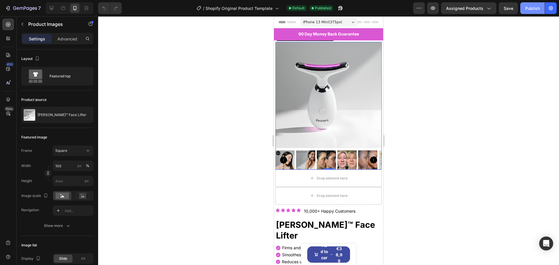
click at [535, 12] on button "Publish" at bounding box center [532, 8] width 24 height 12
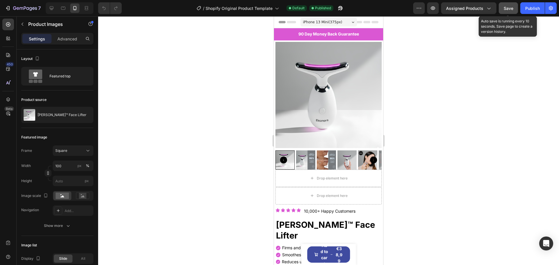
click at [509, 7] on span "Save" at bounding box center [509, 8] width 10 height 5
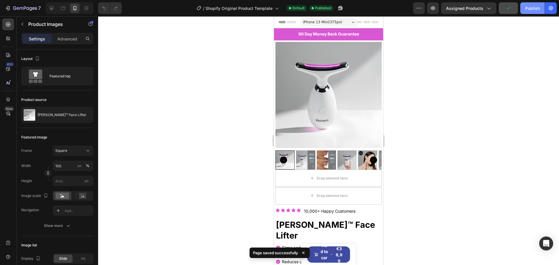
click at [527, 10] on div "Publish" at bounding box center [532, 8] width 15 height 6
click at [524, 6] on button "Publish" at bounding box center [532, 8] width 24 height 12
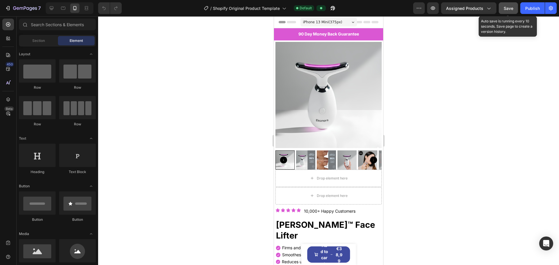
click at [279, 9] on span "Save" at bounding box center [509, 8] width 10 height 5
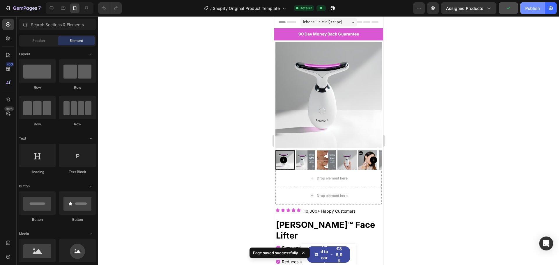
click at [279, 9] on div "Publish" at bounding box center [532, 8] width 15 height 6
